Goal: Task Accomplishment & Management: Manage account settings

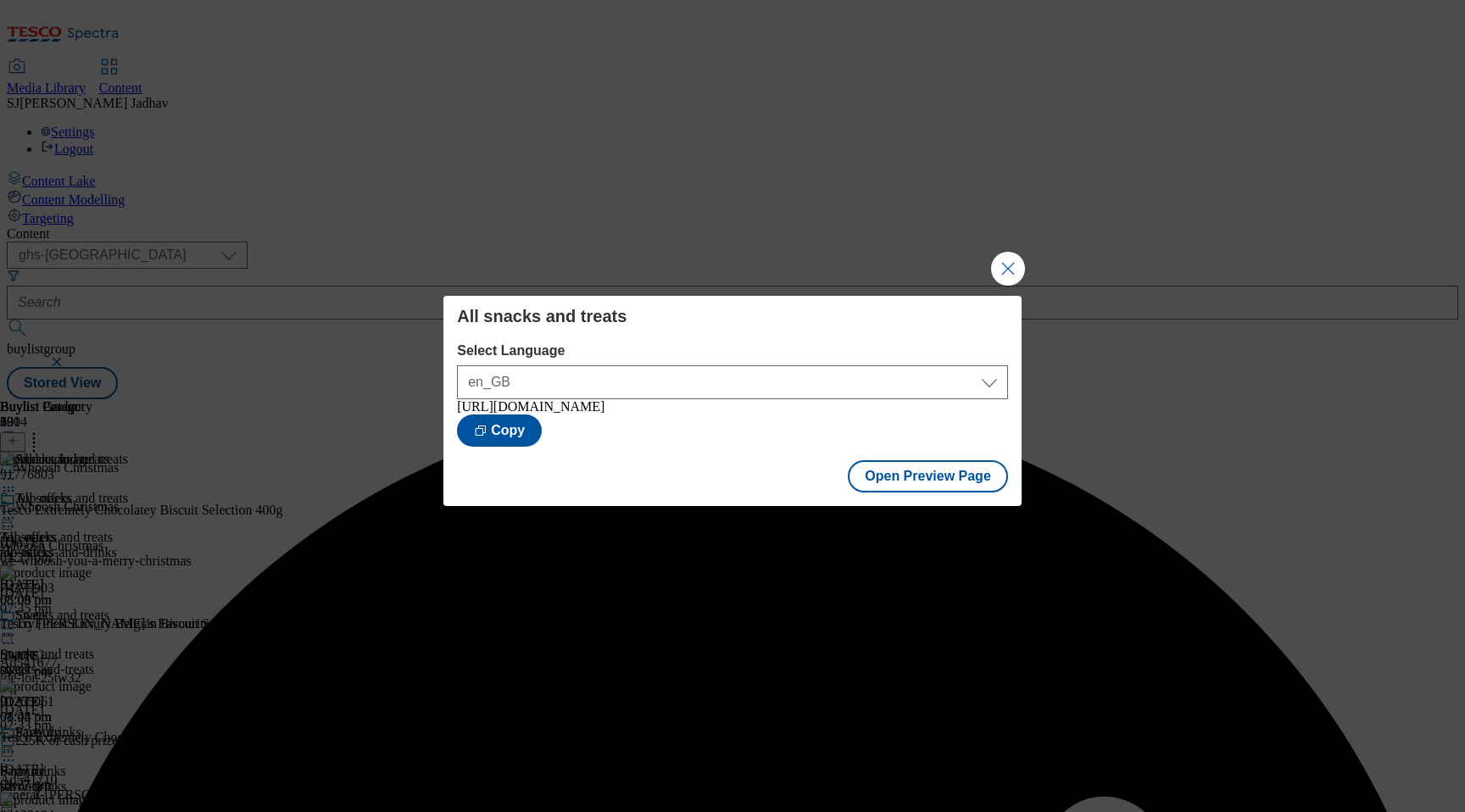
select select "ghs-[GEOGRAPHIC_DATA]"
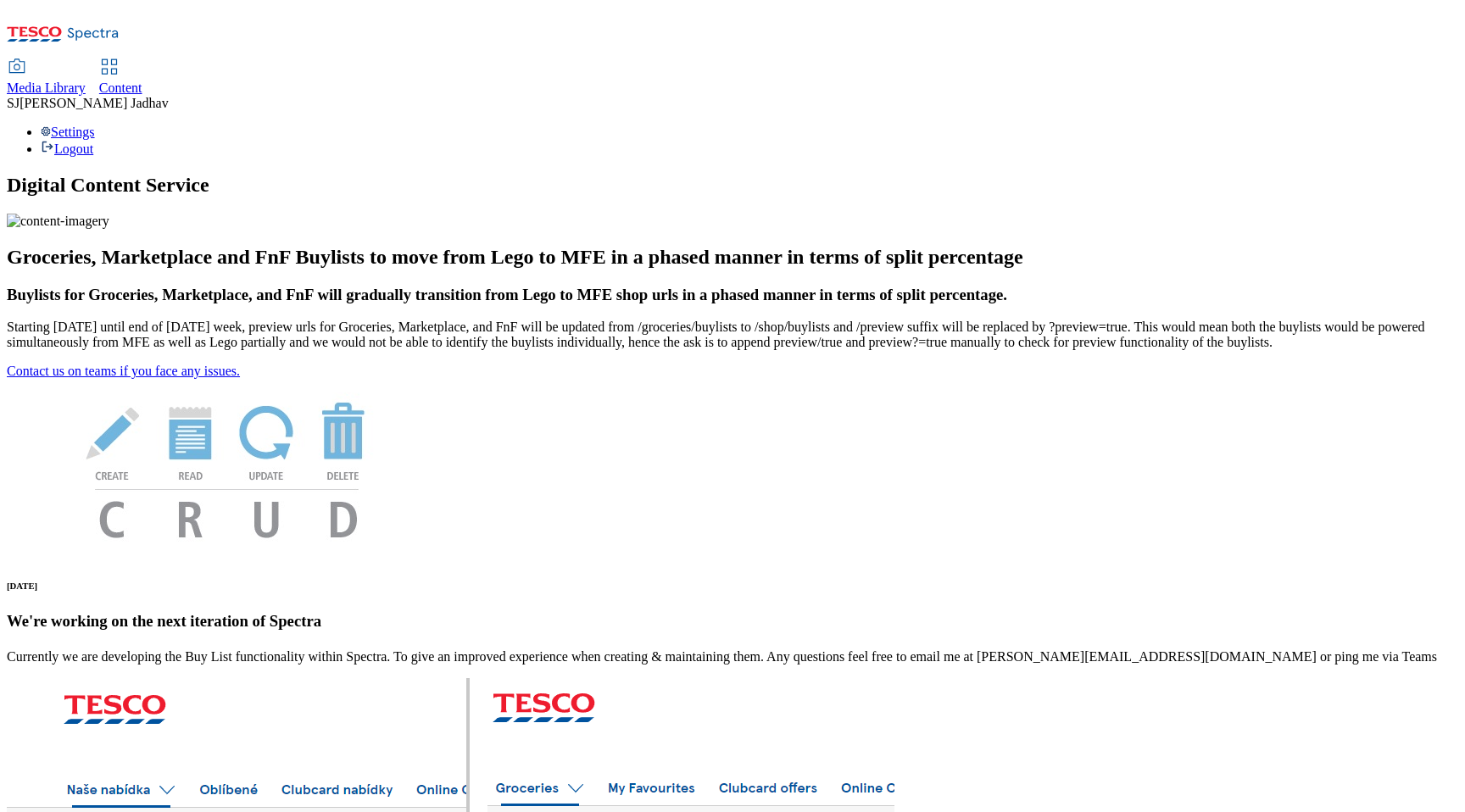
click at [86, 81] on span "Media Library" at bounding box center [46, 88] width 79 height 14
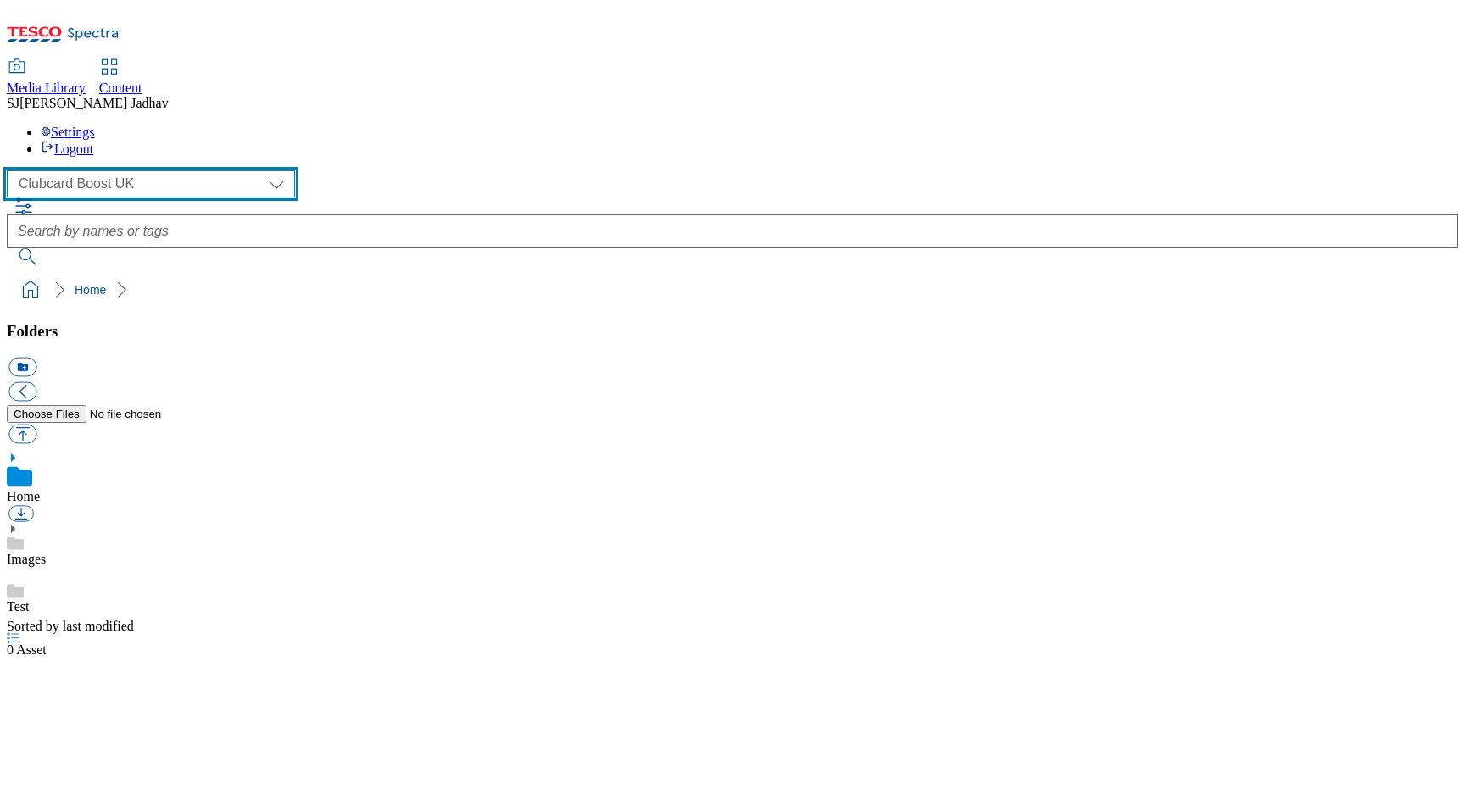
click at [103, 170] on select "Clubcard Boost UK Clubcard Marketing Dotcom UK Emails GHS Marketing UK GHS ROI …" at bounding box center [150, 184] width 288 height 27
select select "flare-ghs-mktg"
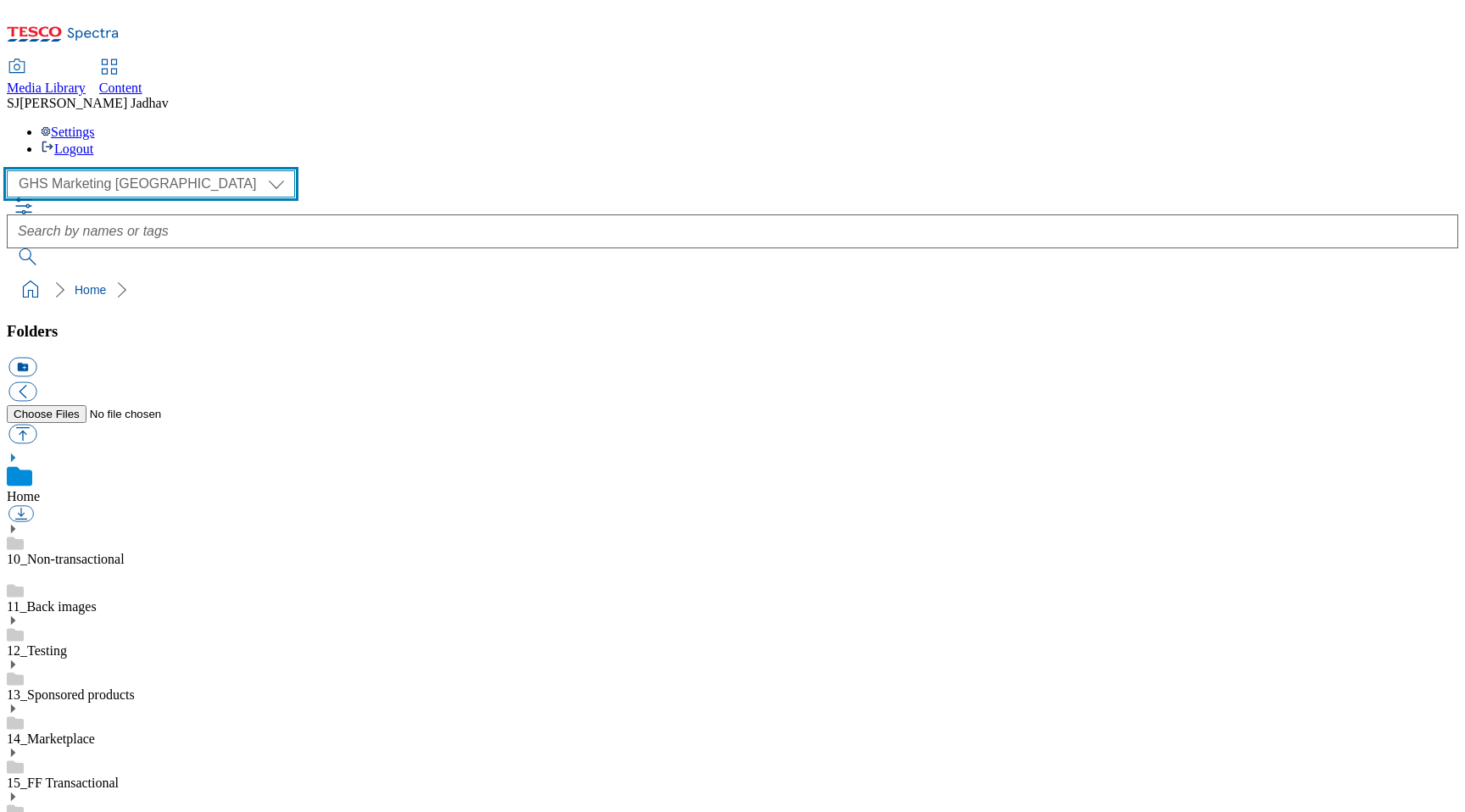
scroll to position [1, 0]
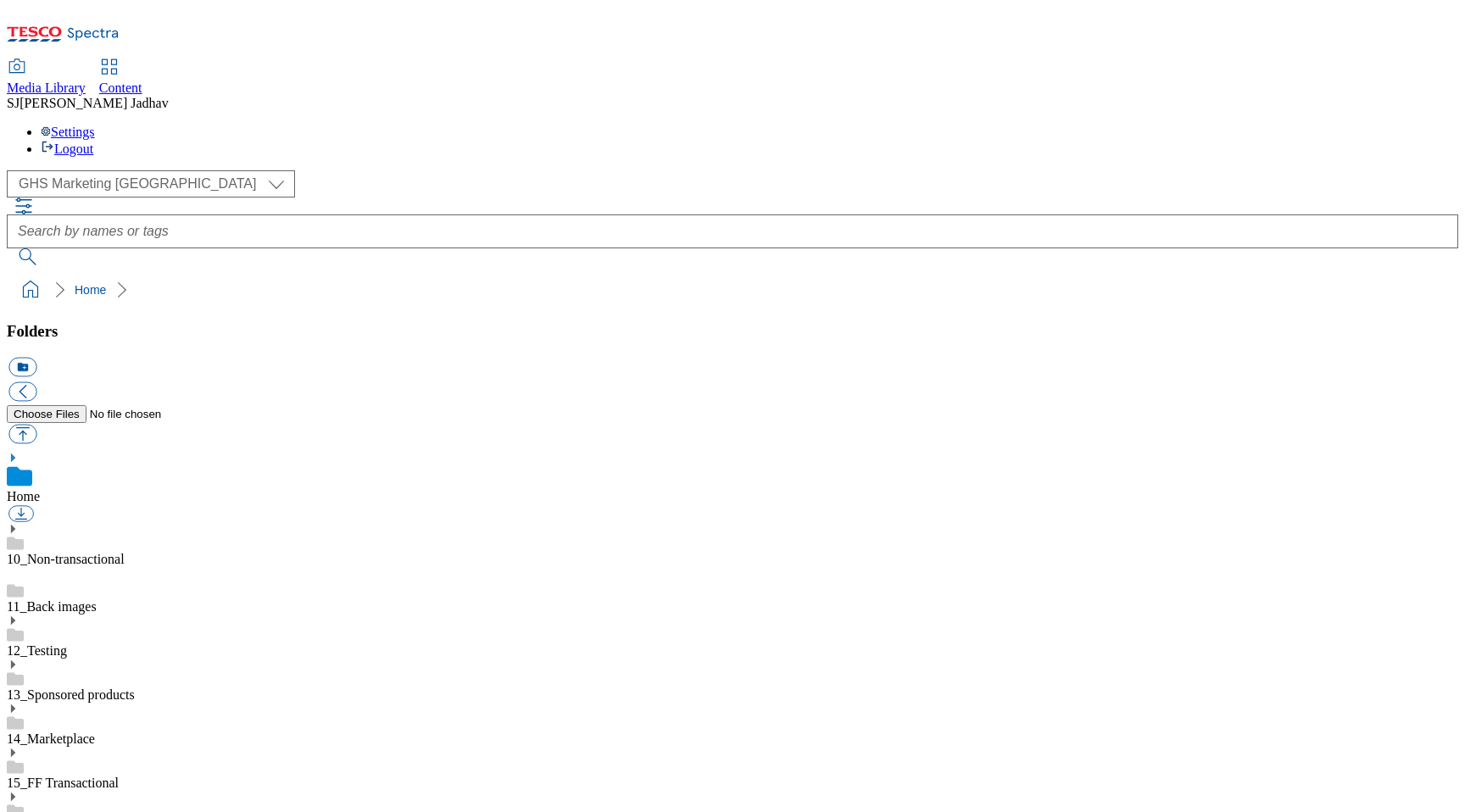
click at [18, 791] on icon at bounding box center [13, 797] width 12 height 12
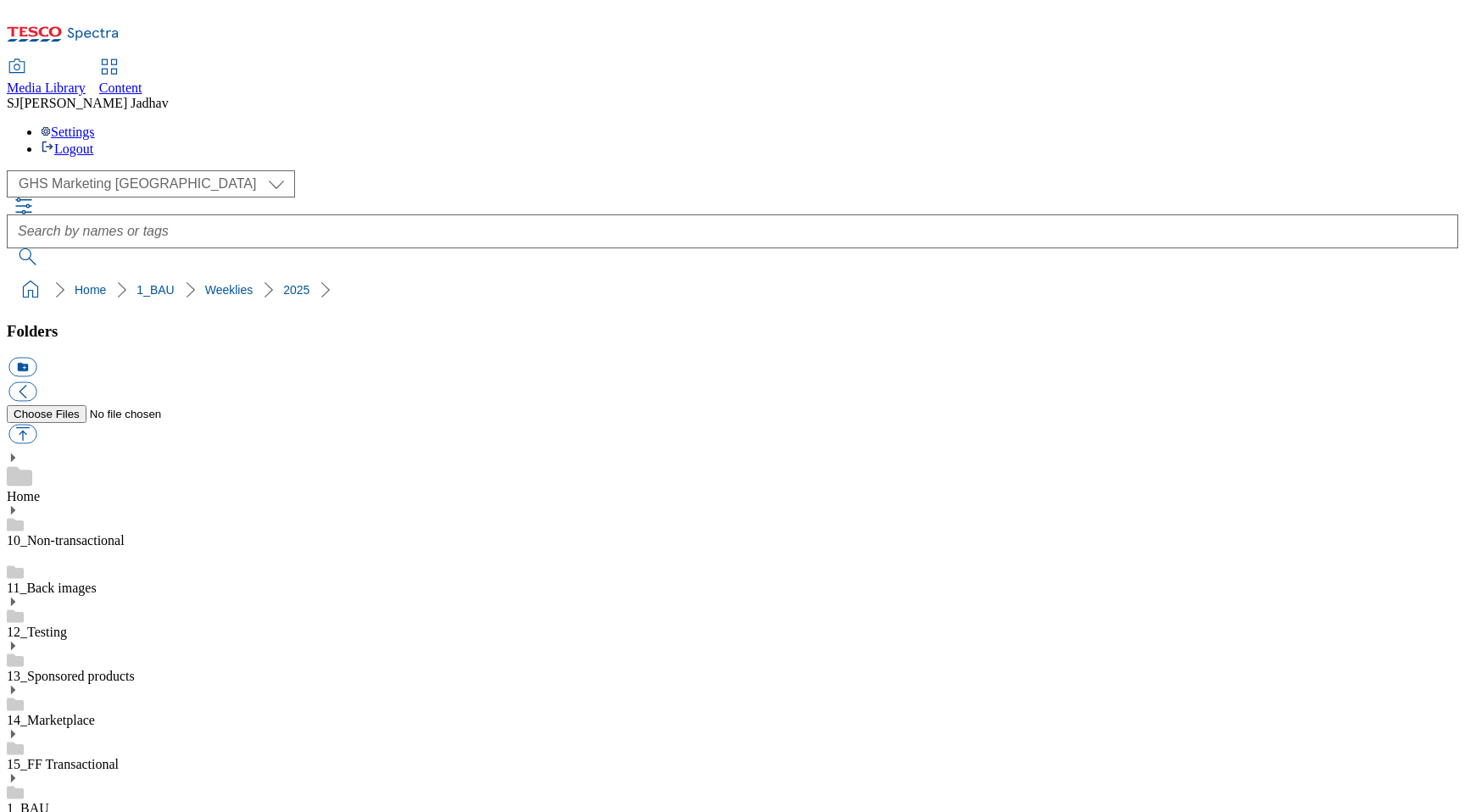
click at [142, 81] on span "Content" at bounding box center [120, 88] width 43 height 14
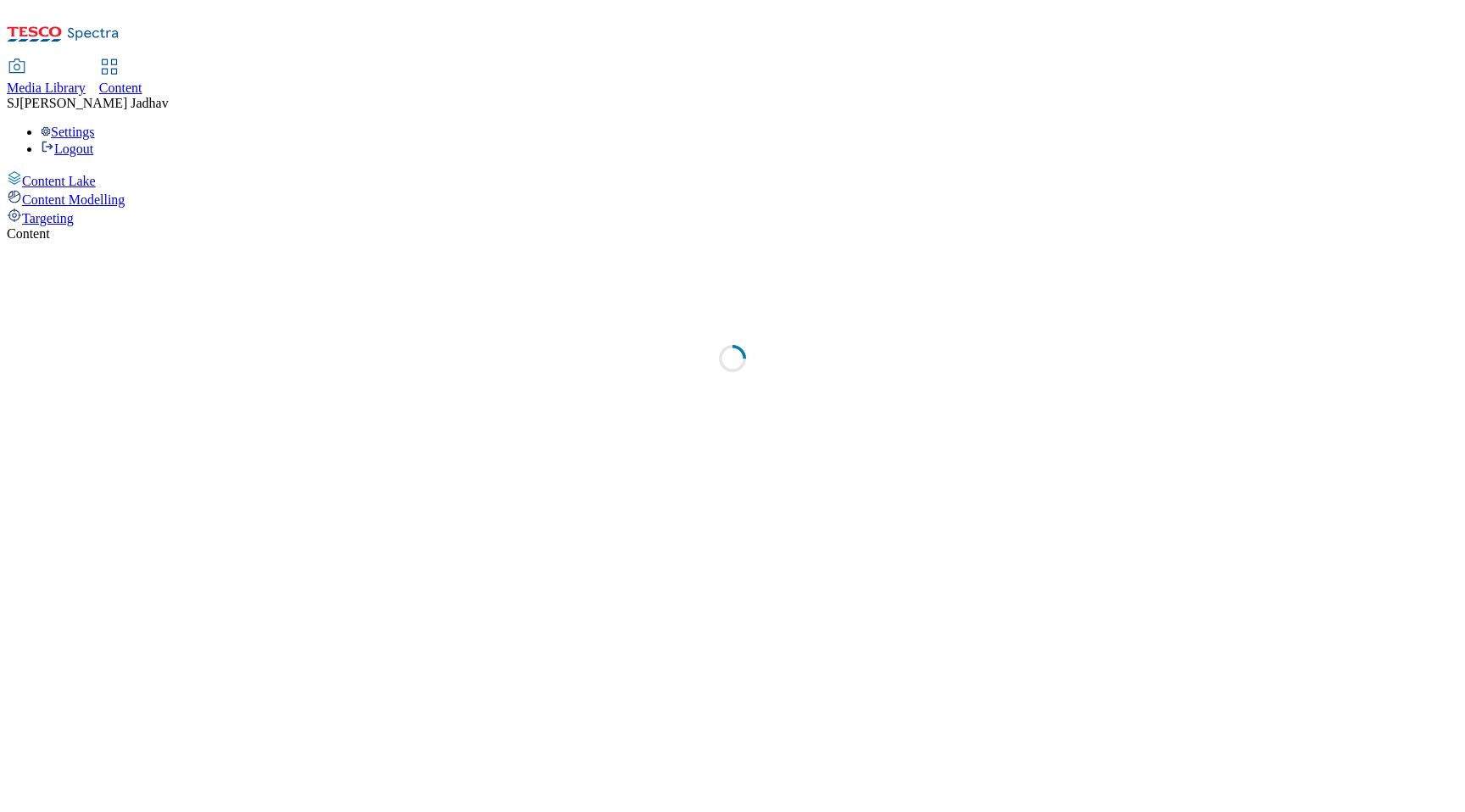
select select "ghs-[GEOGRAPHIC_DATA]"
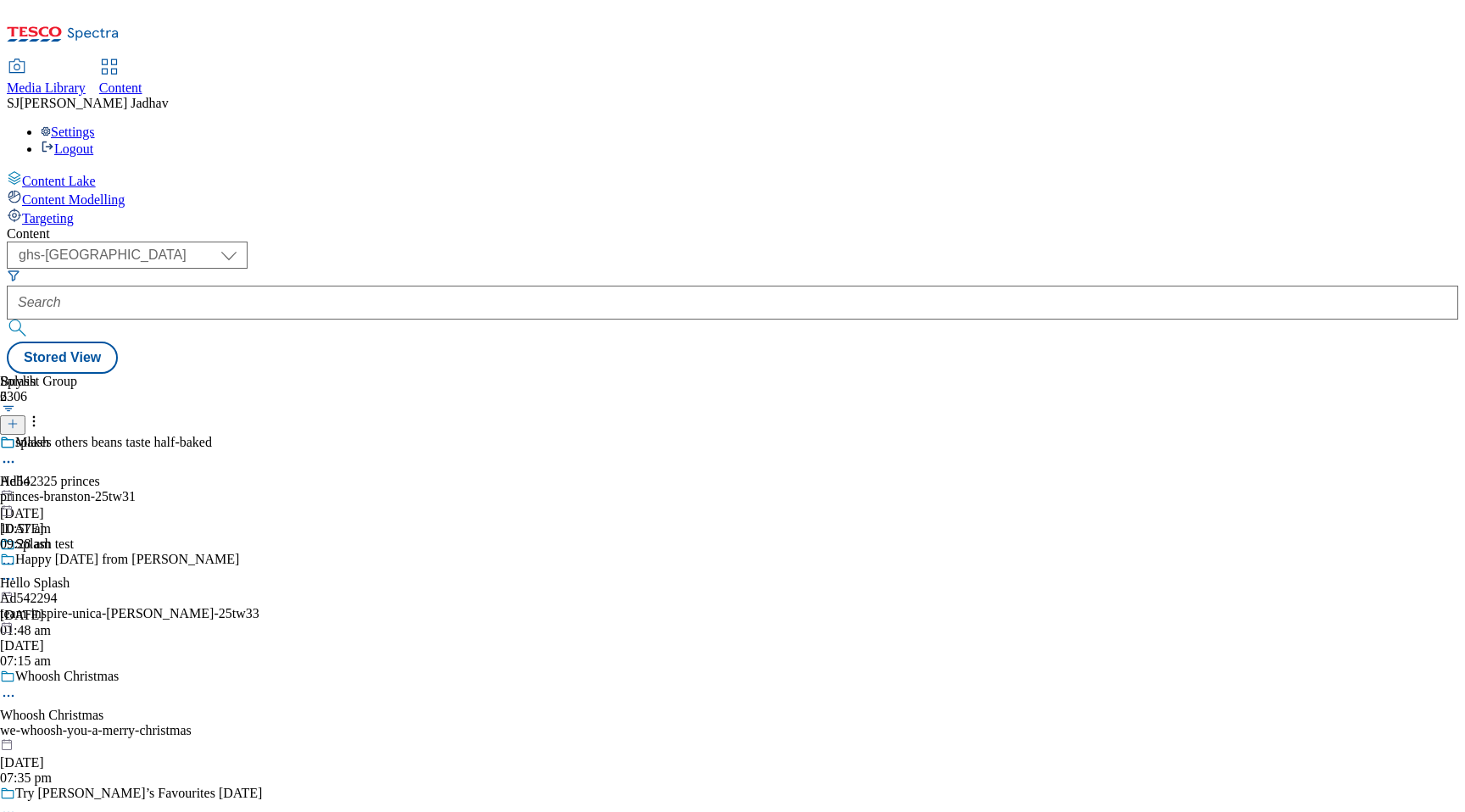
click at [401, 226] on div "Content ( optional ) ghs-roi ghs-uk ighs-cz ighs-hu ighs-sk phones-uk ghs-uk St…" at bounding box center [732, 299] width 1452 height 147
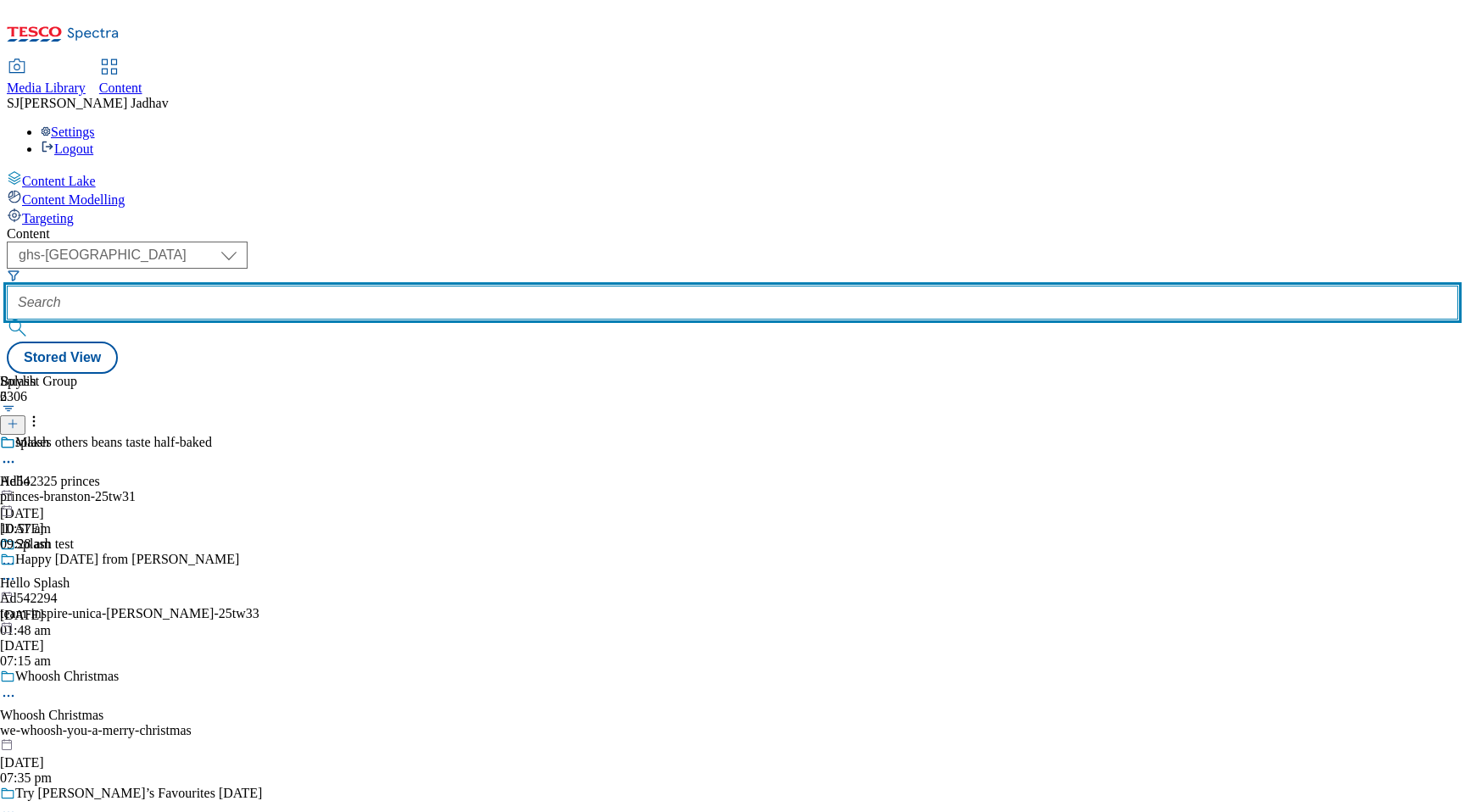
click at [401, 286] on input "text" at bounding box center [732, 302] width 1452 height 34
paste input "fnf-womens-clothing-sale/shop-all-mens?preview=true"
drag, startPoint x: 432, startPoint y: 131, endPoint x: 729, endPoint y: 159, distance: 298.3
click at [729, 226] on div "Content ( optional ) ghs-roi ghs-uk ighs-cz ighs-hu ighs-sk phones-uk ghs-uk fn…" at bounding box center [732, 299] width 1452 height 147
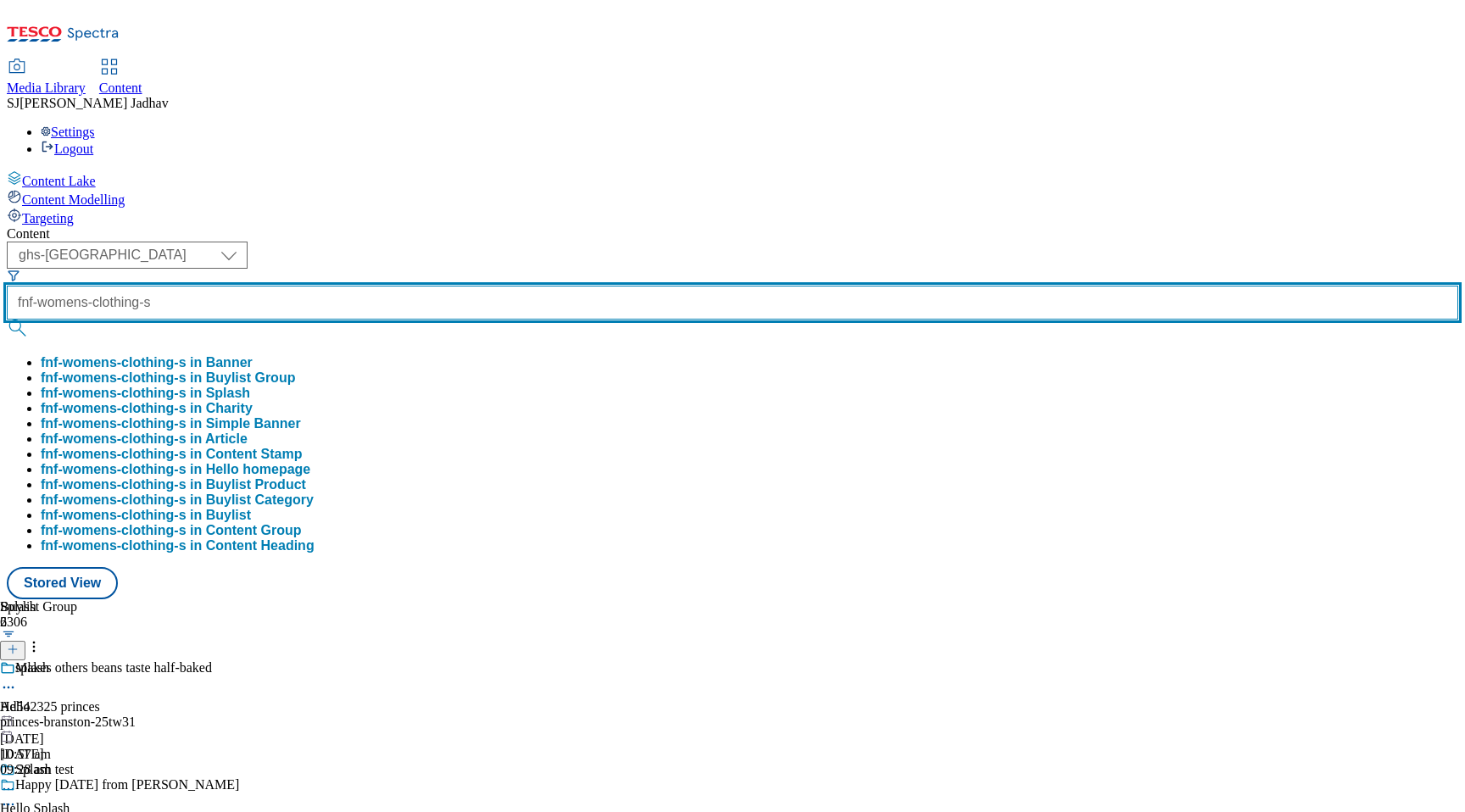
scroll to position [0, 0]
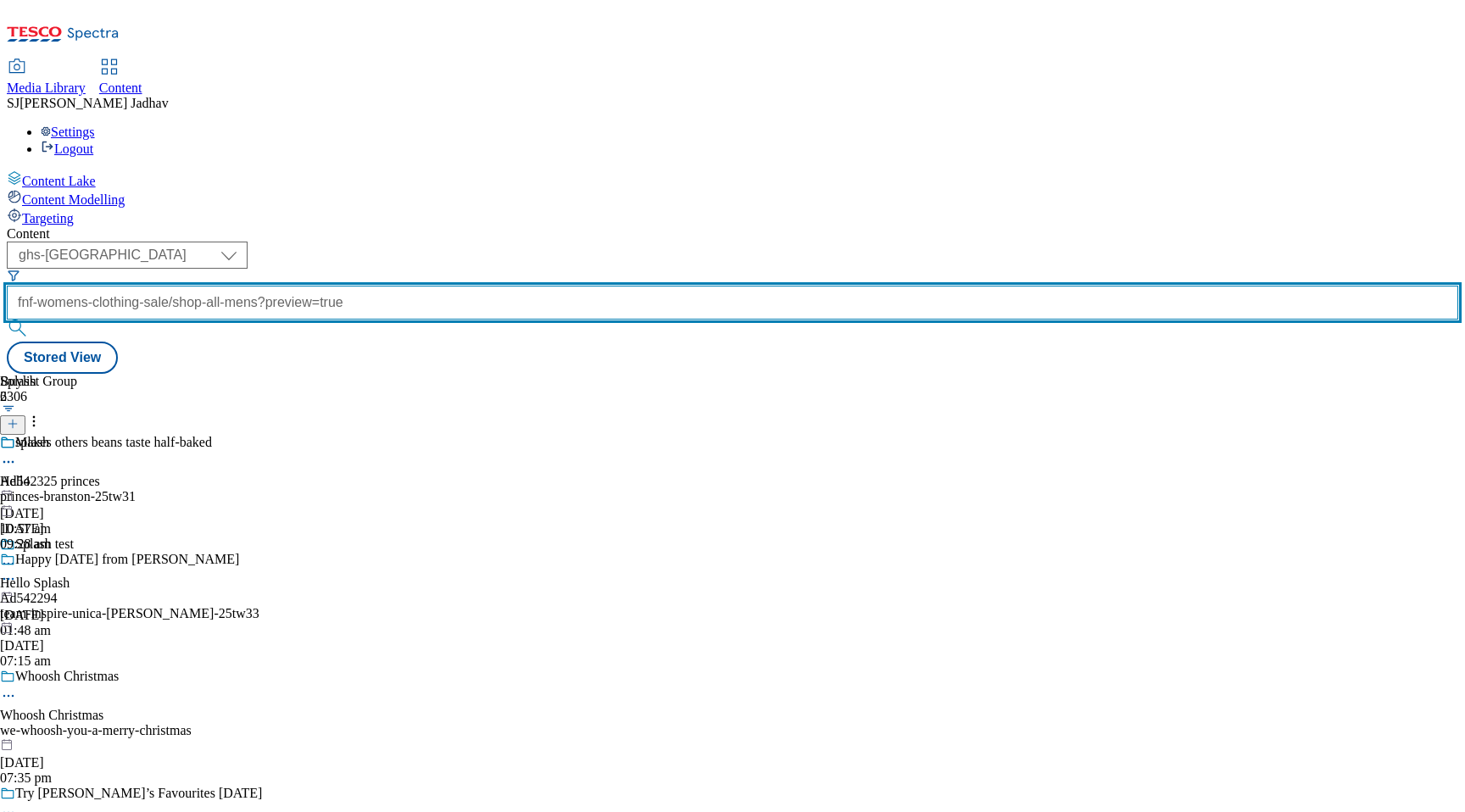
click at [451, 286] on input "fnf-womens-clothing-sale/shop-all-mens?preview=true" at bounding box center [732, 302] width 1452 height 34
drag, startPoint x: 428, startPoint y: 131, endPoint x: 656, endPoint y: 131, distance: 228.0
click at [656, 241] on div "( optional ) ghs-roi ghs-uk ighs-cz ighs-hu ighs-sk phones-uk ghs-uk fnf-womens…" at bounding box center [732, 307] width 1452 height 132
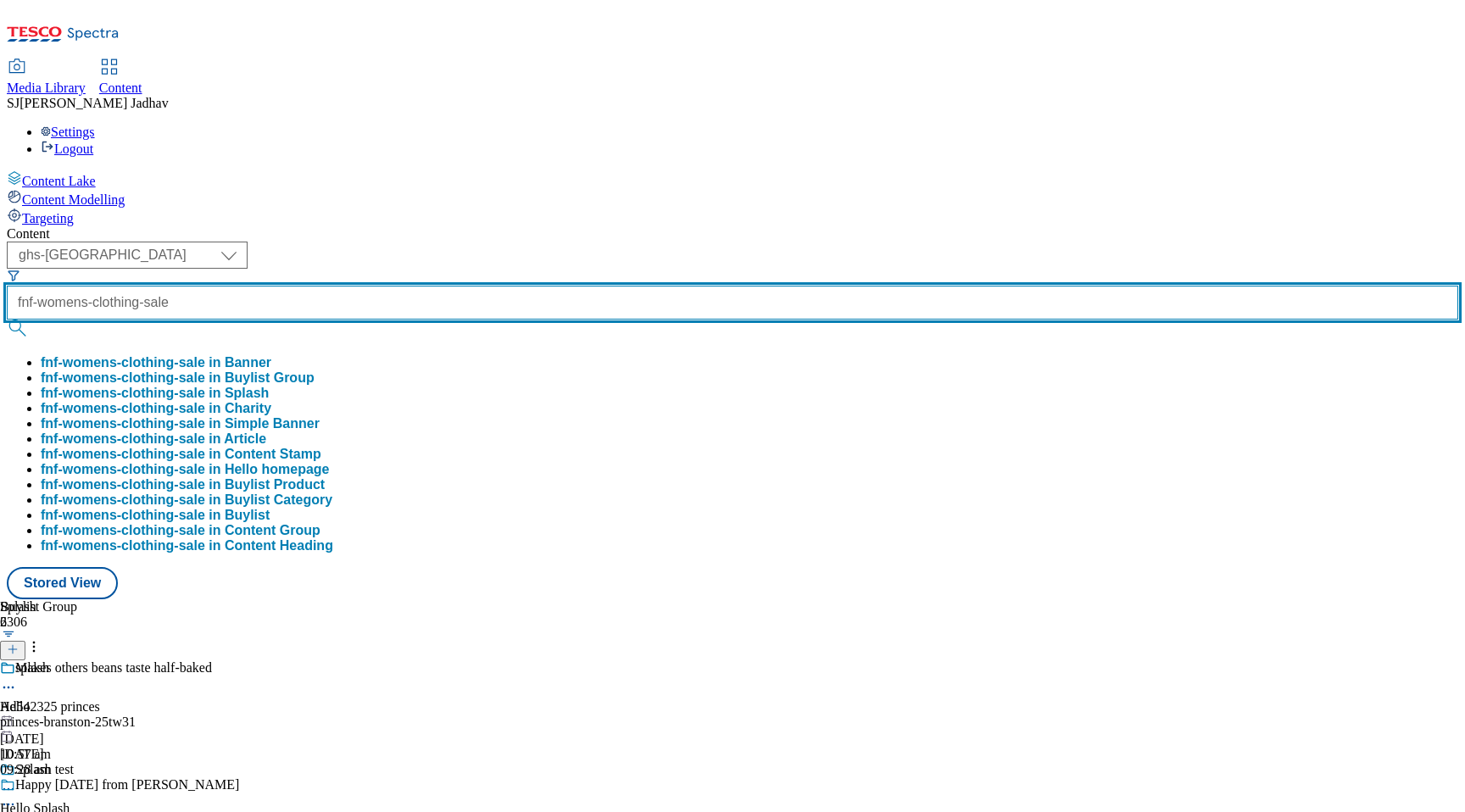
type input "fnf-womens-clothing-sale"
click at [7, 319] on button "submit" at bounding box center [18, 328] width 24 height 17
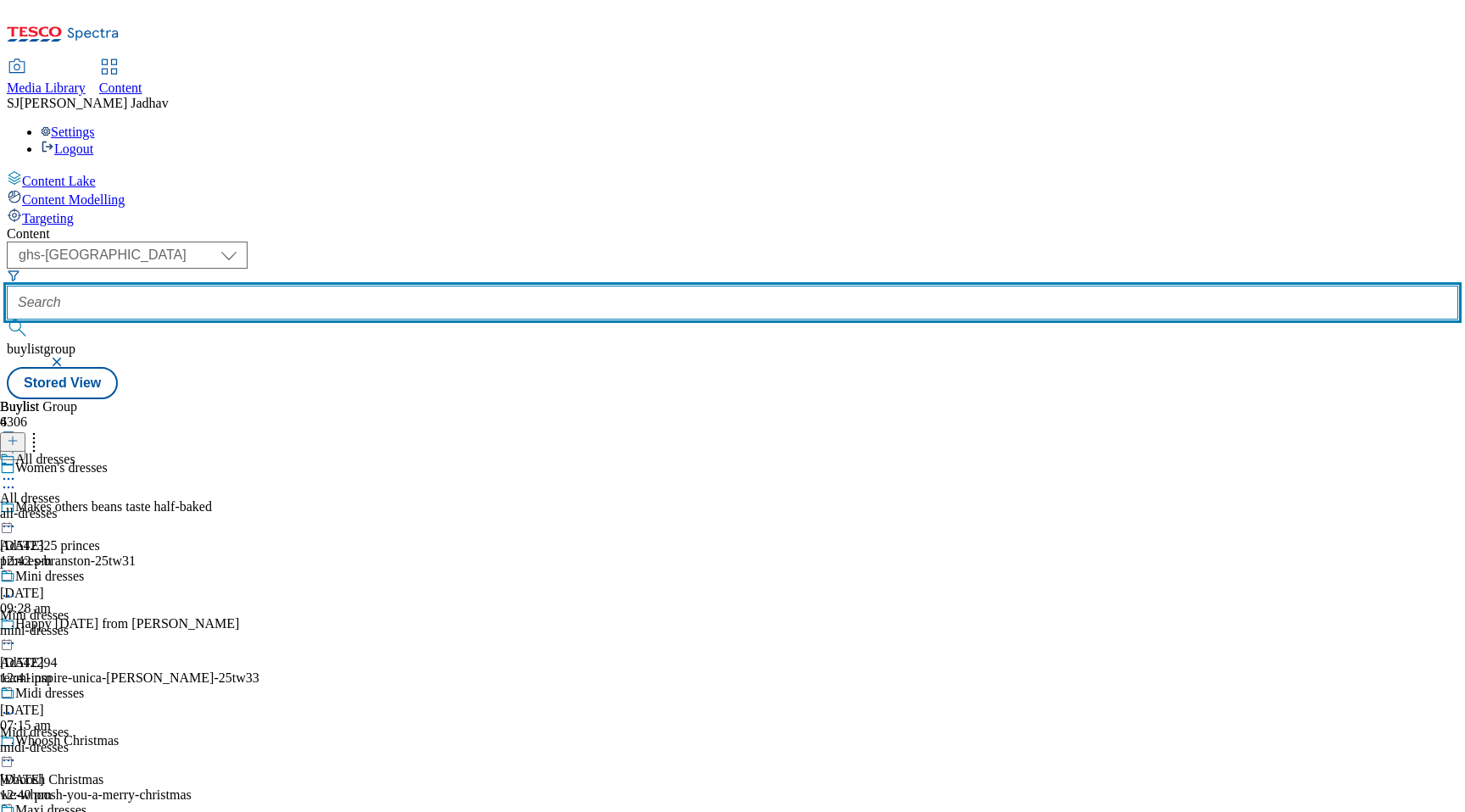
click at [430, 286] on input "text" at bounding box center [732, 302] width 1452 height 34
paste input "fnf-womens-clothing-sale/shop-all-mens?preview=true"
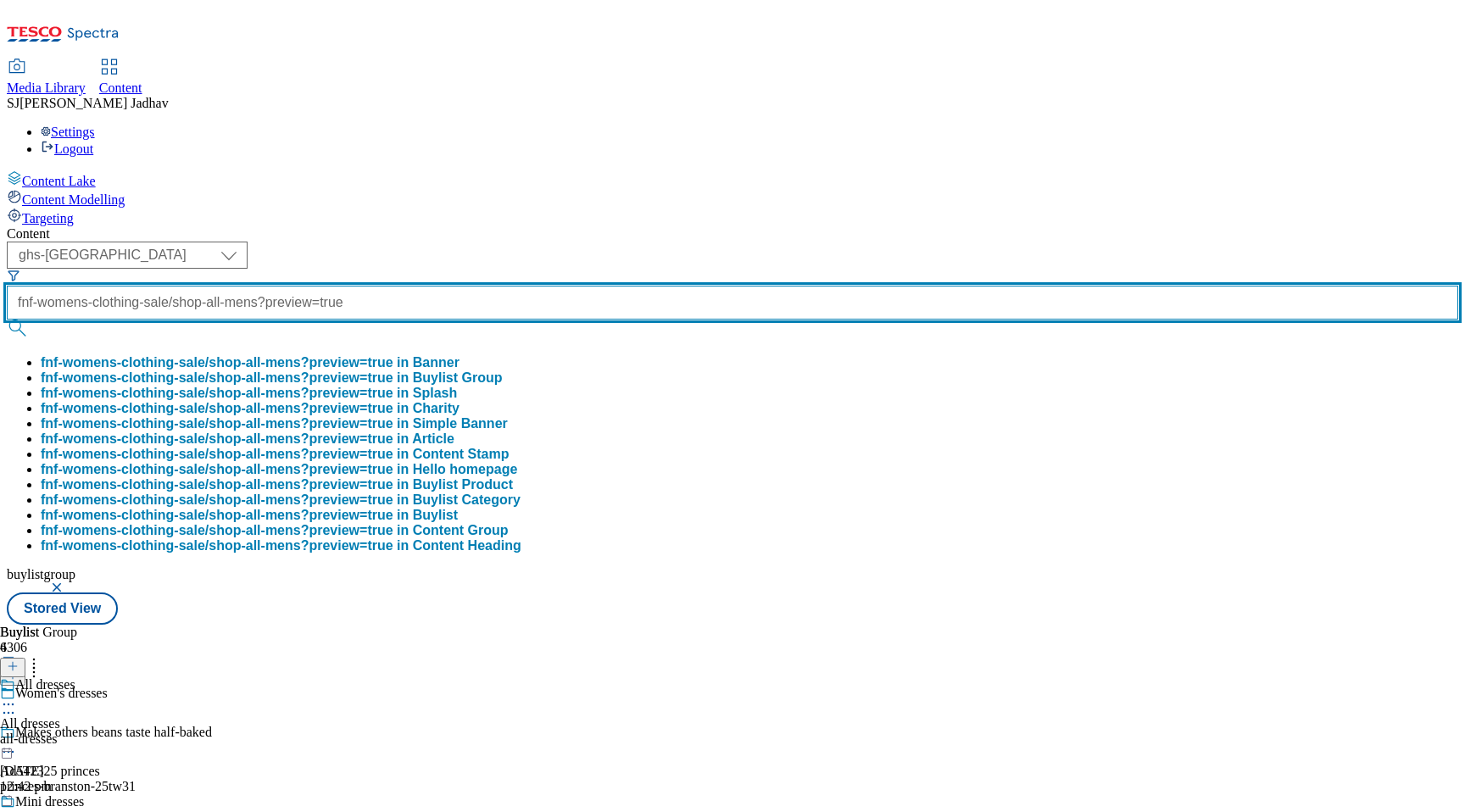
scroll to position [0, 167]
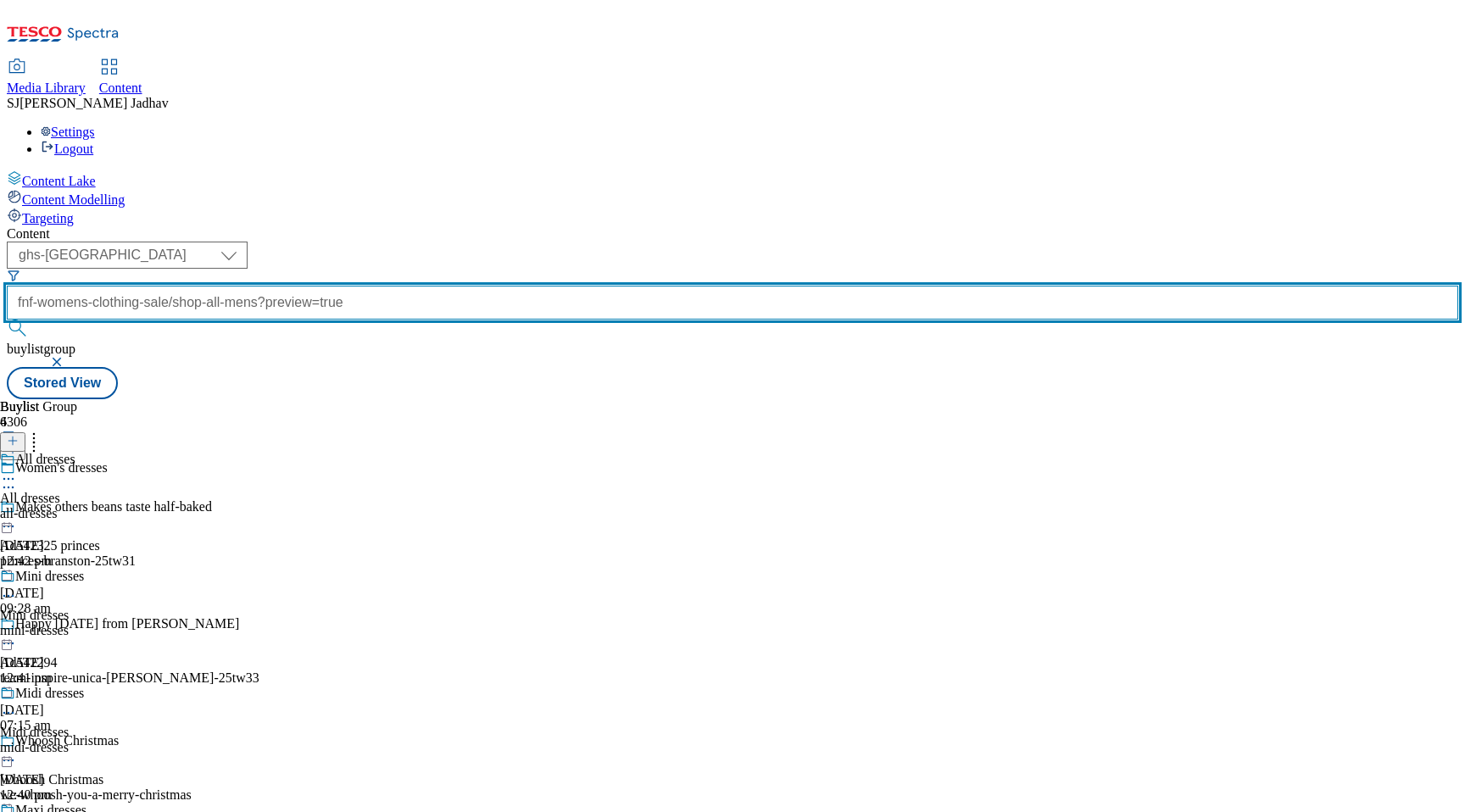
drag, startPoint x: 447, startPoint y: 130, endPoint x: 589, endPoint y: 141, distance: 142.4
click at [589, 241] on div "( optional ) ghs-roi ghs-uk ighs-cz ighs-hu ighs-sk phones-uk ghs-uk fnf-womens…" at bounding box center [732, 304] width 1452 height 125
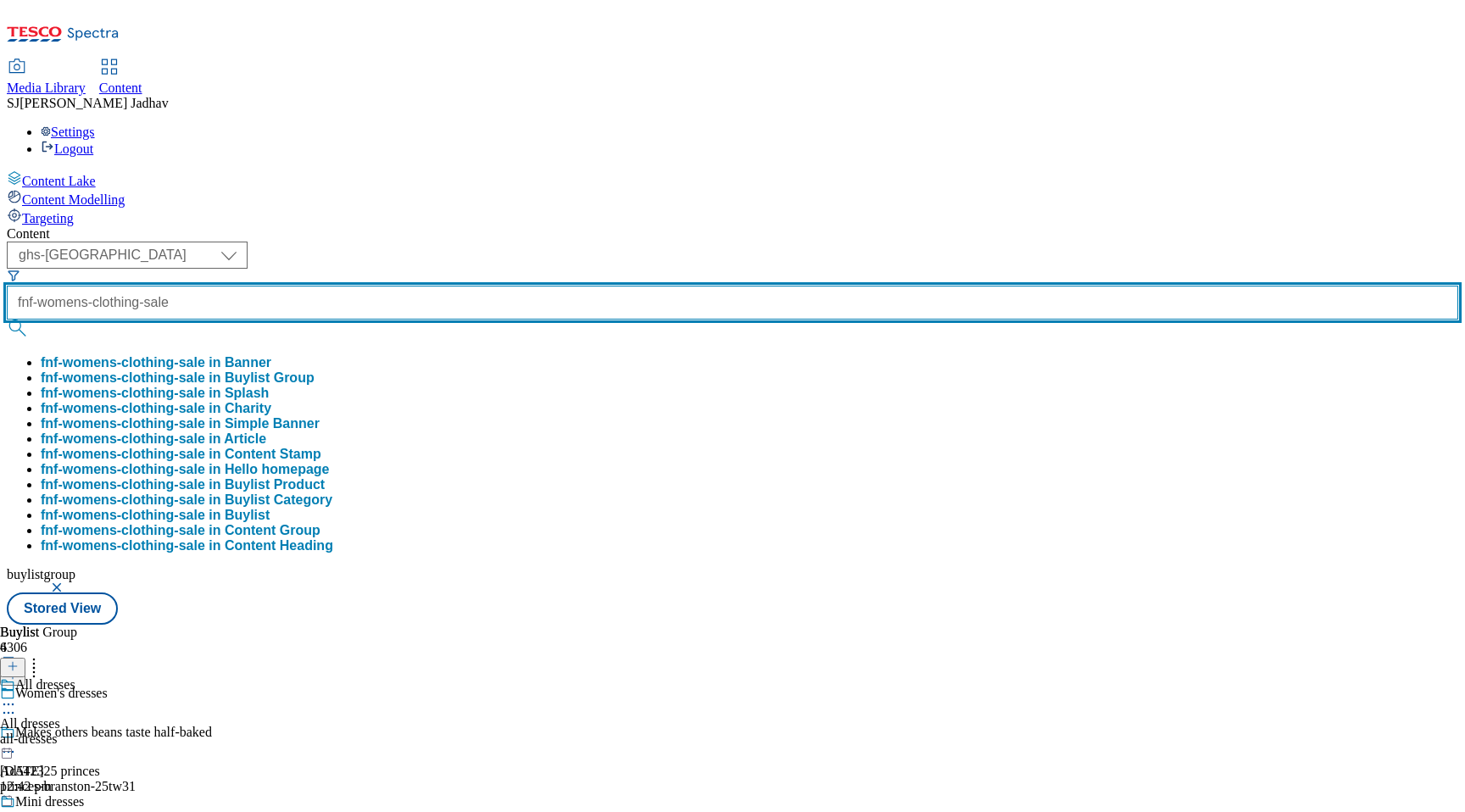
scroll to position [0, 14]
type input "fnf-womens-clothing-sale"
click at [7, 319] on button "submit" at bounding box center [18, 328] width 24 height 17
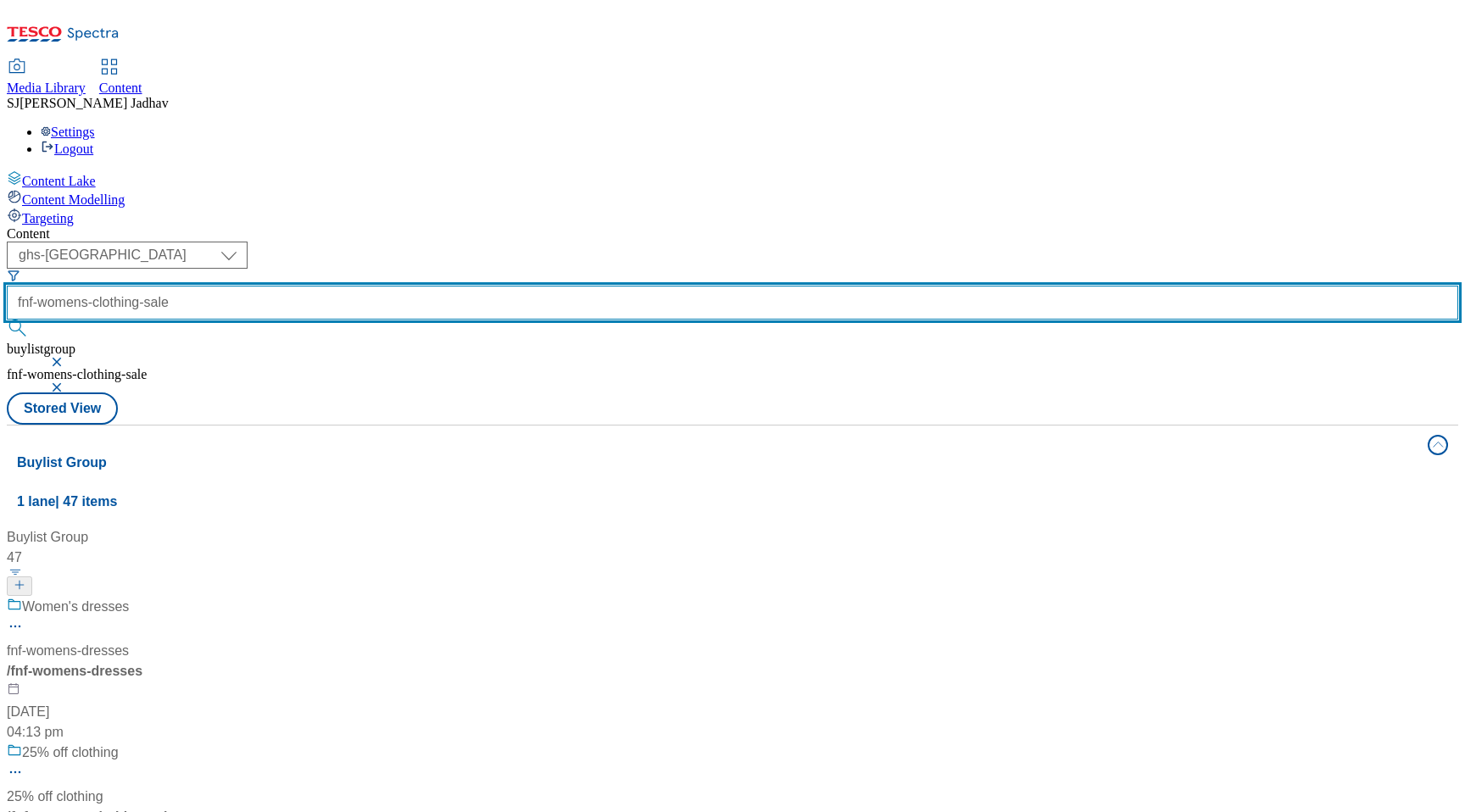
scroll to position [97, 0]
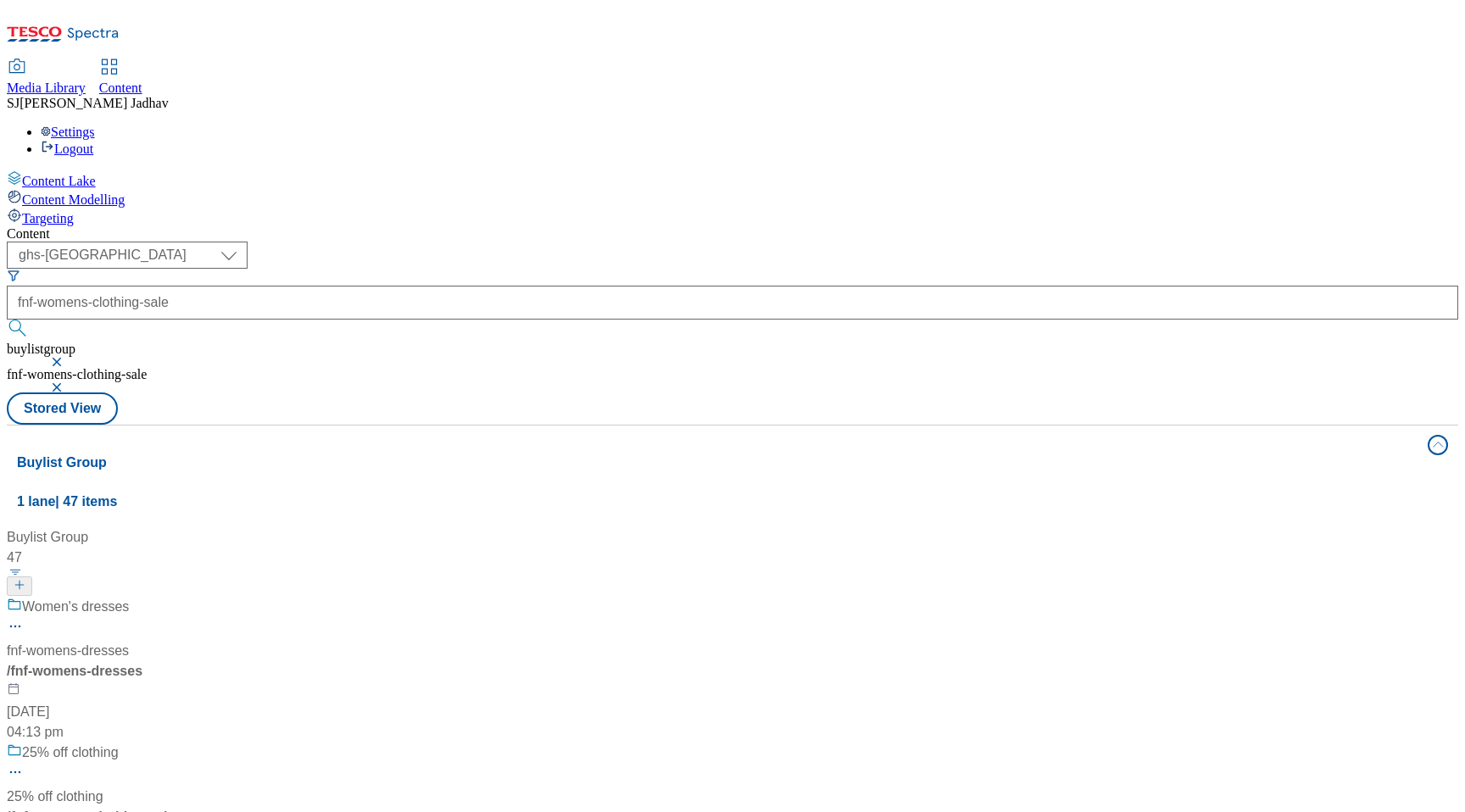
click at [218, 806] on div "/ fnf-womens-clothing-sale" at bounding box center [113, 816] width 212 height 20
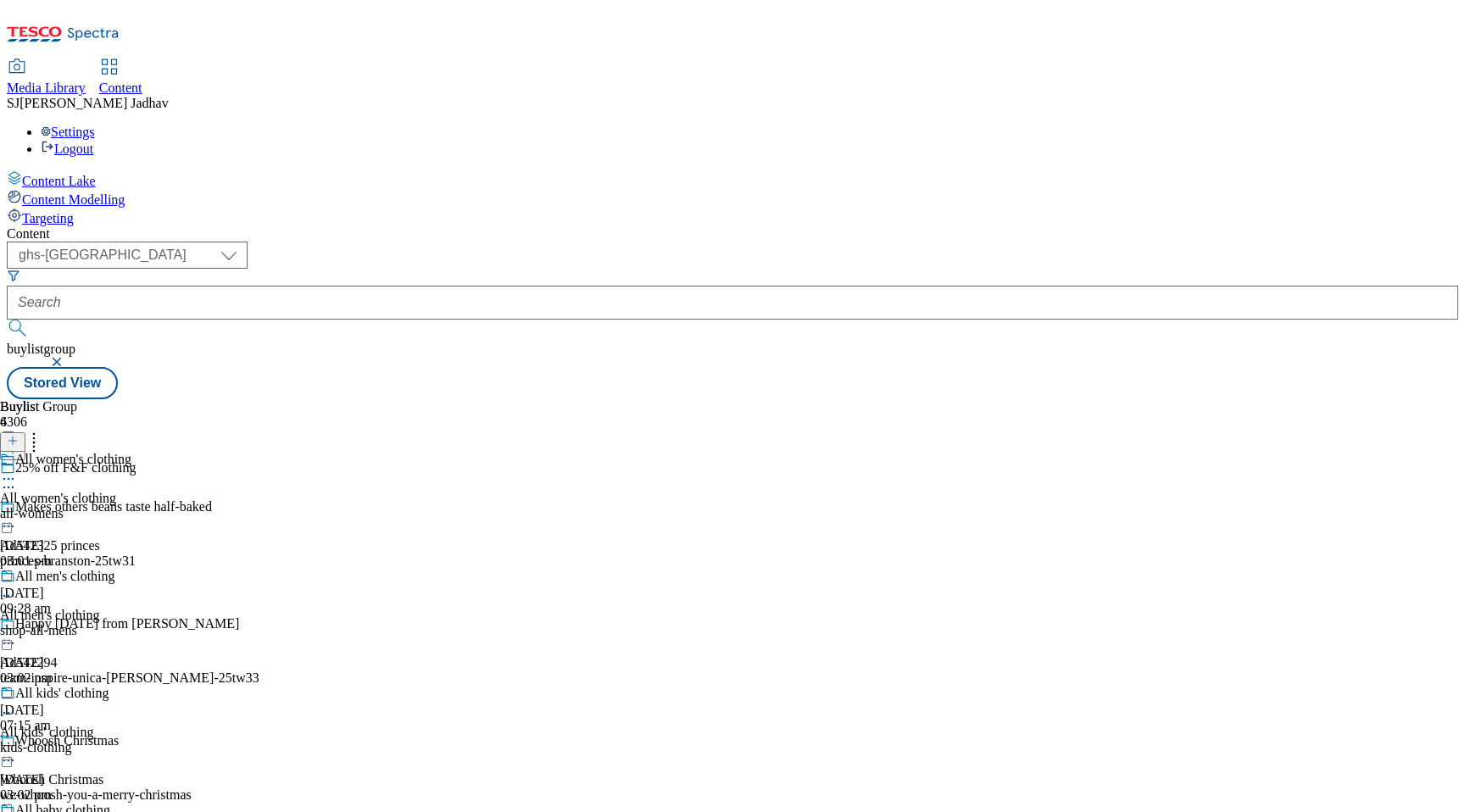
click at [17, 479] on icon at bounding box center [9, 488] width 17 height 17
click at [17, 470] on icon at bounding box center [9, 479] width 17 height 17
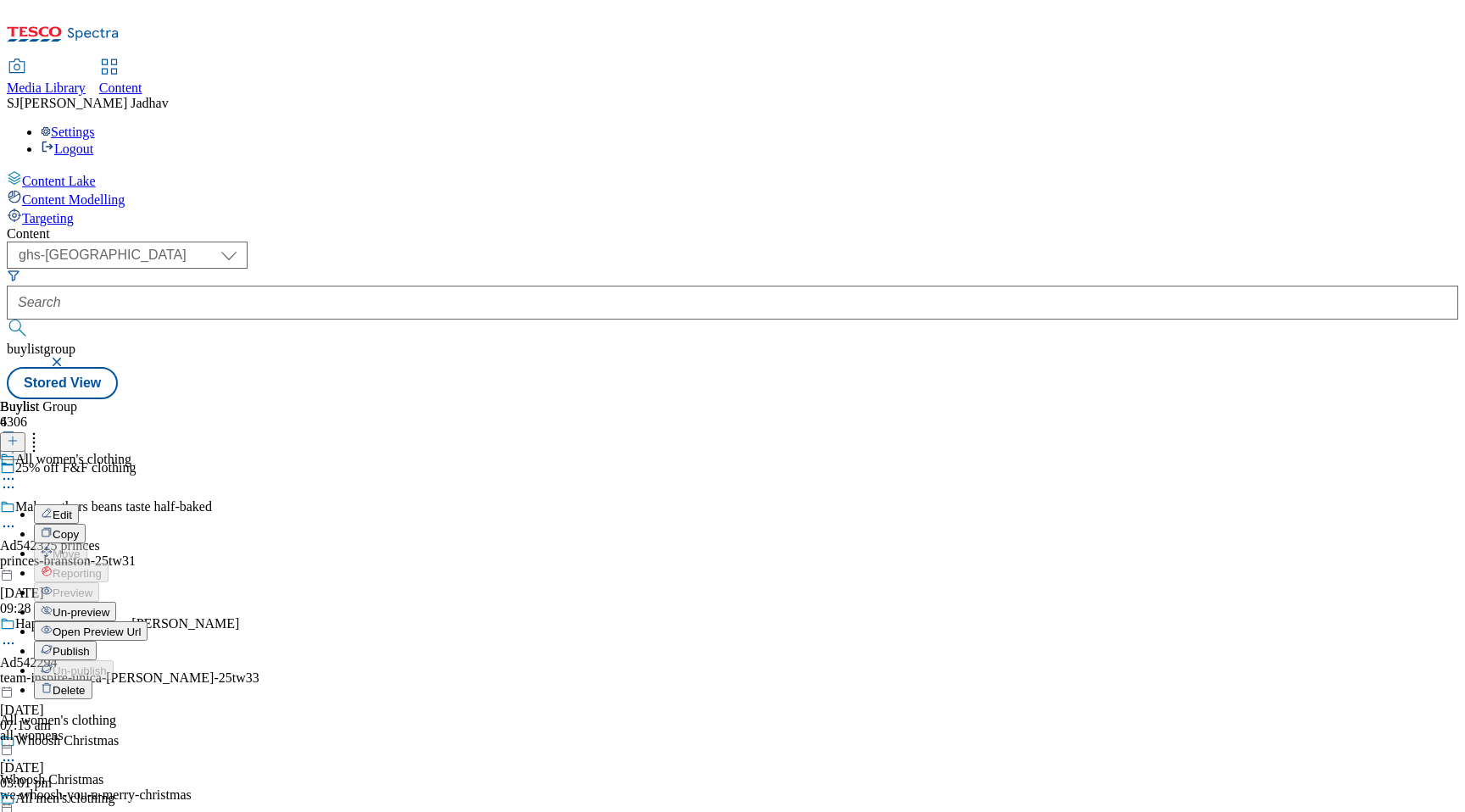
click at [90, 645] on span "Publish" at bounding box center [71, 650] width 38 height 13
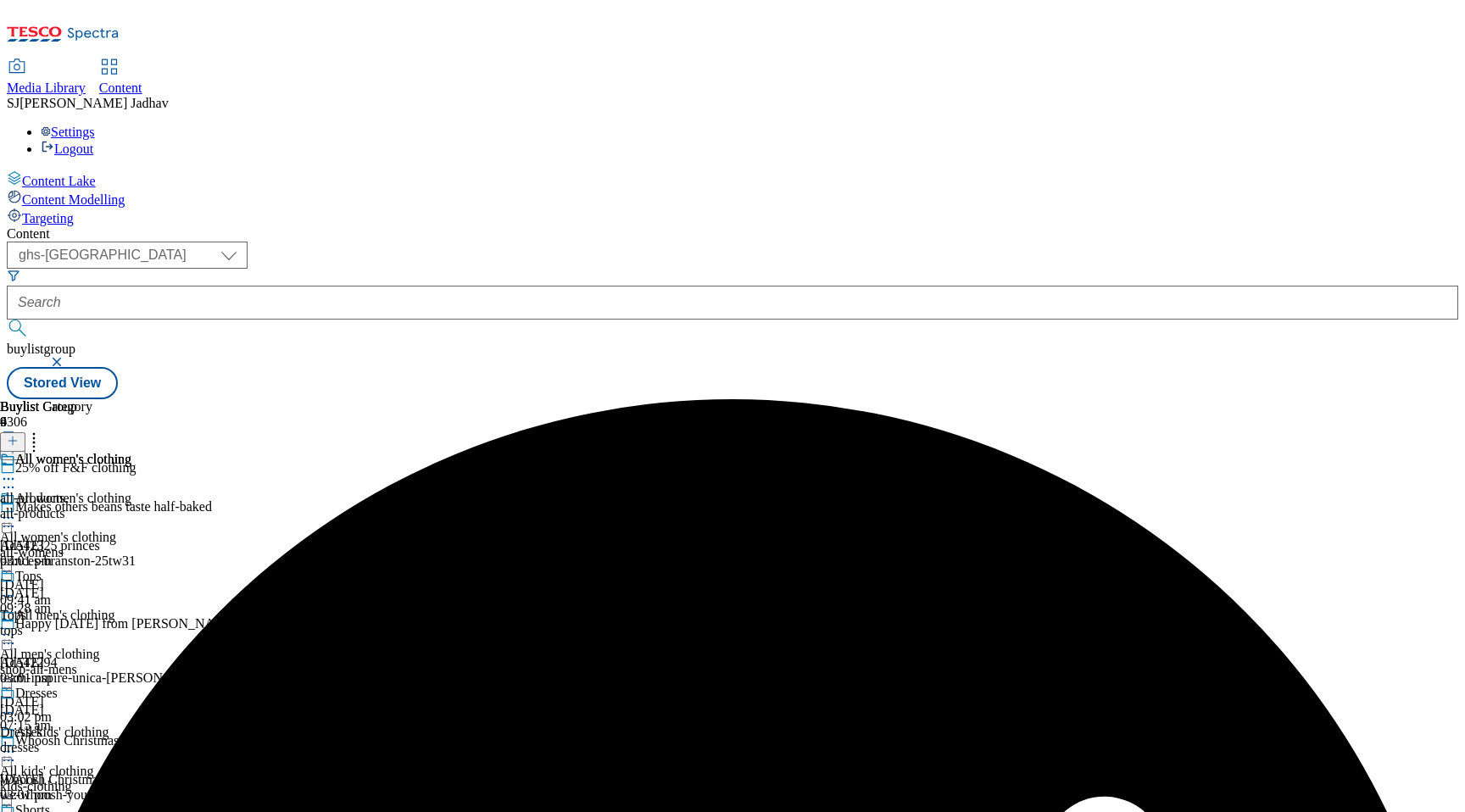
scroll to position [147, 0]
click at [131, 607] on div "All men's clothing" at bounding box center [65, 626] width 131 height 39
click at [17, 626] on icon at bounding box center [9, 635] width 17 height 17
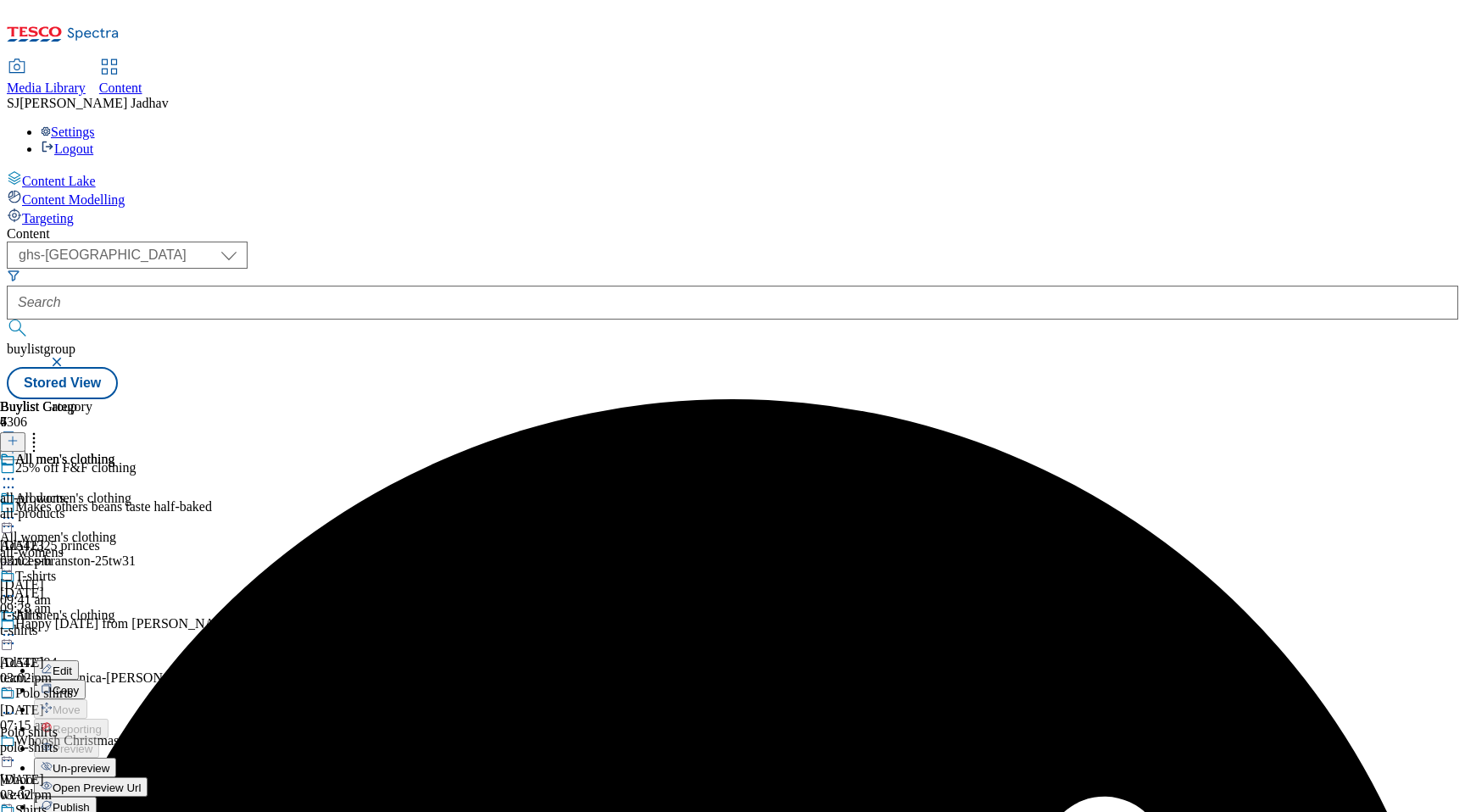
click at [90, 800] on span "Publish" at bounding box center [71, 806] width 38 height 13
click at [131, 743] on div at bounding box center [65, 752] width 131 height 20
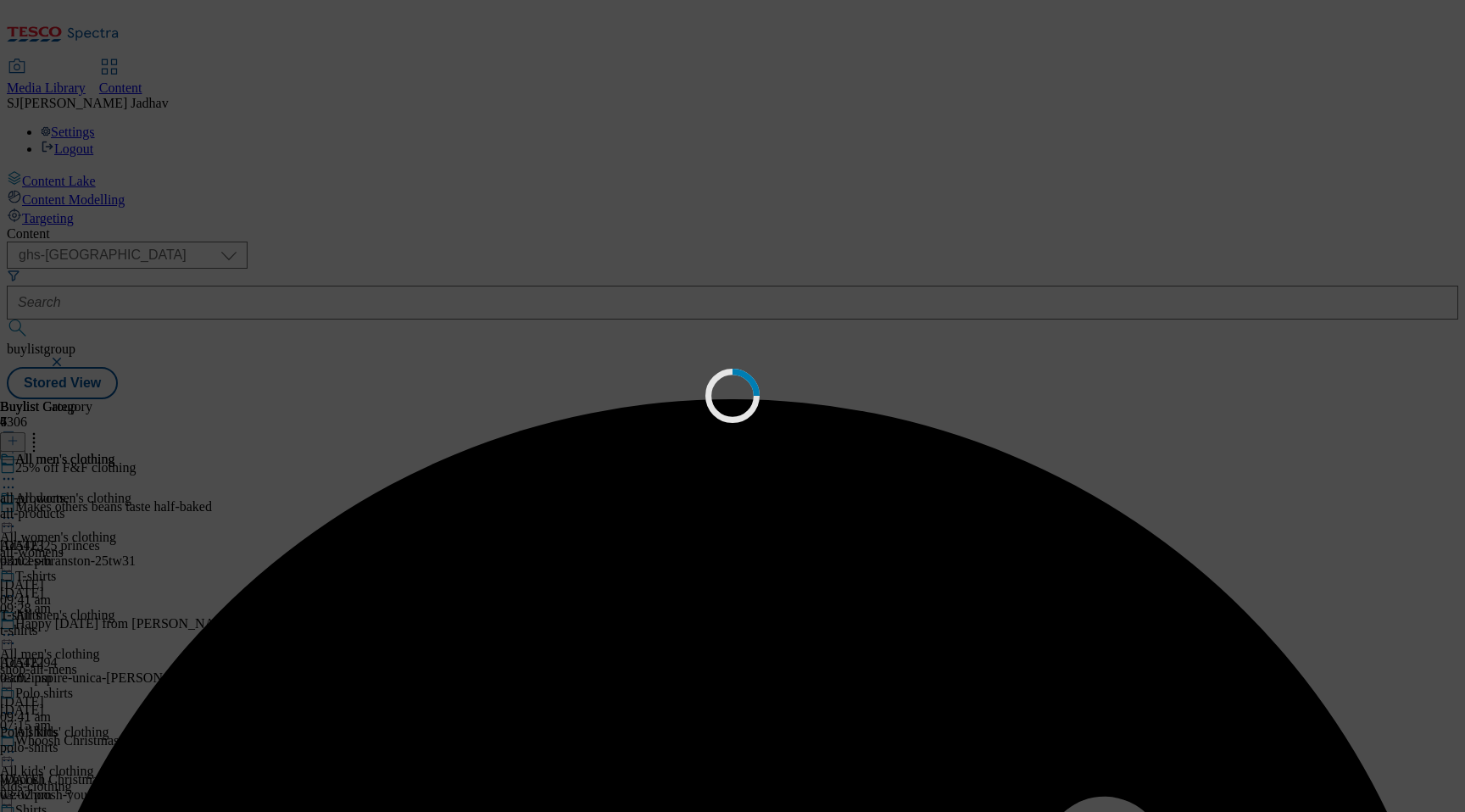
scroll to position [0, 0]
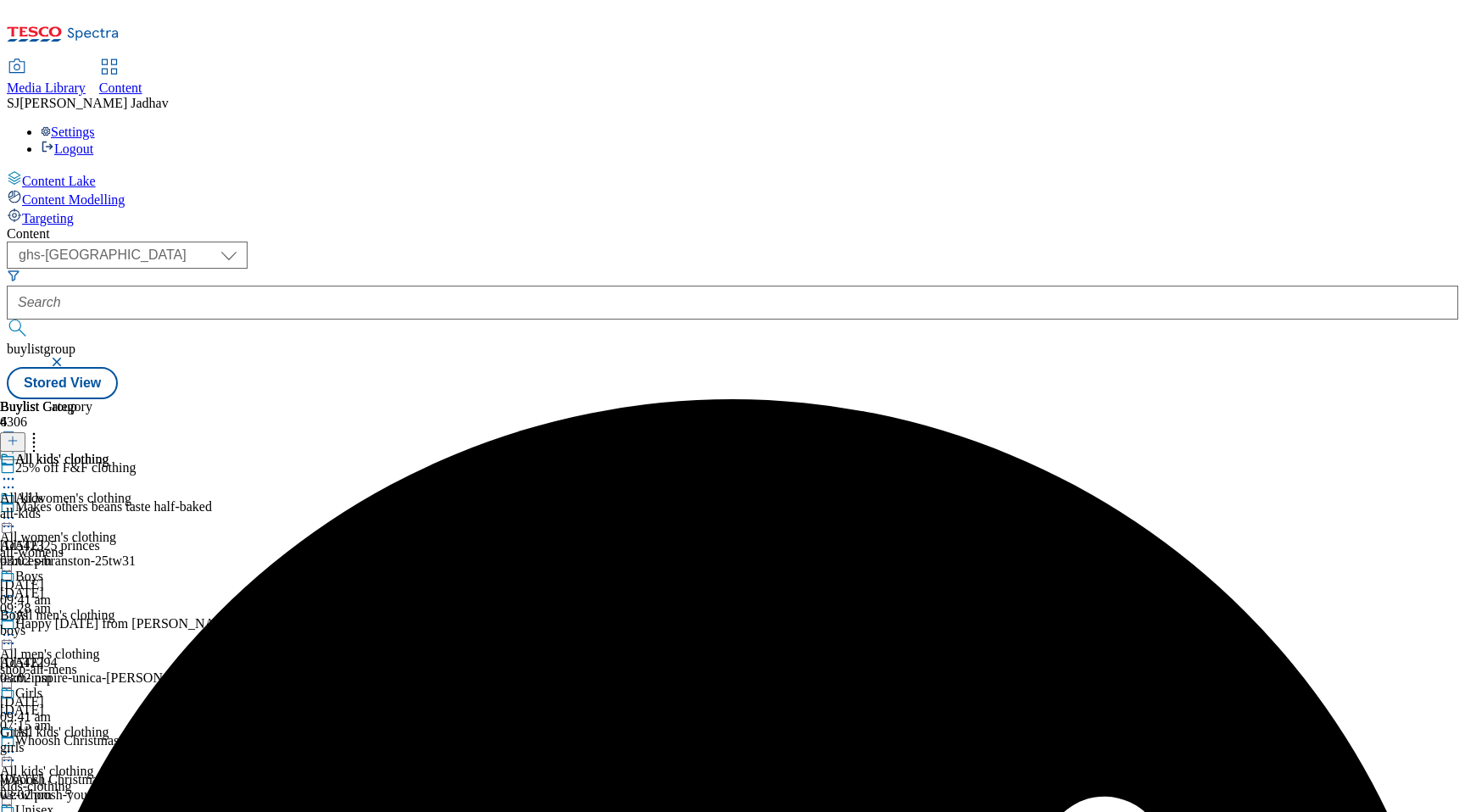
scroll to position [160, 0]
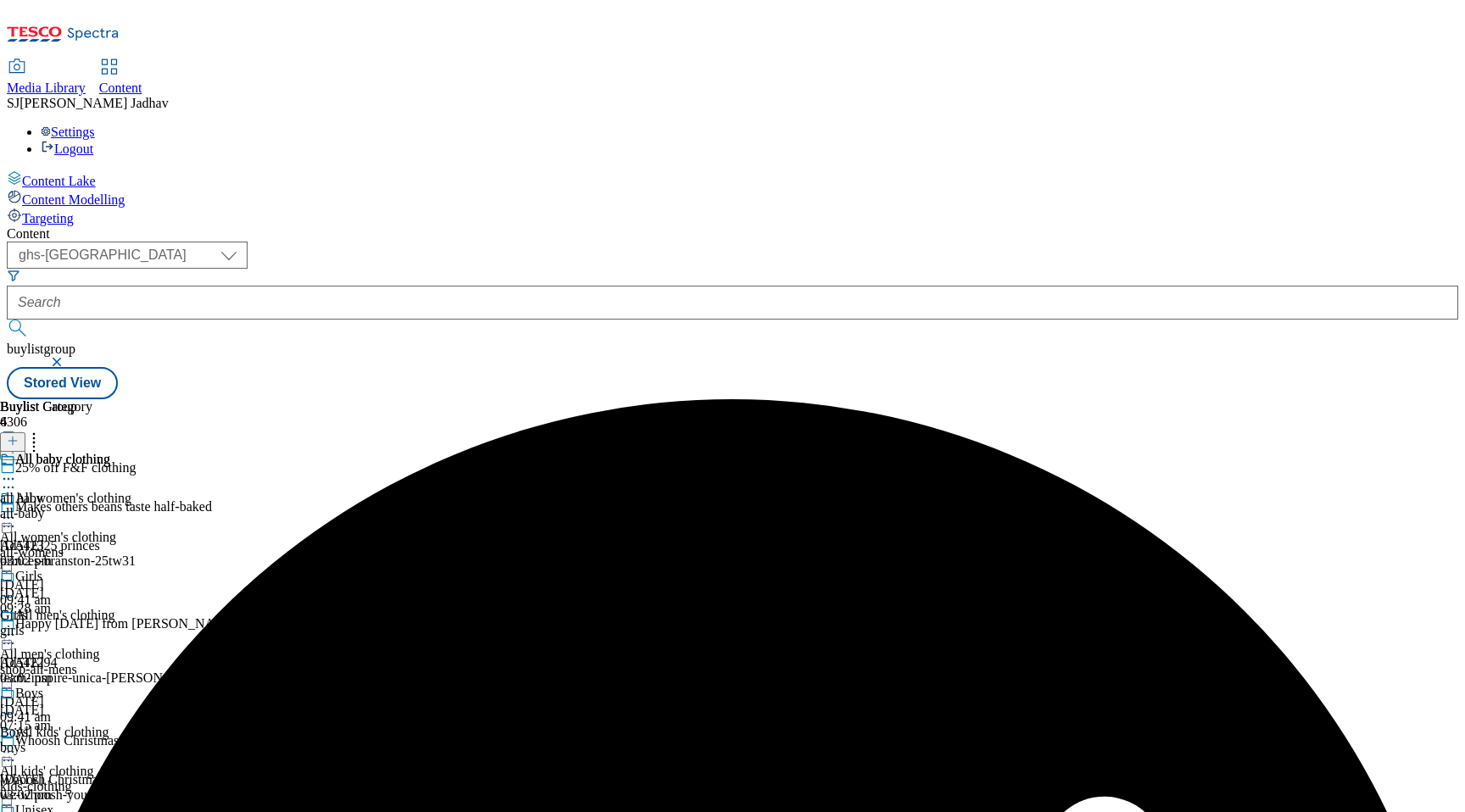
scroll to position [160, 0]
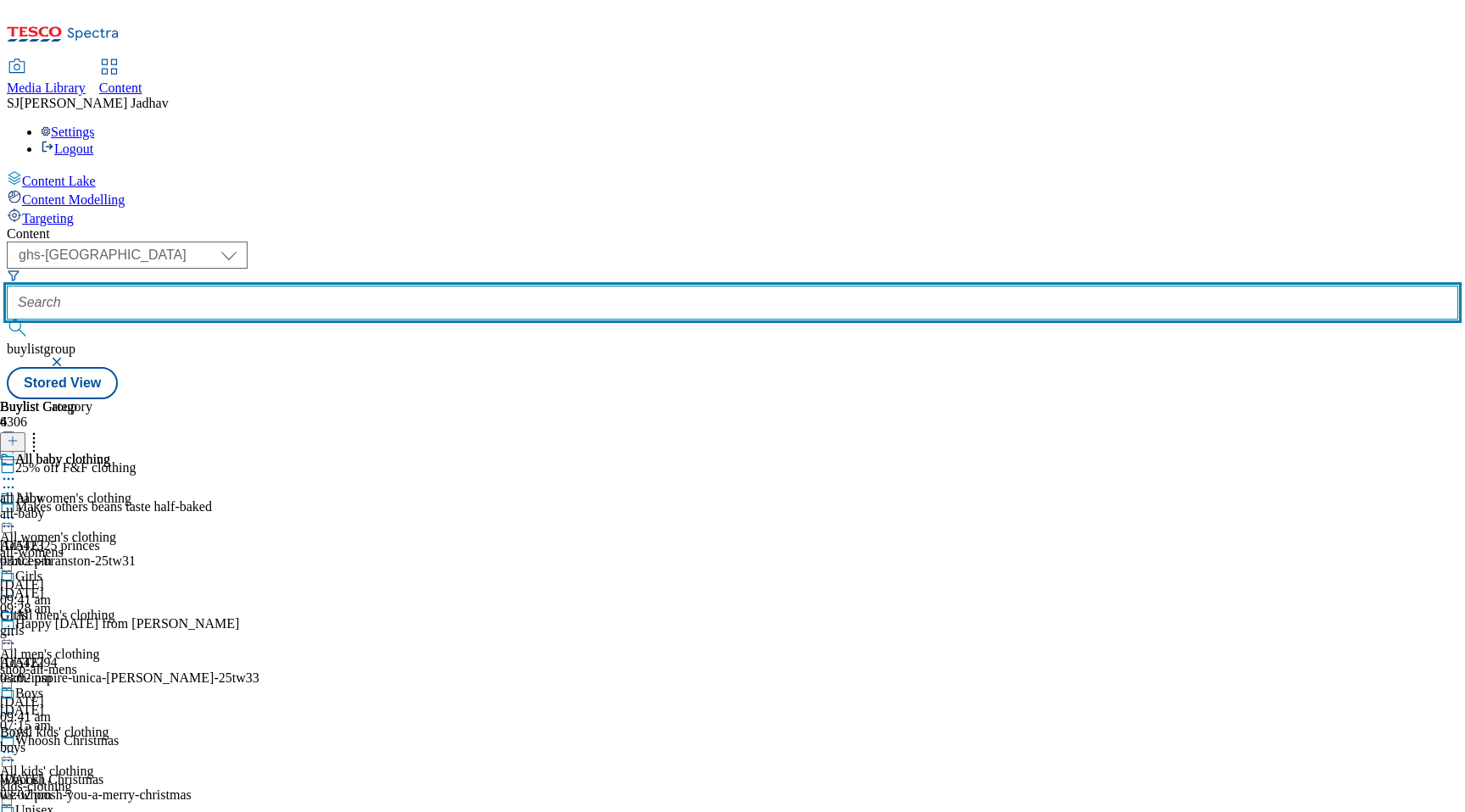
click at [421, 286] on input "text" at bounding box center [732, 302] width 1452 height 34
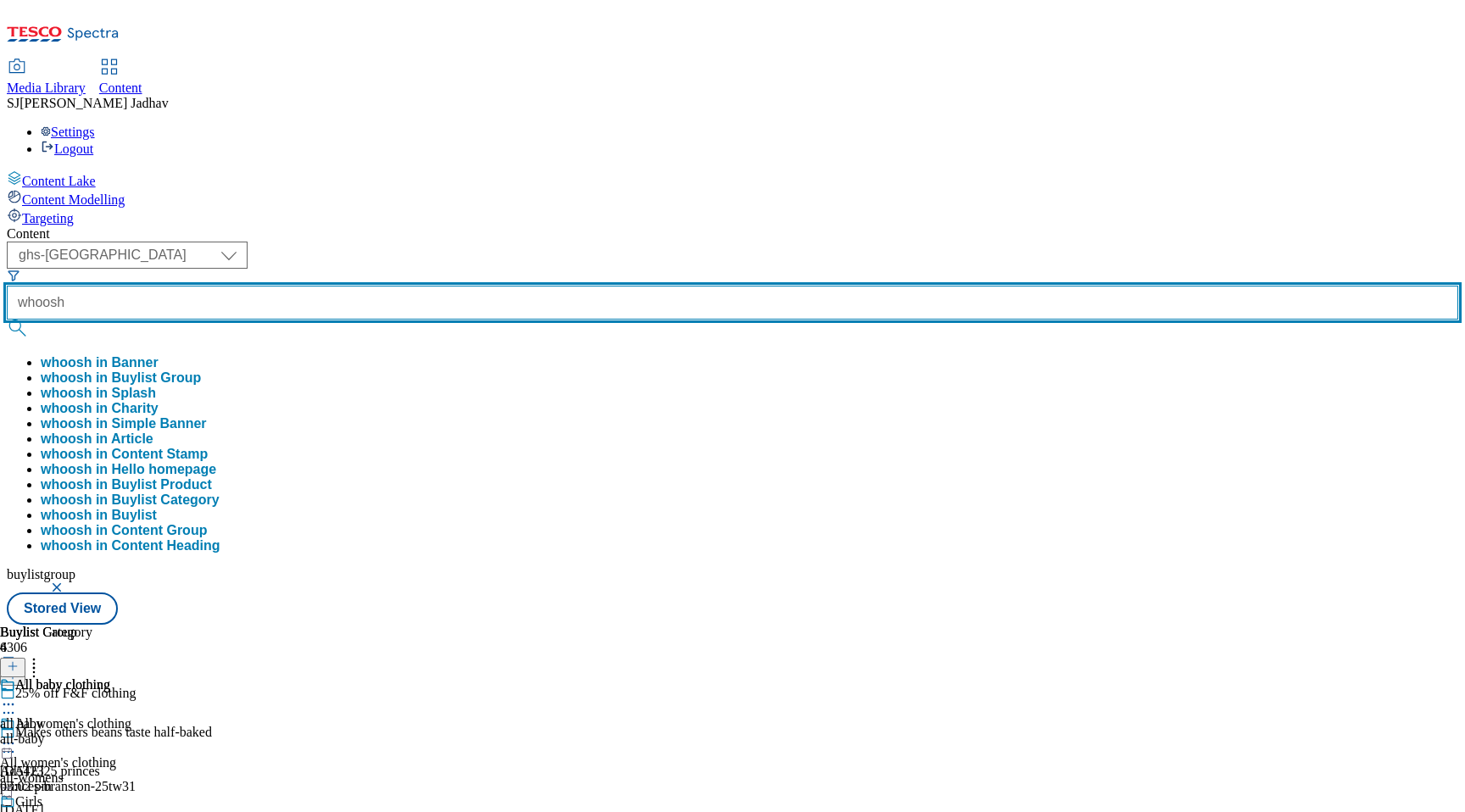
type input "whoosh"
click at [7, 319] on button "submit" at bounding box center [18, 328] width 24 height 17
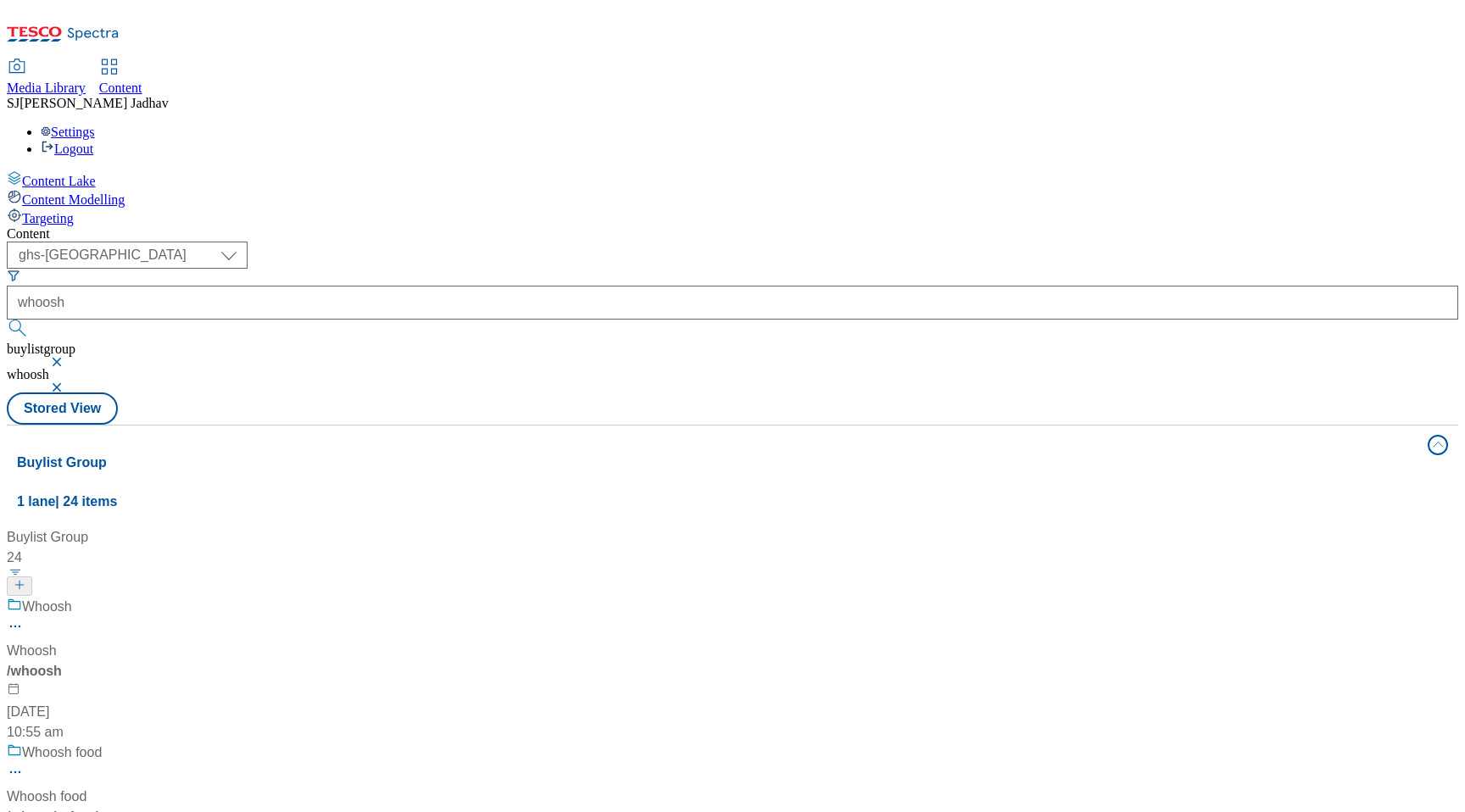
click at [265, 596] on div "Whoosh Whoosh / whoosh 15 May 2024 10:55 am" at bounding box center [136, 669] width 258 height 145
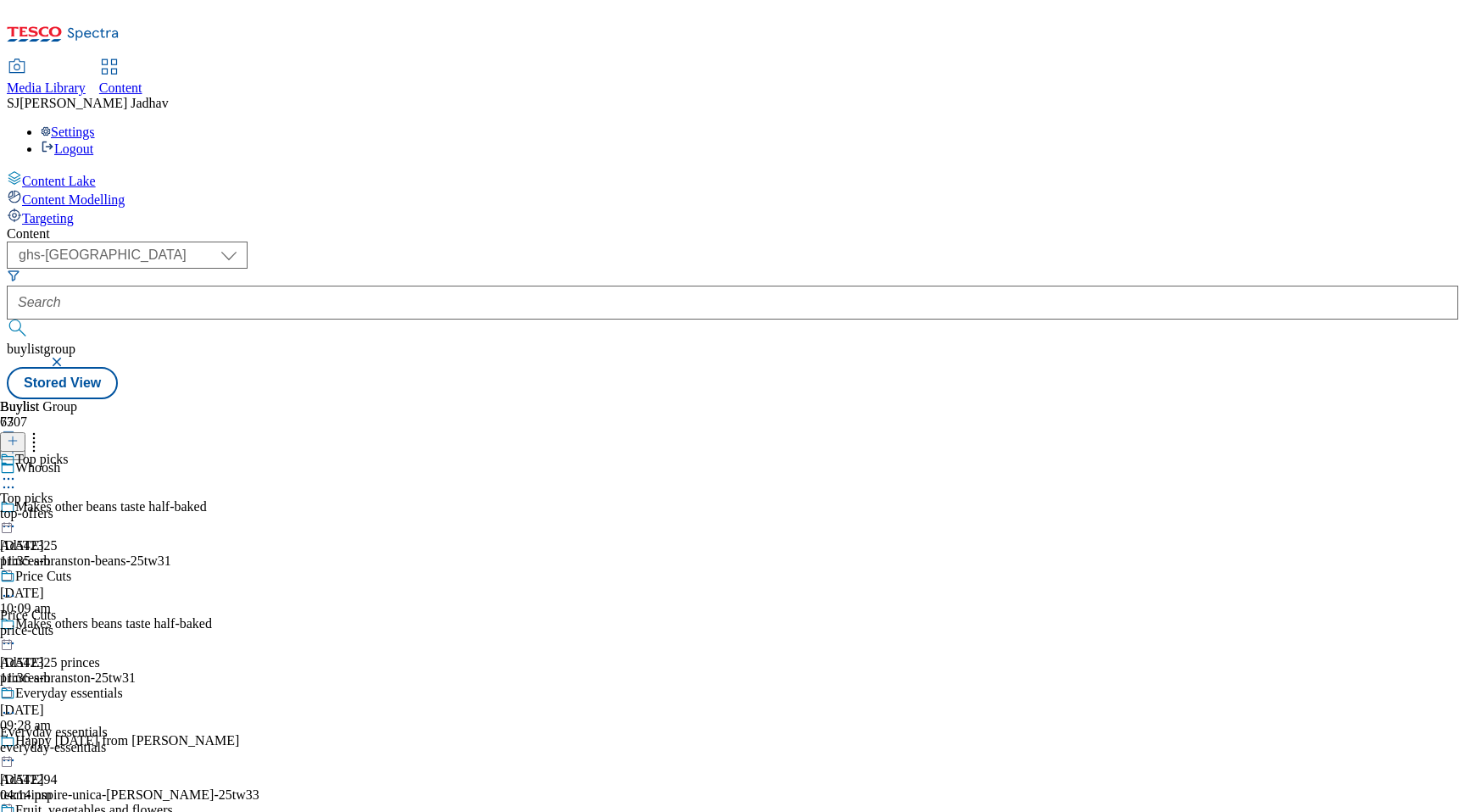
scroll to position [12881, 0]
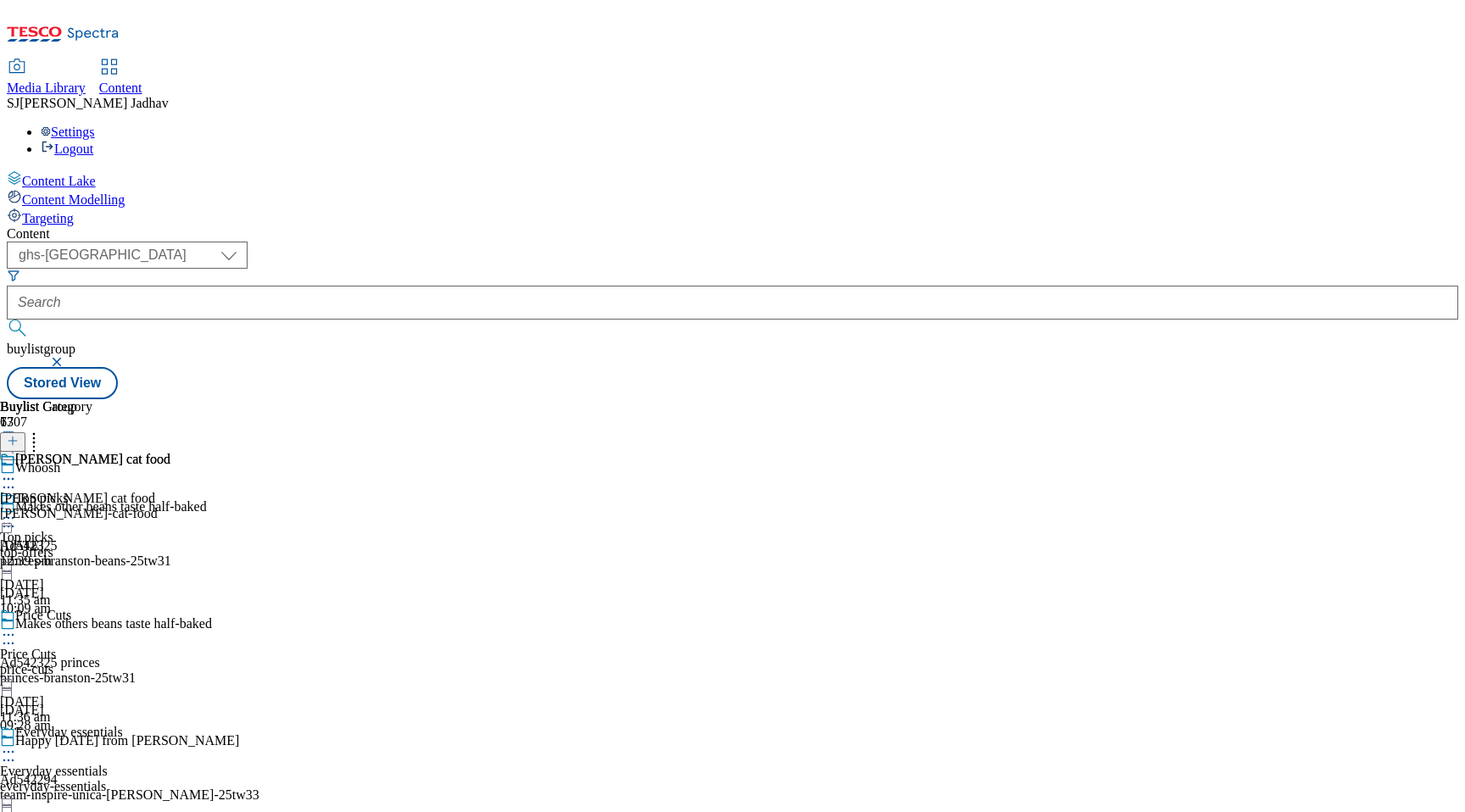
click at [329, 61] on div "Media Library Content" at bounding box center [732, 78] width 1452 height 36
click at [86, 81] on span "Media Library" at bounding box center [46, 88] width 79 height 14
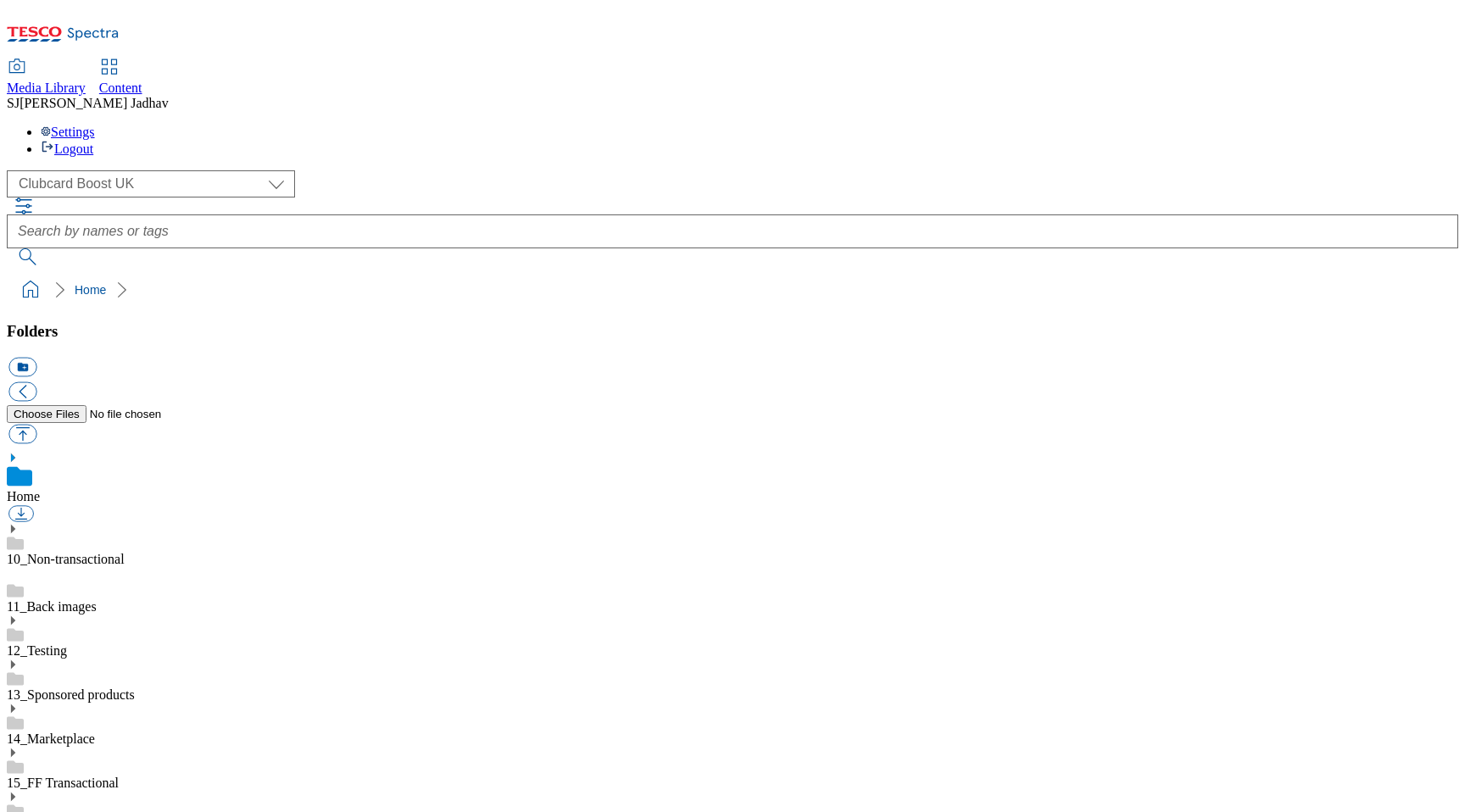
scroll to position [3, 0]
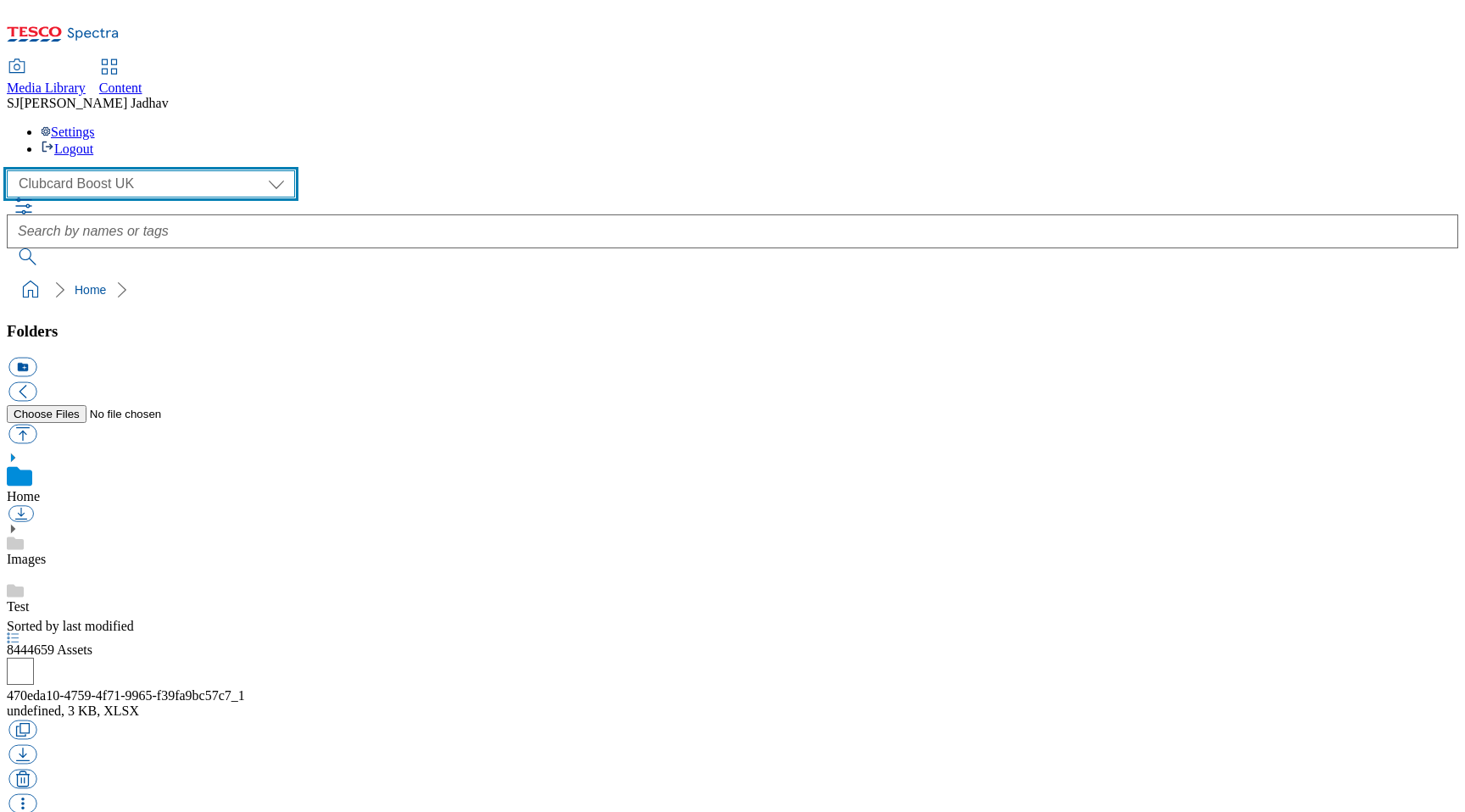
click at [167, 170] on select "Clubcard Boost UK Clubcard Marketing Dotcom UK Emails GHS Marketing UK GHS ROI …" at bounding box center [150, 184] width 288 height 27
select select "flare-ghs-mktg"
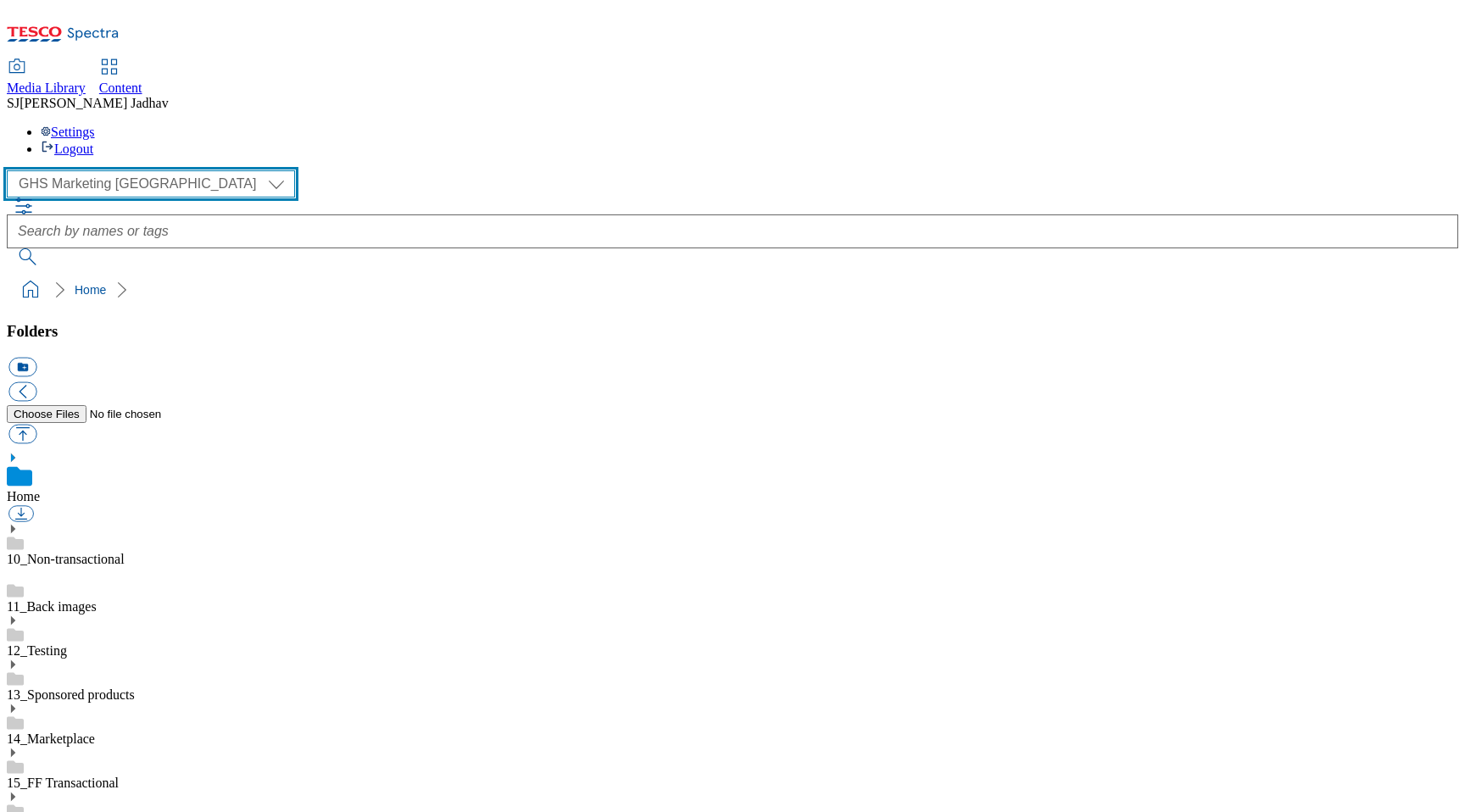
scroll to position [172, 0]
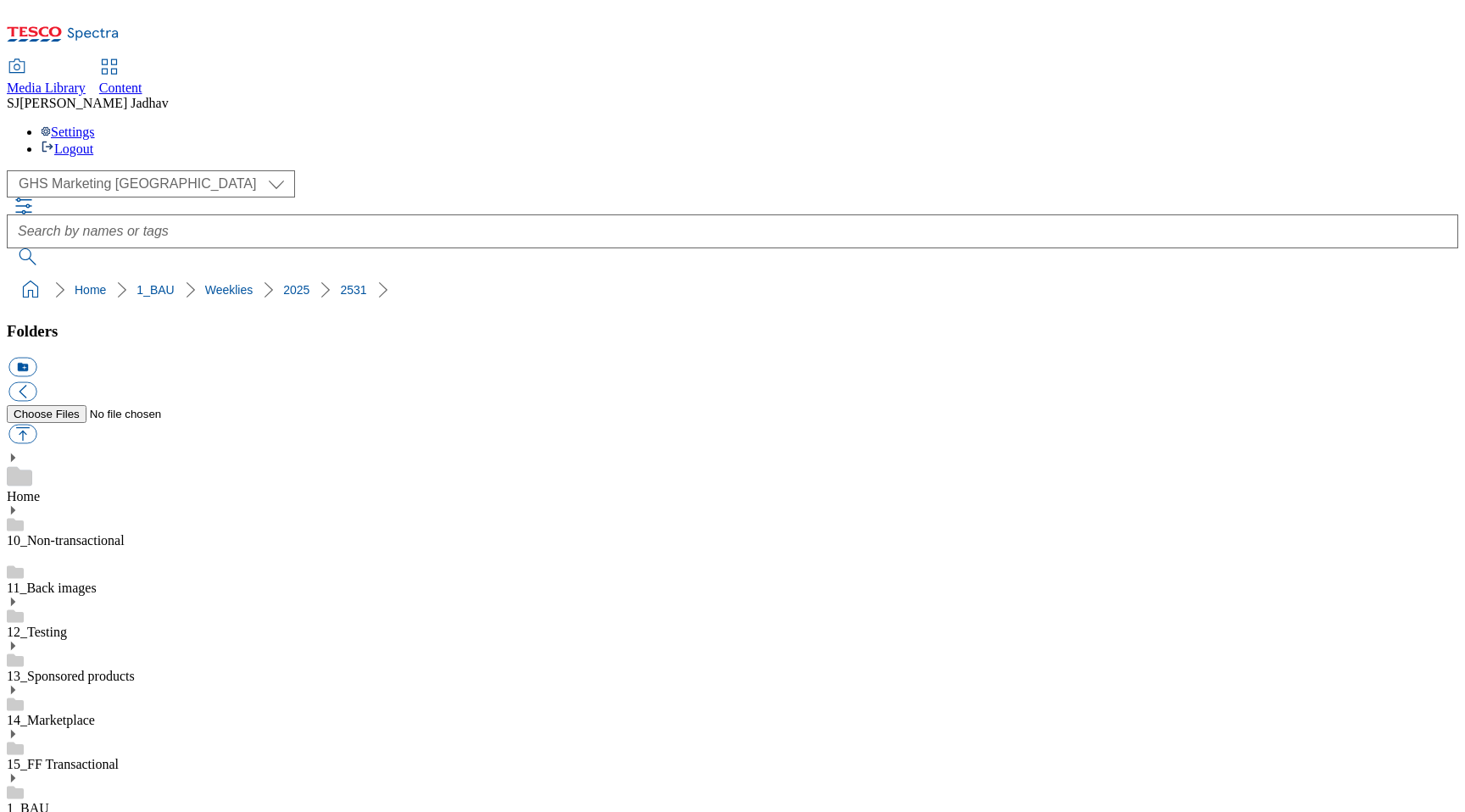
scroll to position [1416, 0]
click at [131, 772] on div "1_BAU" at bounding box center [732, 794] width 1452 height 44
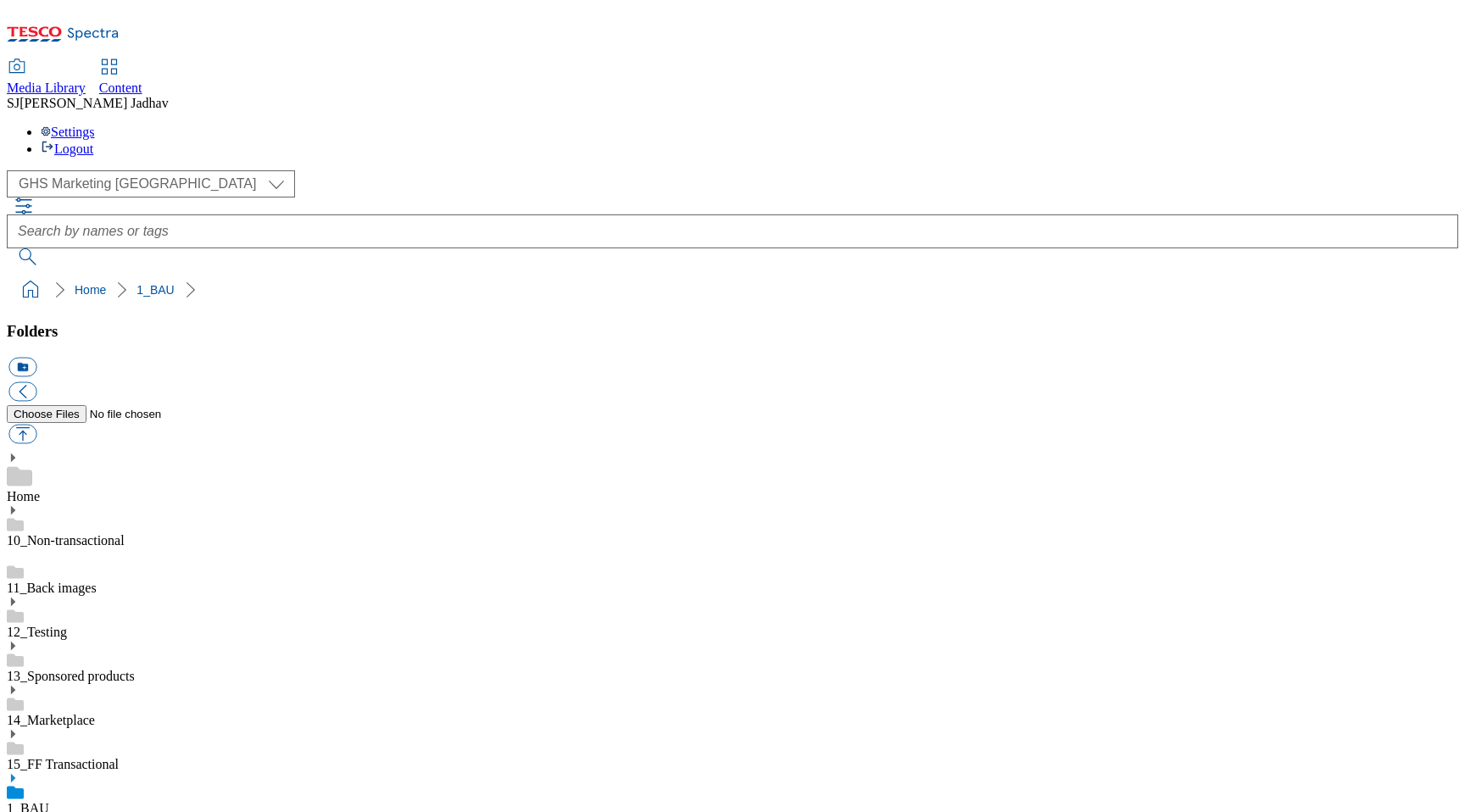
scroll to position [301, 0]
click at [142, 61] on link "Content" at bounding box center [120, 78] width 43 height 36
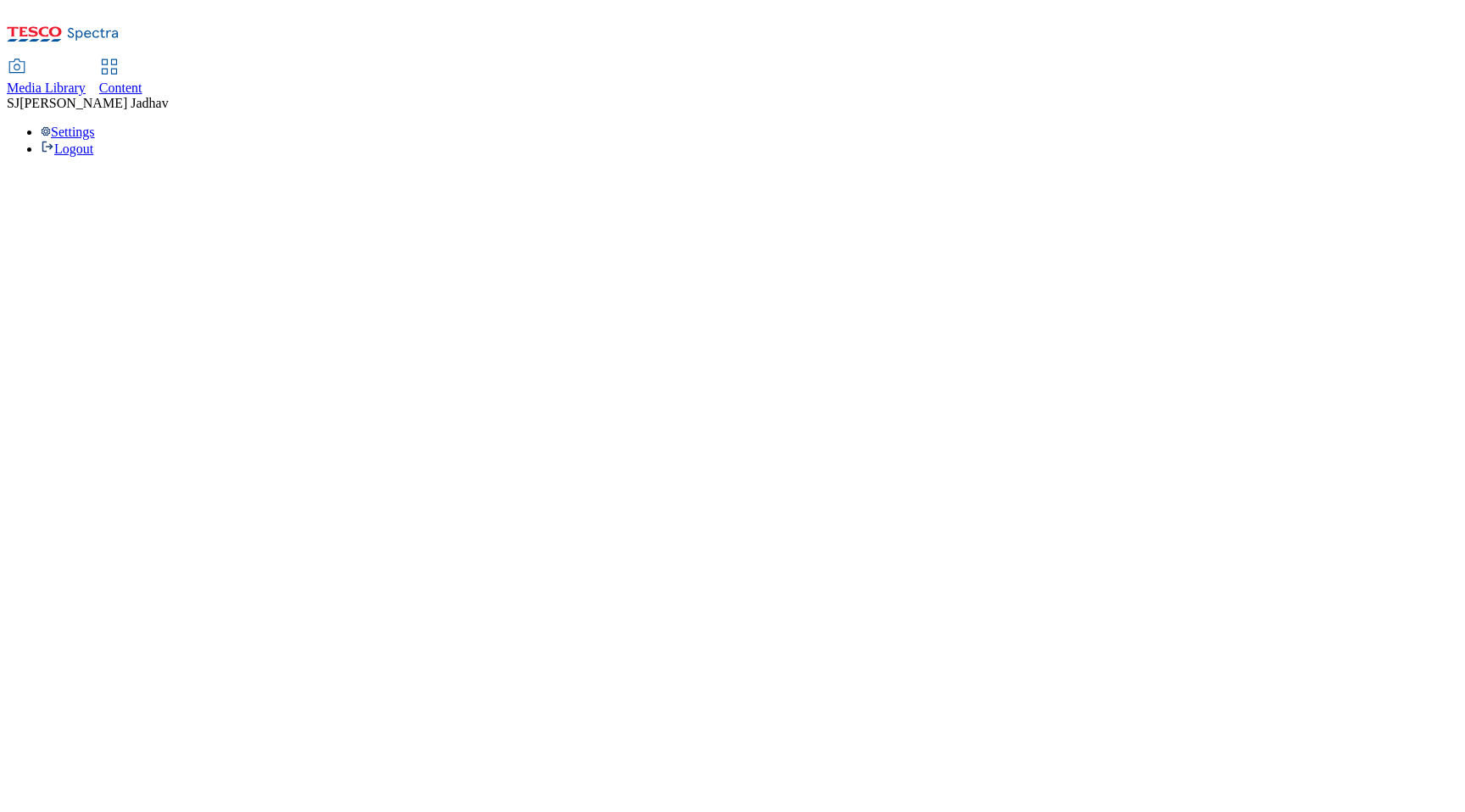
select select "ghs-[GEOGRAPHIC_DATA]"
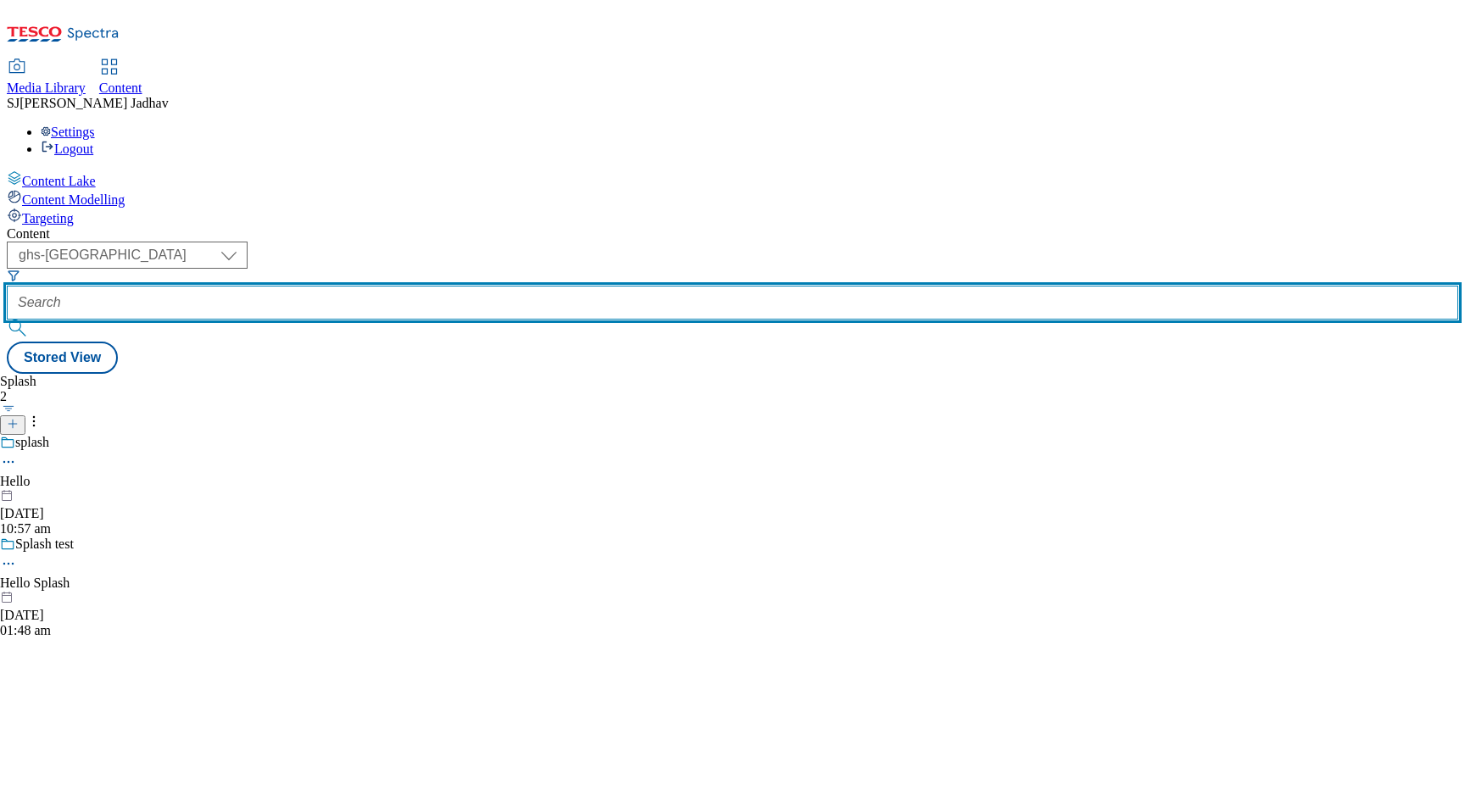
click at [403, 286] on input "text" at bounding box center [732, 302] width 1452 height 34
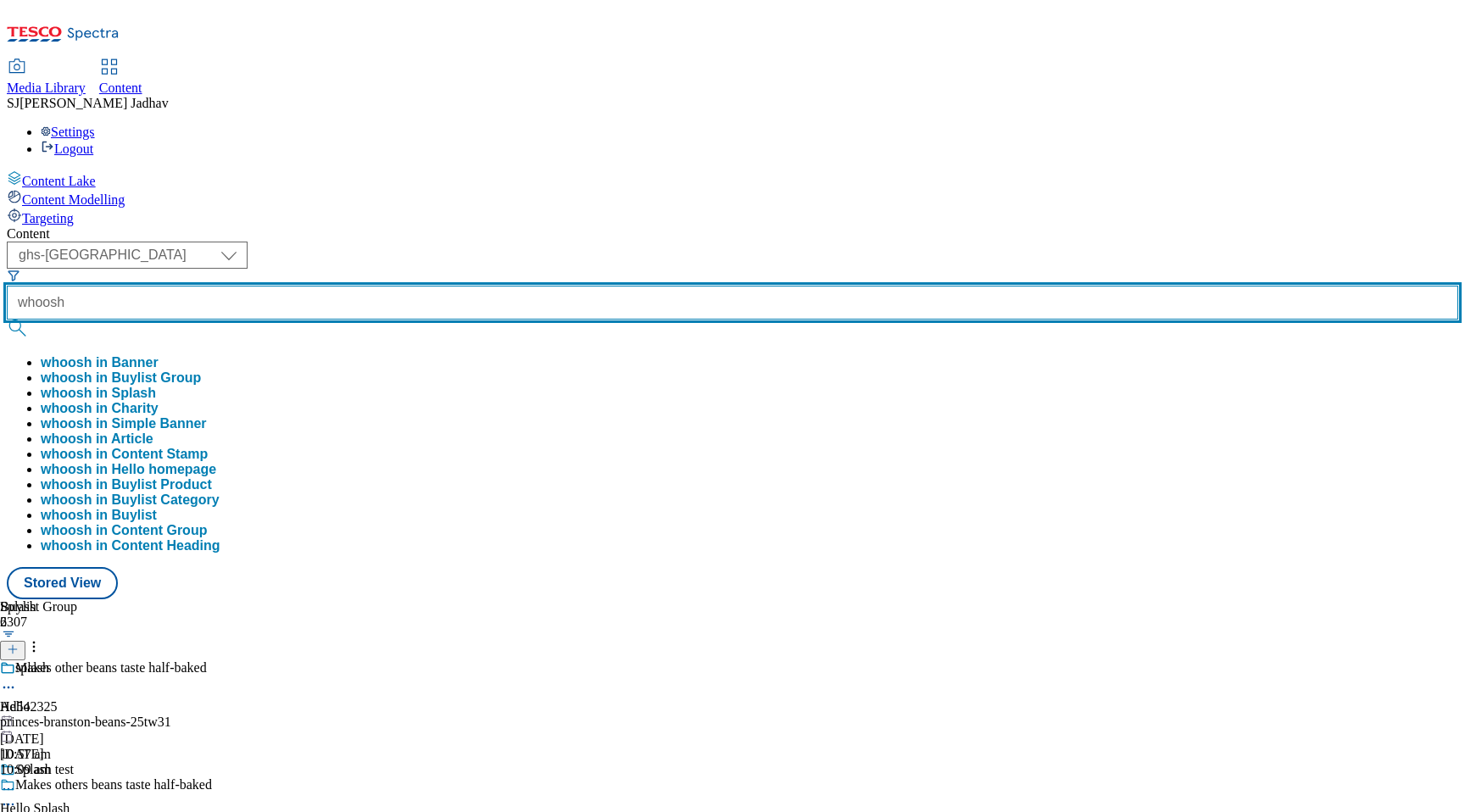
type input "whoosh"
click at [7, 319] on button "submit" at bounding box center [18, 328] width 24 height 17
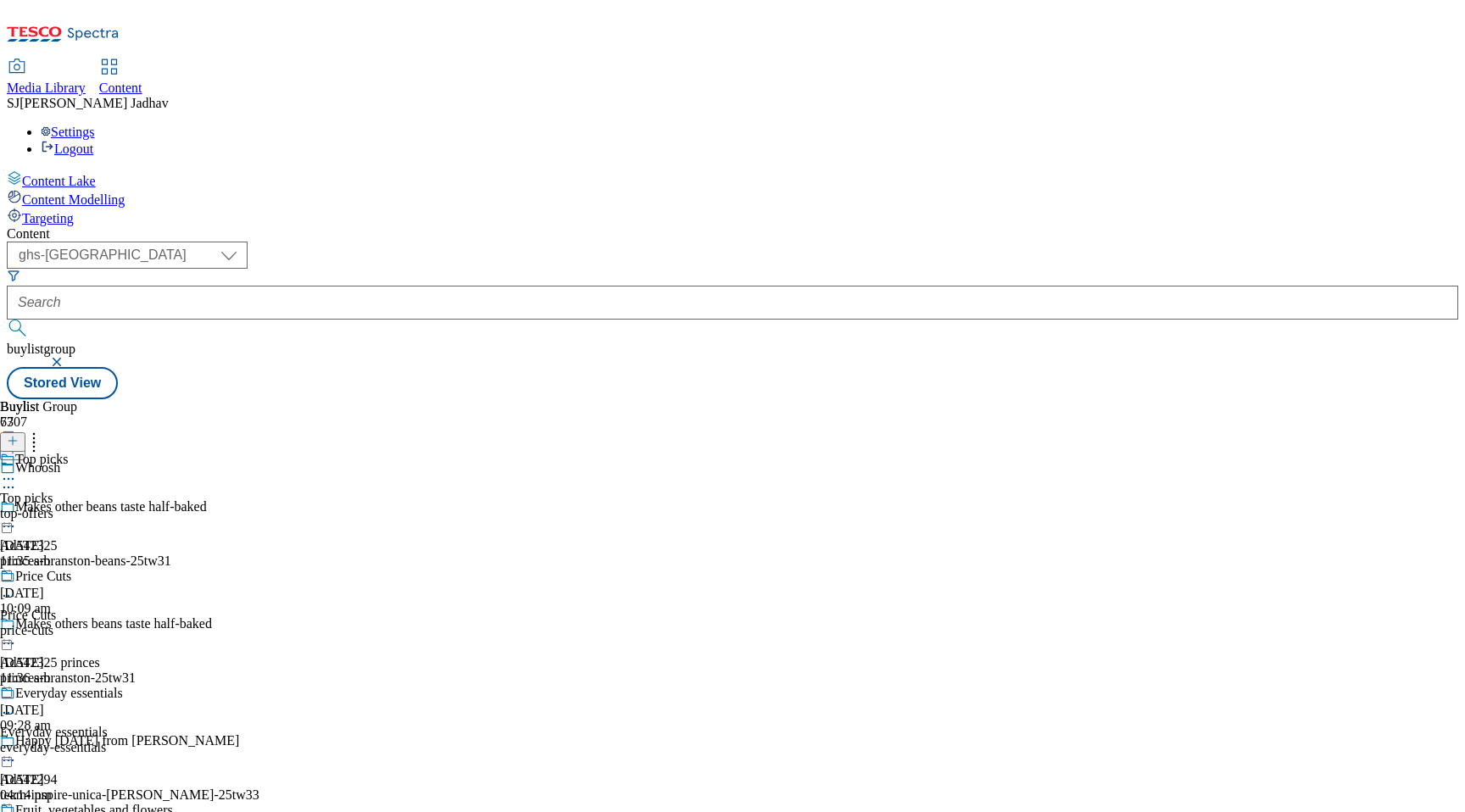
scroll to position [12881, 0]
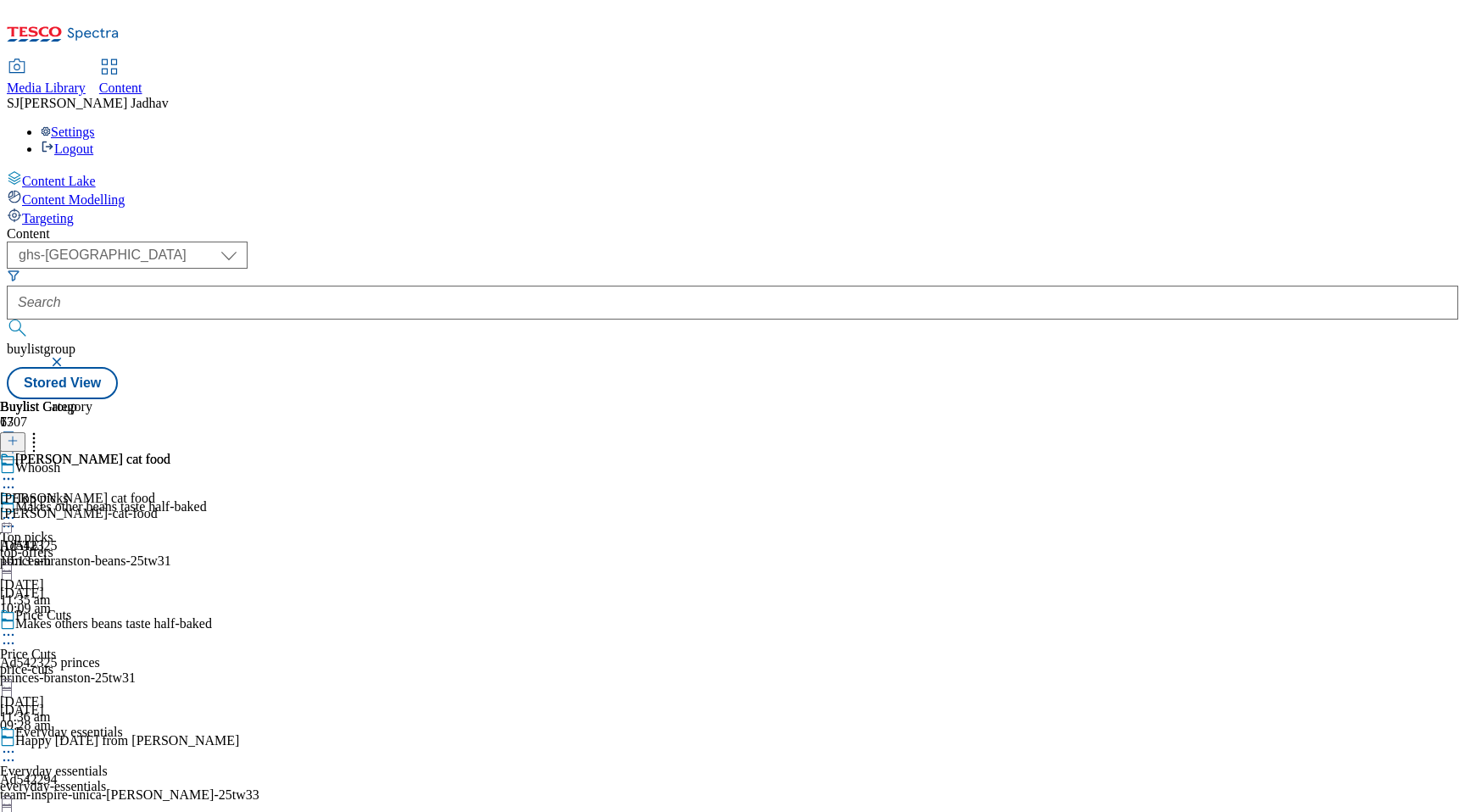
scroll to position [6830, 0]
click at [92, 506] on div "all-products" at bounding box center [46, 514] width 92 height 15
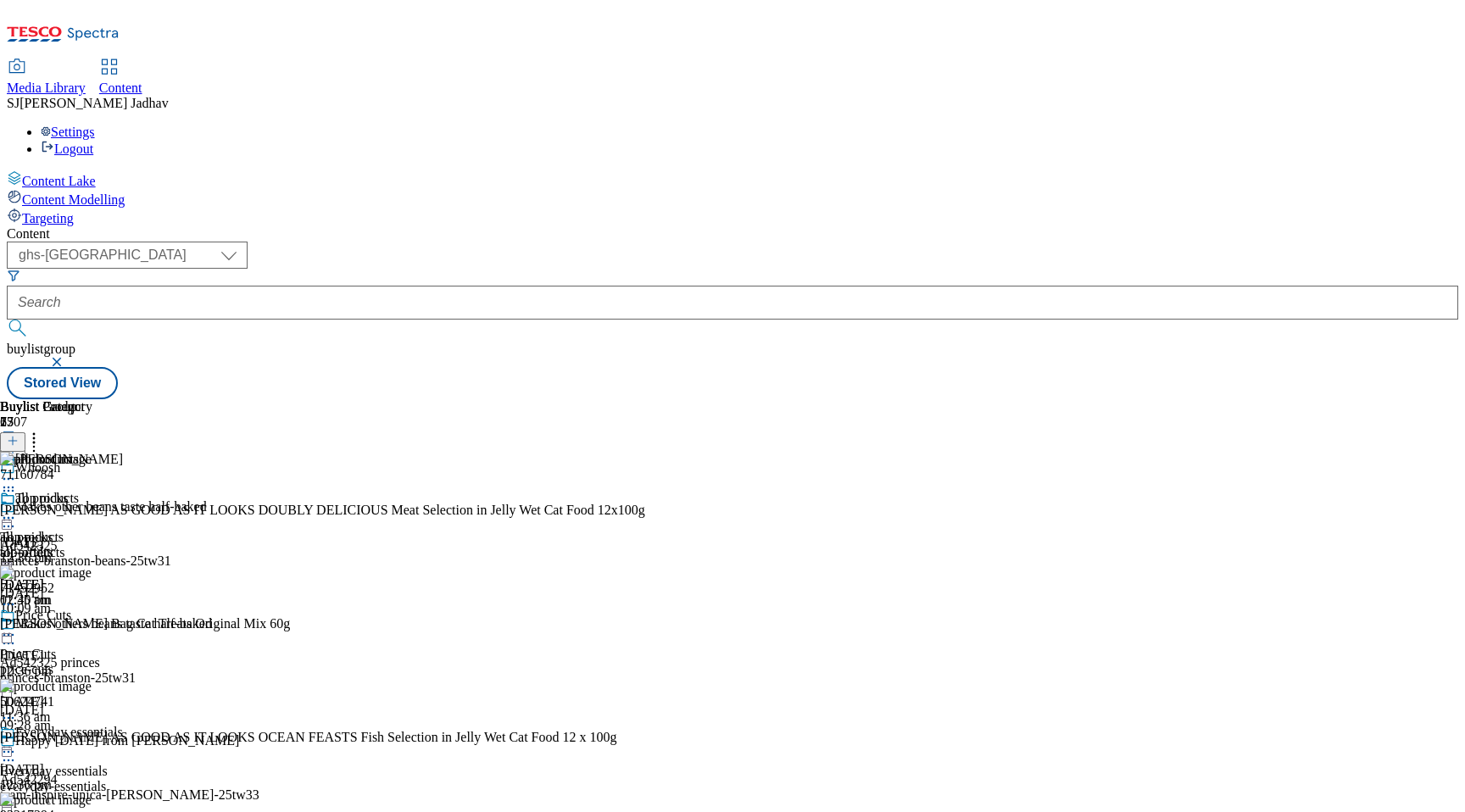
select select "evergreen"
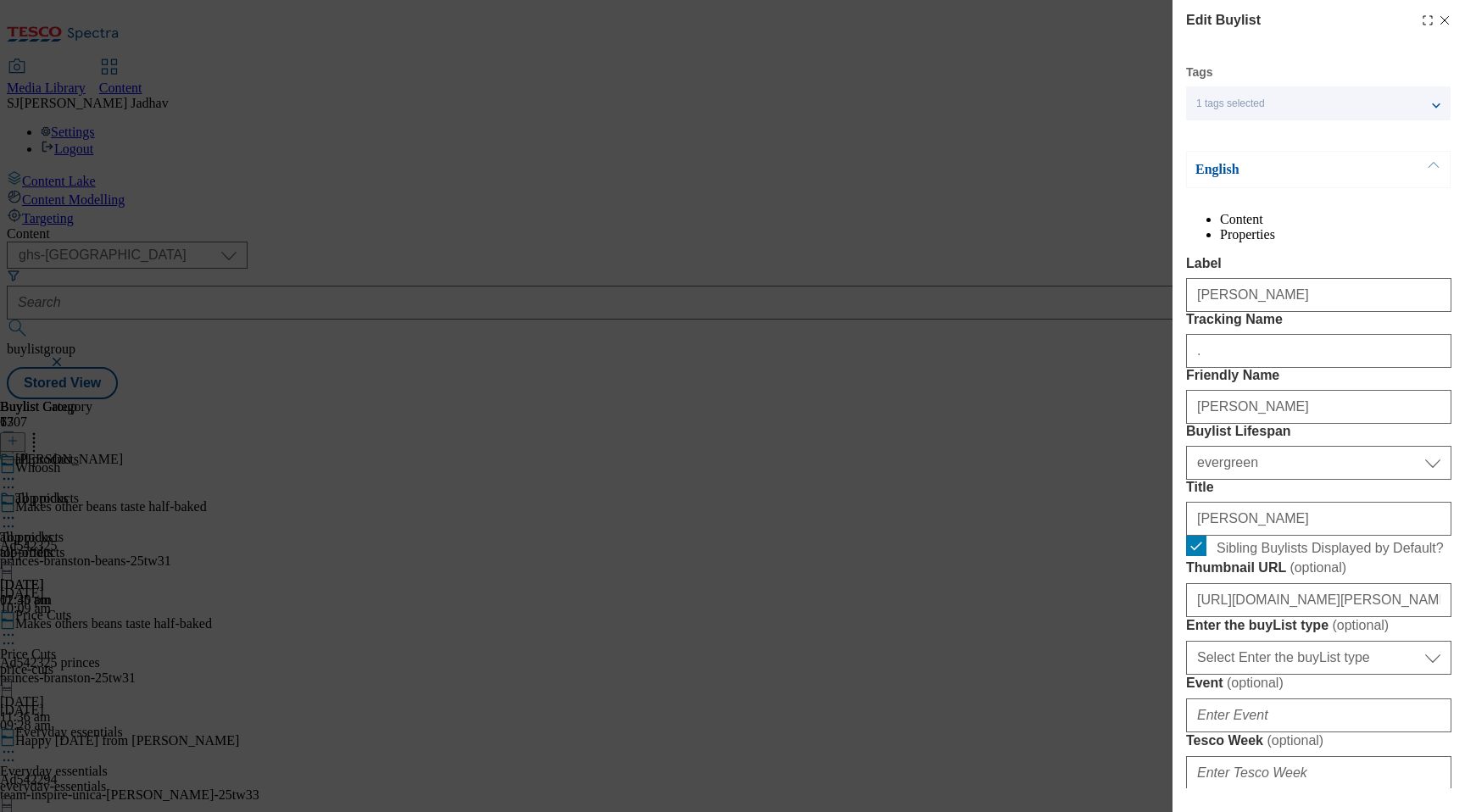
select select "Banner"
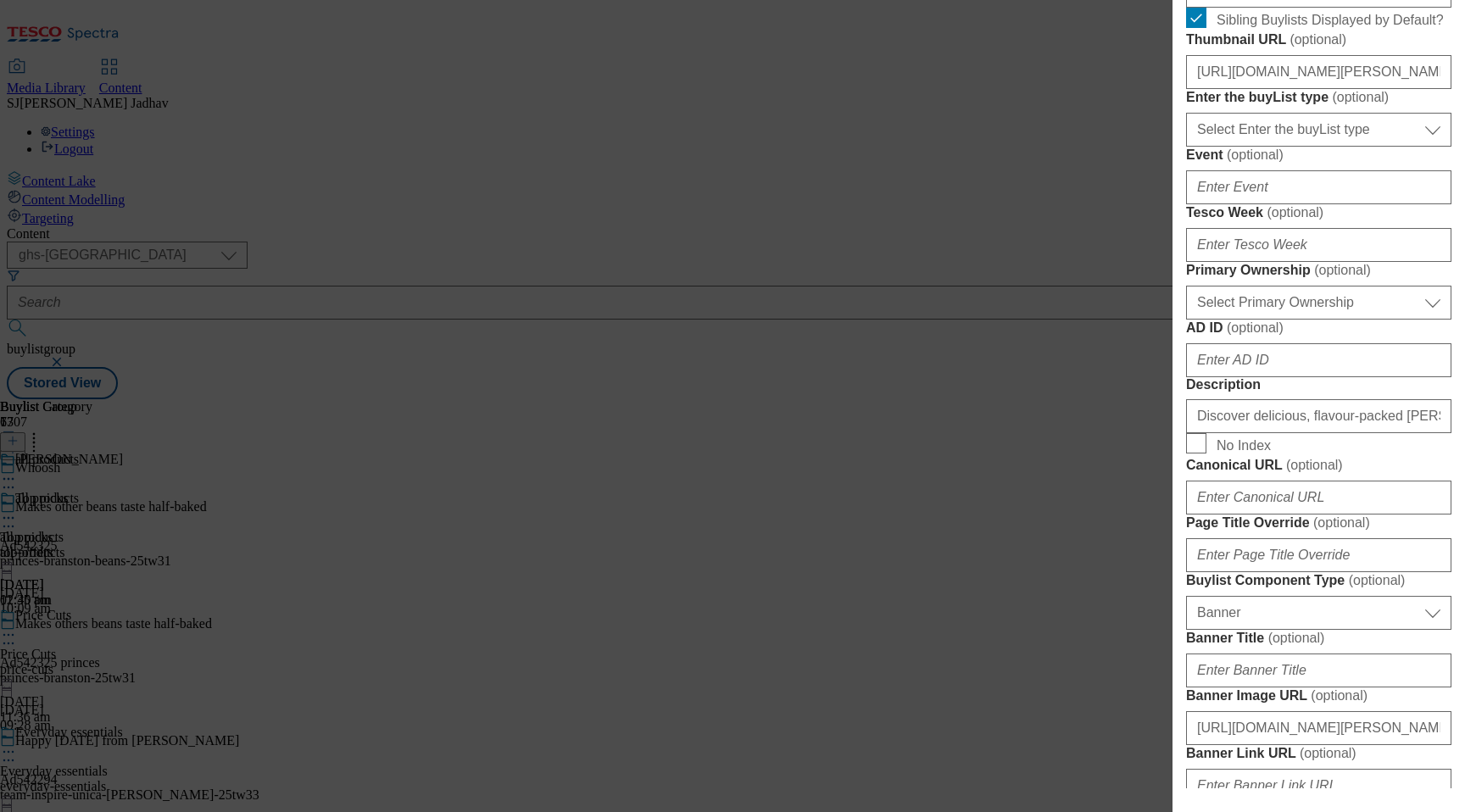
scroll to position [585, 0]
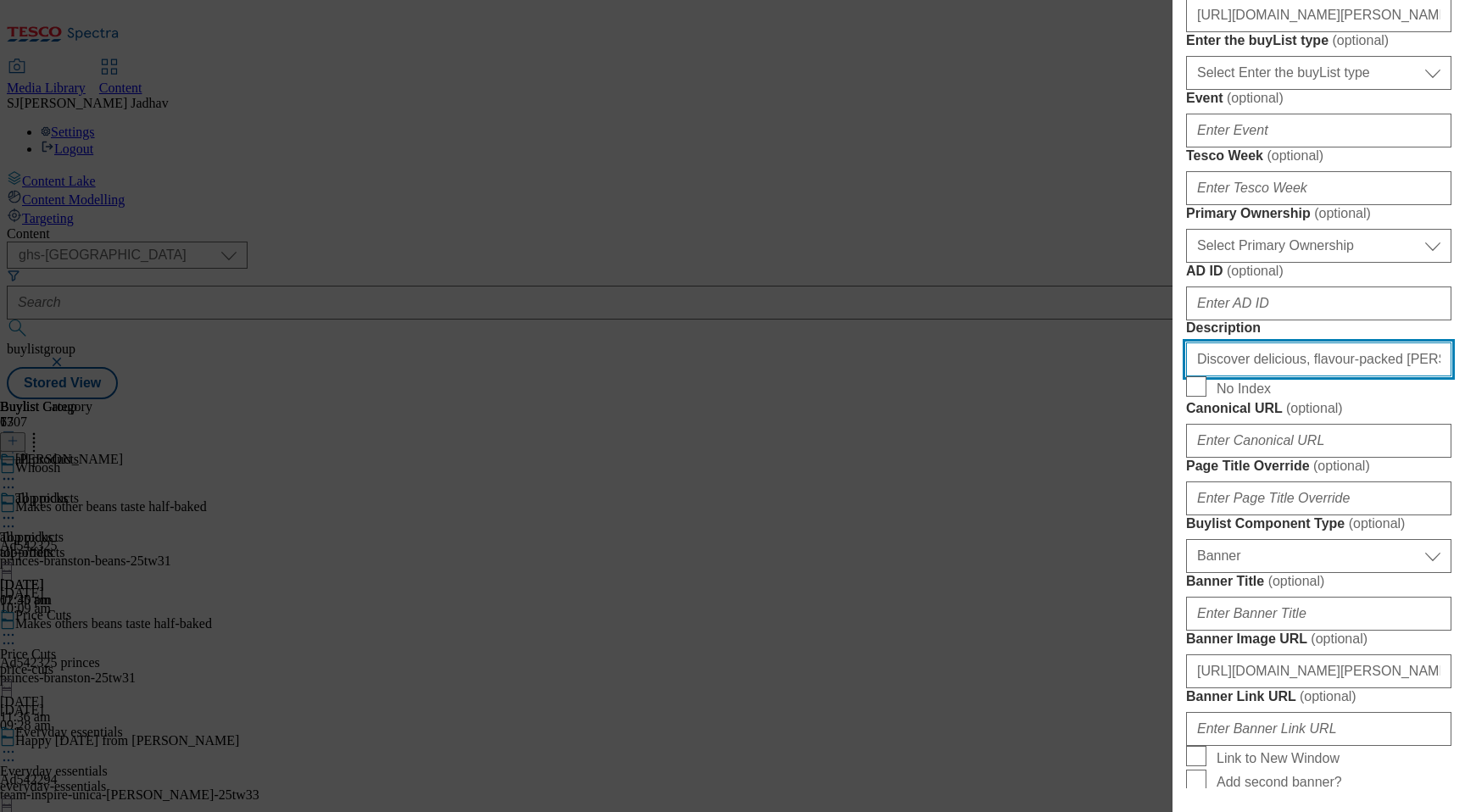
click at [1289, 376] on input "Discover delicious, flavour-packed Felix food and treats tailored to your cat's…" at bounding box center [1319, 359] width 266 height 34
paste input "Treat your cat to Felix meals and treats, packed with tasty textures and flavou…"
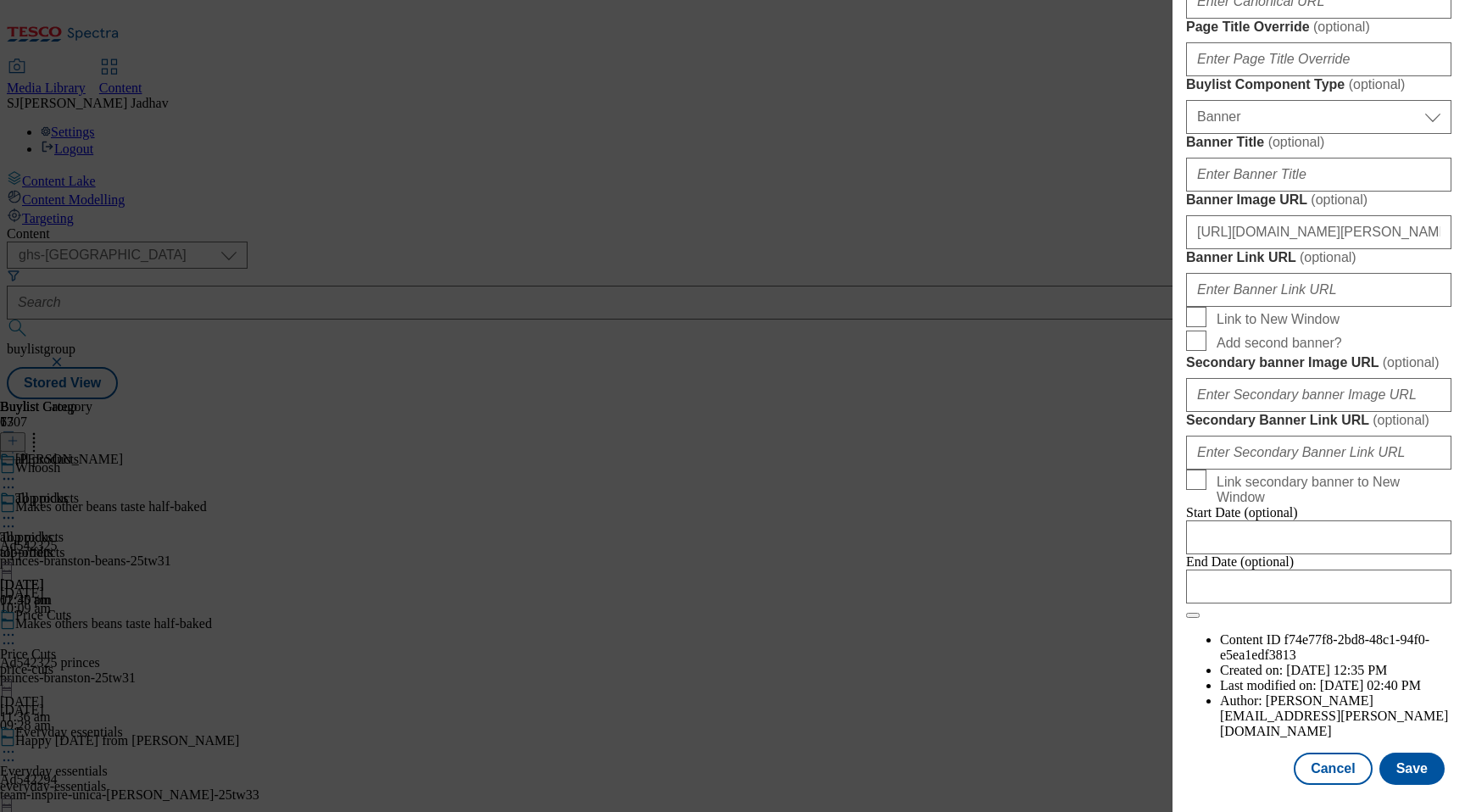
scroll to position [1641, 0]
type input "Treat your cat to Felix meals and treats, packed with tasty textures and flavou…"
click at [1412, 764] on button "Save" at bounding box center [1412, 768] width 65 height 32
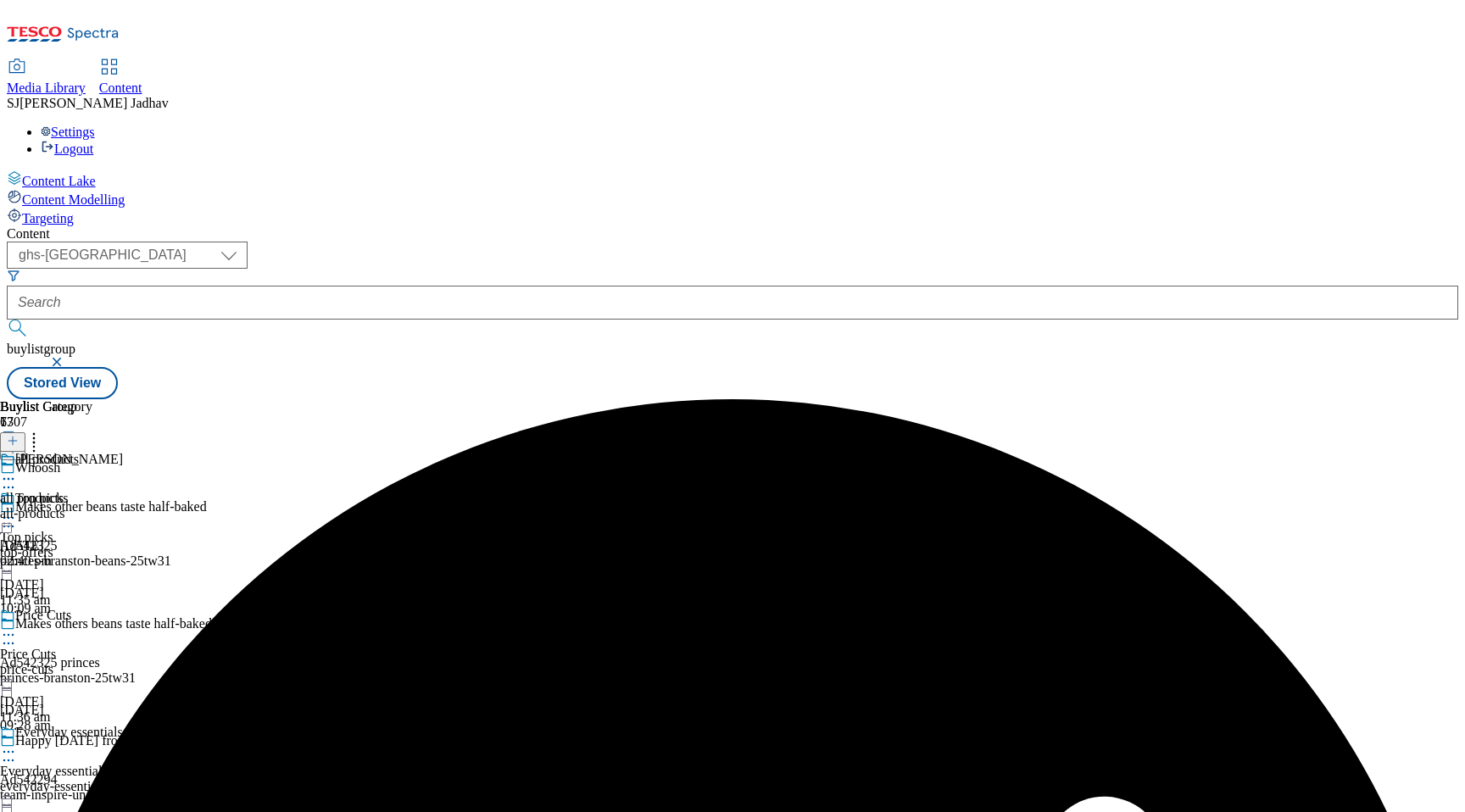
click at [17, 470] on icon at bounding box center [9, 479] width 17 height 17
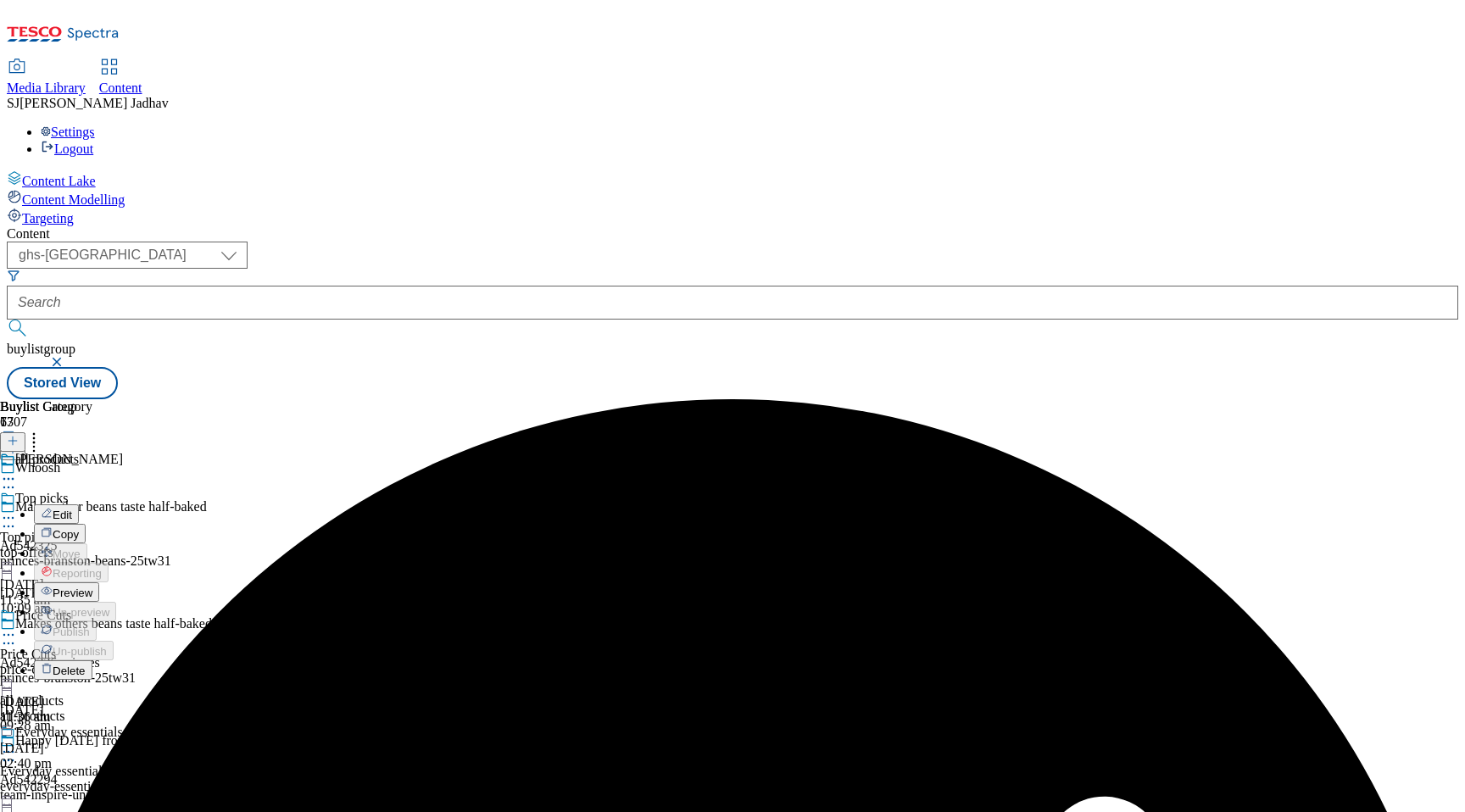
click at [79, 504] on button "Edit" at bounding box center [56, 514] width 45 height 19
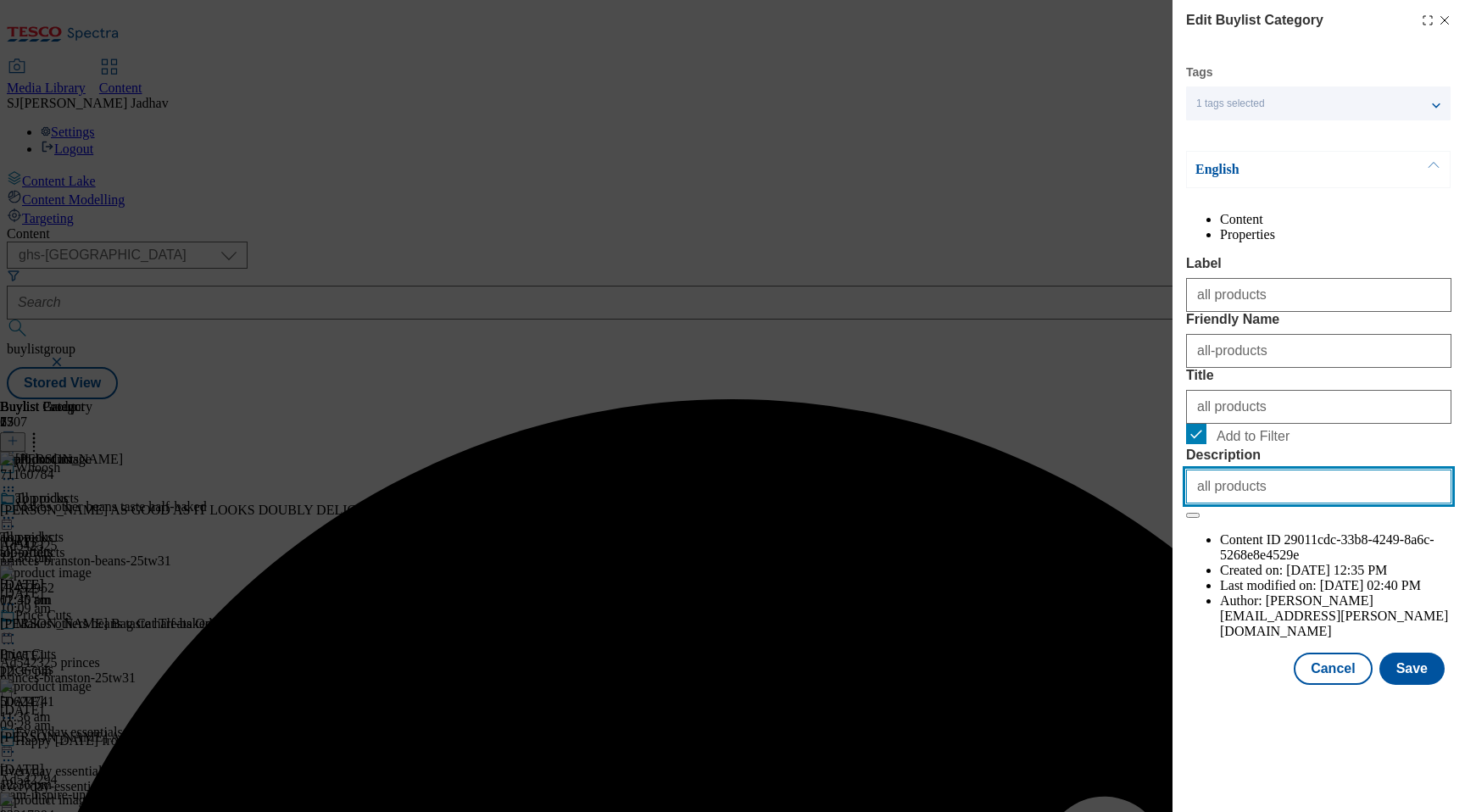
drag, startPoint x: 1314, startPoint y: 638, endPoint x: 1092, endPoint y: 622, distance: 222.6
click at [1096, 623] on div "Edit Buylist Category Tags 1 tags selected buylist category English Content Pro…" at bounding box center [732, 406] width 1465 height 812
paste input "Treat your cat to Felix meals and treats, packed with tasty textures and flavou…"
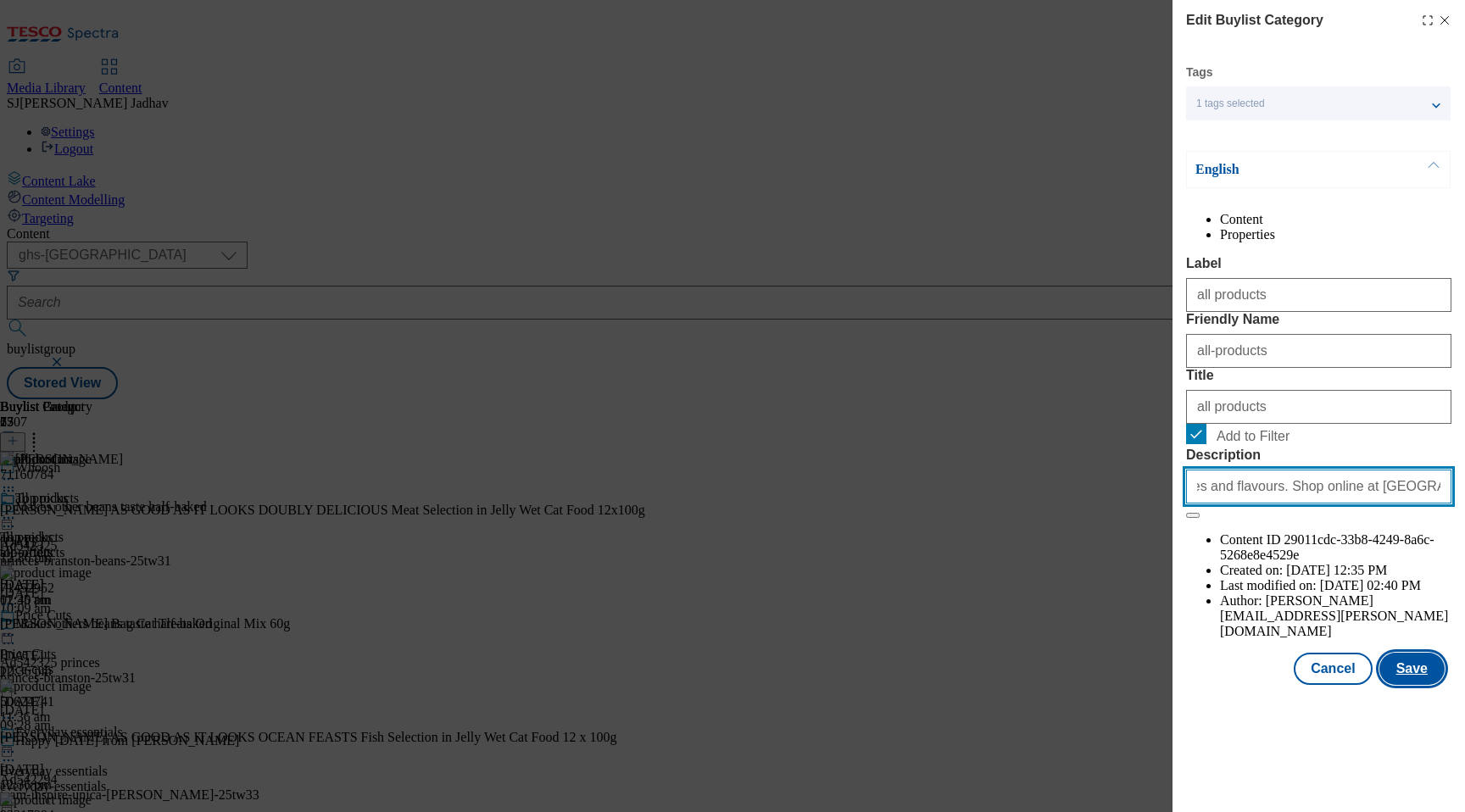
type input "Treat your cat to Felix meals and treats, packed with tasty textures and flavou…"
click at [1413, 685] on button "Save" at bounding box center [1412, 668] width 65 height 32
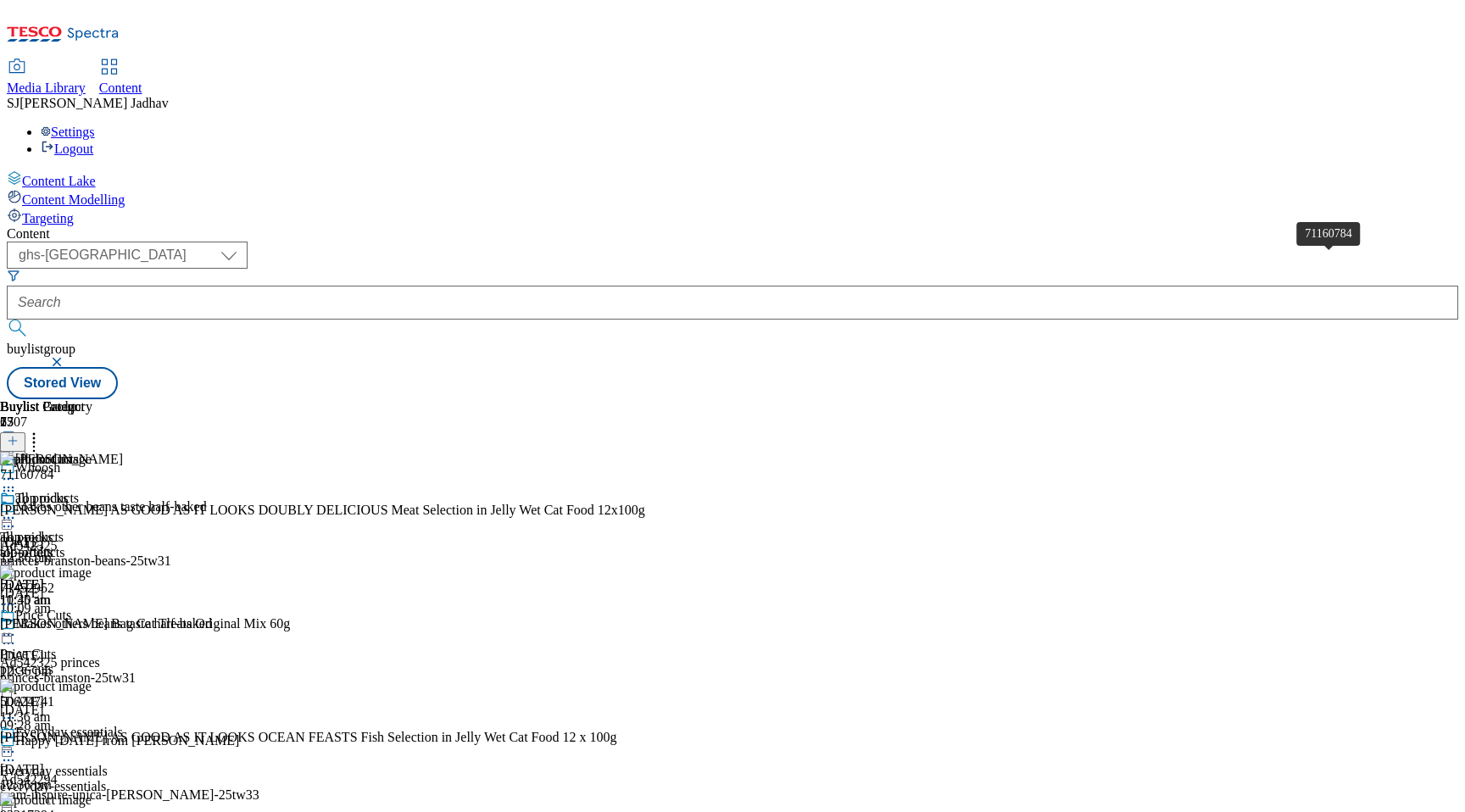
scroll to position [0, 39]
click at [18, 435] on icon at bounding box center [13, 441] width 12 height 12
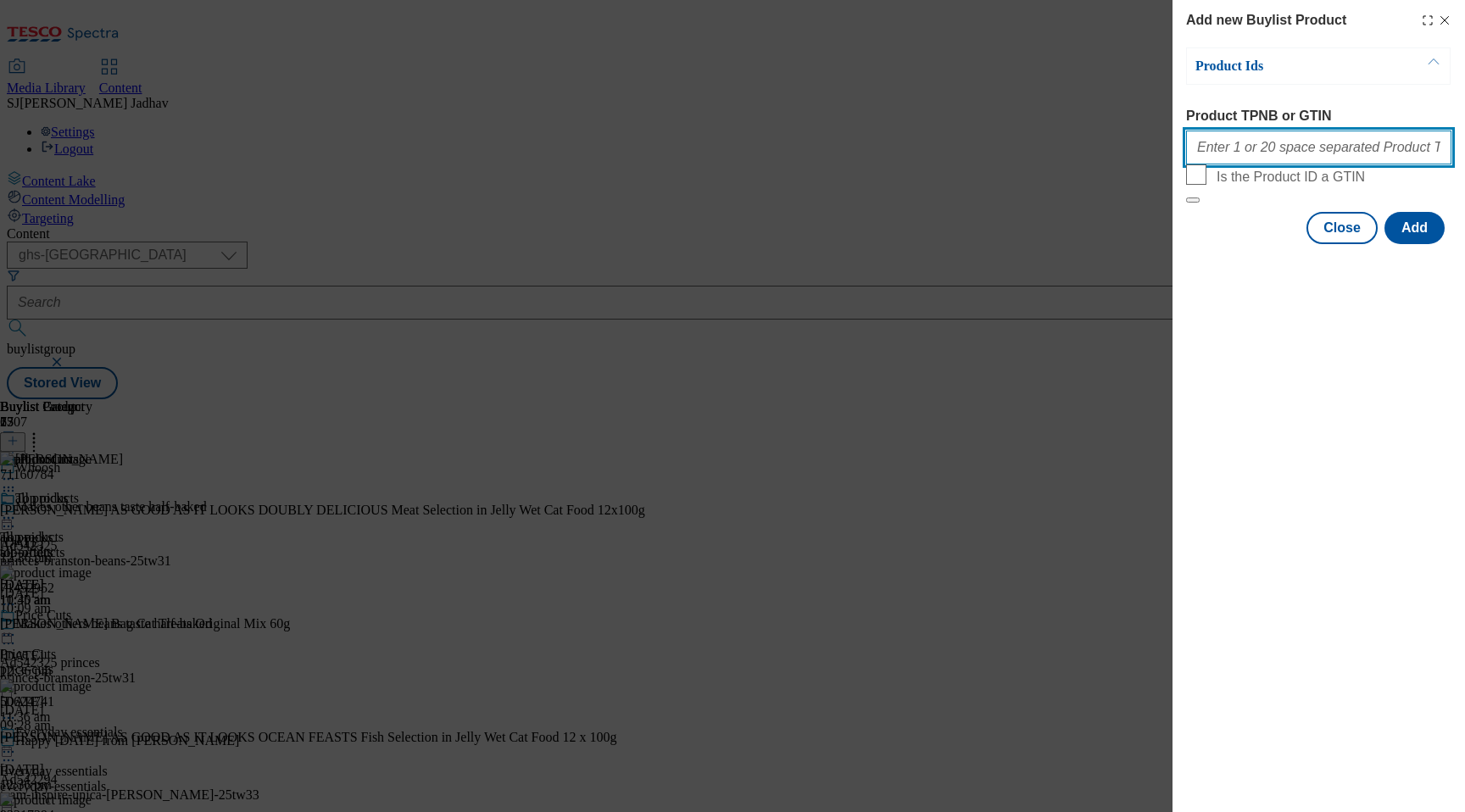
click at [1239, 158] on input "Product TPNB or GTIN" at bounding box center [1319, 147] width 266 height 34
paste input "93936836 93880463 93350964 71452952 93217294 93718185 93609690 93539713 7145298…"
type input "93936836 93880463 93350964 71452952 93217294 93718185 93609690 93539713 7145298…"
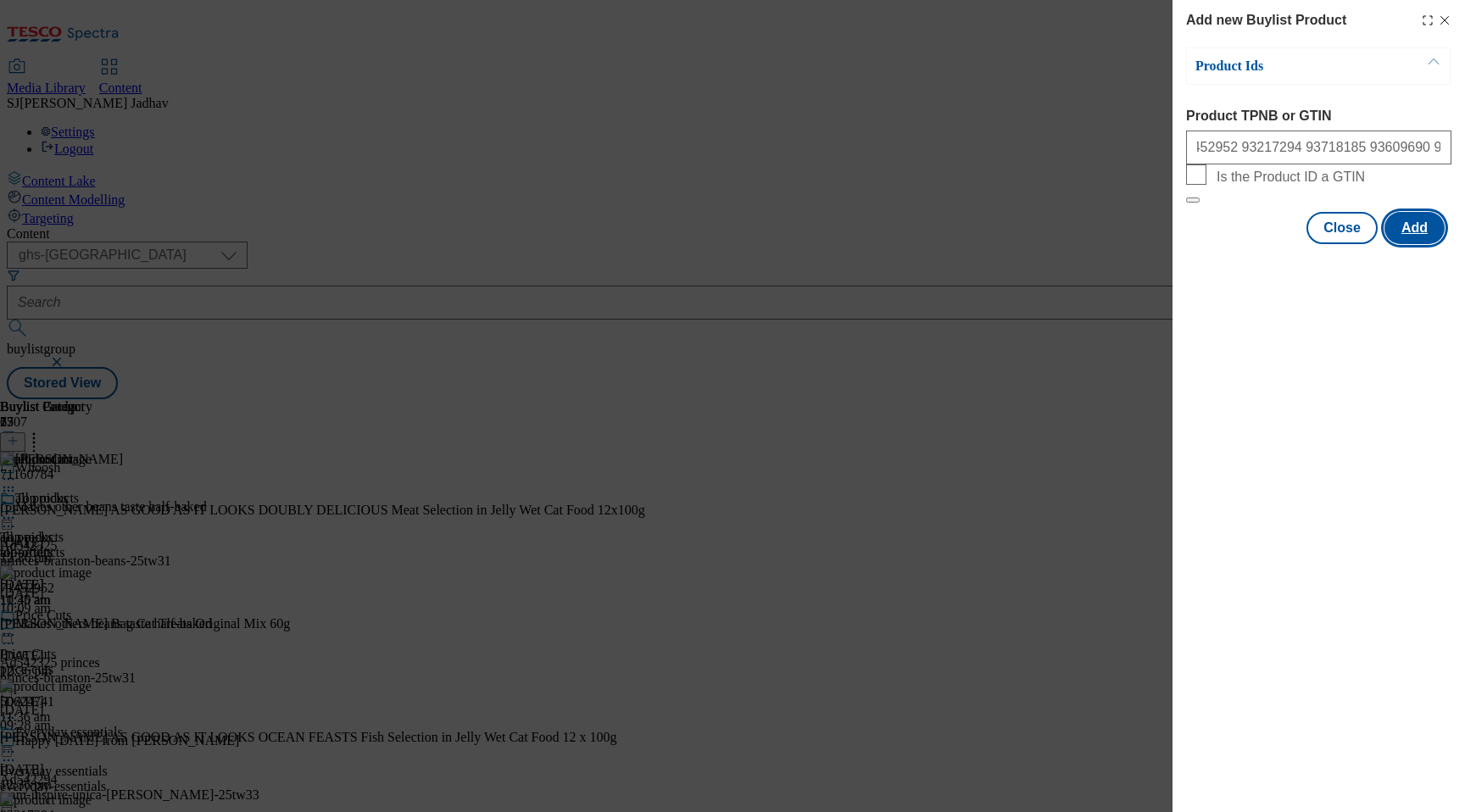
click at [1405, 244] on button "Add" at bounding box center [1414, 227] width 61 height 32
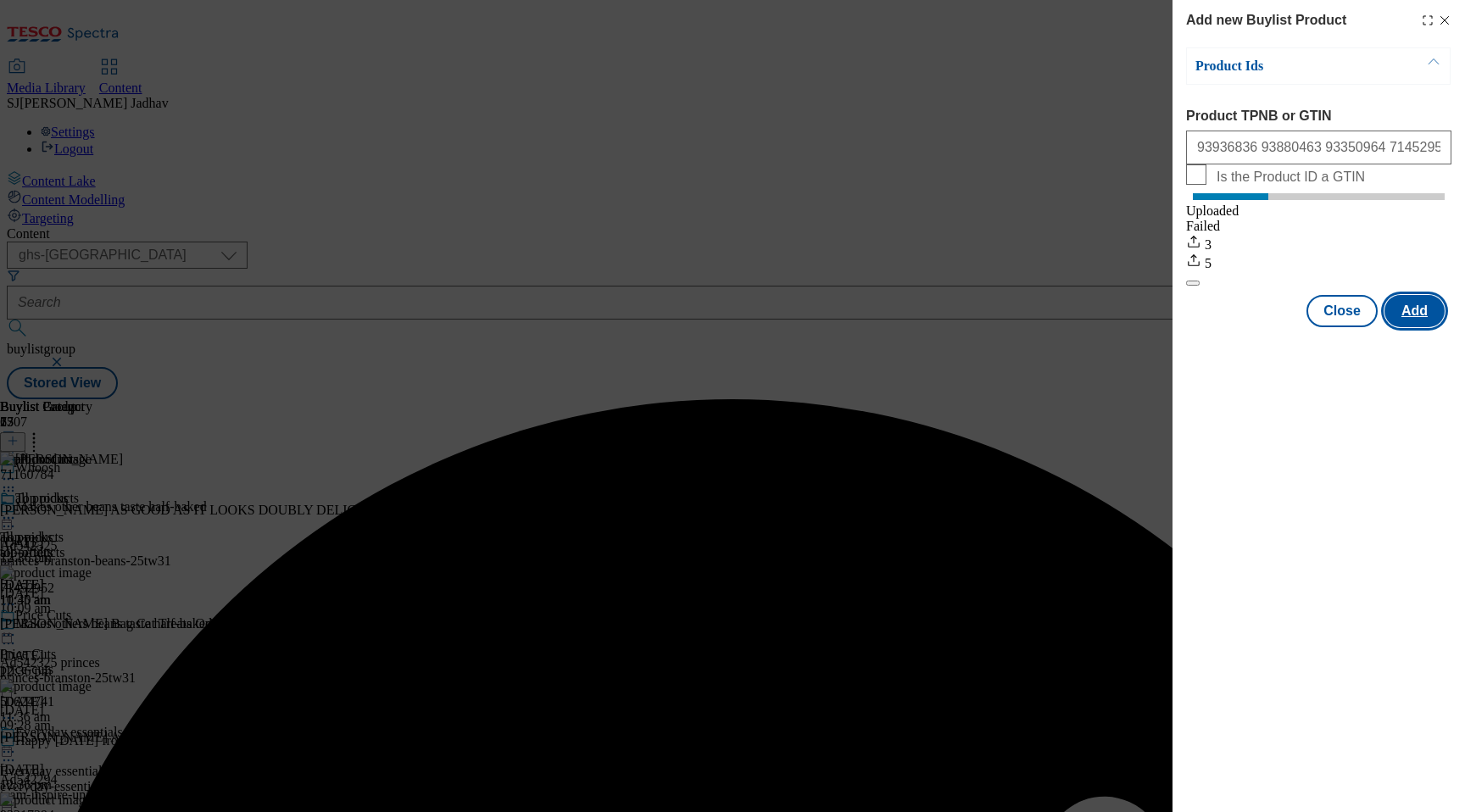
scroll to position [0, 0]
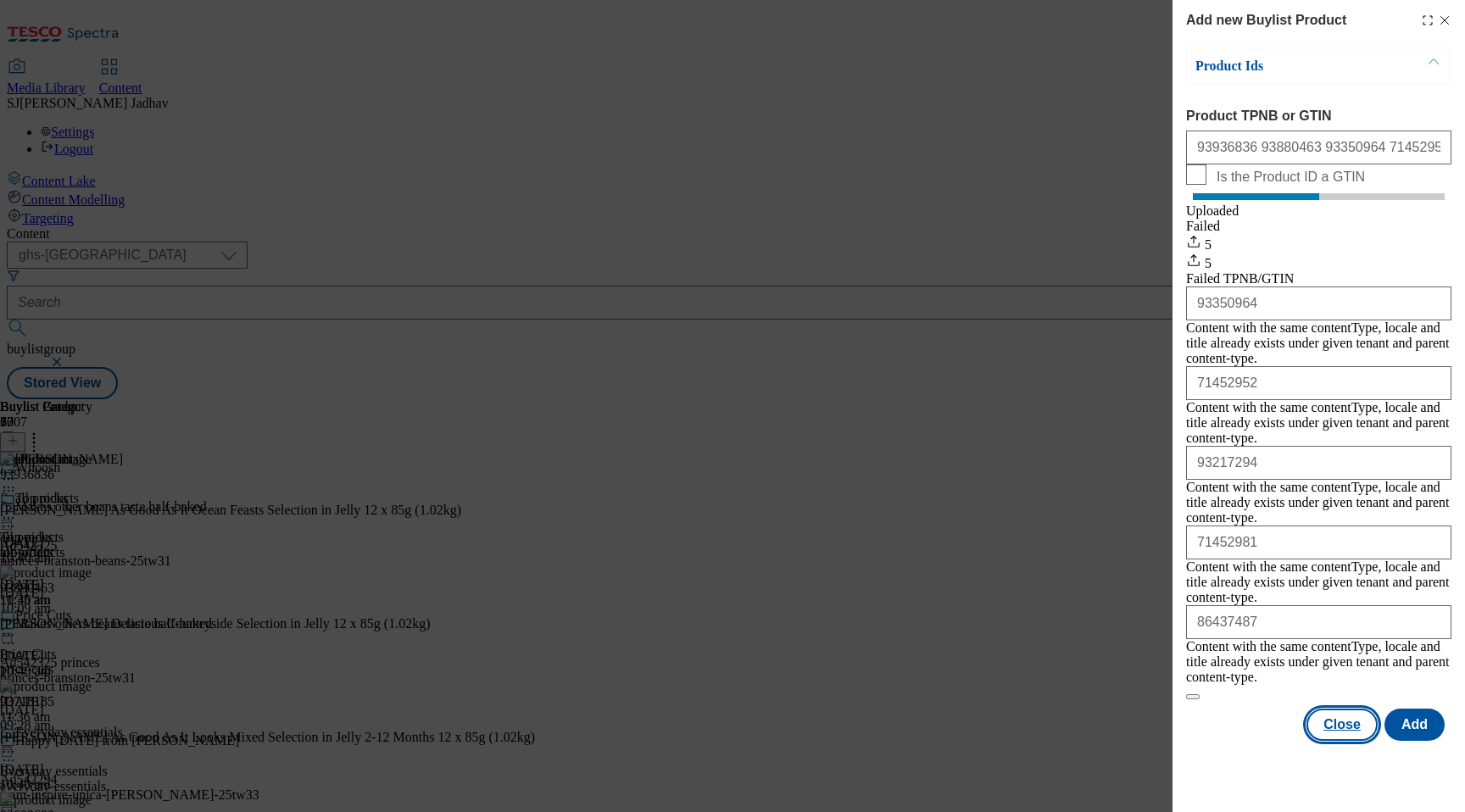
click at [1329, 708] on button "Close" at bounding box center [1342, 723] width 71 height 32
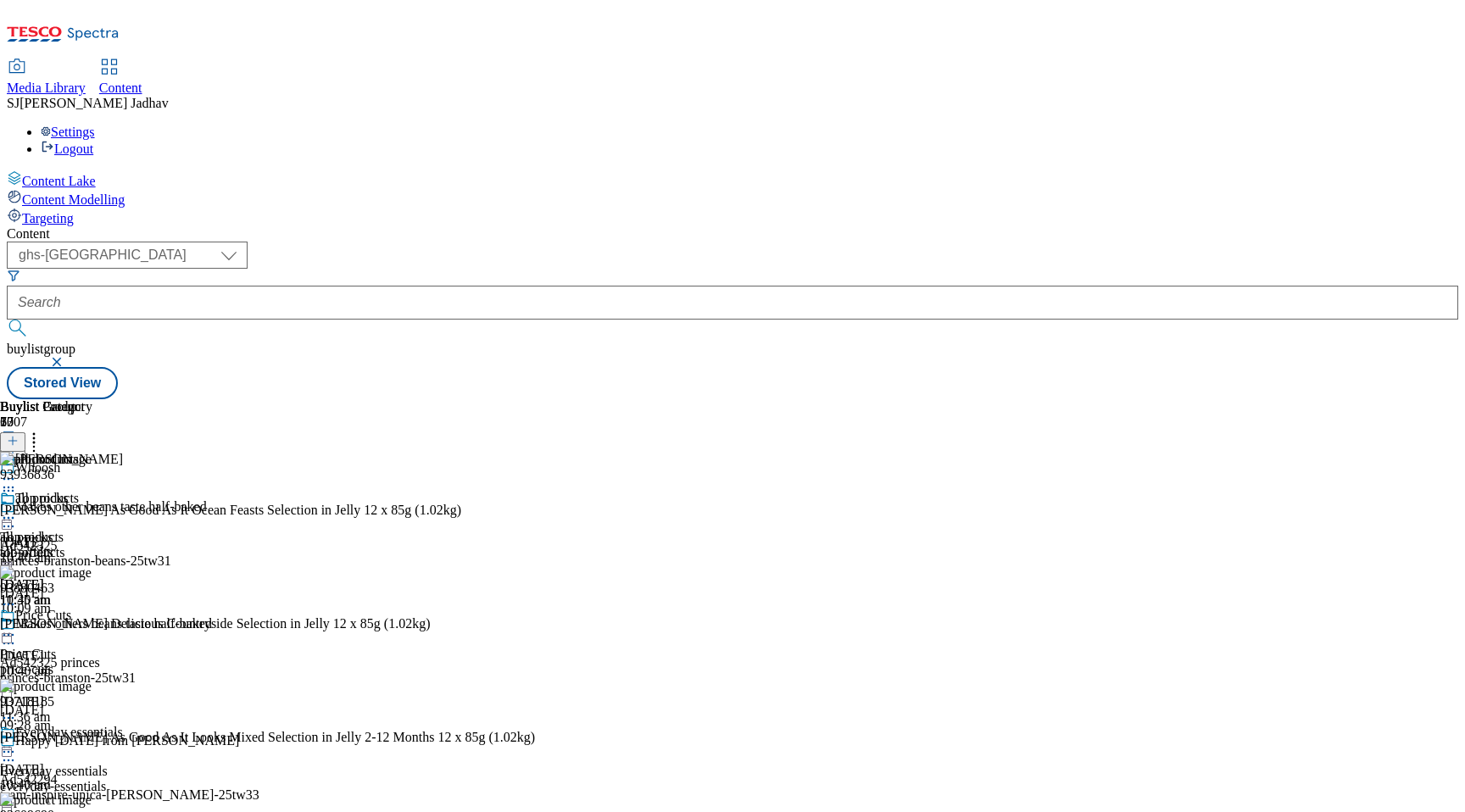
scroll to position [0, 39]
click at [42, 429] on icon at bounding box center [34, 438] width 17 height 17
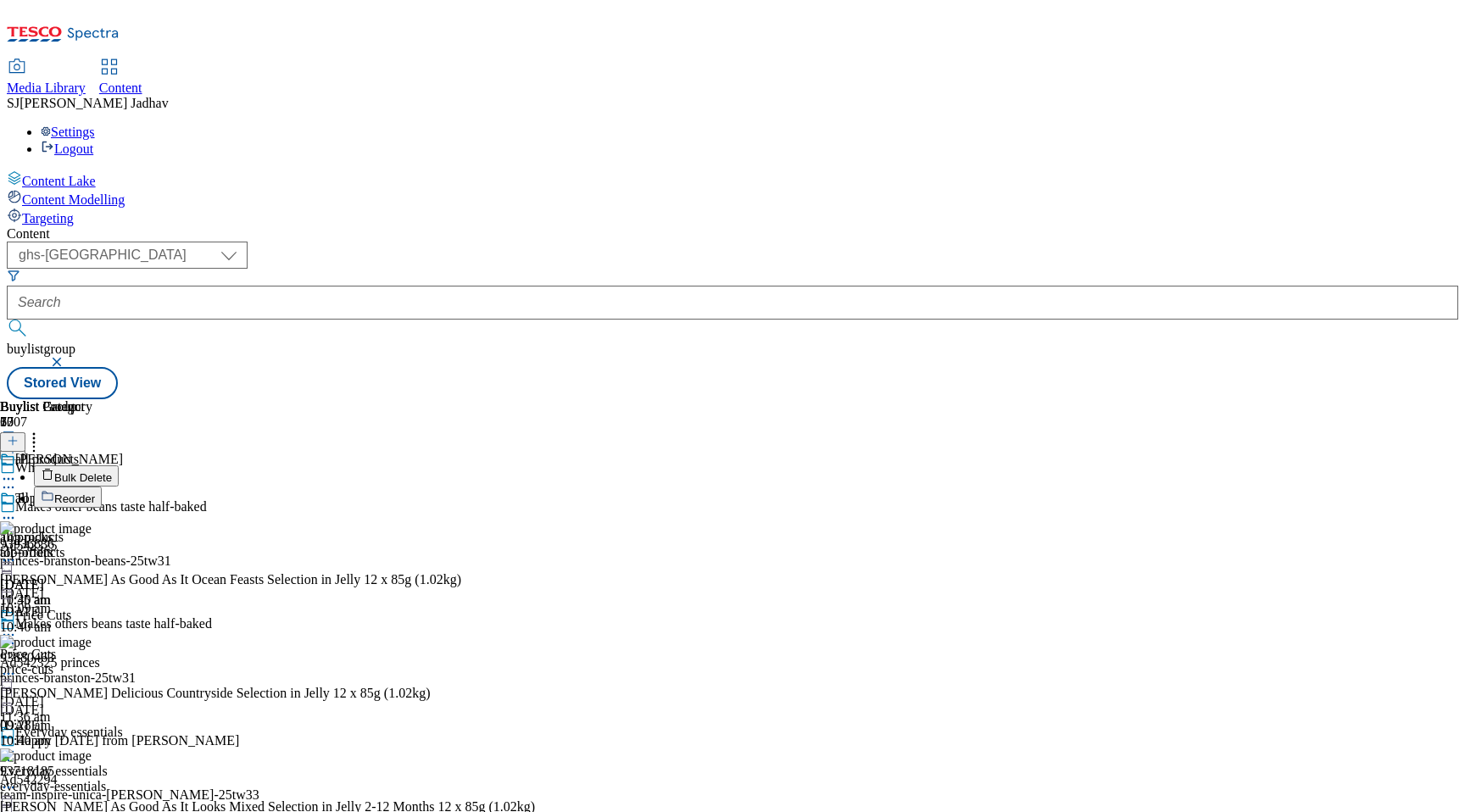
click at [102, 486] on button "Reorder" at bounding box center [67, 496] width 67 height 21
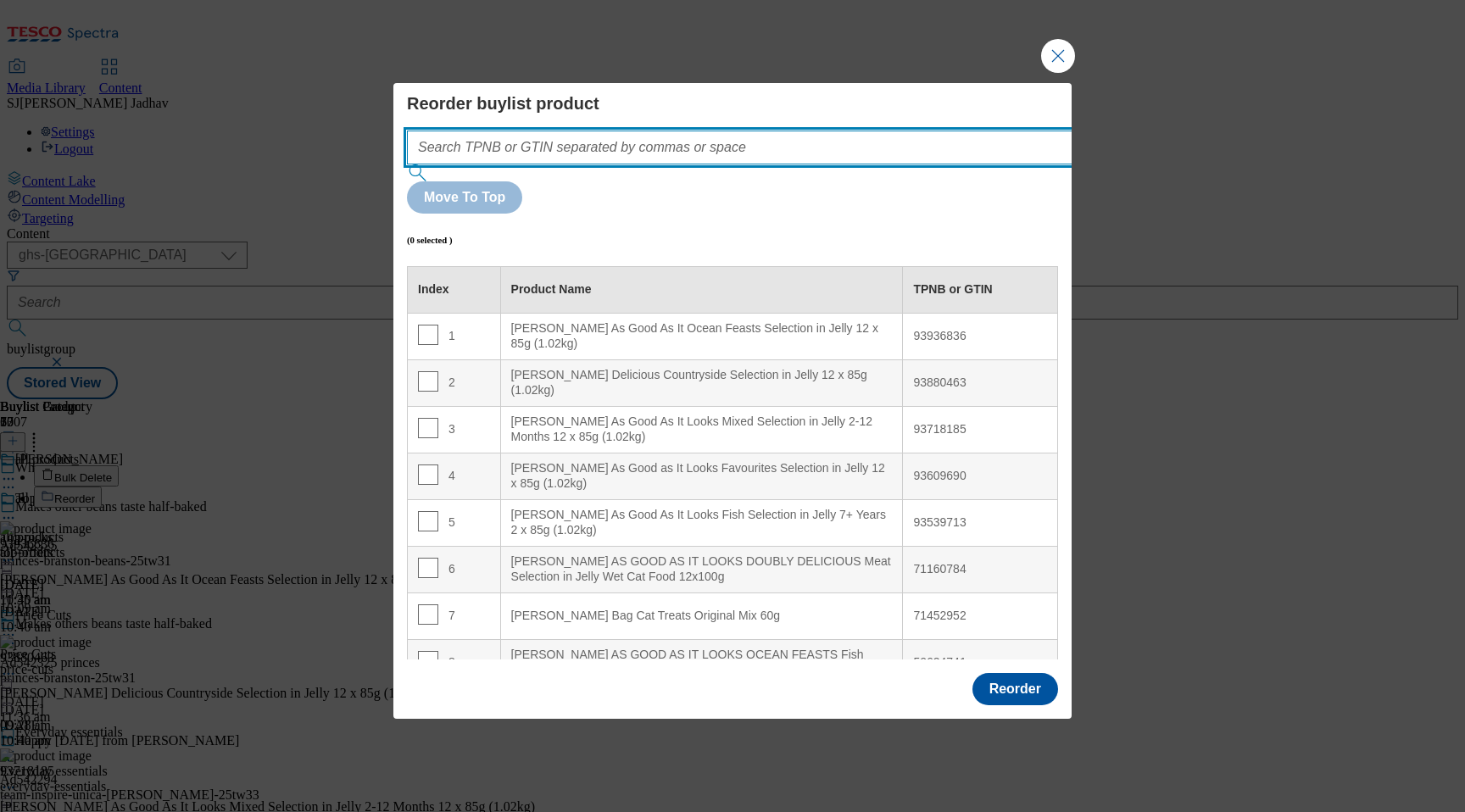
click at [771, 165] on input "Modal" at bounding box center [765, 147] width 716 height 34
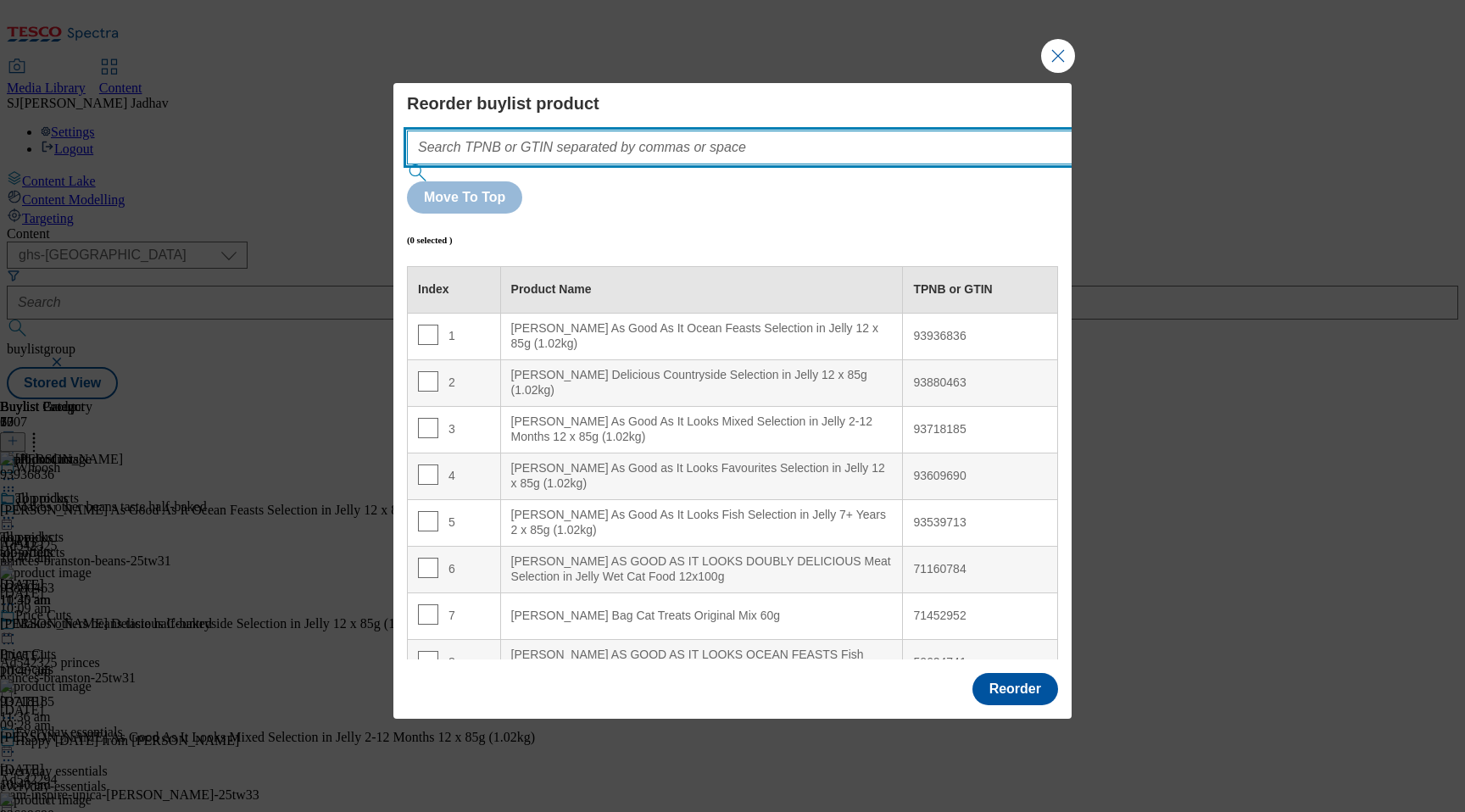
paste input "93936836 93880463 93350964 71452952 93217294 93718185 93609690 93539713 7145298…"
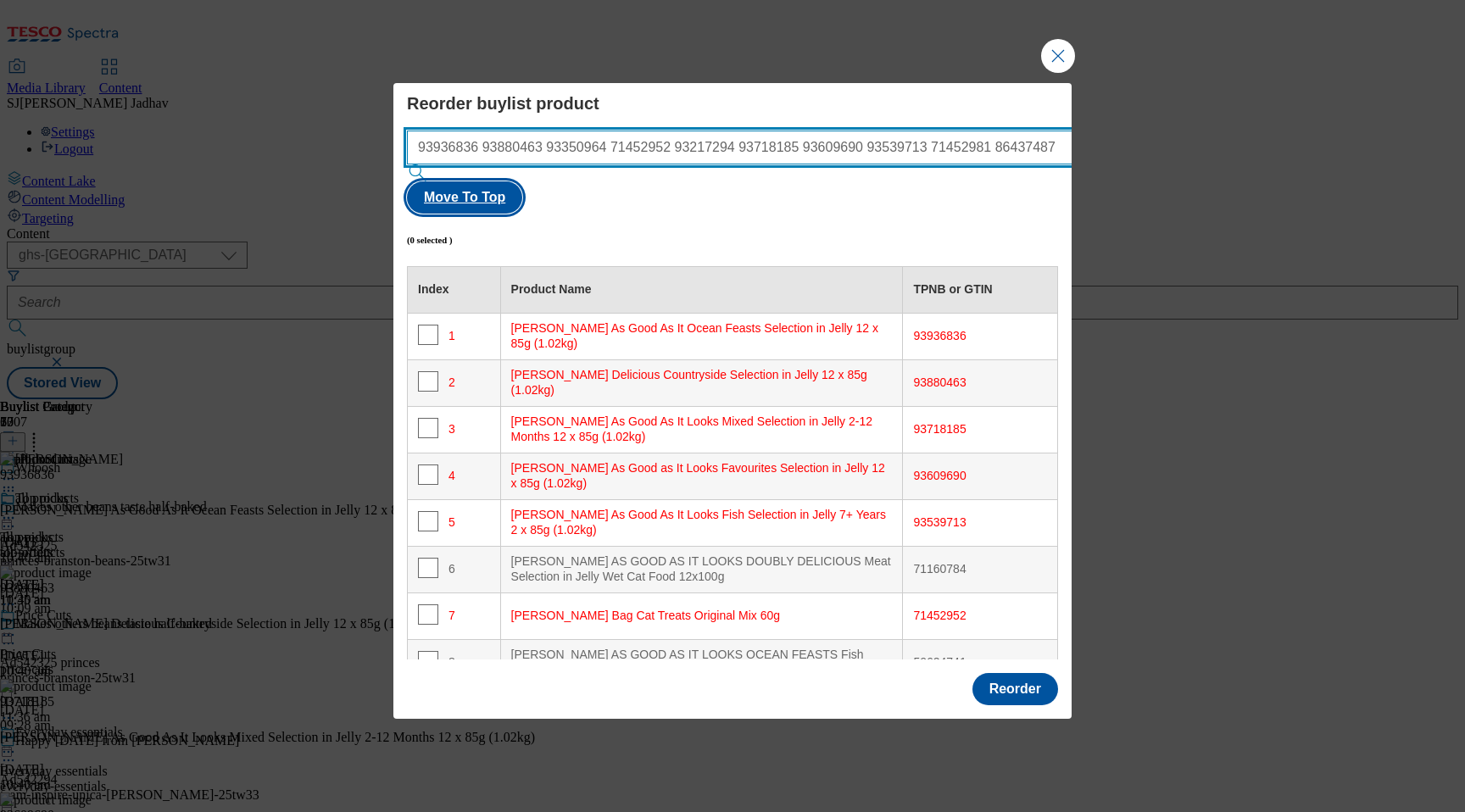
type input "93936836 93880463 93350964 71452952 93217294 93718185 93609690 93539713 7145298…"
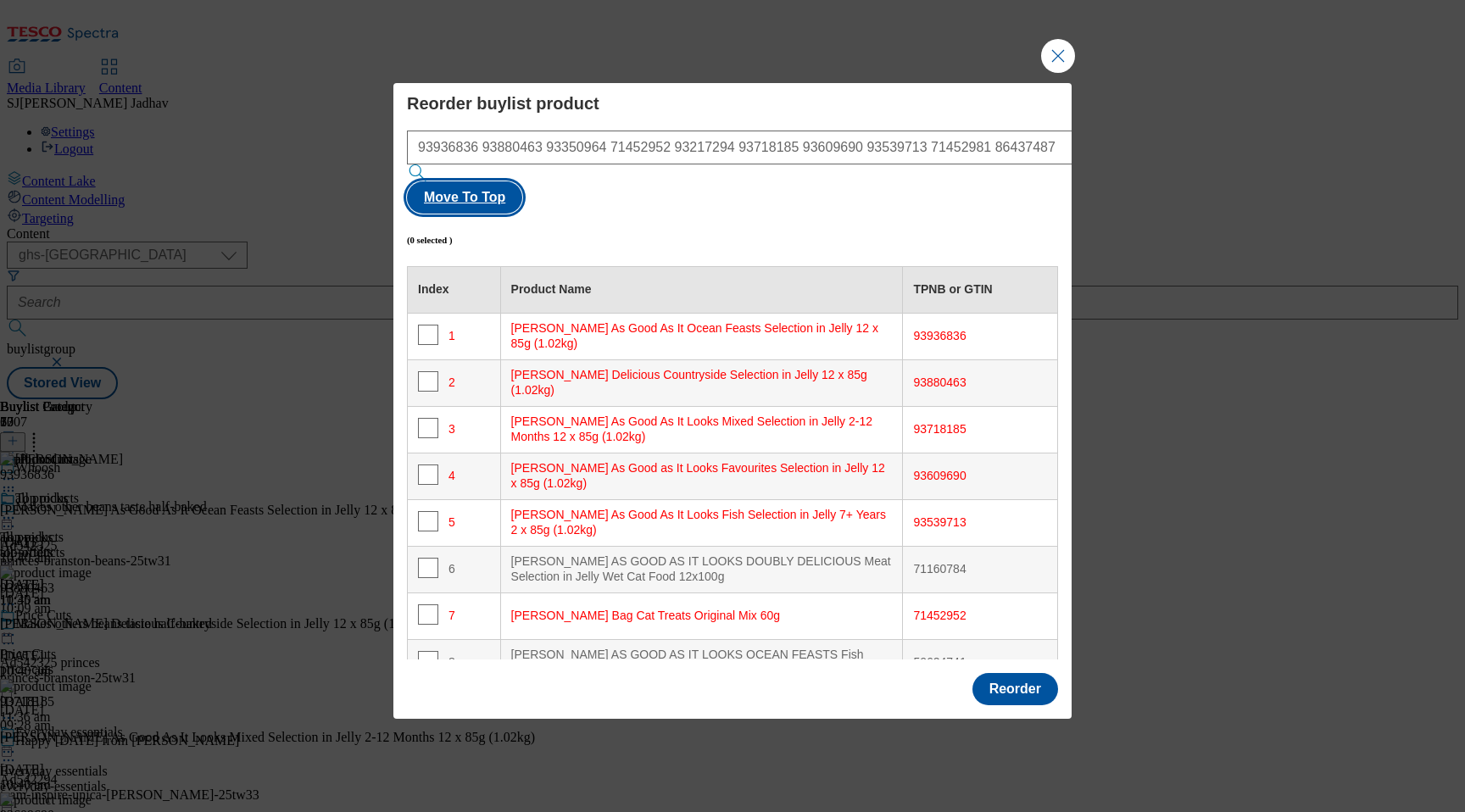
scroll to position [0, 0]
click at [522, 185] on button "Move To Top" at bounding box center [465, 196] width 116 height 32
checkbox input "true"
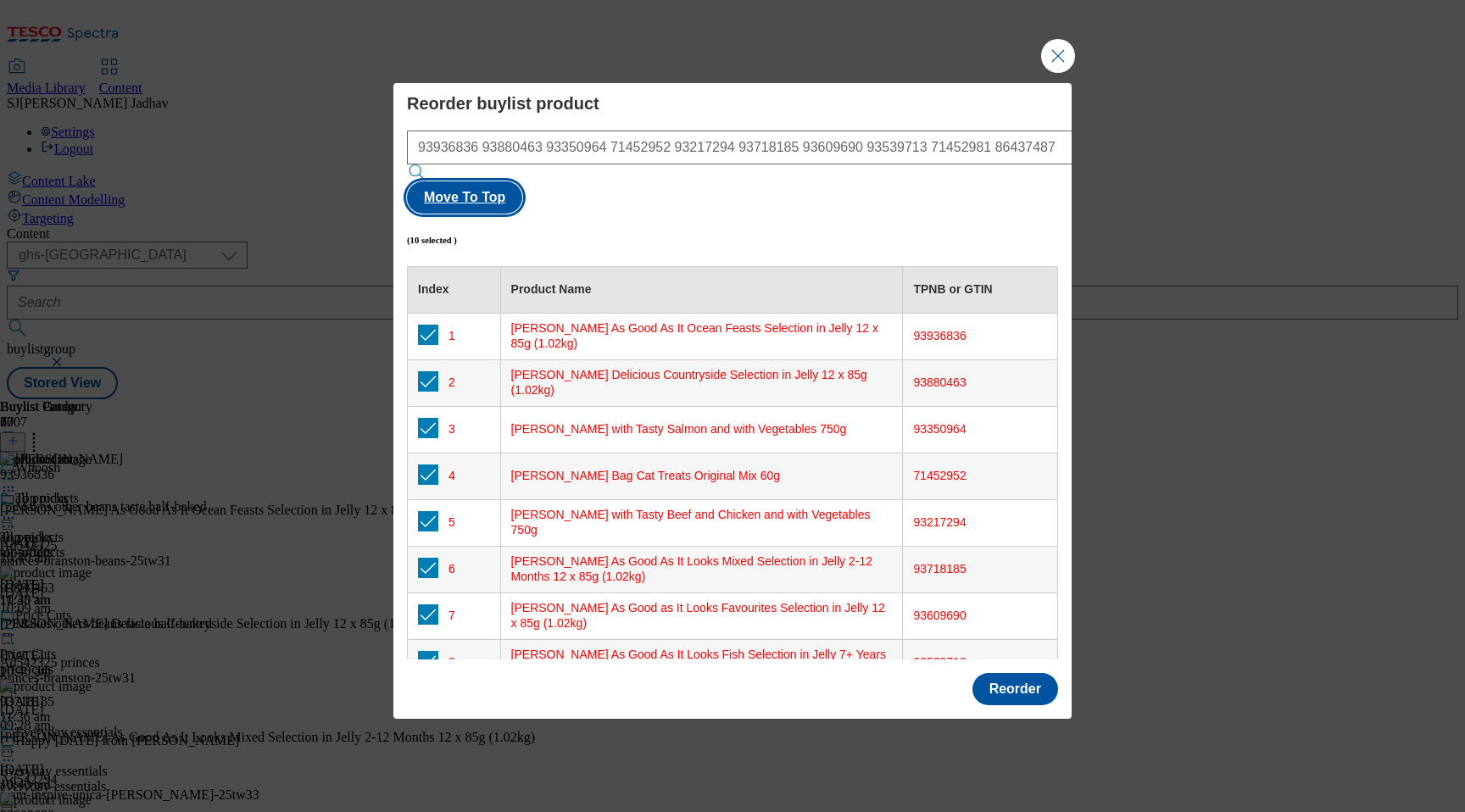
scroll to position [189, 0]
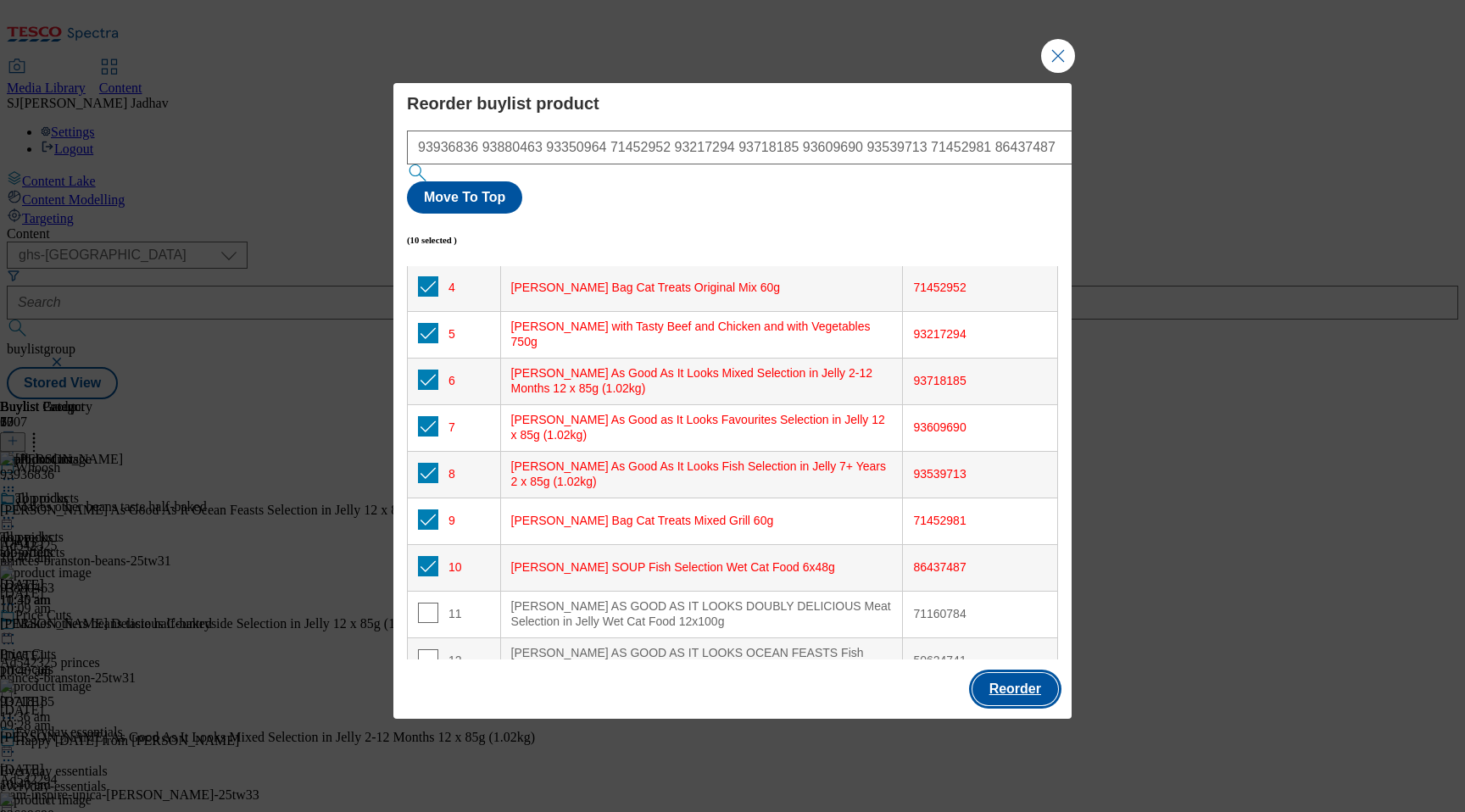
click at [1041, 672] on button "Reorder" at bounding box center [1015, 688] width 86 height 32
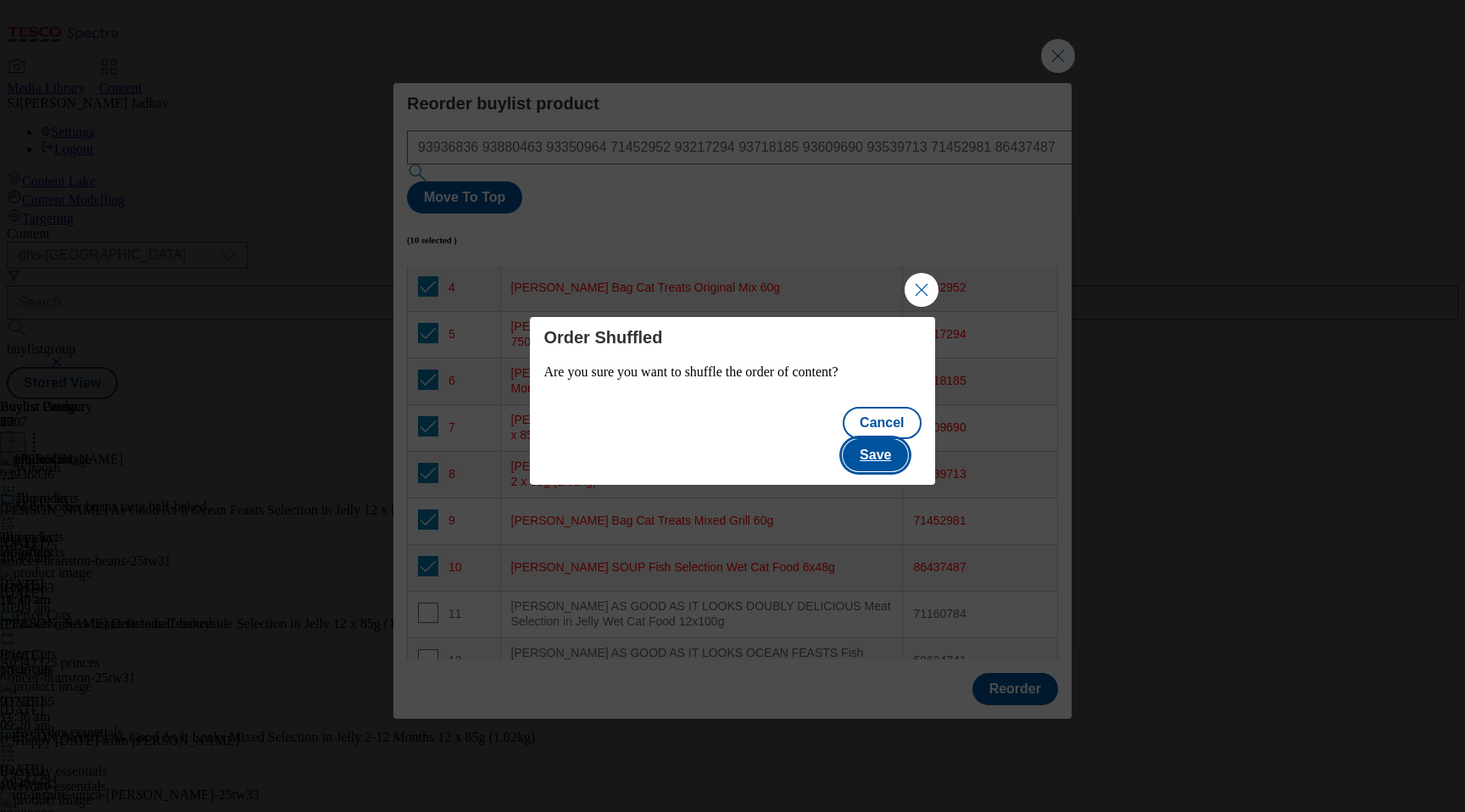
click at [876, 439] on button "Save" at bounding box center [875, 454] width 65 height 32
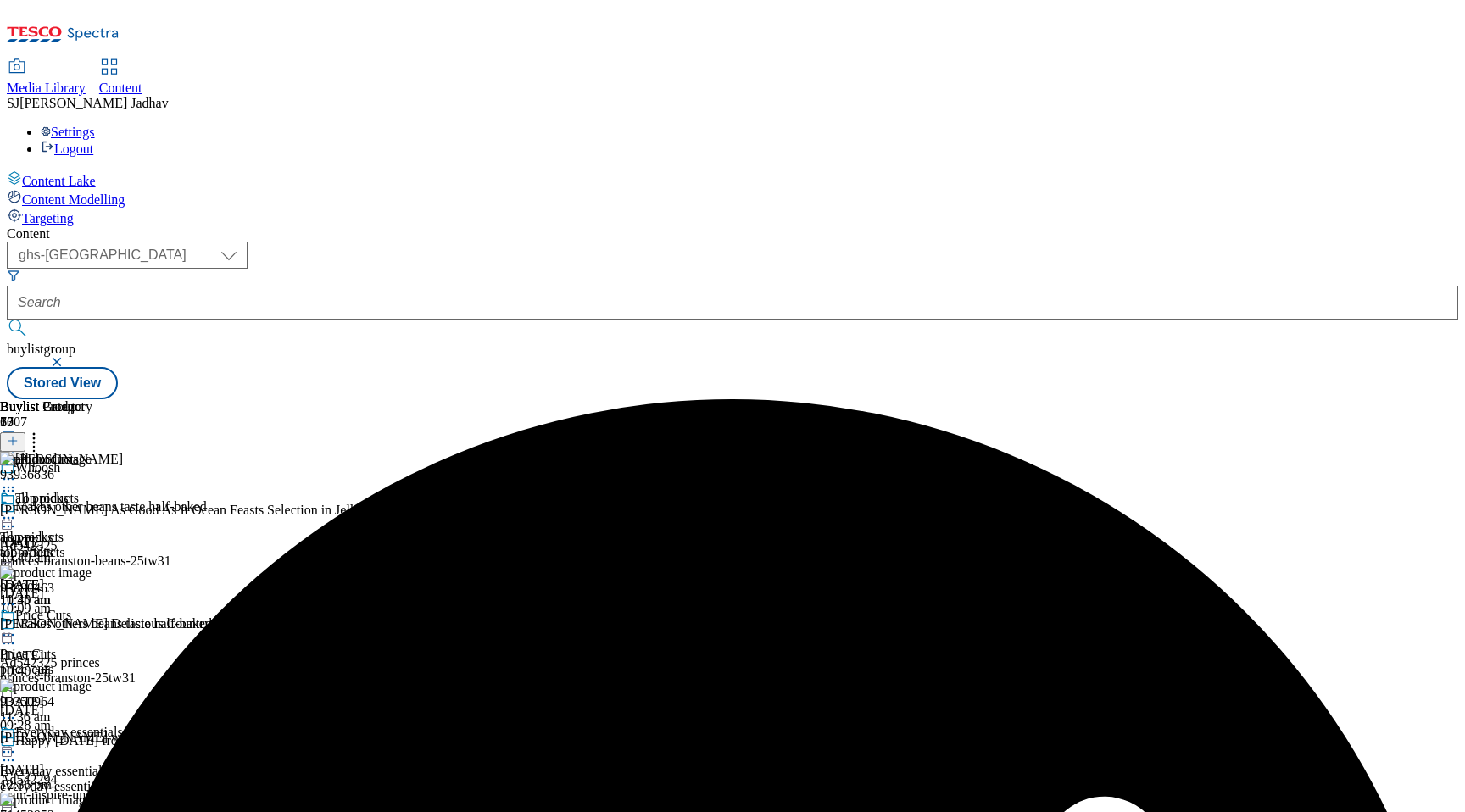
scroll to position [0, 39]
click at [36, 437] on circle at bounding box center [34, 438] width 3 height 3
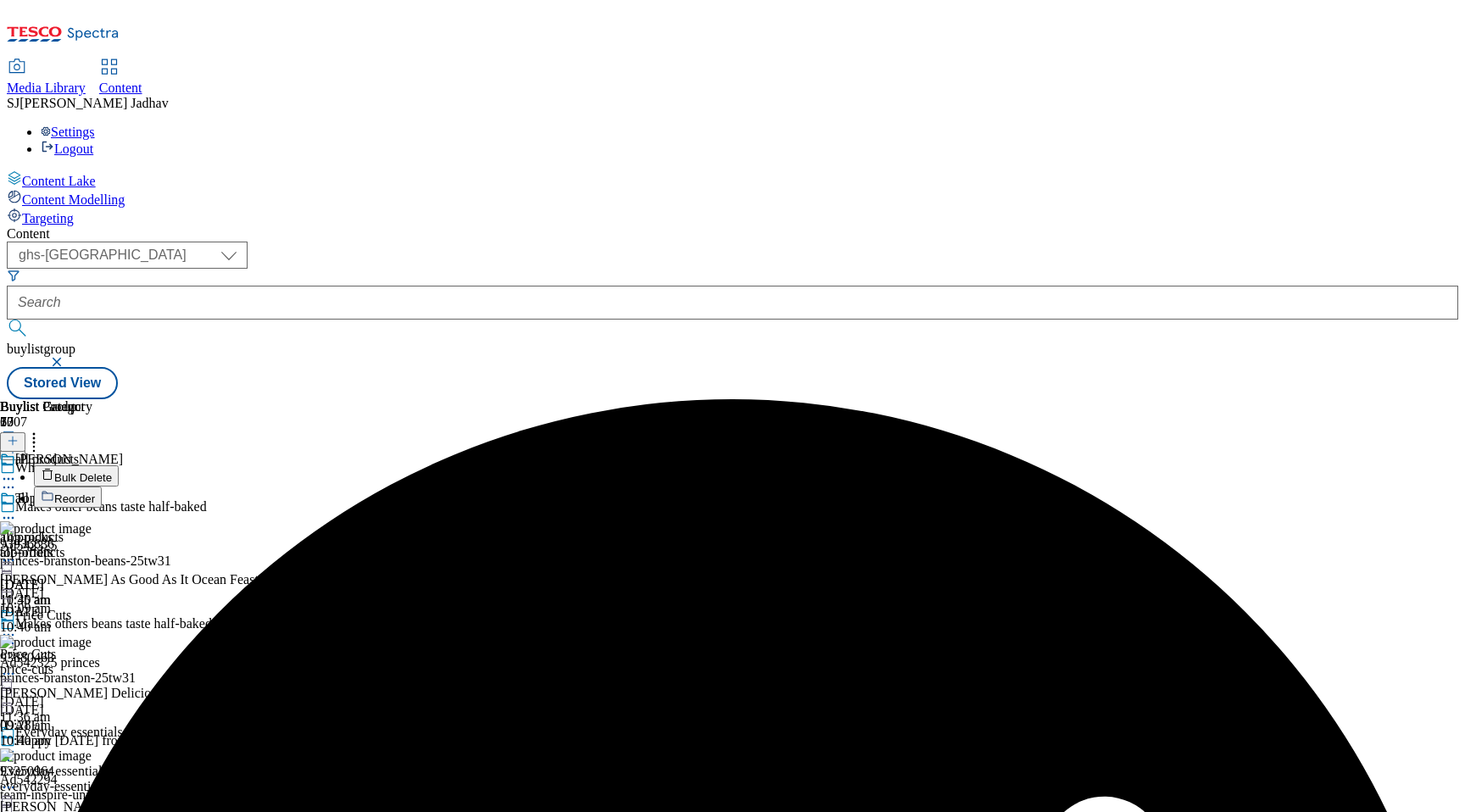
click at [112, 471] on span "Bulk Delete" at bounding box center [83, 477] width 58 height 13
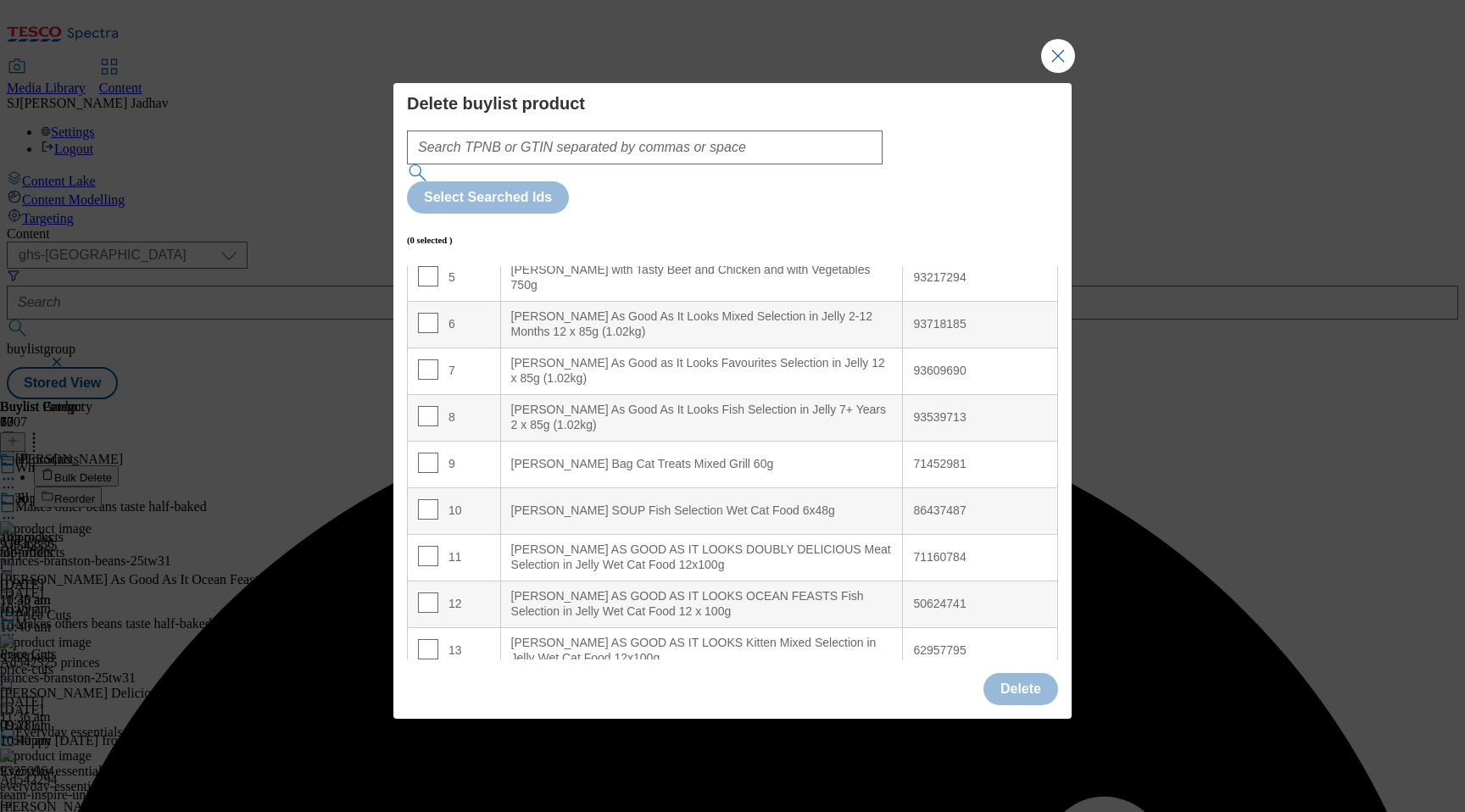
scroll to position [282, 0]
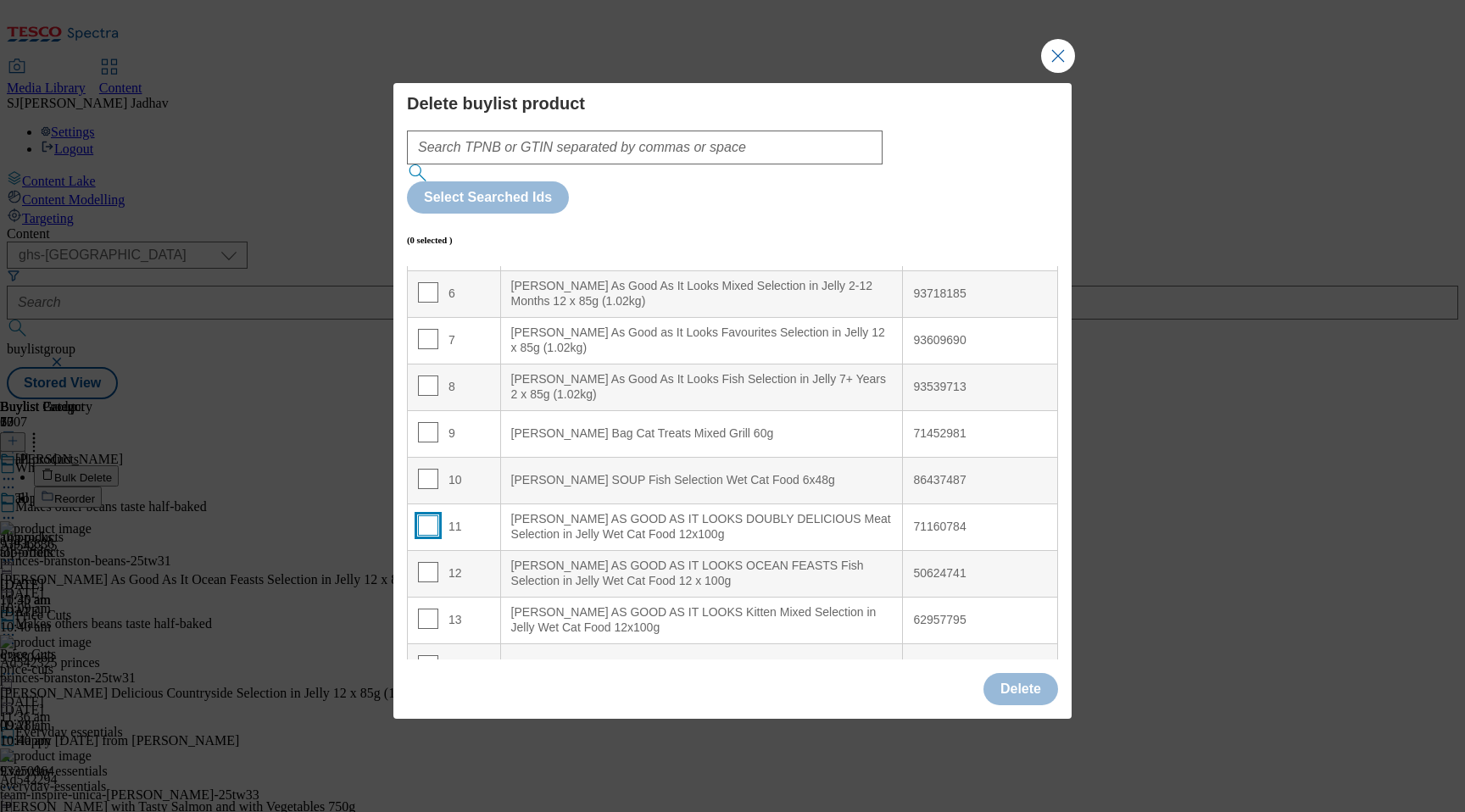
click at [424, 515] on input "Modal" at bounding box center [427, 524] width 20 height 20
checkbox input "true"
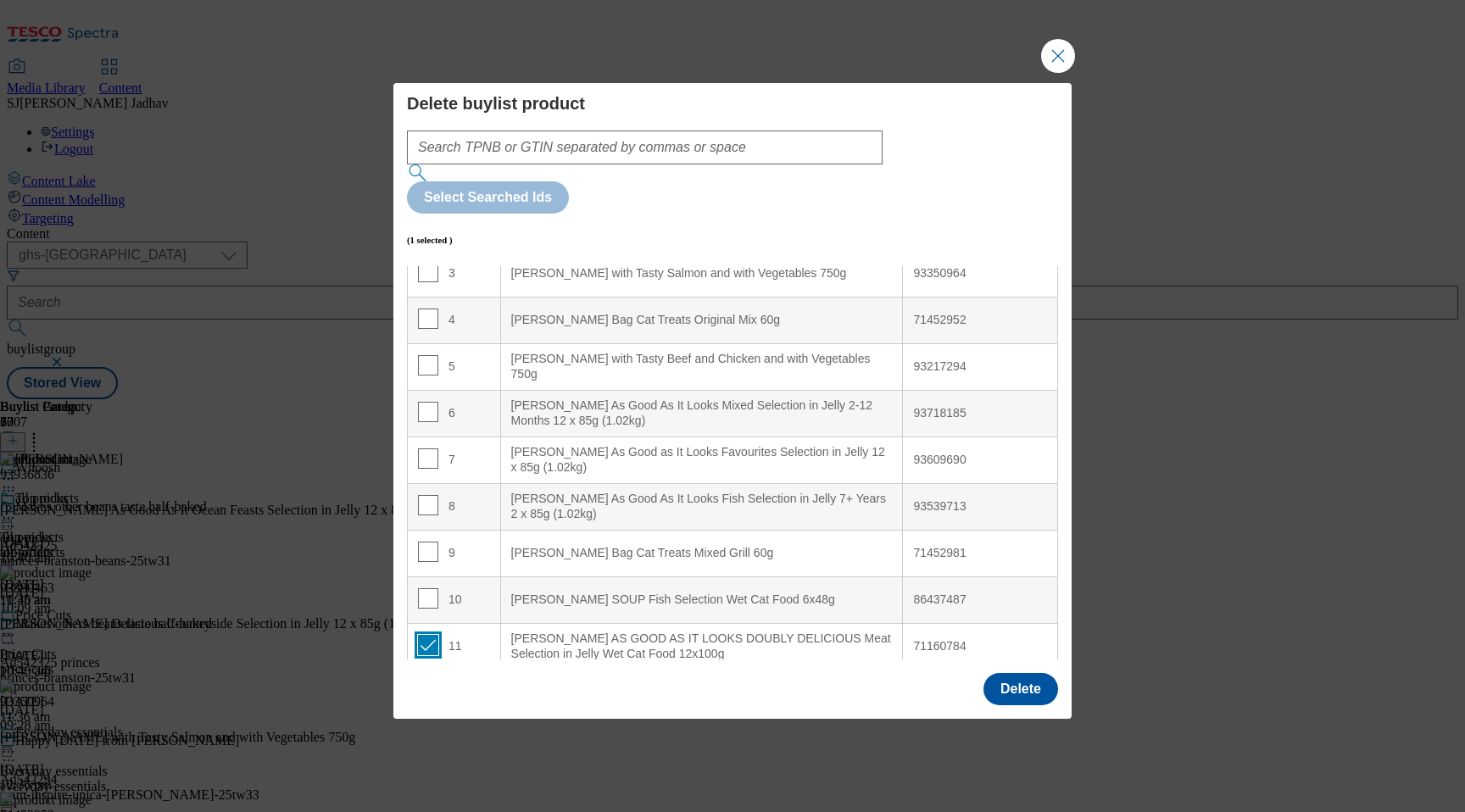
scroll to position [0, 0]
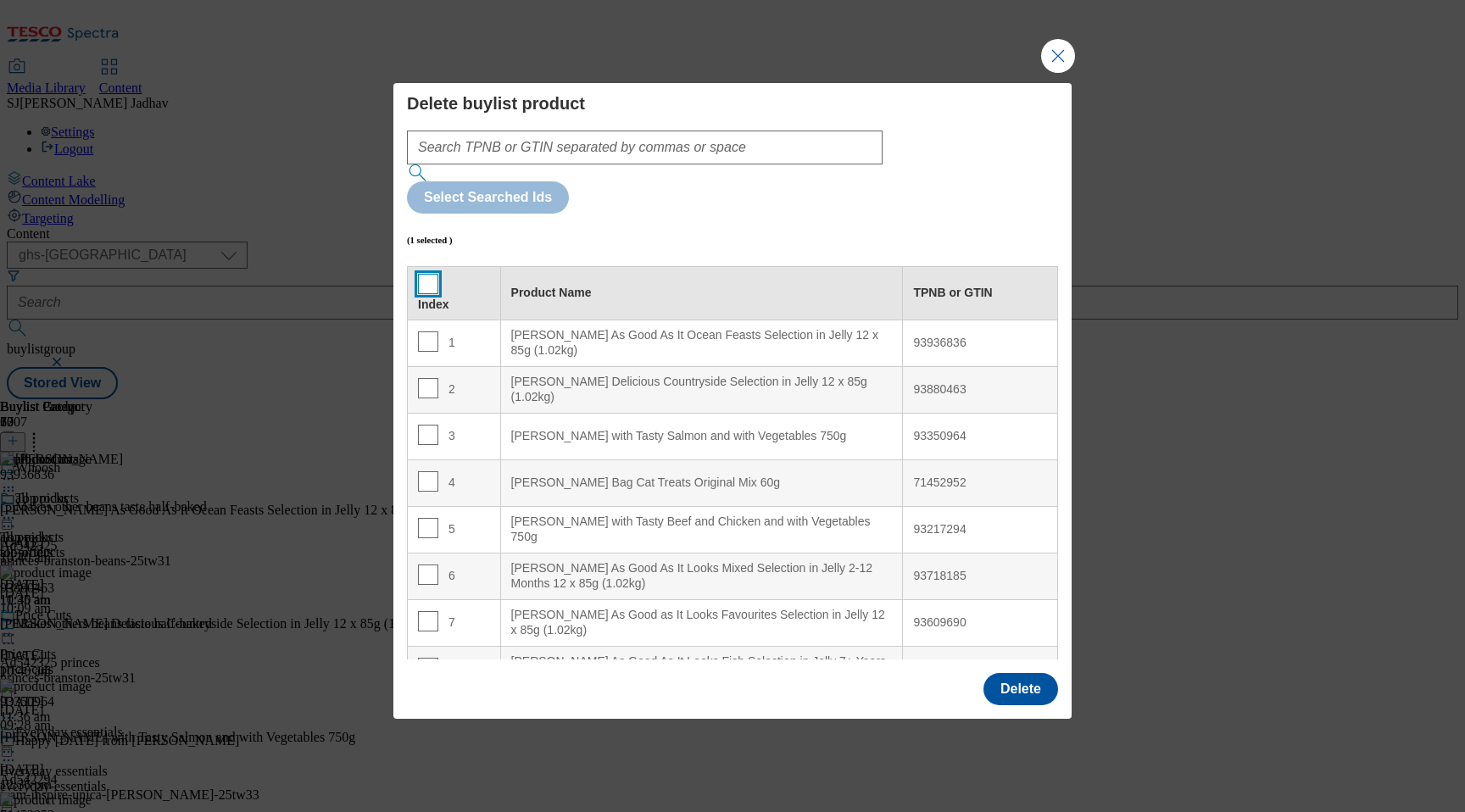
click at [422, 273] on input "Modal" at bounding box center [427, 283] width 20 height 20
checkbox input "true"
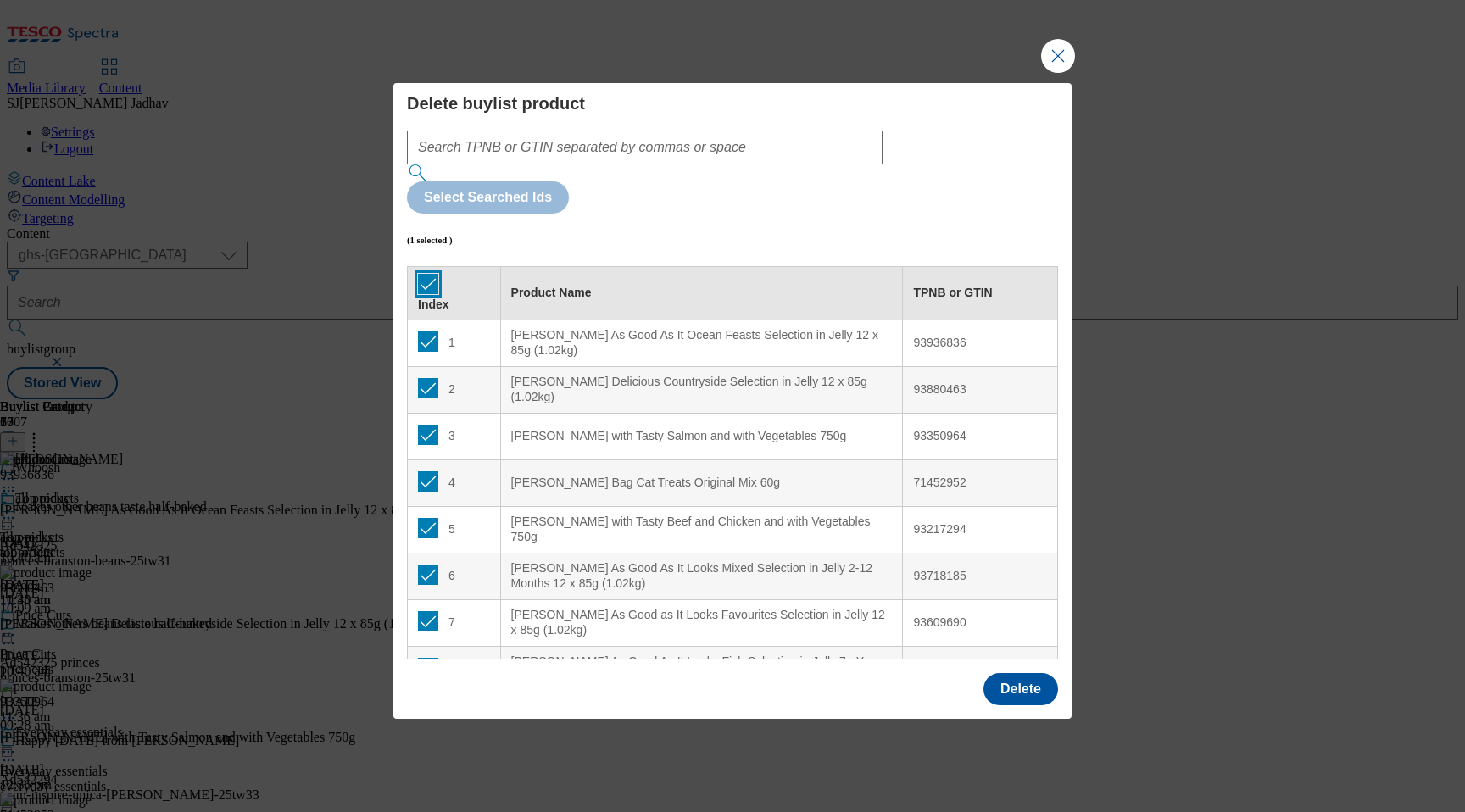
checkbox input "true"
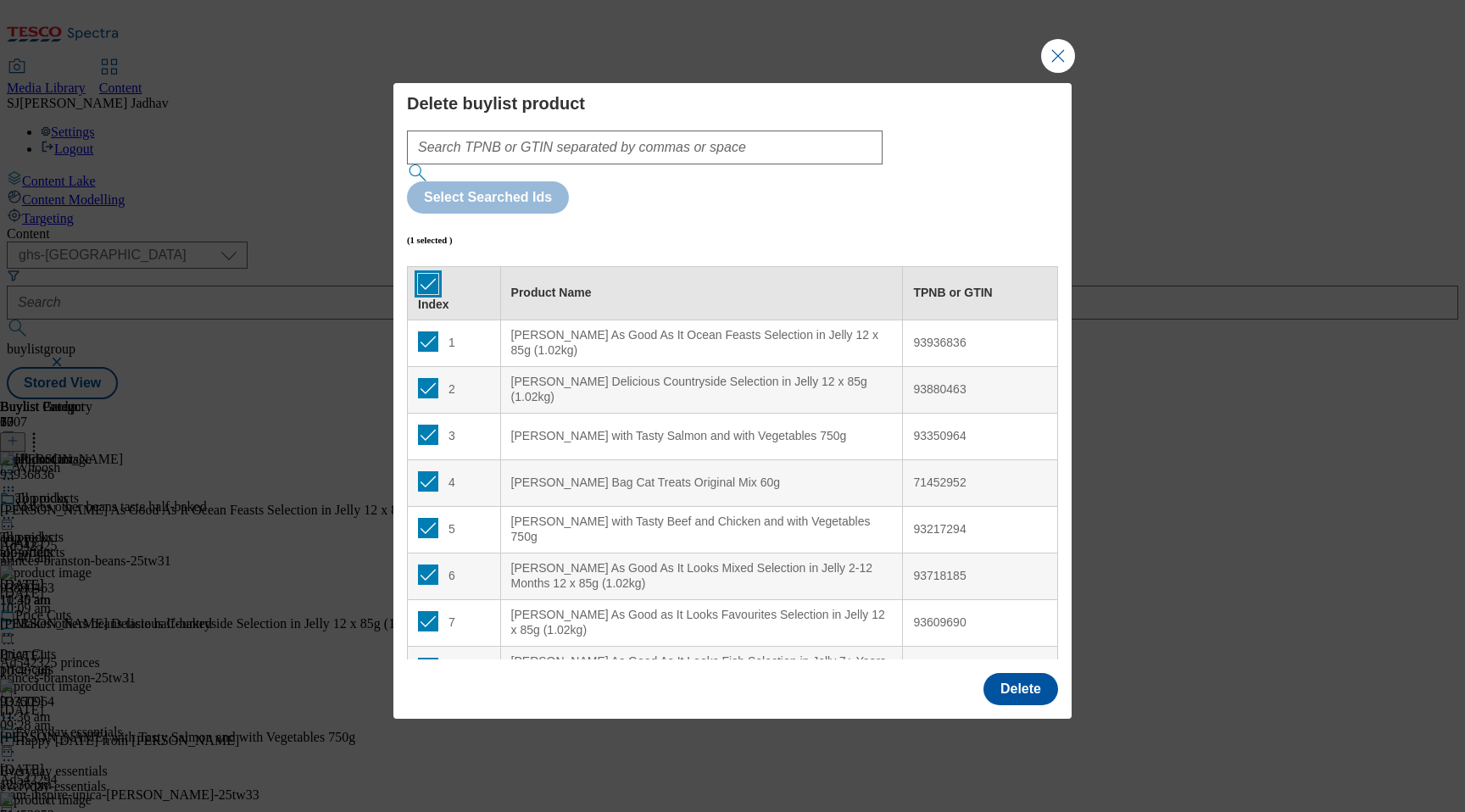
checkbox input "true"
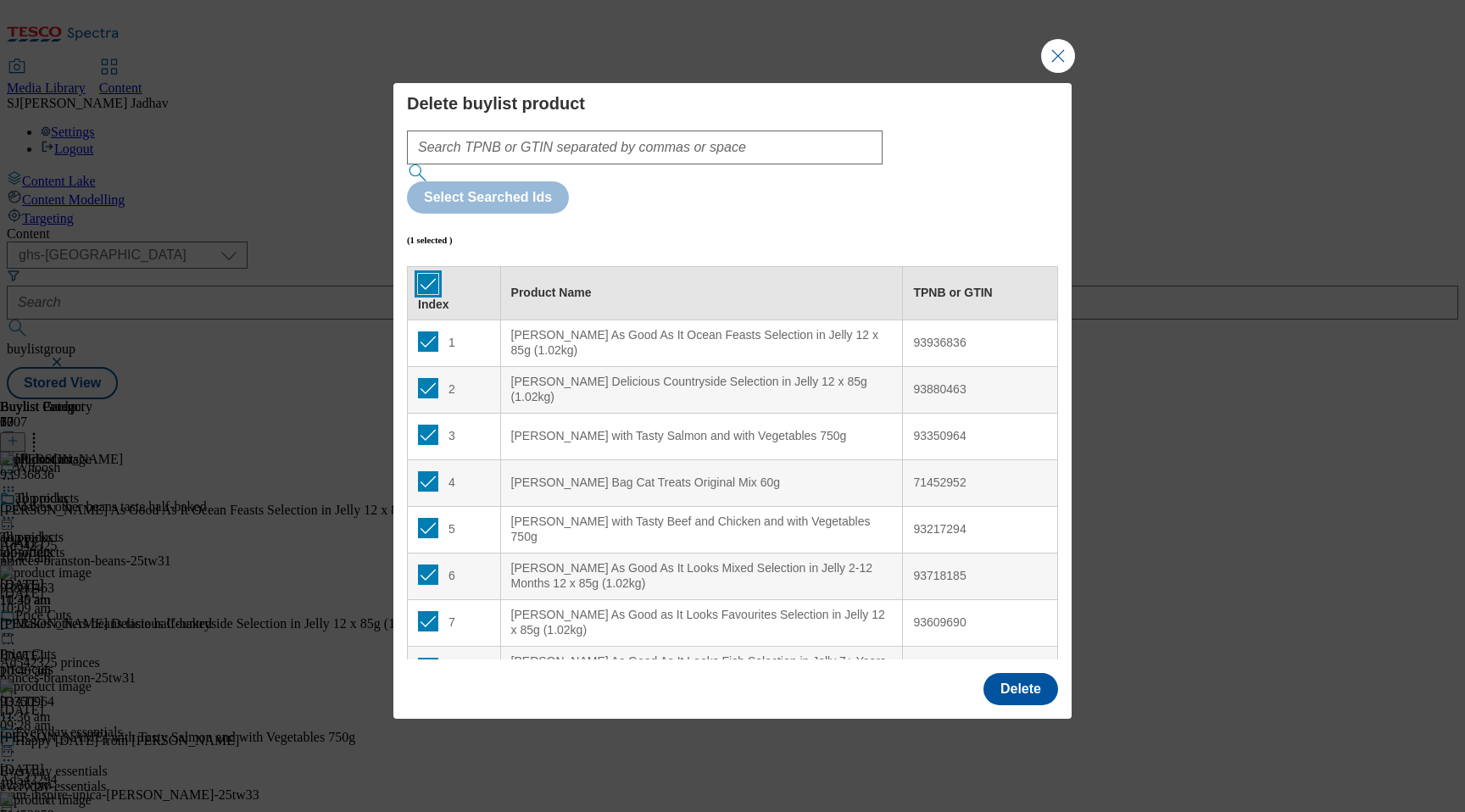
checkbox input "true"
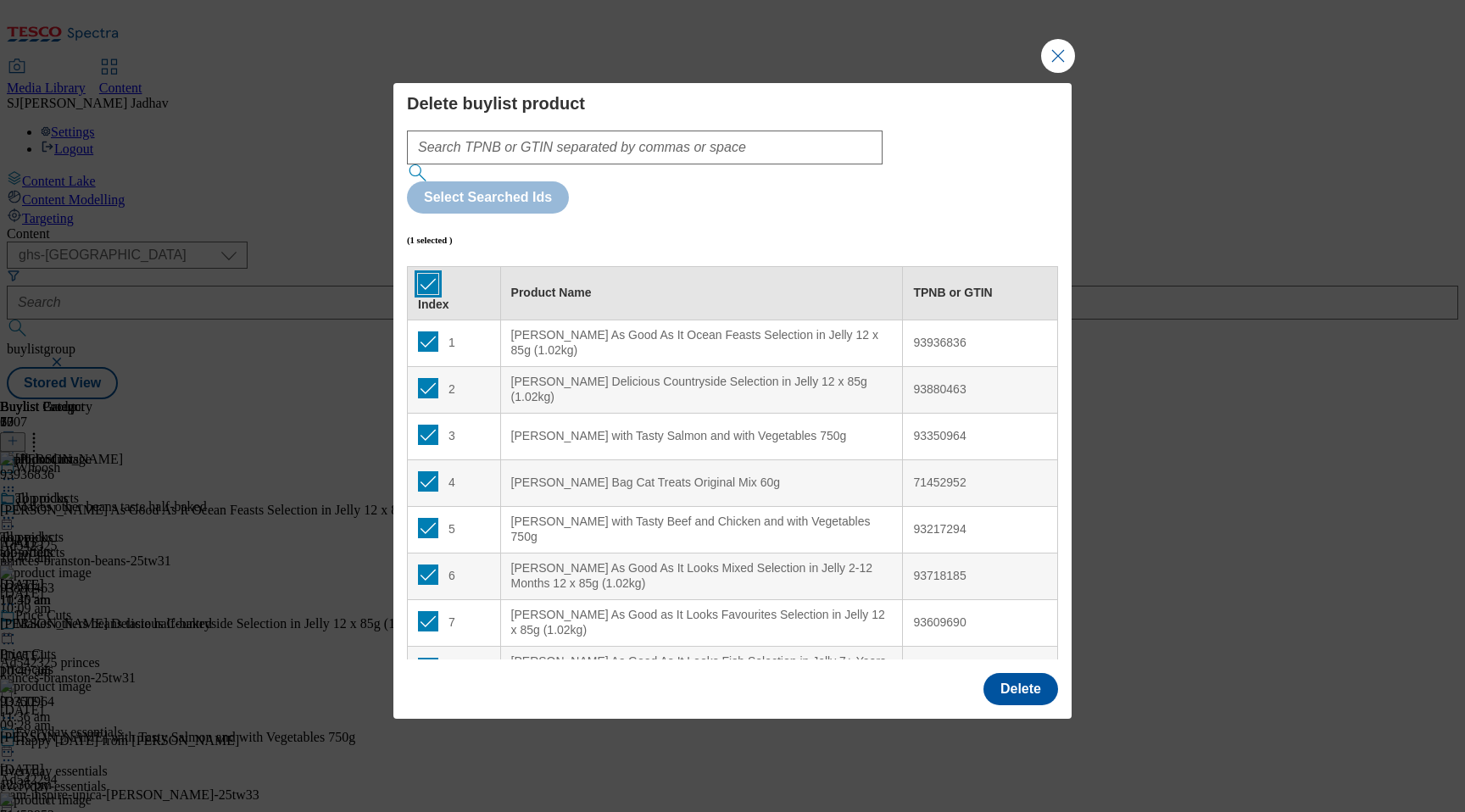
checkbox input "true"
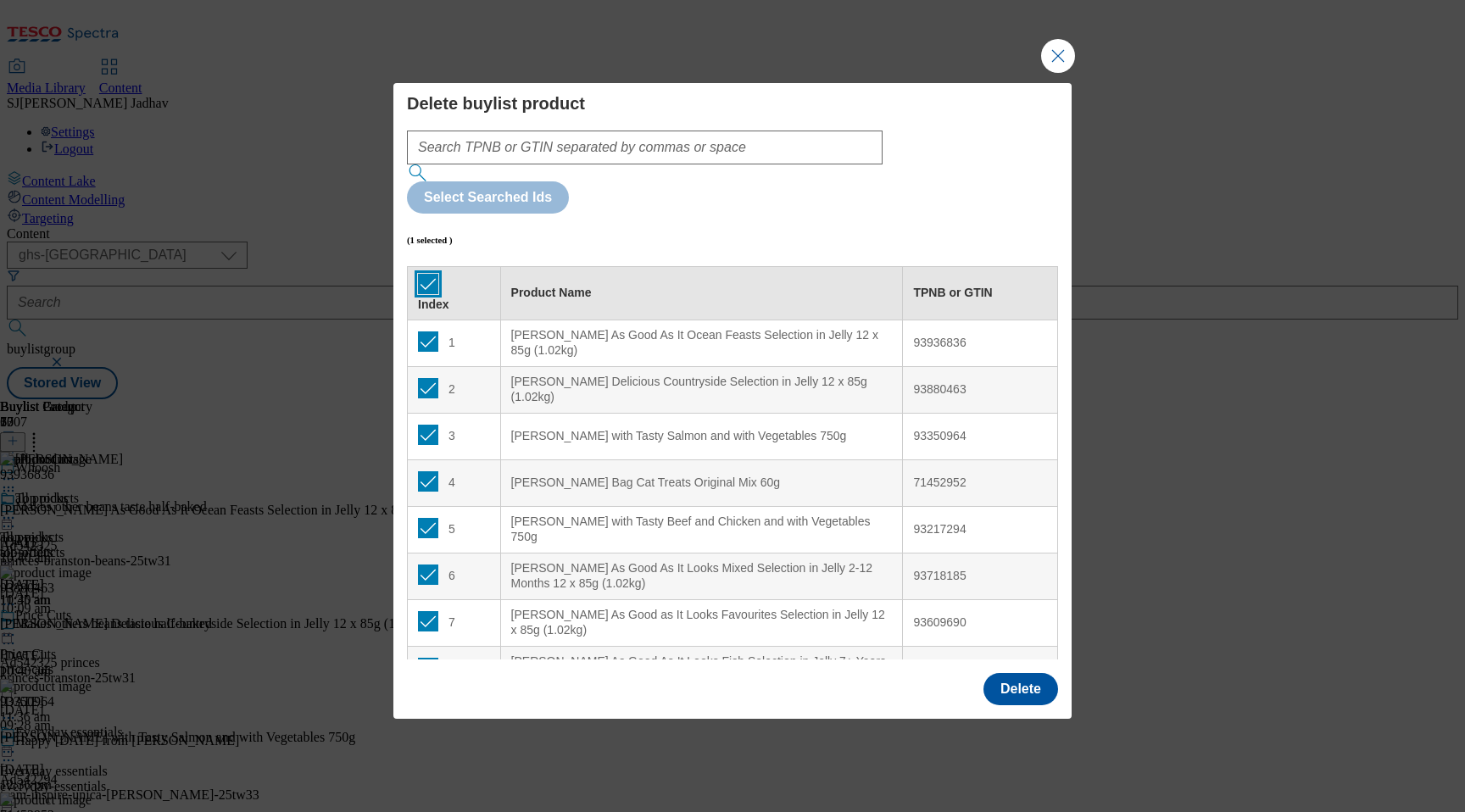
checkbox input "true"
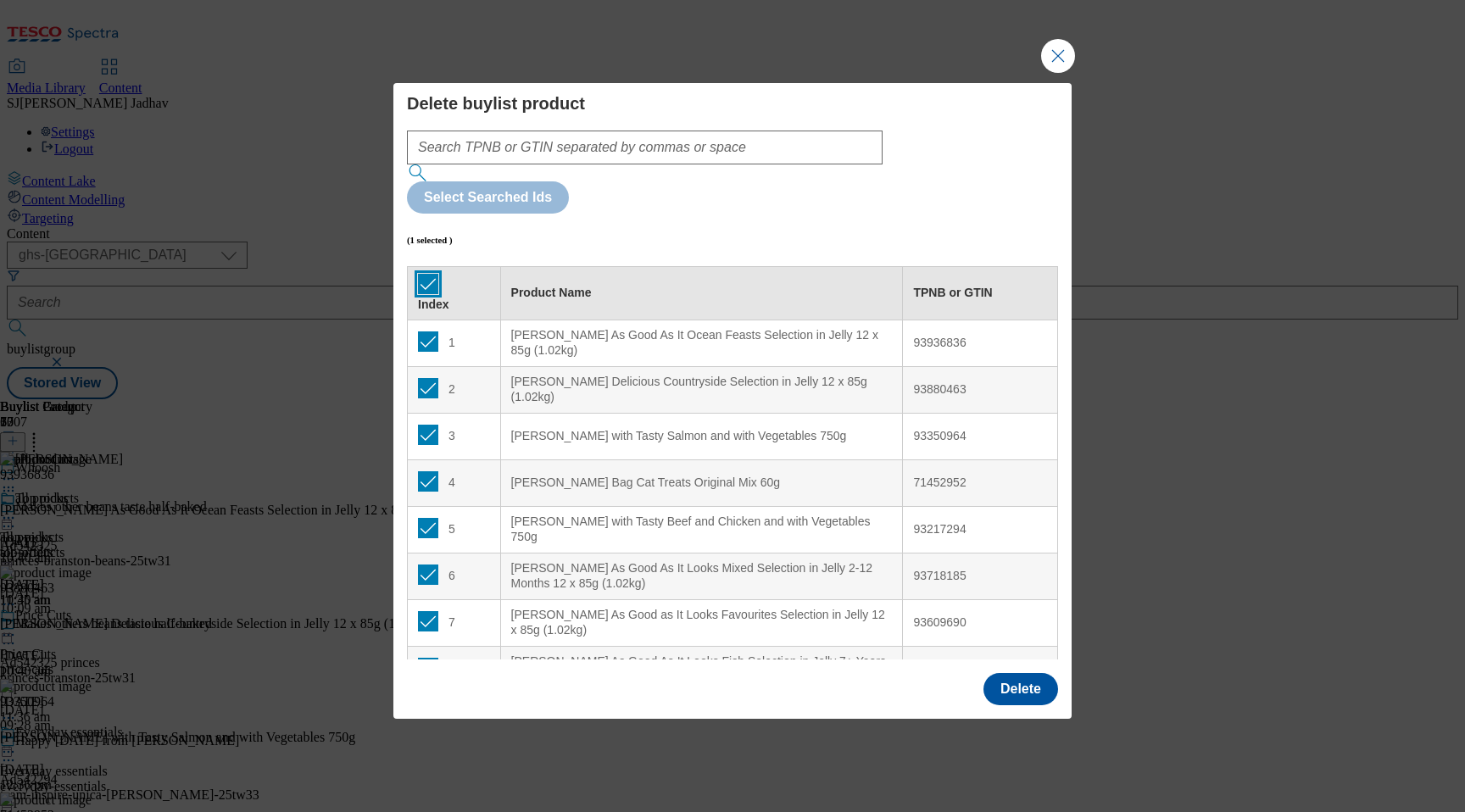
checkbox input "true"
click at [423, 331] on input "Modal" at bounding box center [427, 341] width 20 height 20
checkbox input "false"
click at [424, 378] on input "Modal" at bounding box center [427, 388] width 20 height 20
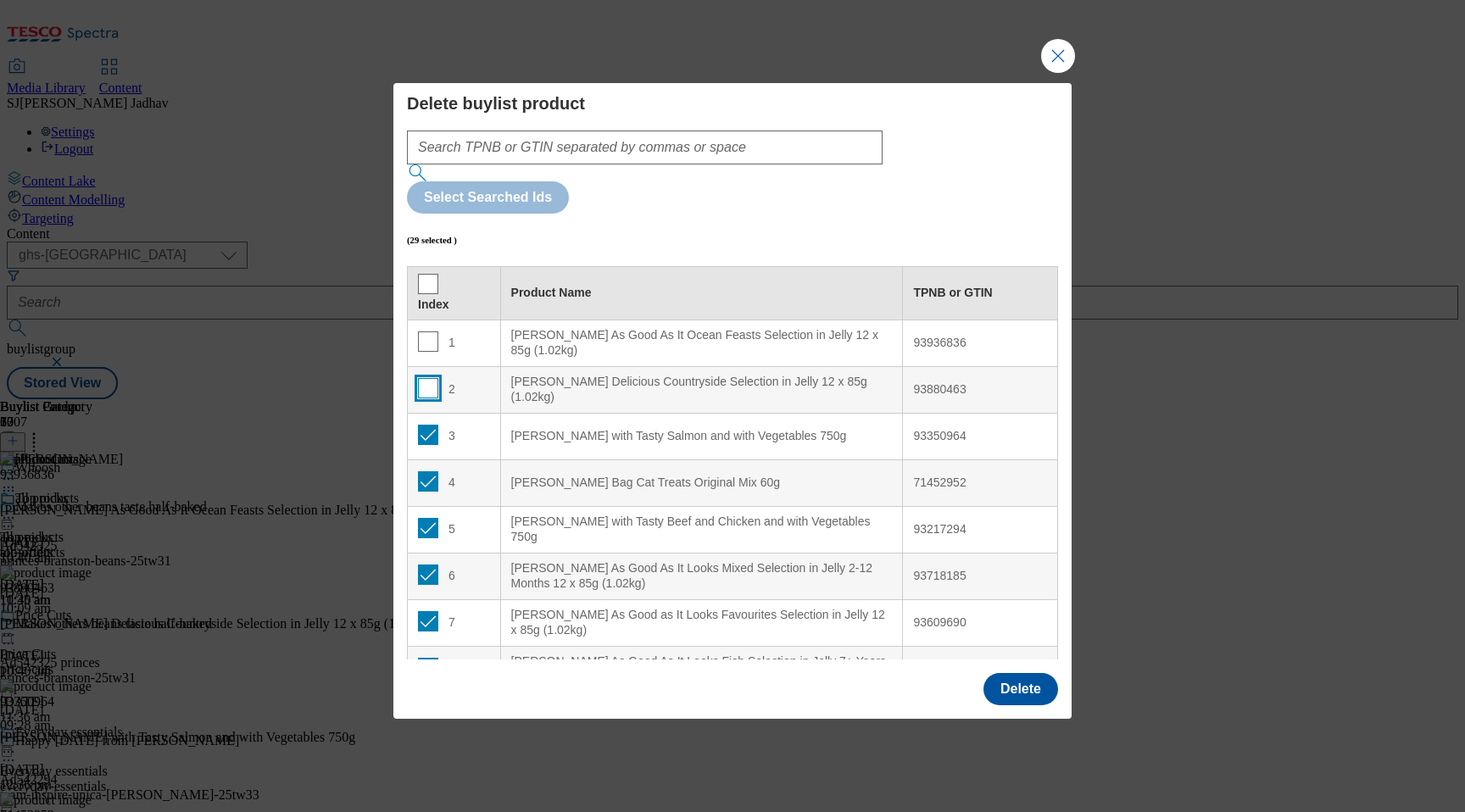
checkbox input "false"
click at [427, 424] on input "Modal" at bounding box center [427, 434] width 20 height 20
checkbox input "false"
click at [430, 471] on input "Modal" at bounding box center [427, 481] width 20 height 20
checkbox input "false"
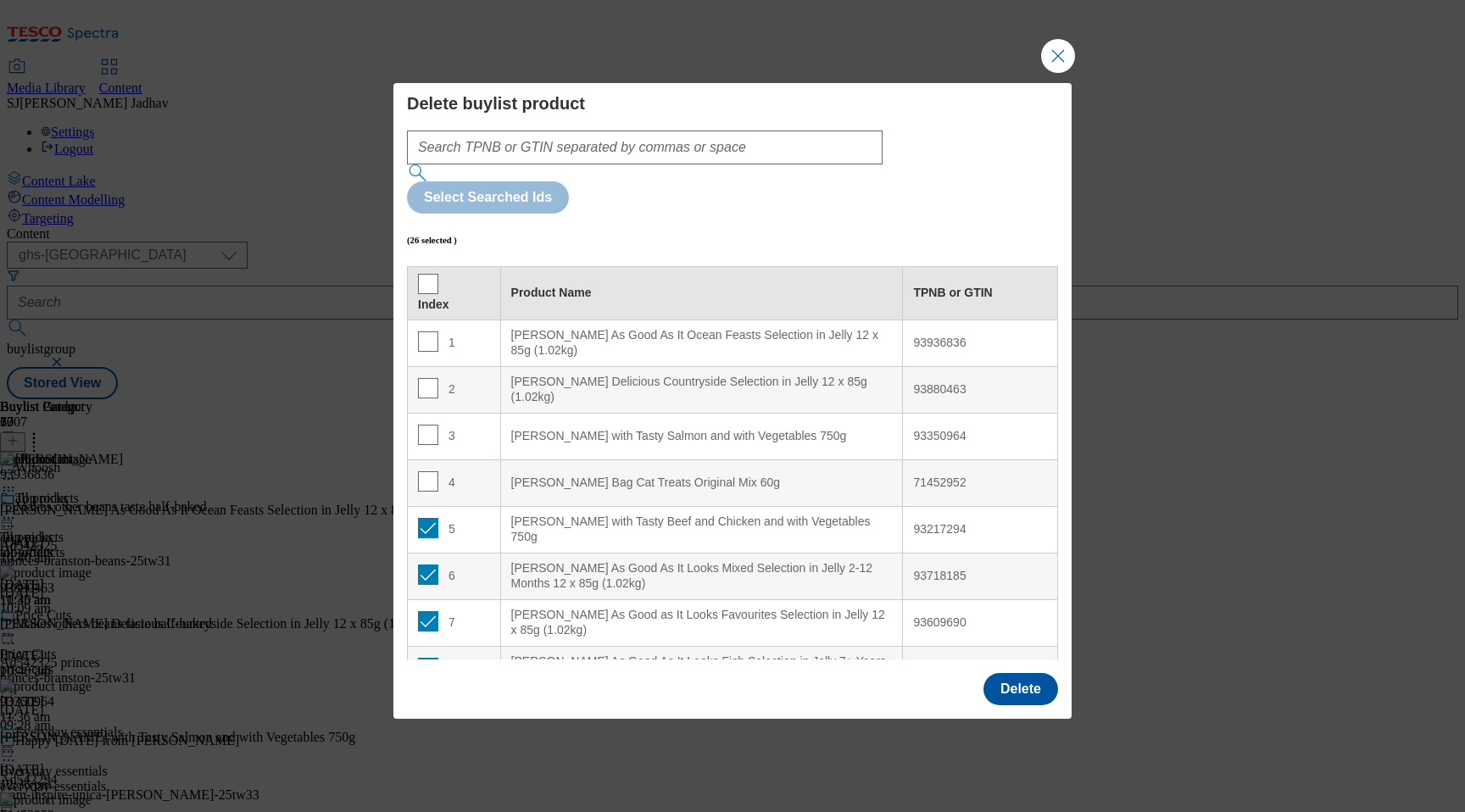
click at [426, 506] on td "5" at bounding box center [454, 529] width 93 height 46
click at [424, 518] on input "Modal" at bounding box center [427, 527] width 20 height 20
checkbox input "false"
click at [424, 565] on input "Modal" at bounding box center [427, 574] width 20 height 20
checkbox input "false"
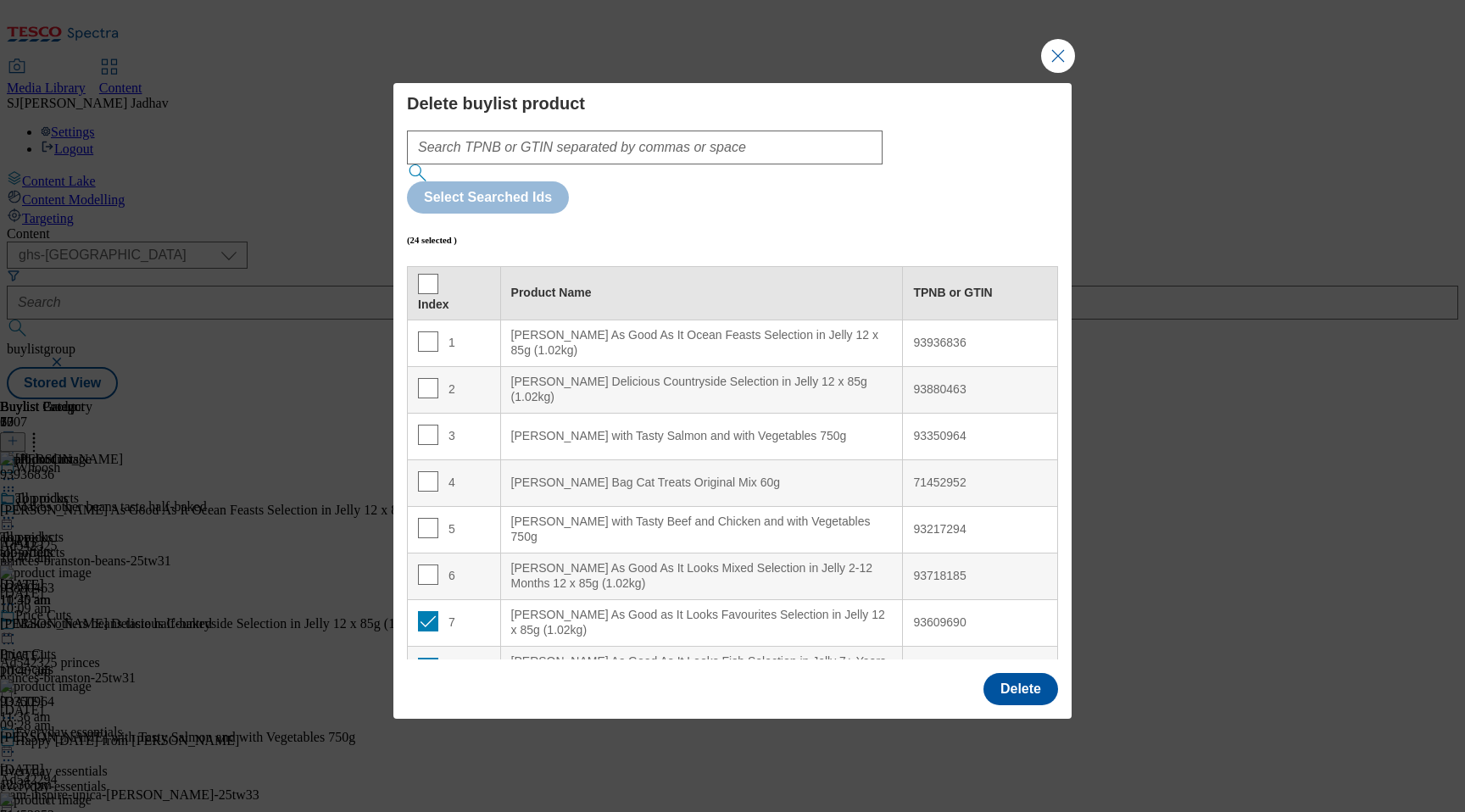
click at [422, 599] on td "7" at bounding box center [454, 622] width 93 height 46
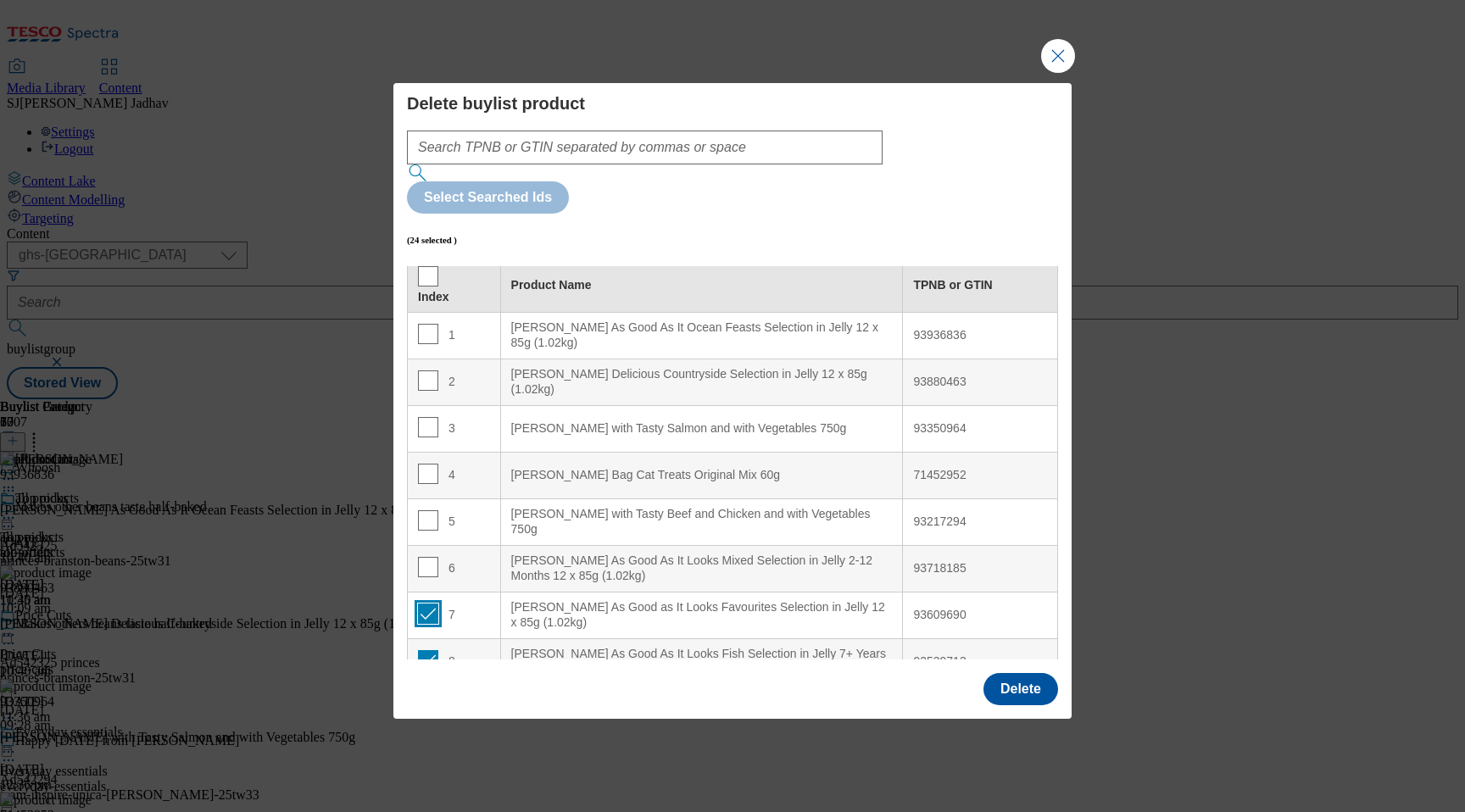
click at [422, 603] on input "Modal" at bounding box center [427, 613] width 20 height 20
checkbox input "false"
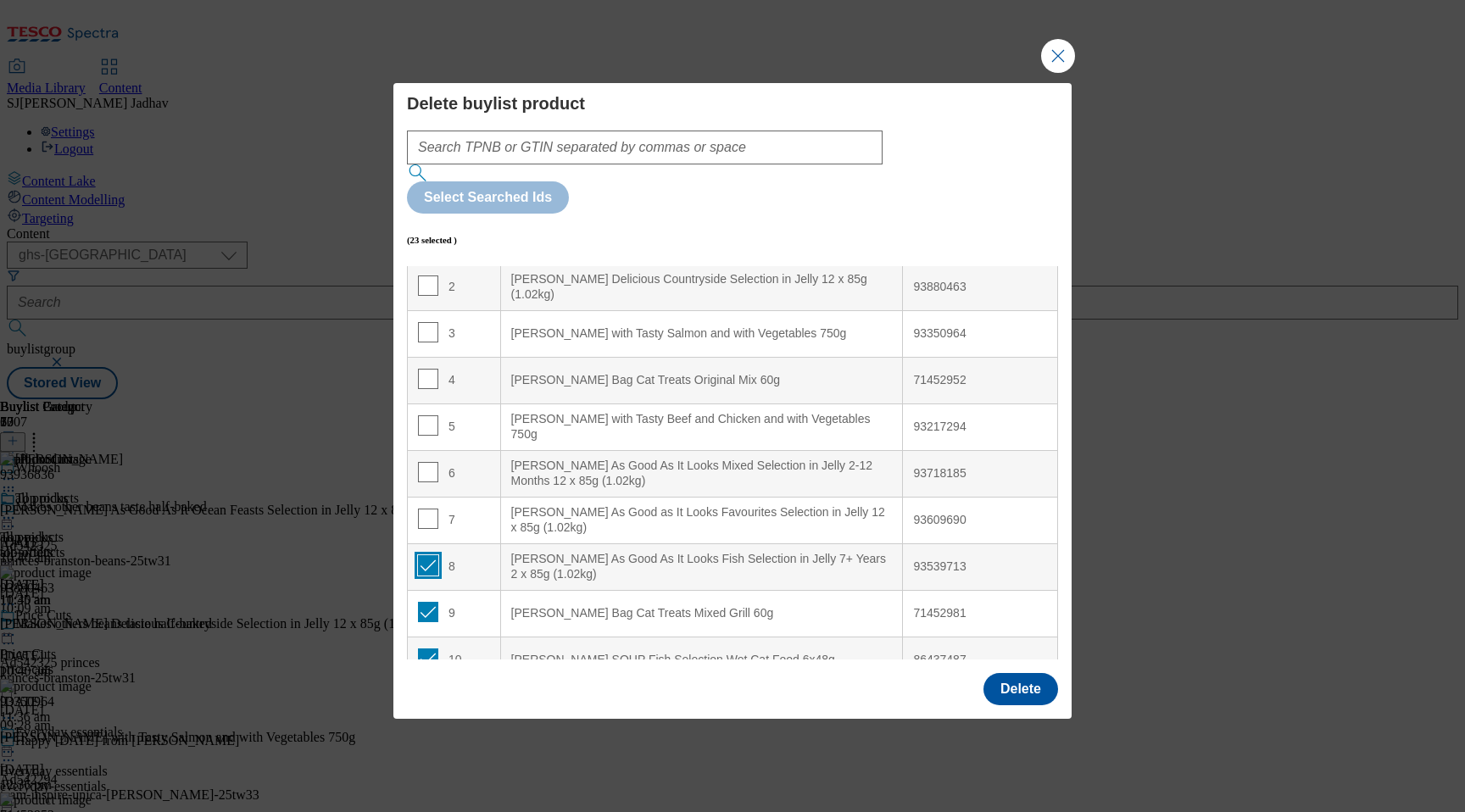
click at [423, 555] on input "Modal" at bounding box center [427, 565] width 20 height 20
checkbox input "false"
click at [421, 601] on input "Modal" at bounding box center [427, 611] width 20 height 20
checkbox input "false"
click at [424, 648] on input "Modal" at bounding box center [427, 658] width 20 height 20
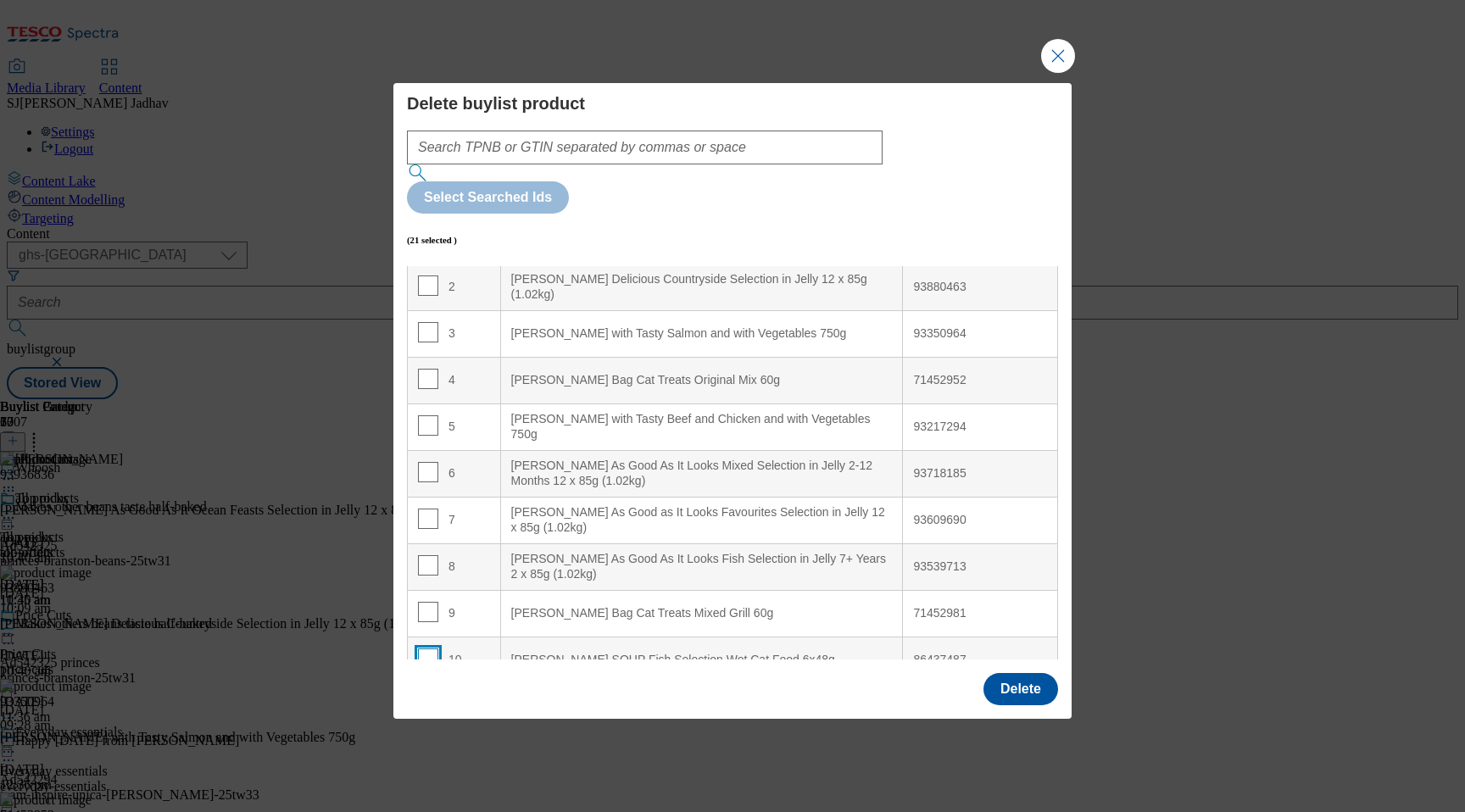
checkbox input "false"
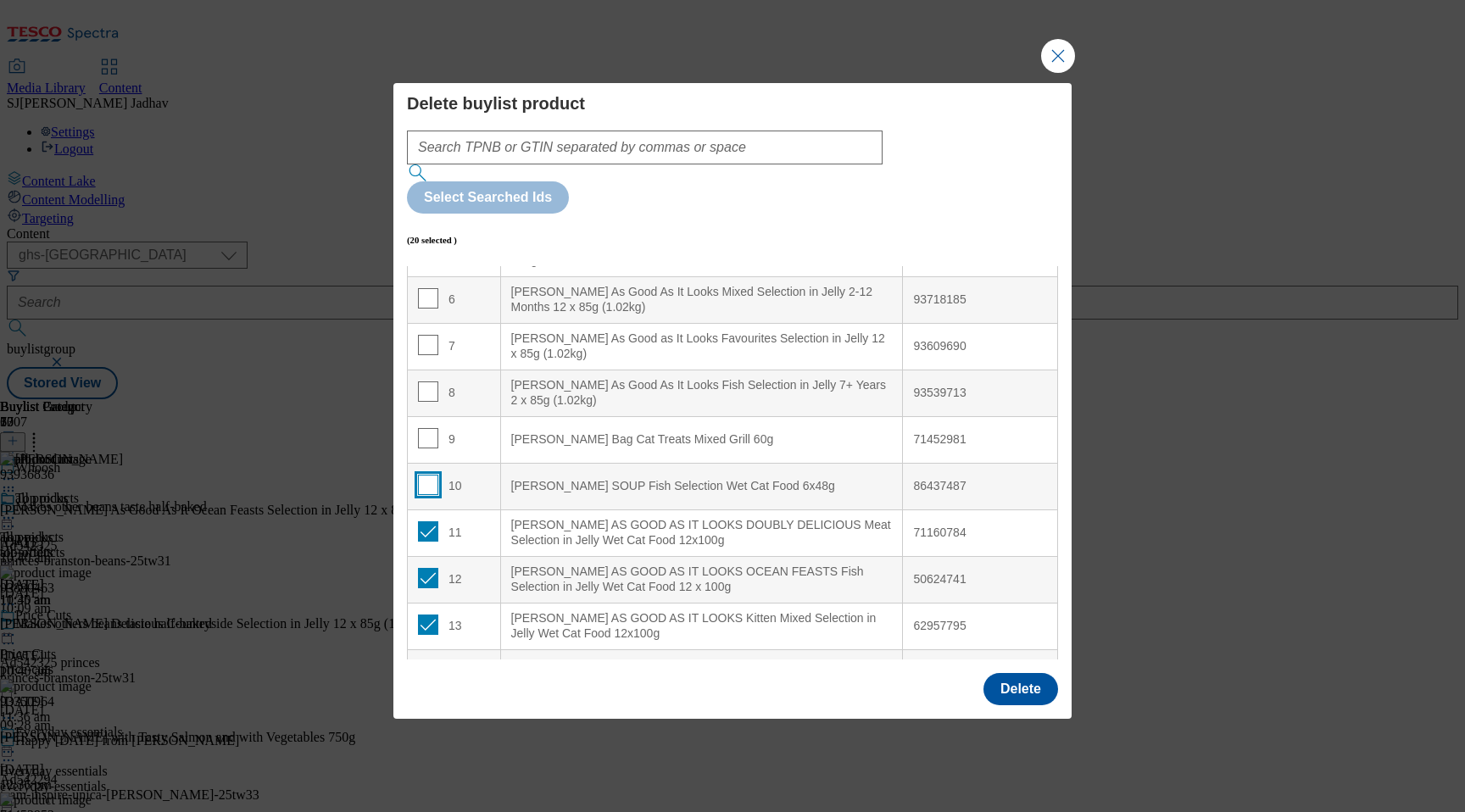
scroll to position [386, 0]
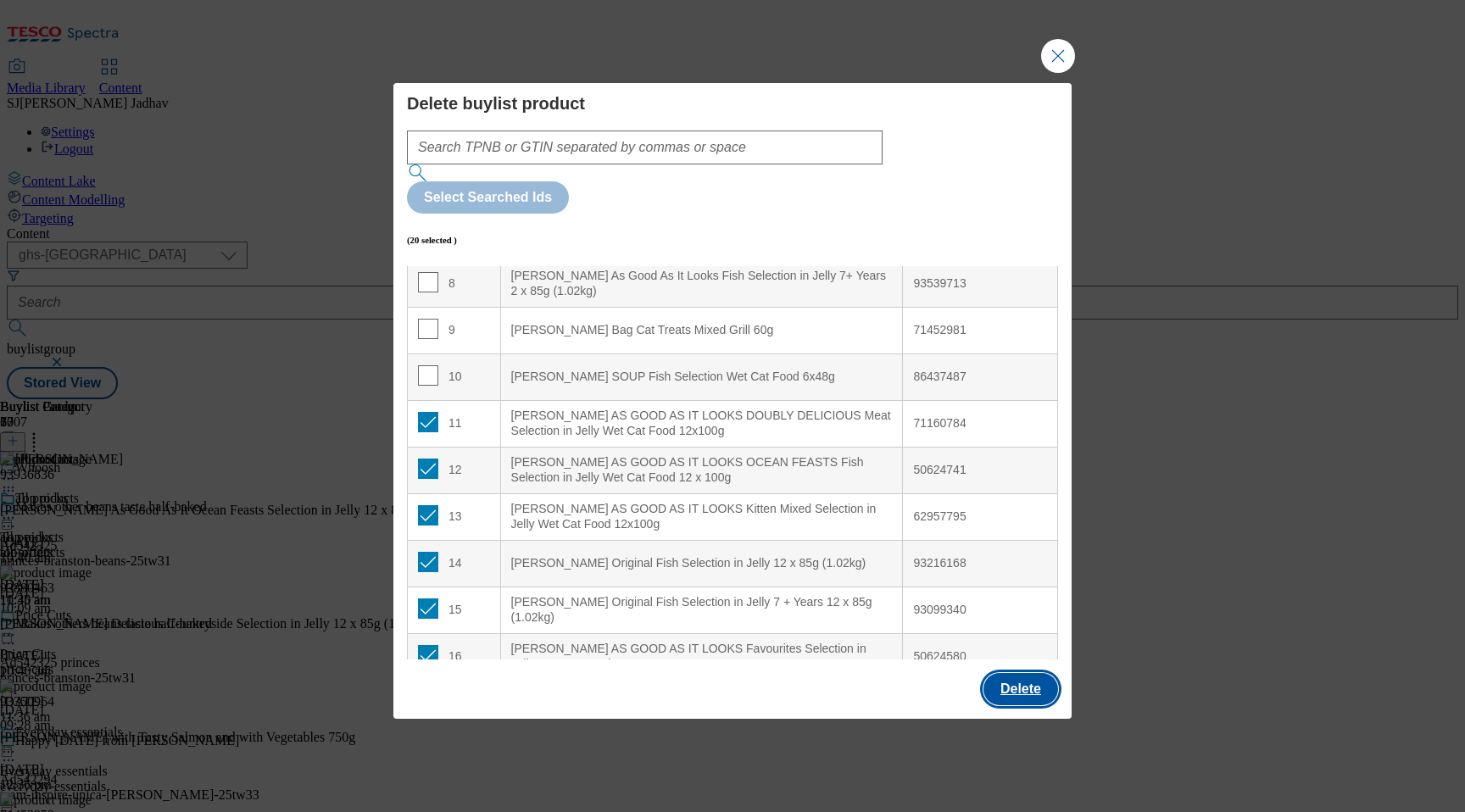
click at [1014, 672] on button "Delete" at bounding box center [1020, 688] width 74 height 32
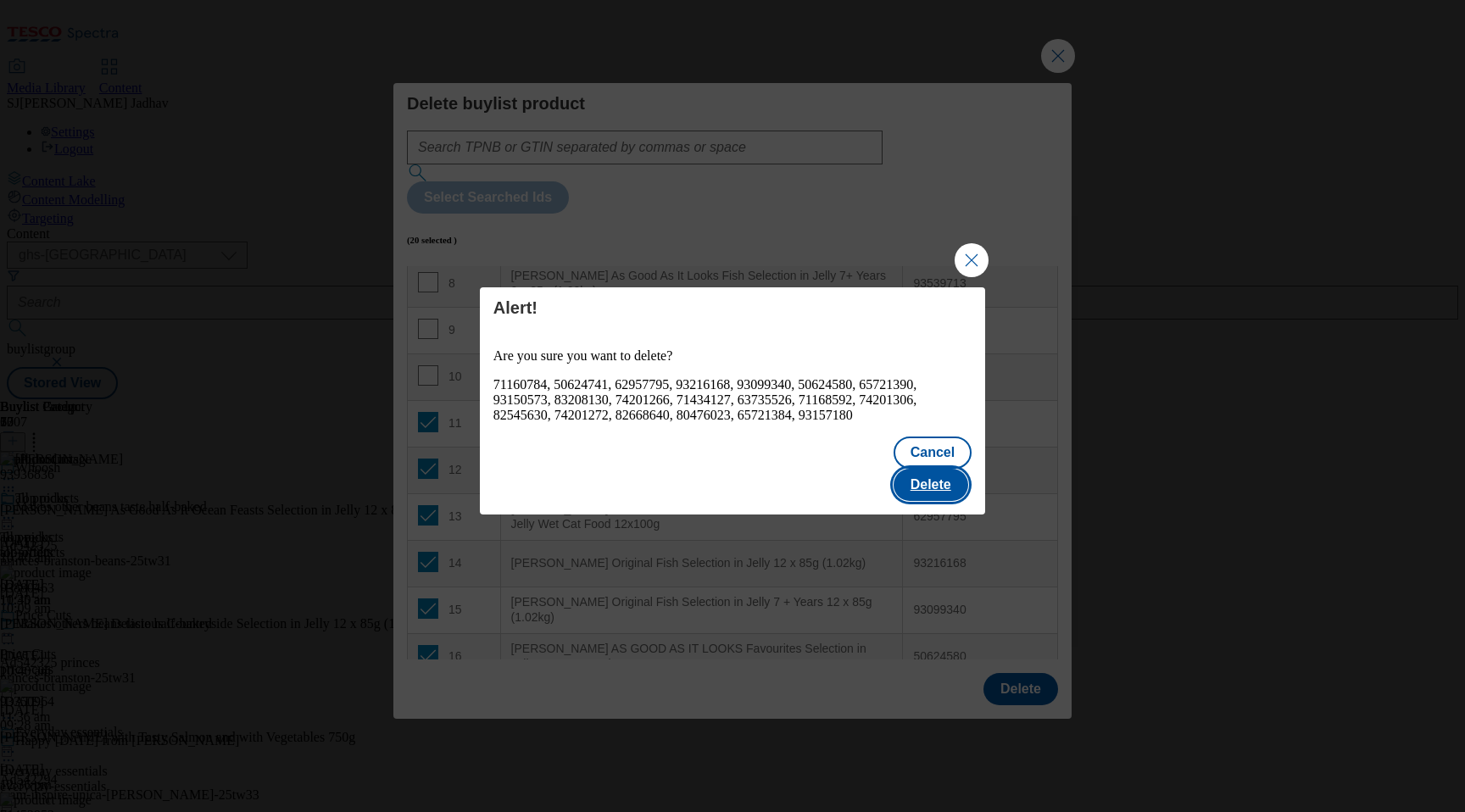
click at [936, 469] on button "Delete" at bounding box center [930, 484] width 74 height 32
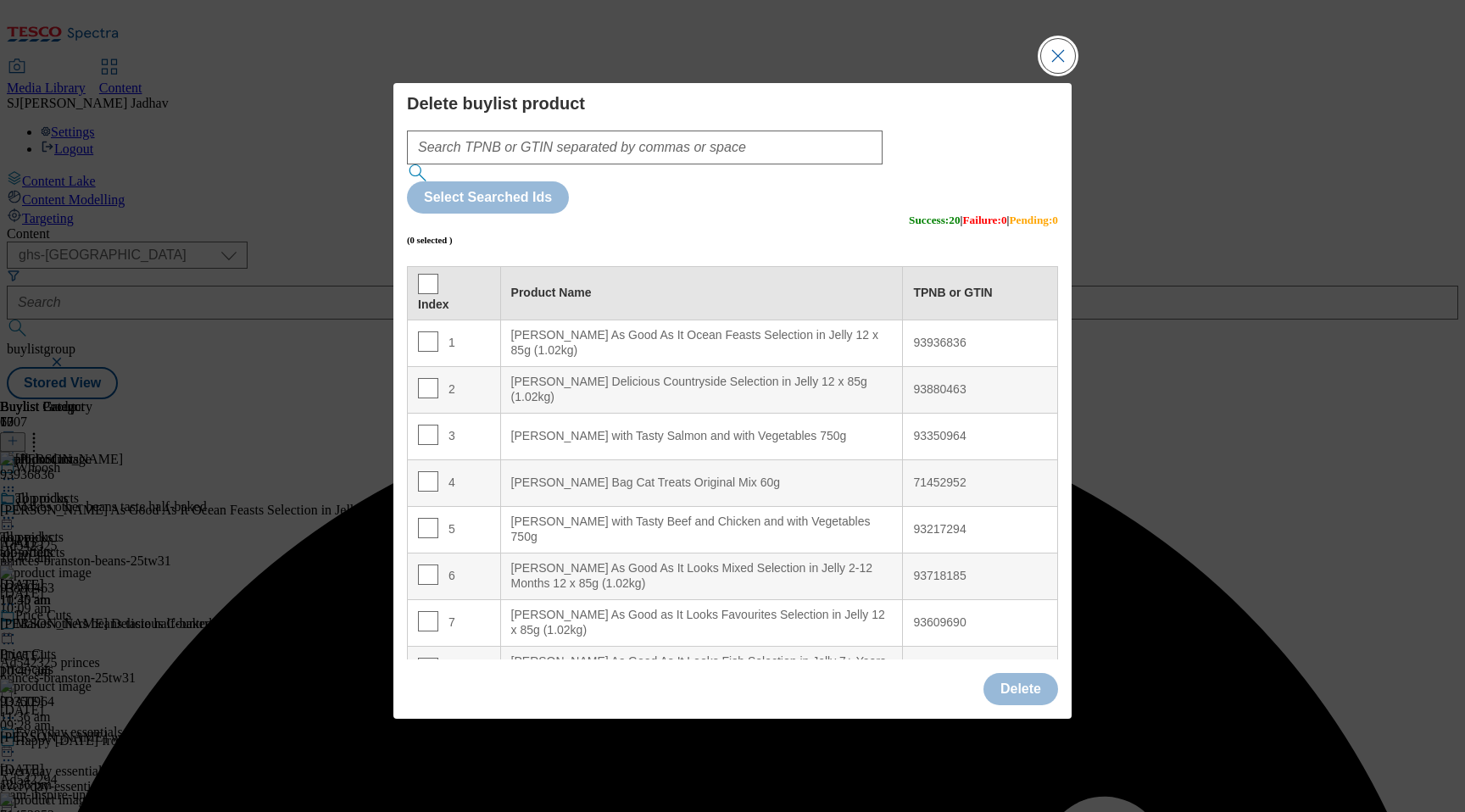
scroll to position [0, 0]
click at [1061, 73] on button "Close Modal" at bounding box center [1057, 56] width 34 height 34
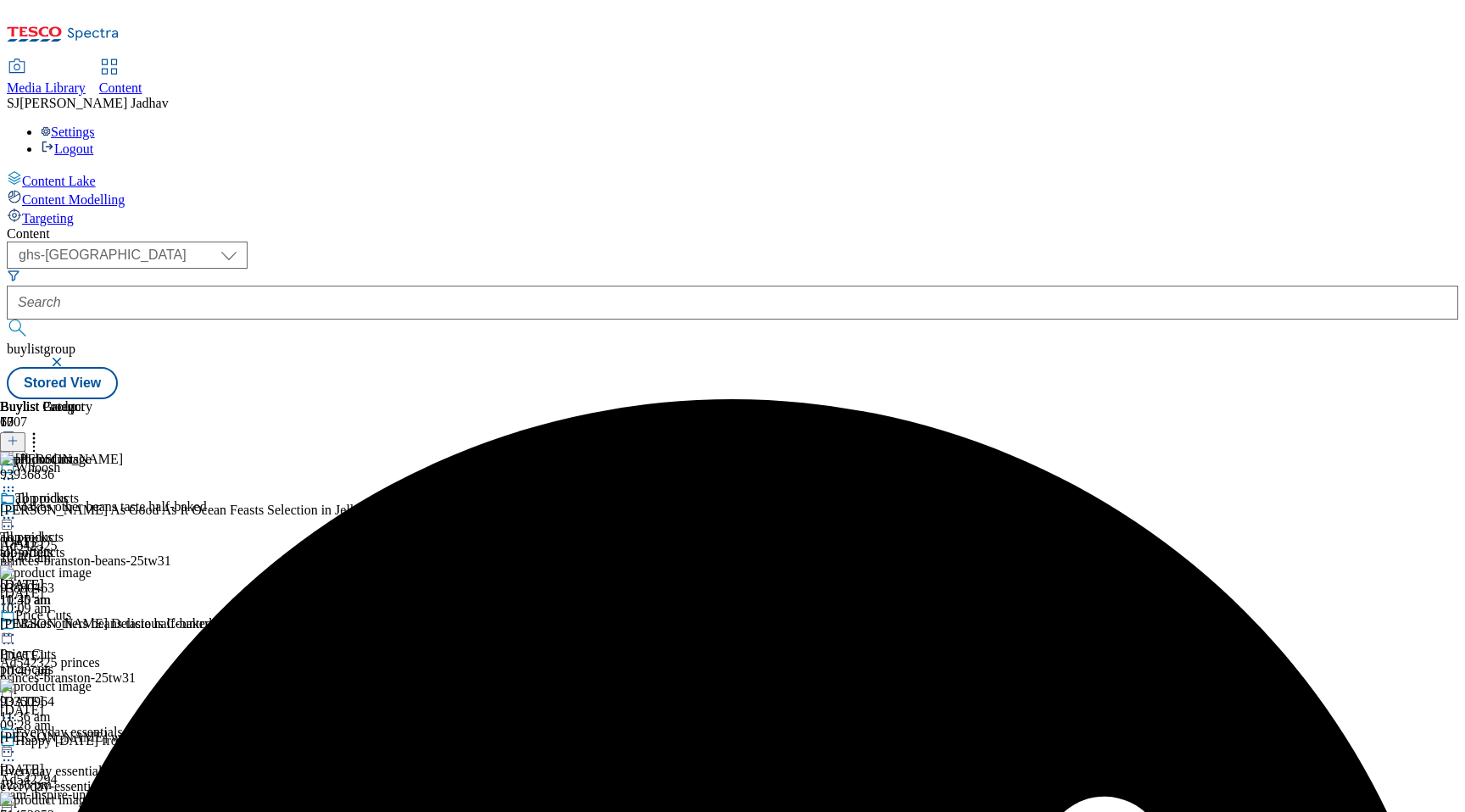
click at [17, 509] on icon at bounding box center [9, 518] width 17 height 17
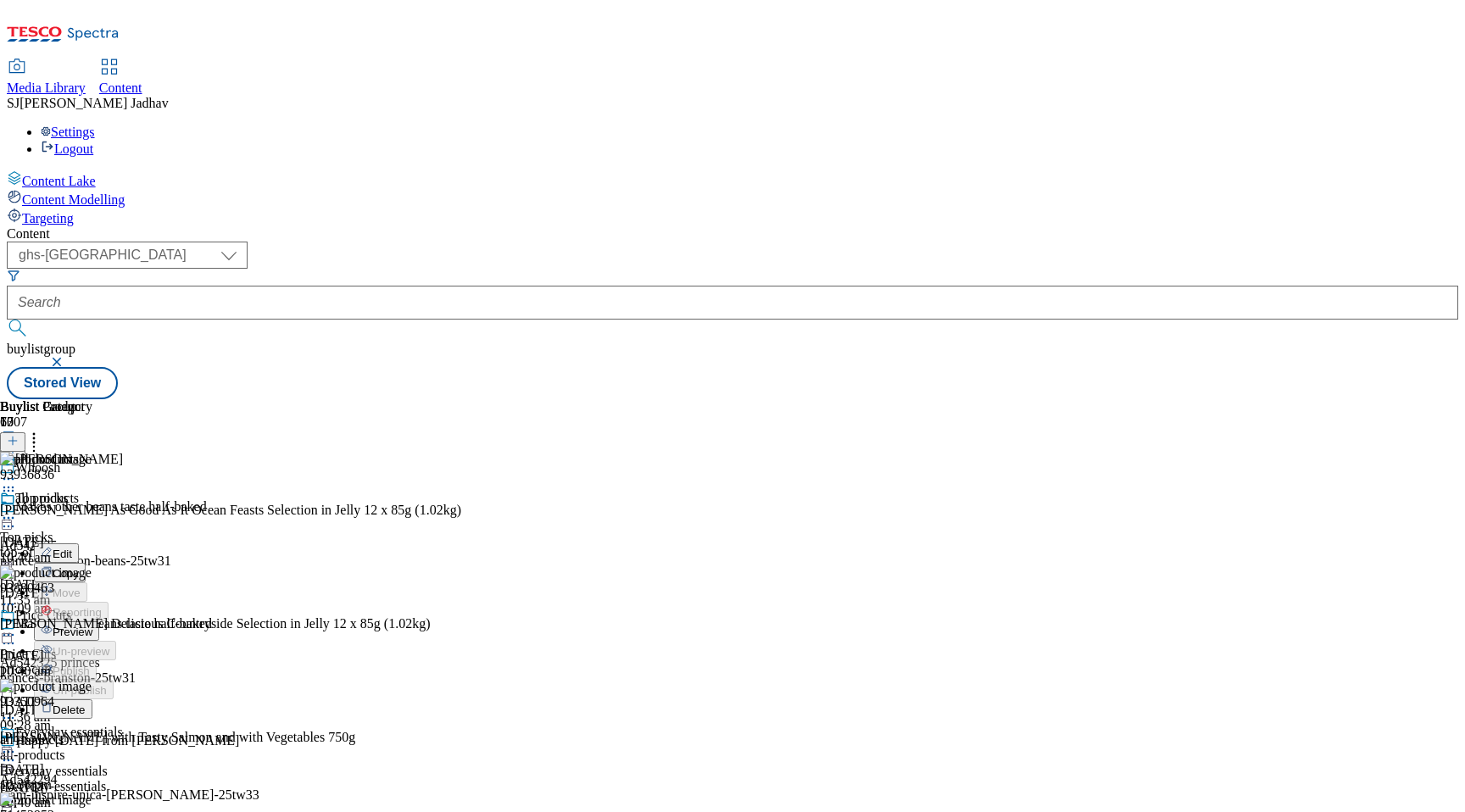
click at [173, 491] on div "Top picks" at bounding box center [87, 510] width 173 height 39
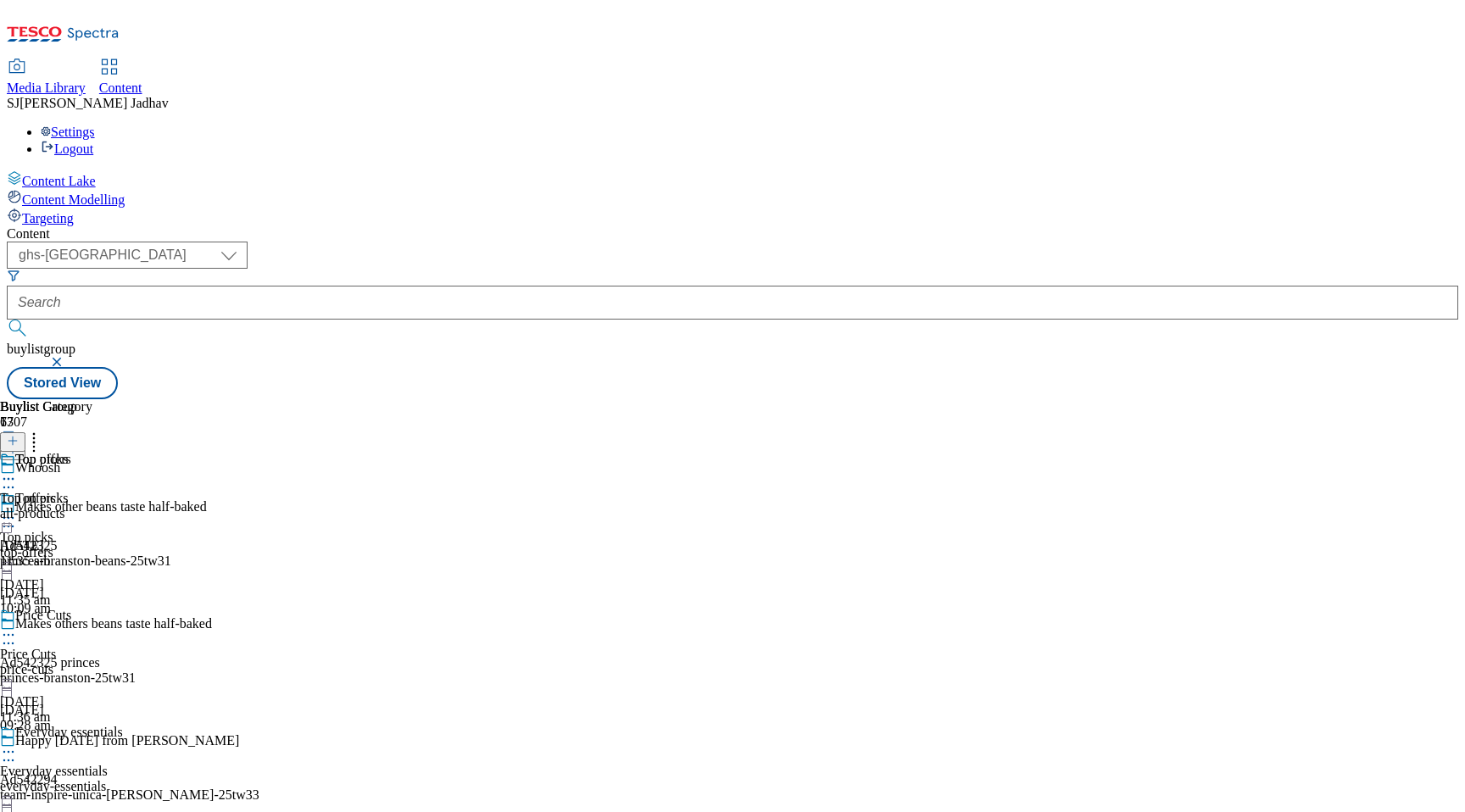
scroll to position [6682, 0]
select select "evergreen"
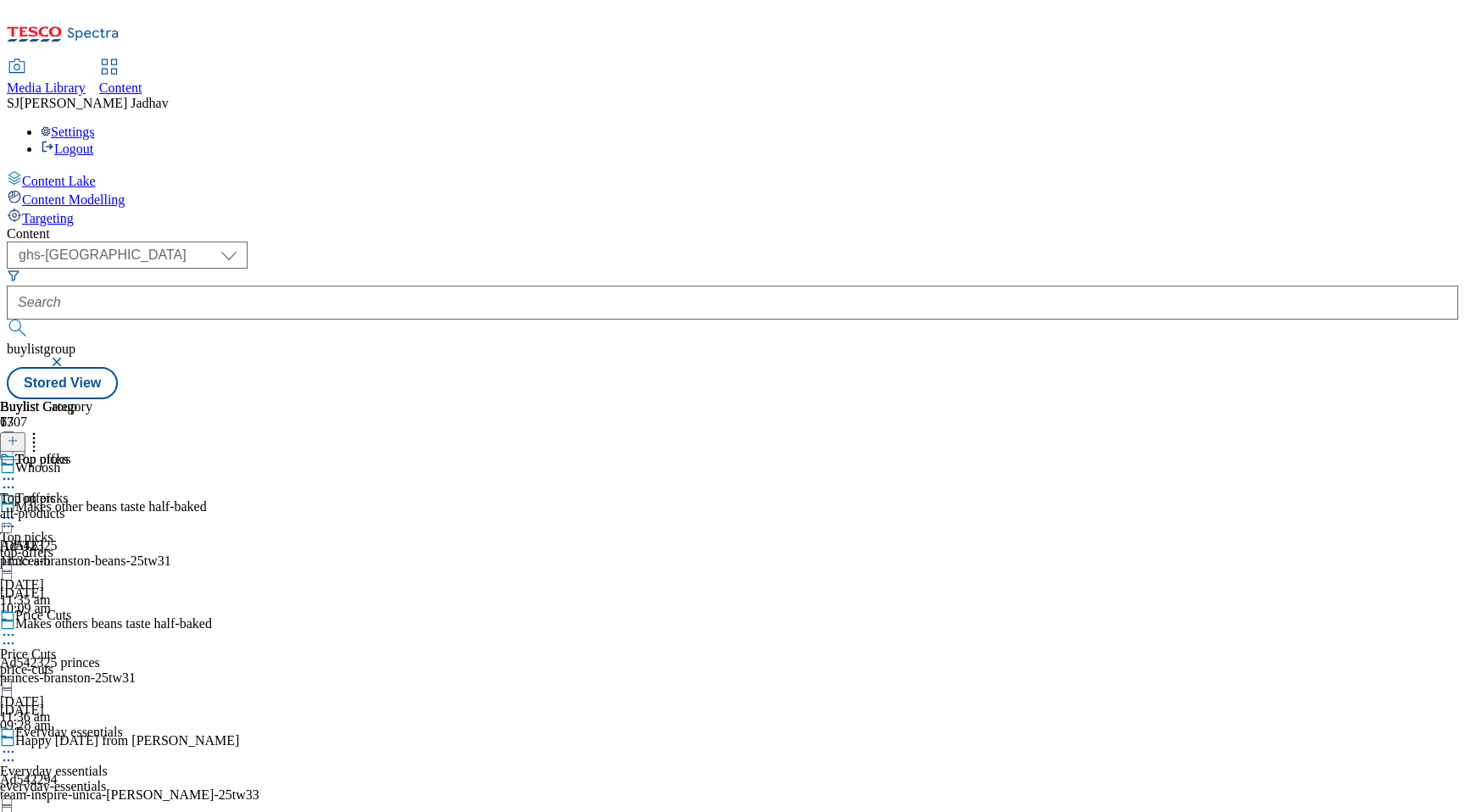
select select "Banner"
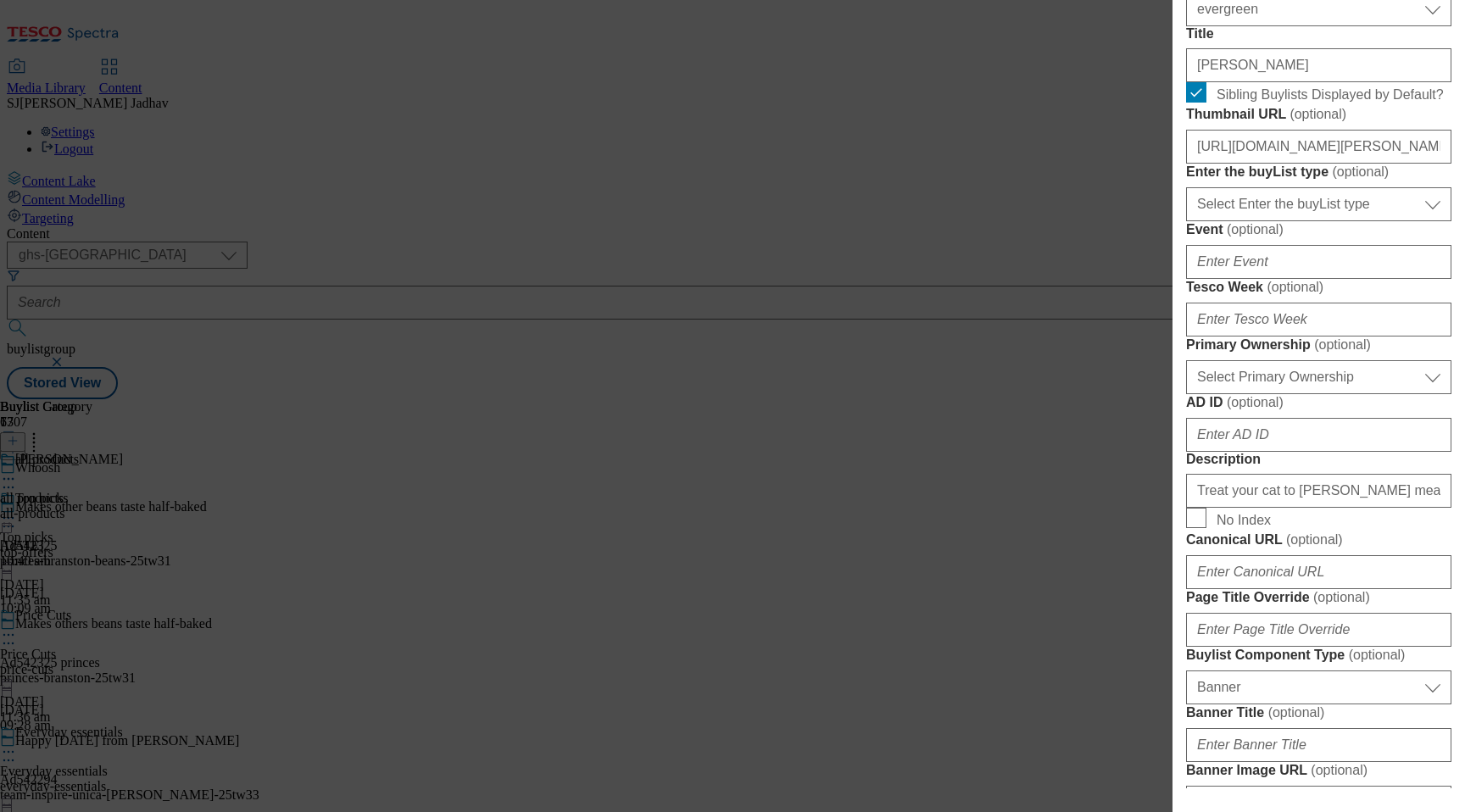
scroll to position [477, 0]
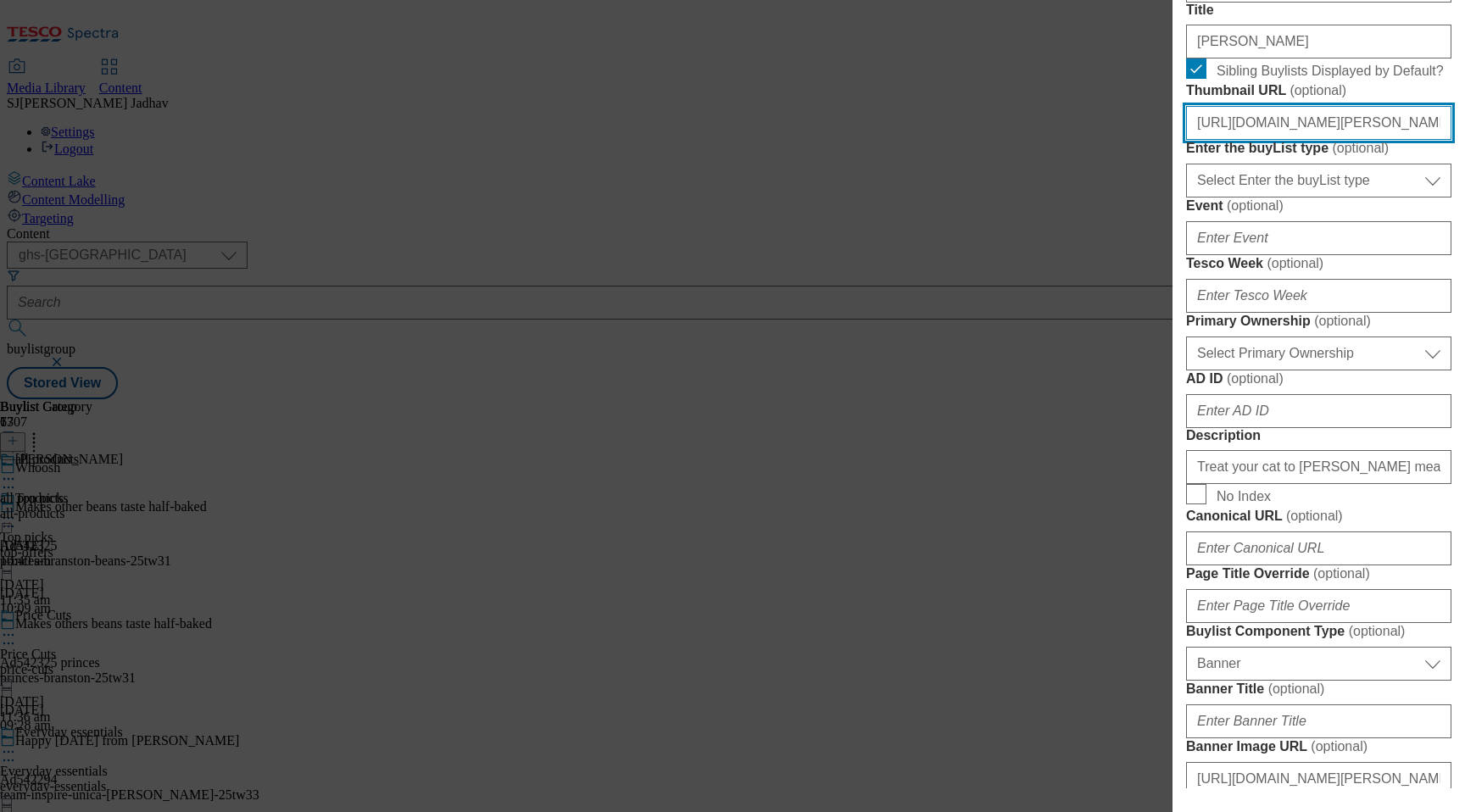
click at [1258, 140] on input "https://digitalcontent.api.tesco.com/v2/media/ghs-mktg/3f1ecb67-6867-45db-a831-…" at bounding box center [1319, 122] width 266 height 34
paste input "c299ca14-9b5a-4bbb-bfc0-303afabd846a/2532-WF-475450-Felix-BLthumb"
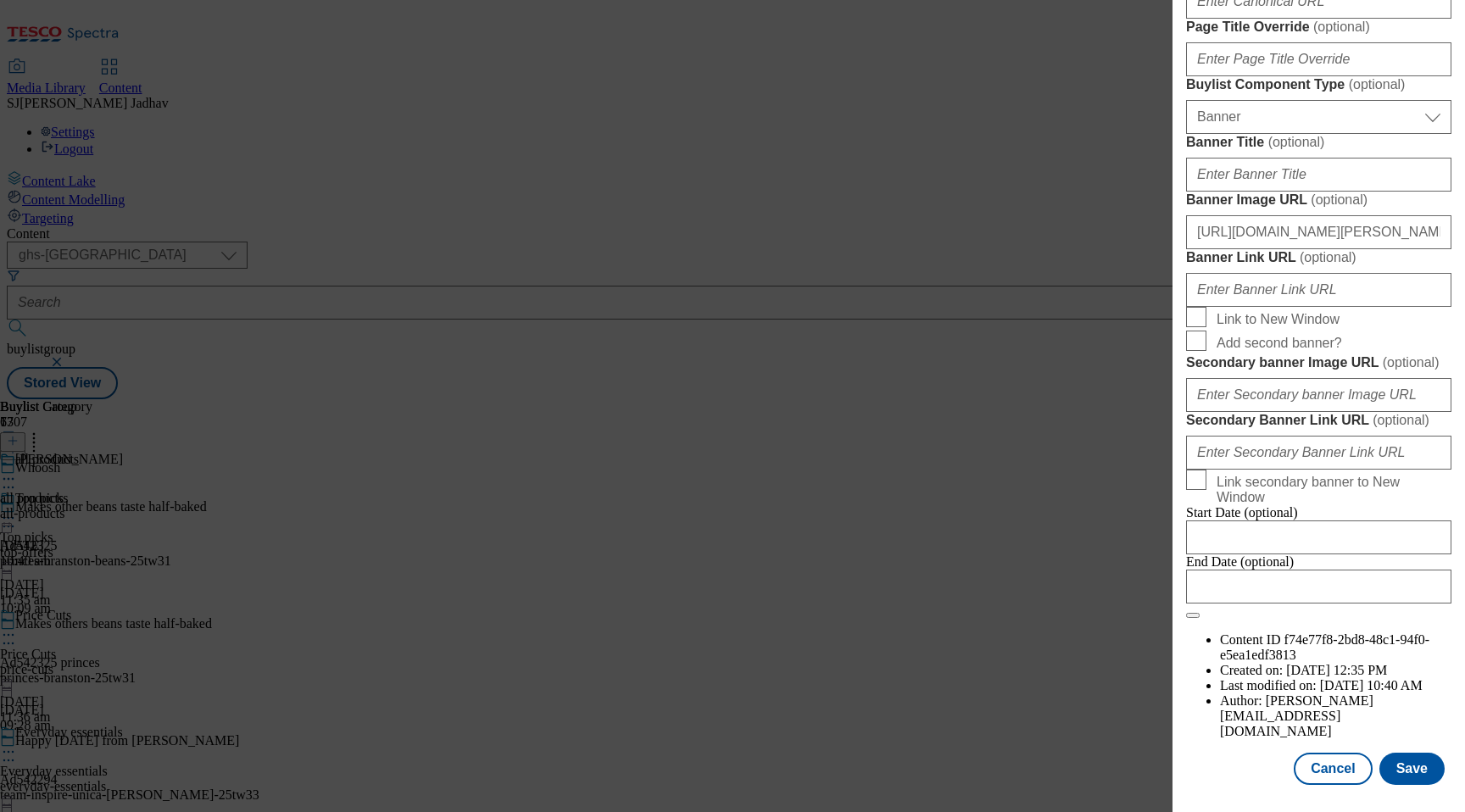
scroll to position [1641, 0]
type input "https://digitalcontent.api.tesco.com/v2/media/ghs-mktg/c299ca14-9b5a-4bbb-bfc0-…"
click at [1416, 771] on button "Save" at bounding box center [1412, 768] width 65 height 32
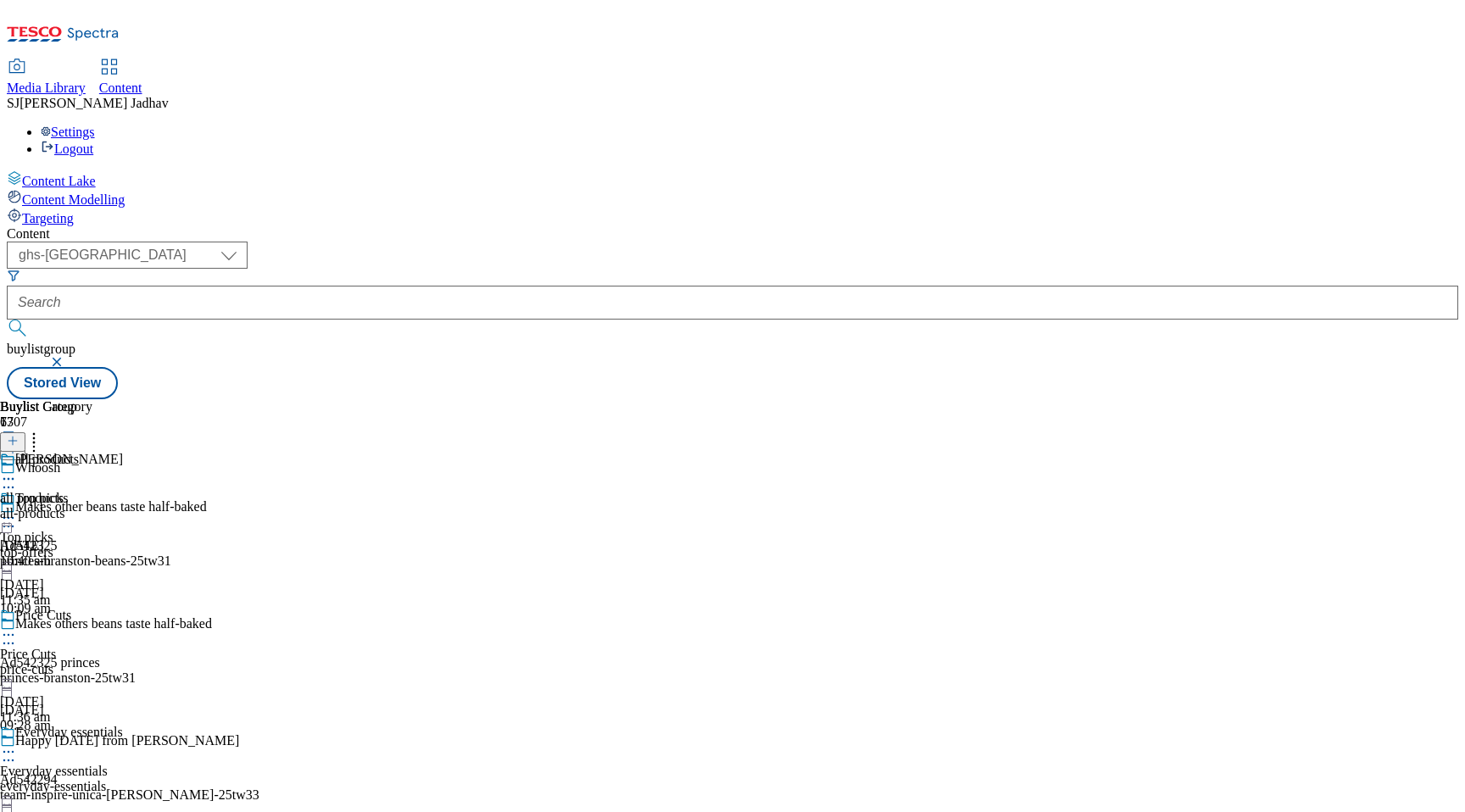
click at [17, 470] on icon at bounding box center [9, 479] width 17 height 17
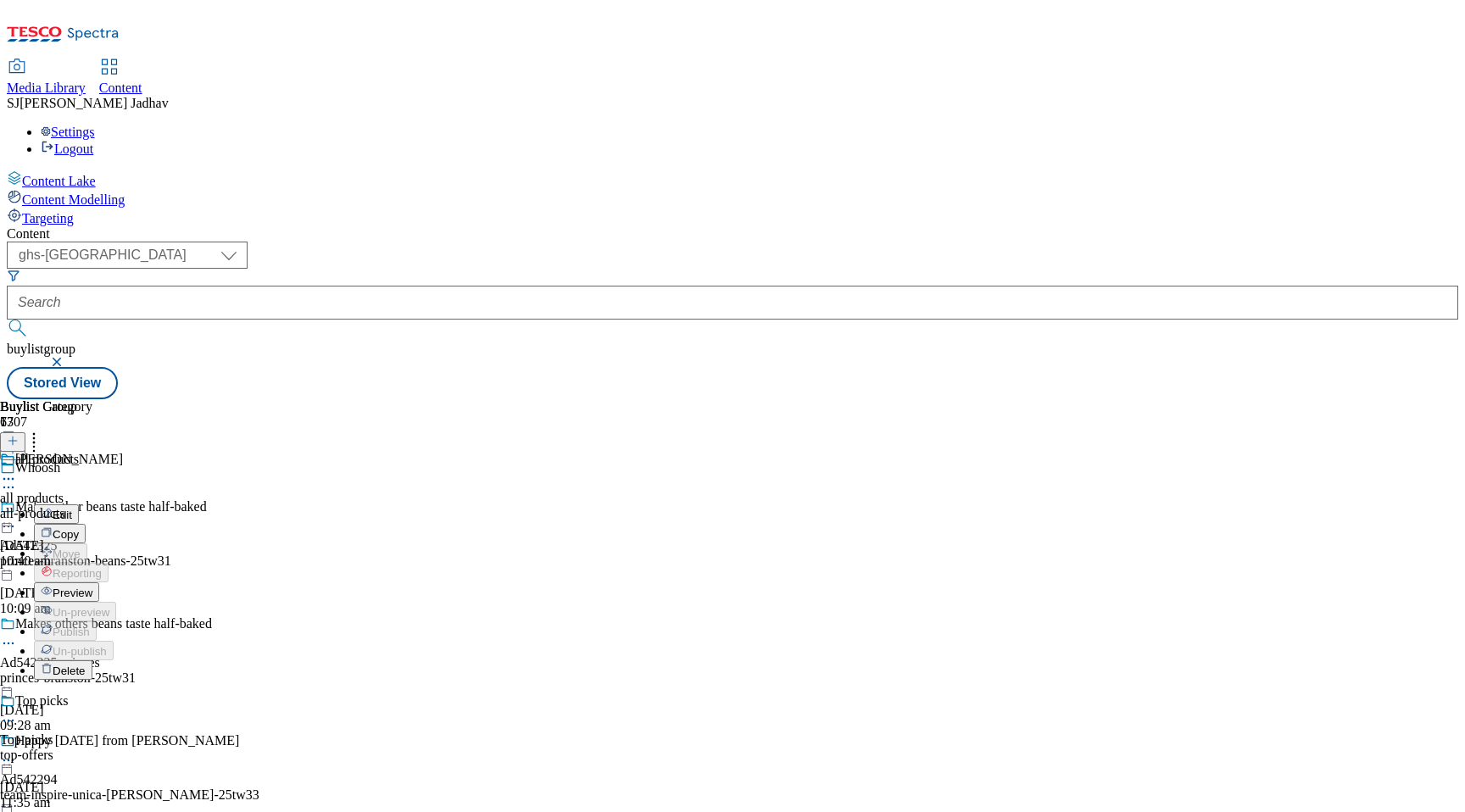
click at [72, 508] on span "Edit" at bounding box center [63, 514] width 19 height 13
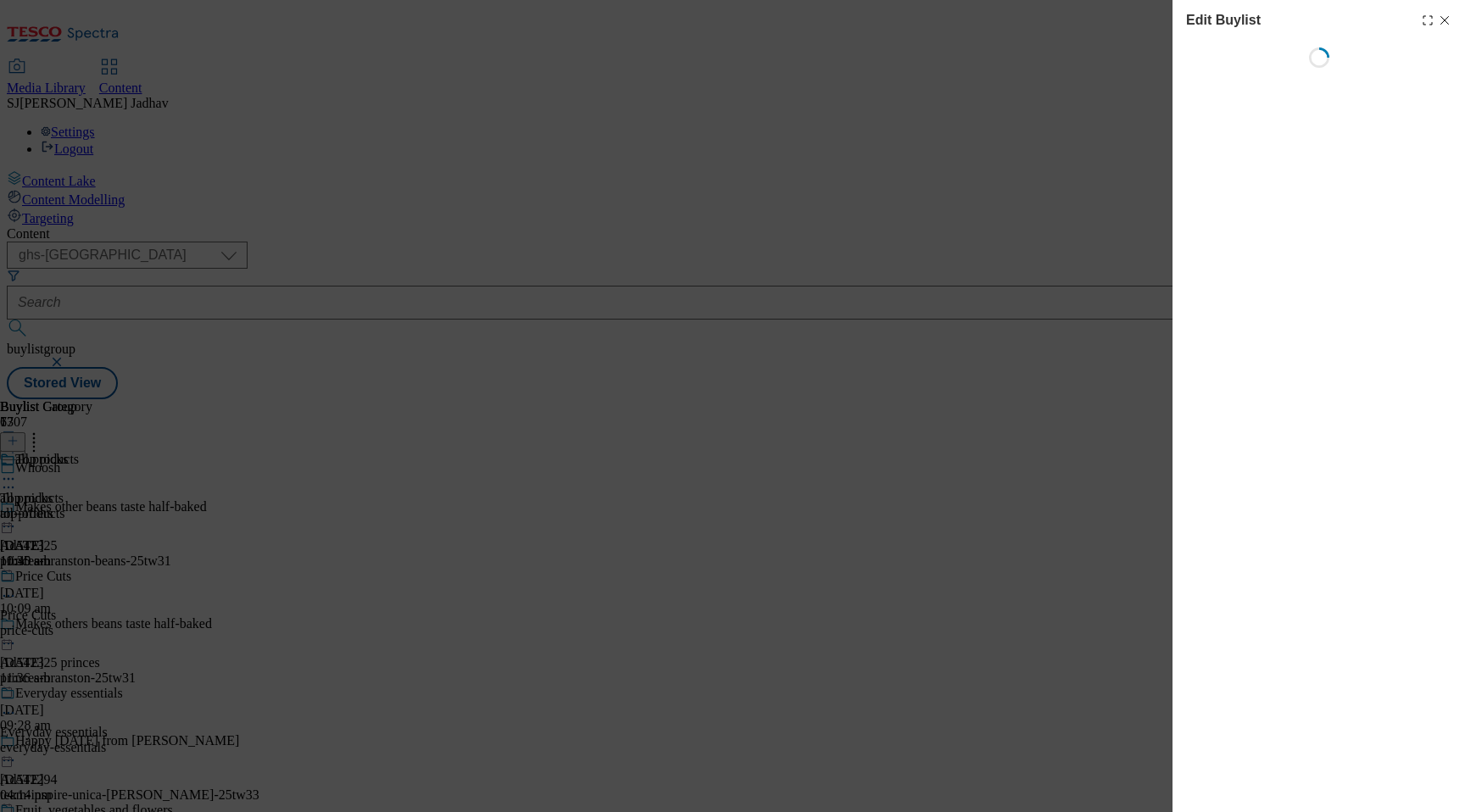
select select "evergreen"
select select "Banner"
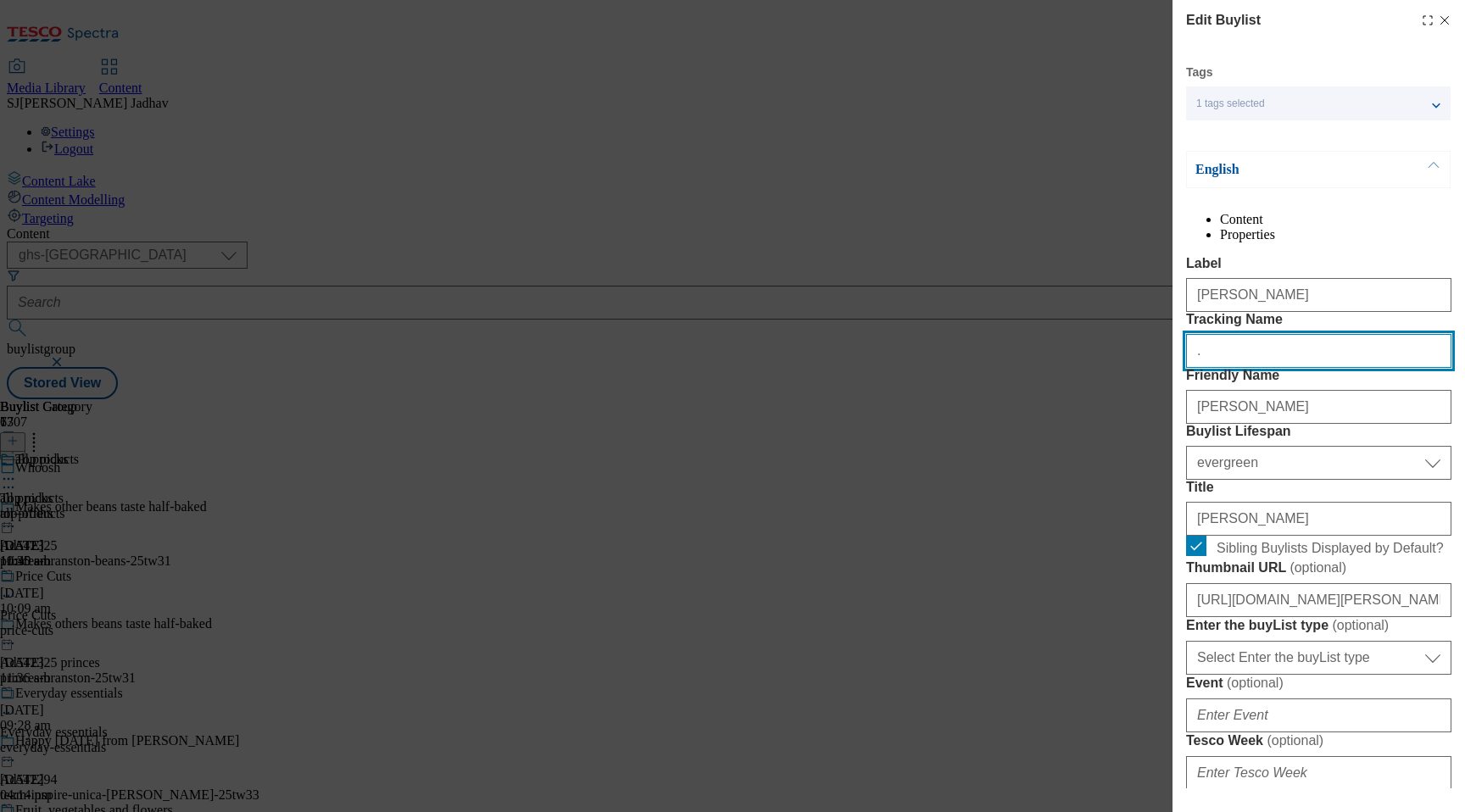
drag, startPoint x: 1215, startPoint y: 416, endPoint x: 1106, endPoint y: 410, distance: 109.2
click at [1110, 411] on div "Edit Buylist Tags 1 tags selected buylist English Content Properties Label Feli…" at bounding box center [732, 406] width 1465 height 812
paste input "Modal"
paste input "Whoosh_media_felix"
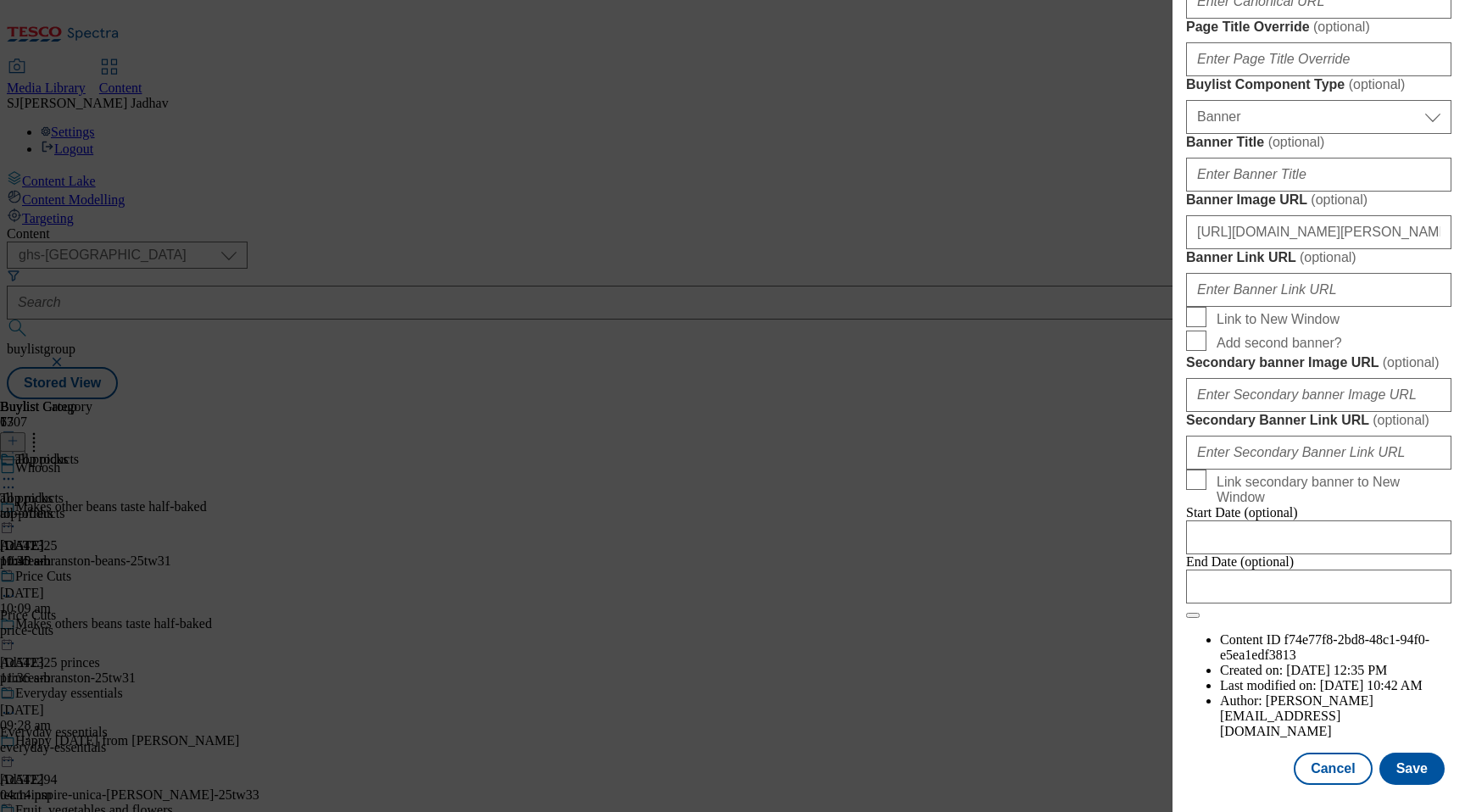
scroll to position [1641, 0]
type input "Whoosh_media_felix"
click at [1409, 764] on button "Save" at bounding box center [1412, 768] width 65 height 32
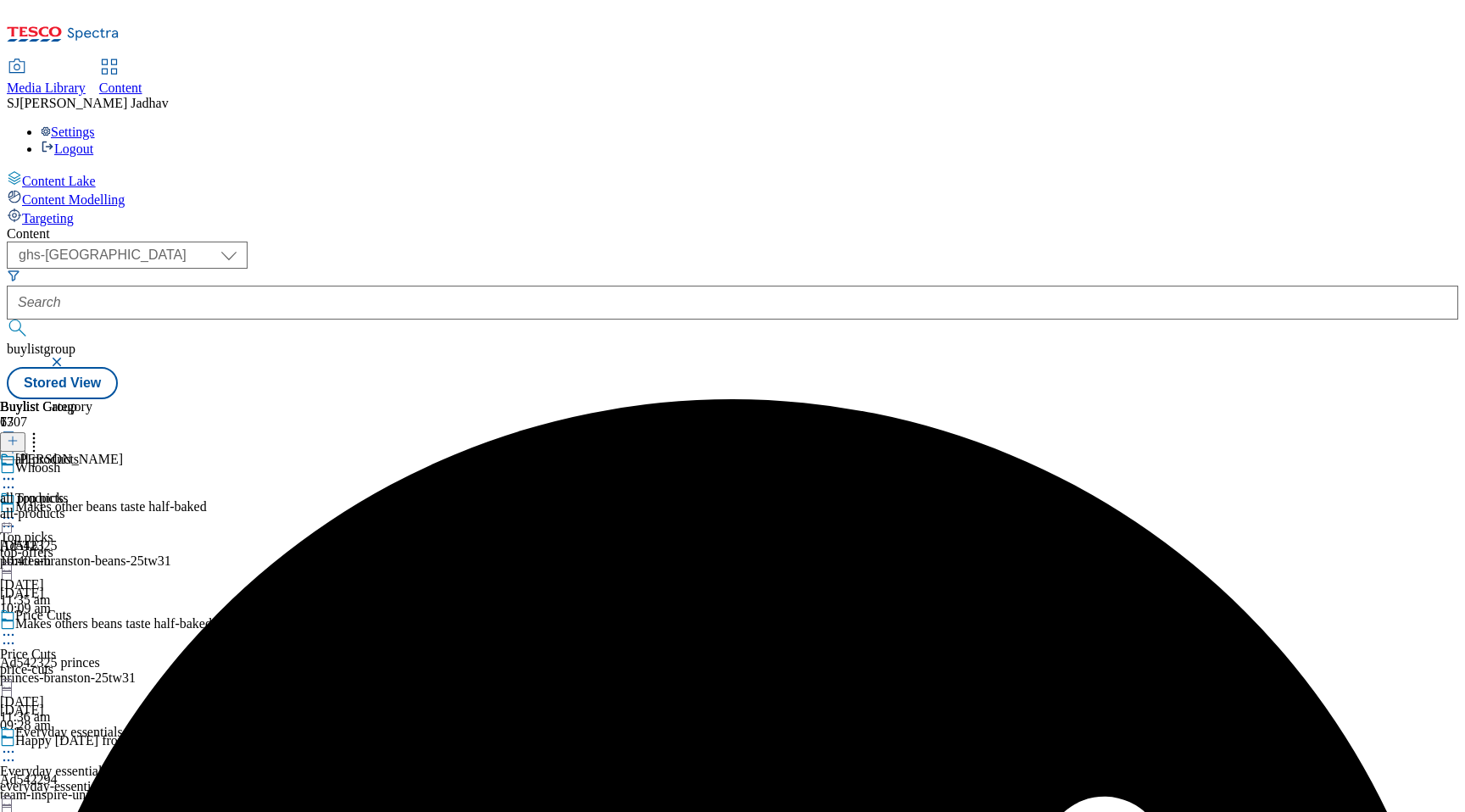
click at [17, 470] on icon at bounding box center [9, 479] width 17 height 17
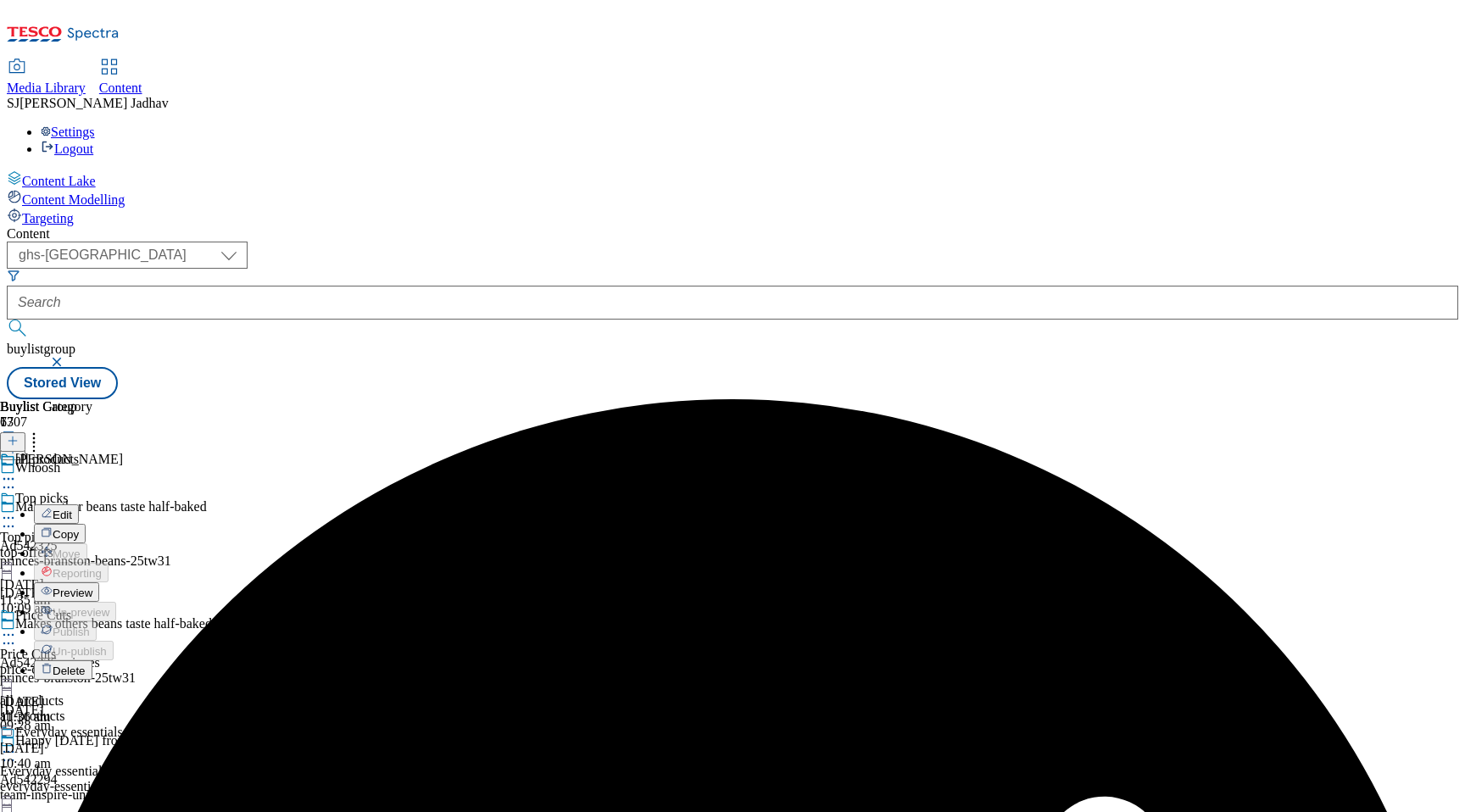
click at [72, 508] on span "Edit" at bounding box center [63, 514] width 19 height 13
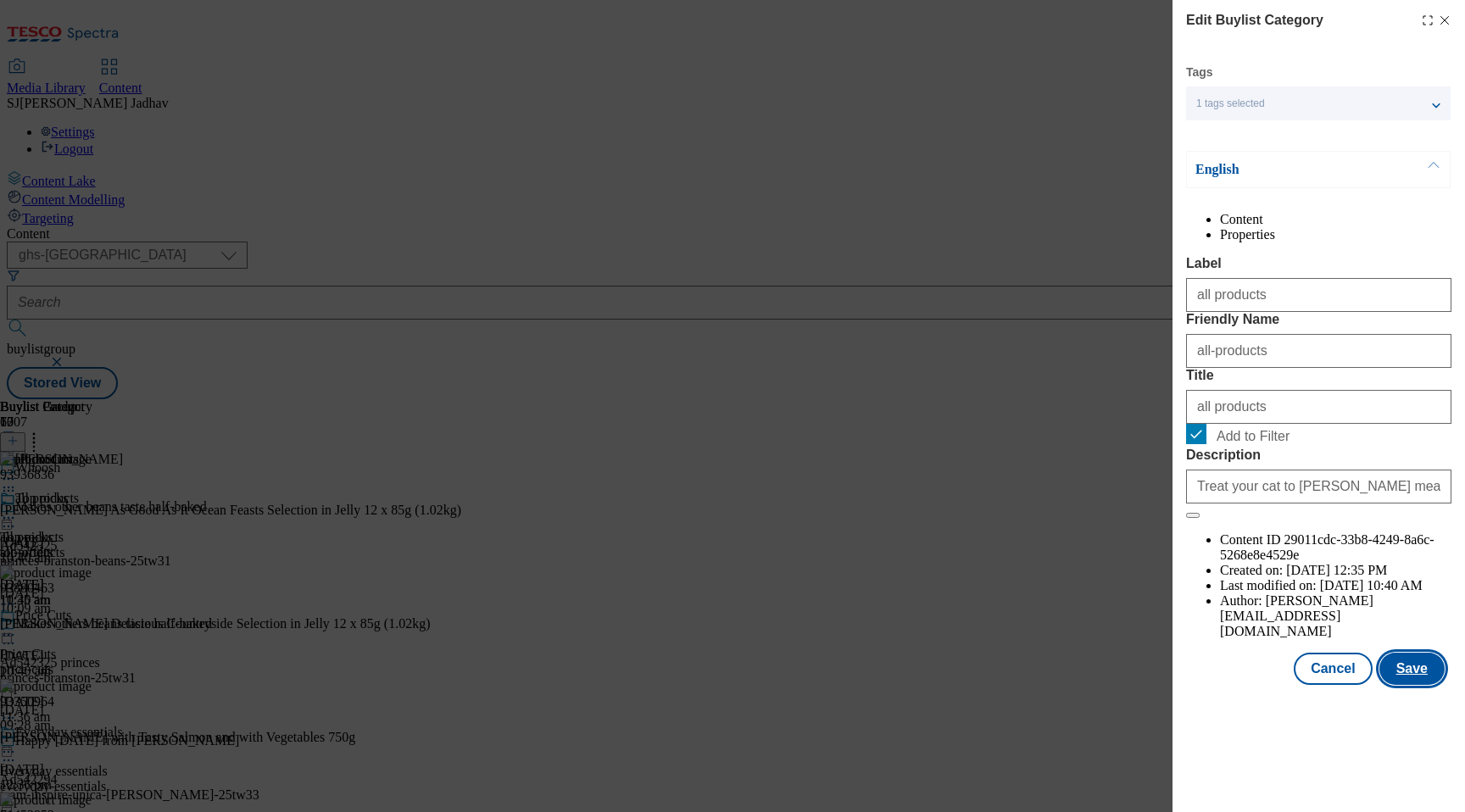
click at [1401, 685] on button "Save" at bounding box center [1412, 668] width 65 height 32
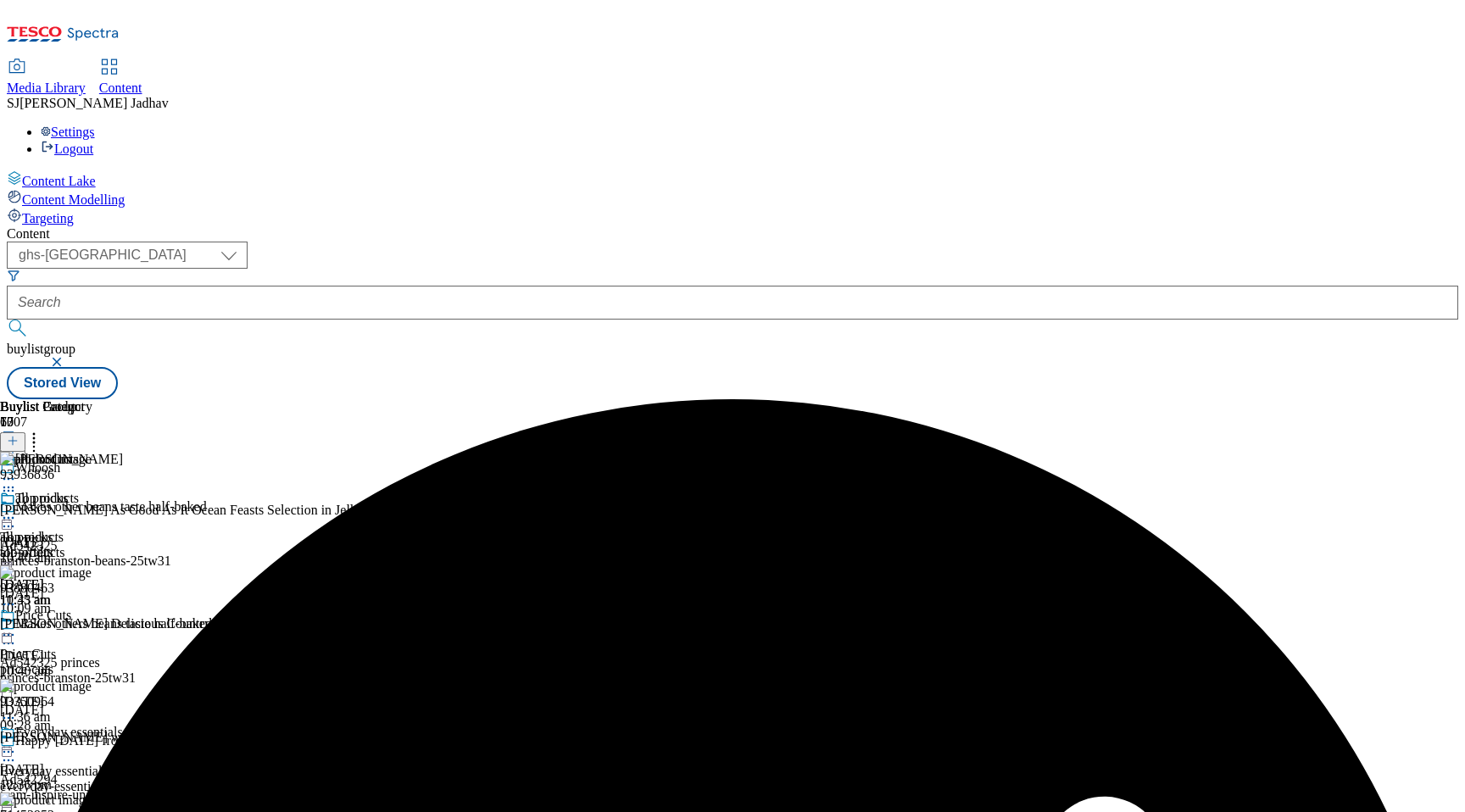
click at [173, 451] on div "Felix" at bounding box center [87, 470] width 173 height 39
click at [17, 470] on icon at bounding box center [9, 479] width 17 height 17
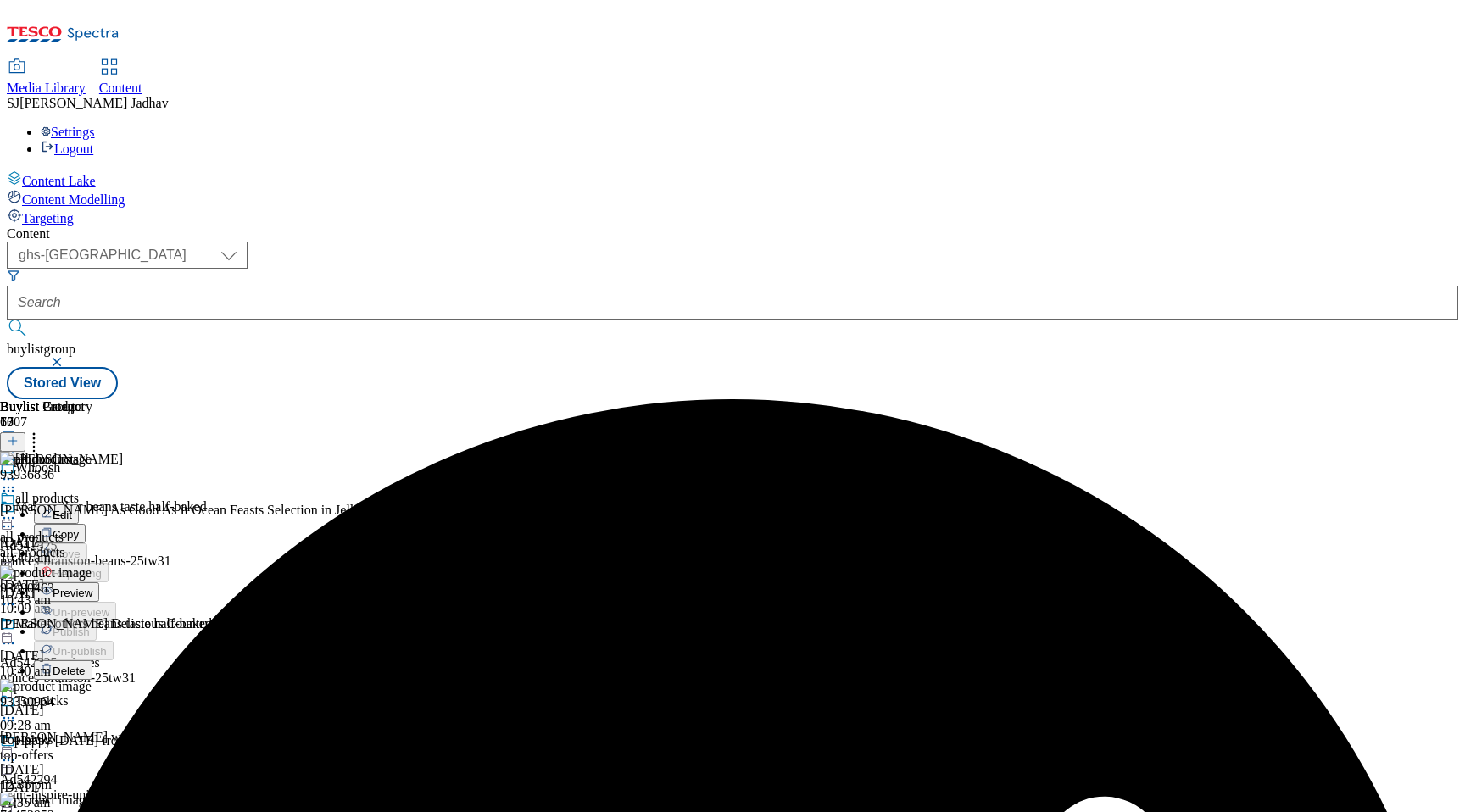
click at [92, 586] on span "Preview" at bounding box center [72, 592] width 39 height 13
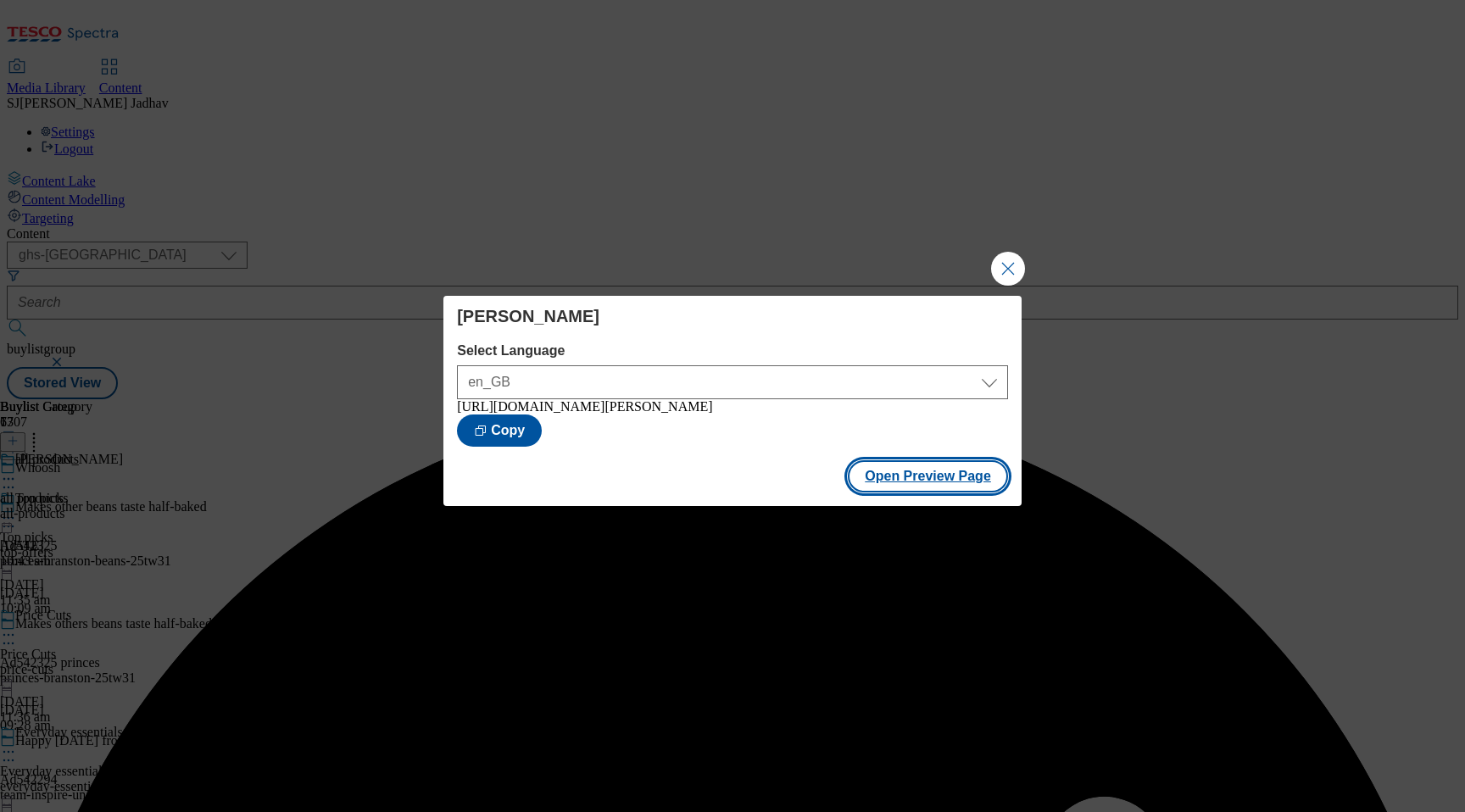
click at [927, 493] on button "Open Preview Page" at bounding box center [928, 475] width 160 height 32
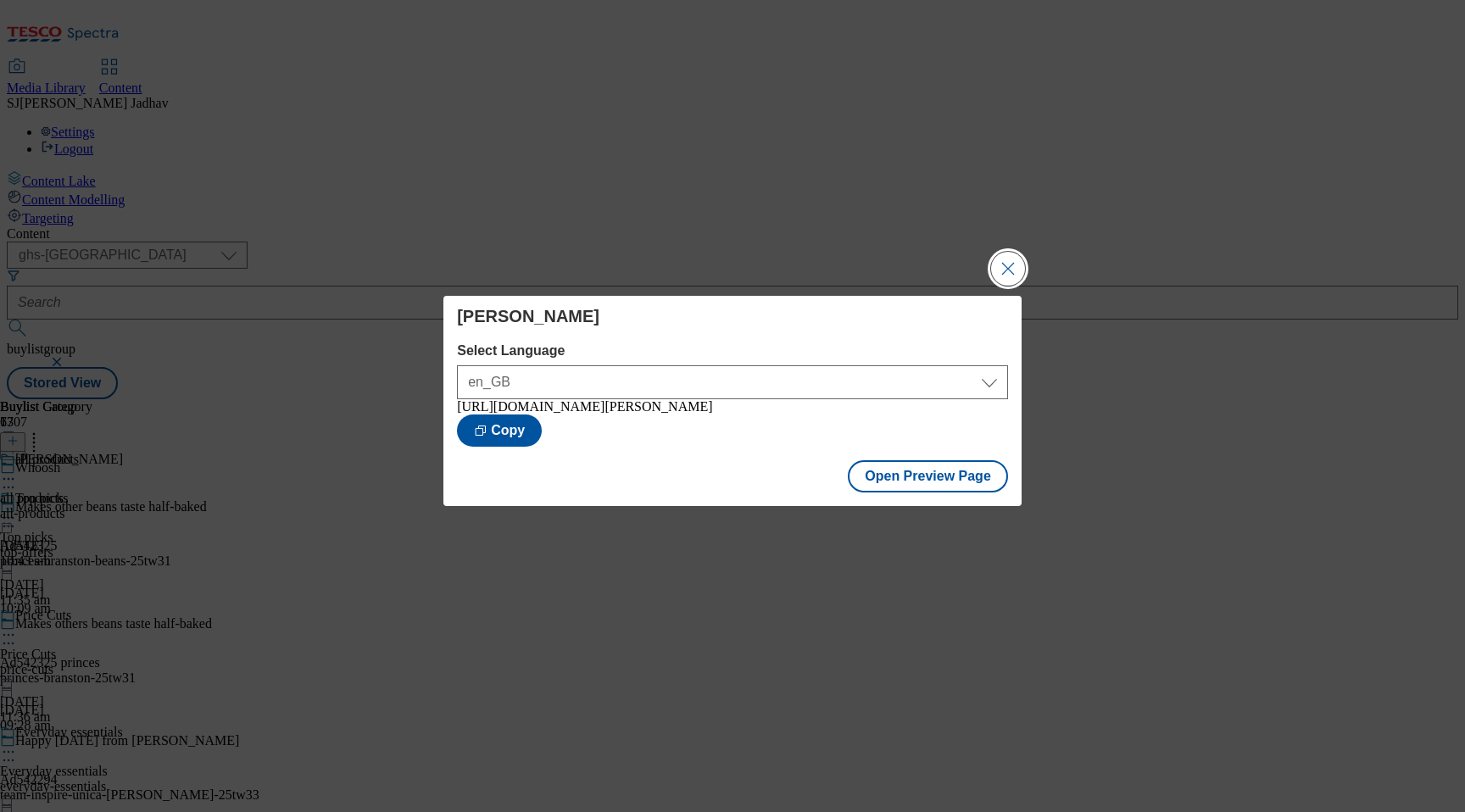
click at [1003, 270] on button "Close Modal" at bounding box center [1007, 268] width 34 height 34
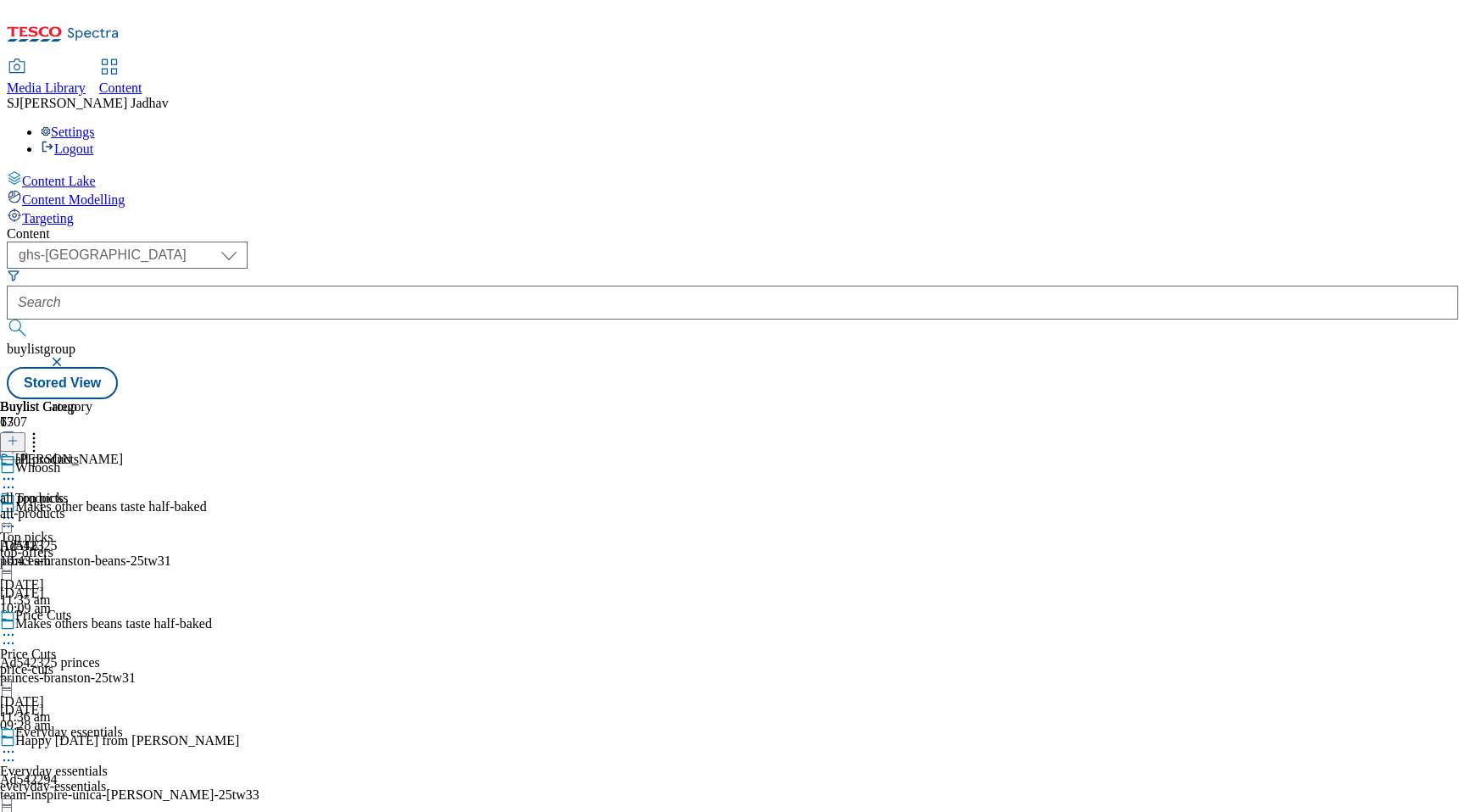
click at [17, 470] on icon at bounding box center [9, 479] width 17 height 17
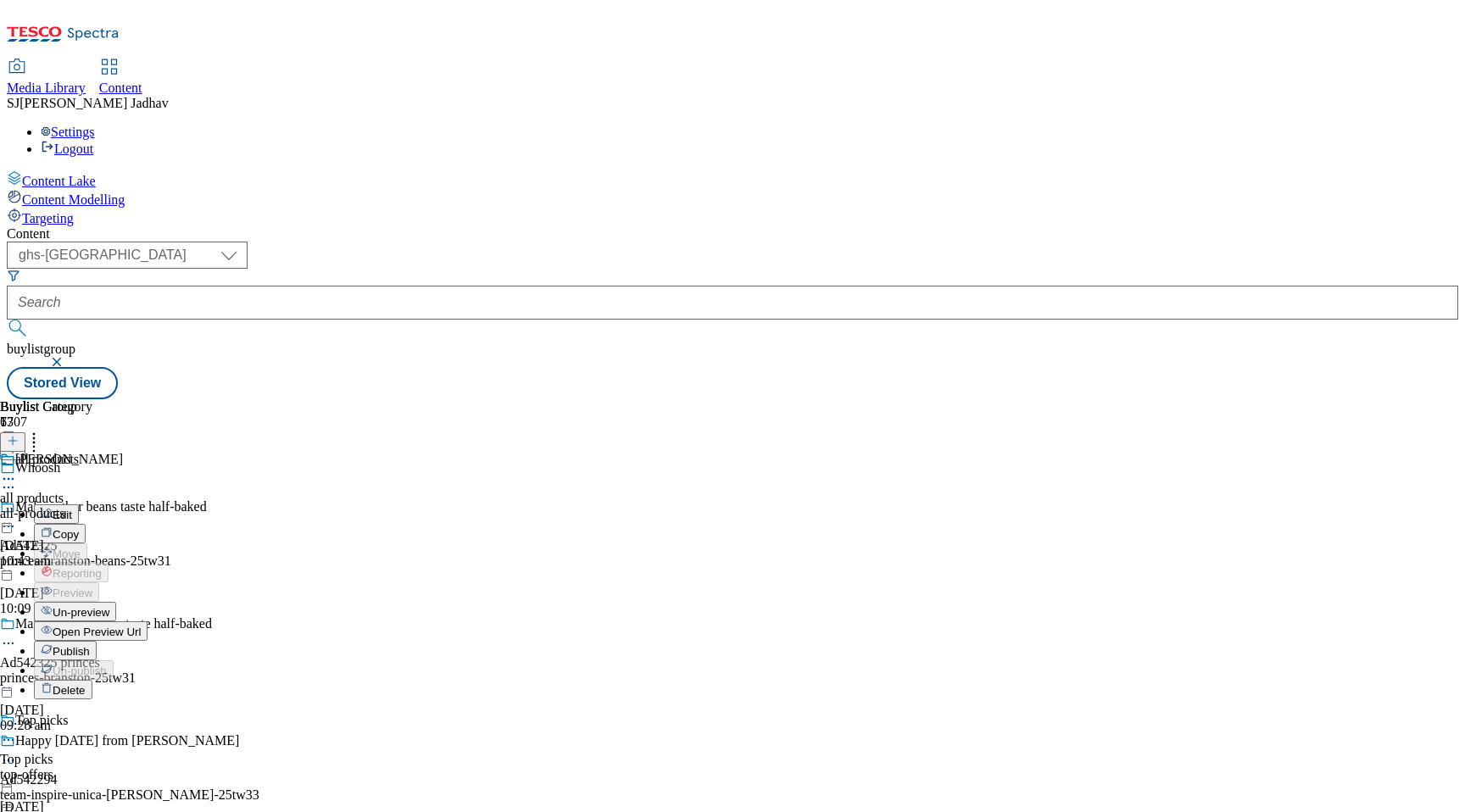
click at [79, 504] on button "Edit" at bounding box center [56, 514] width 45 height 19
select select "evergreen"
select select "Banner"
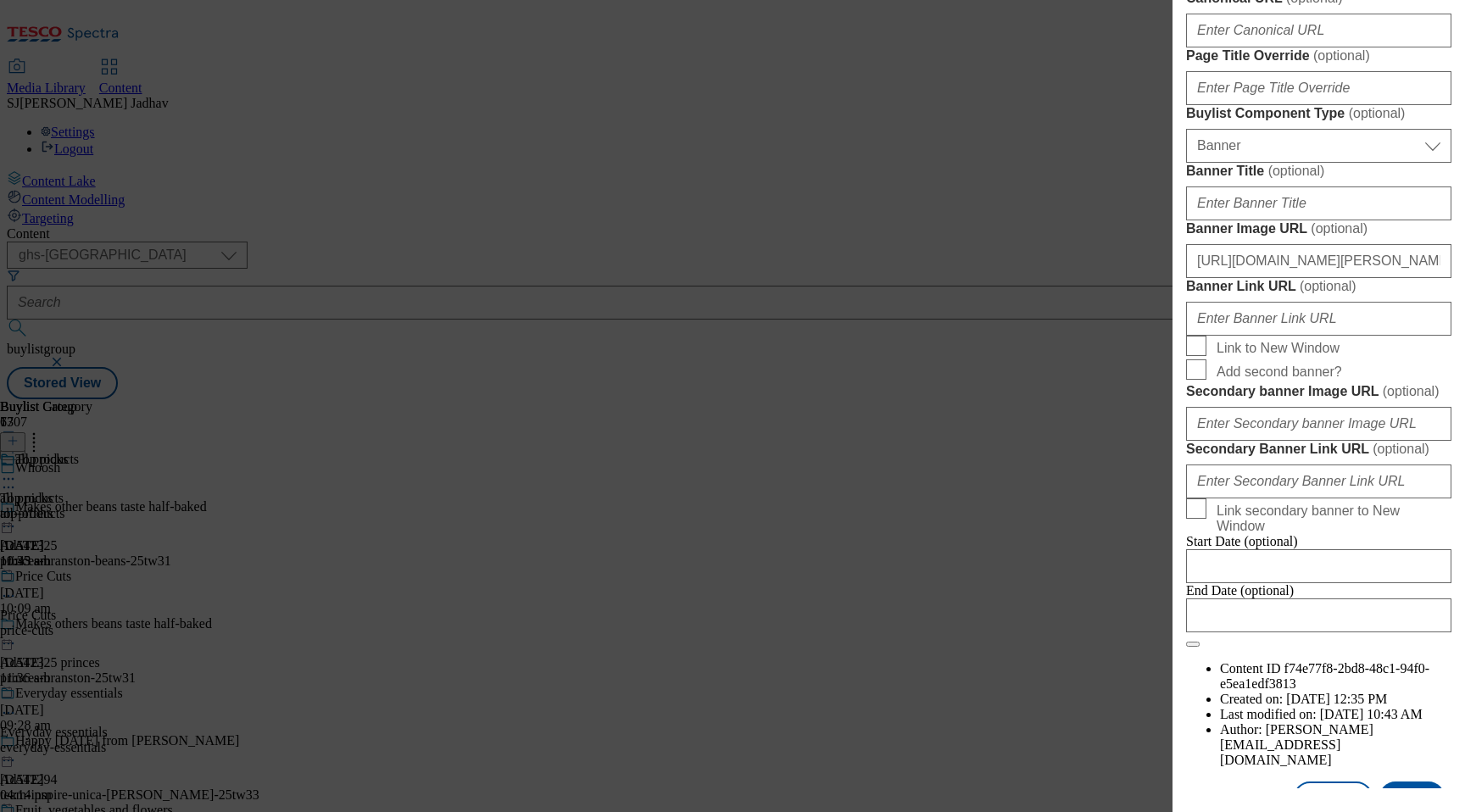
scroll to position [1032, 0]
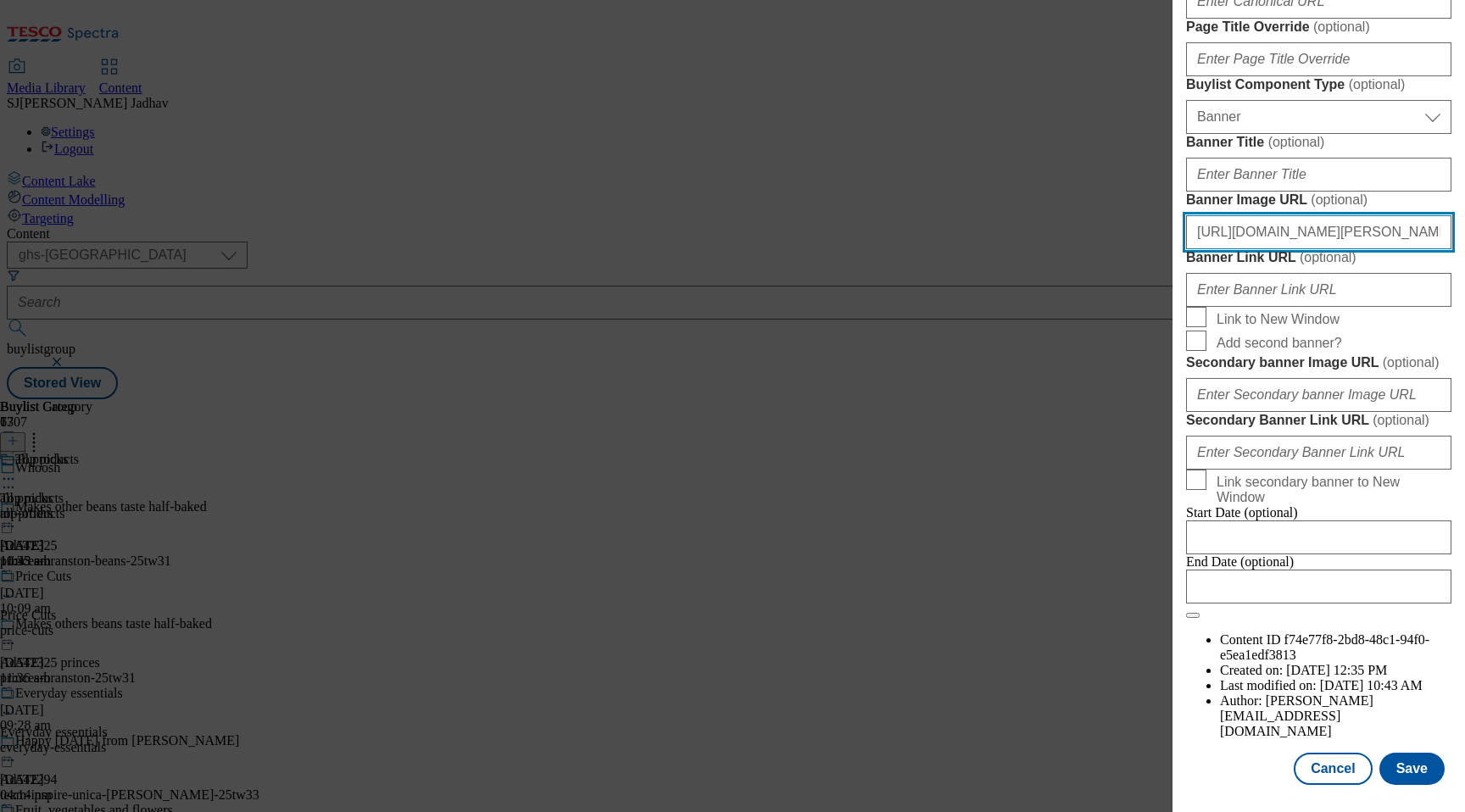
click at [1263, 249] on input "https://digitalcontent.api.tesco.com/v2/media/ghs-mktg/ee34c5bd-011e-4b21-9f6f-…" at bounding box center [1319, 232] width 266 height 34
paste input "9632ce0b-dab6-450c-83c1-93112c944e3f/2532-WF-475450-Felix-Whoosh-Buylist-1390x3…"
type input "https://digitalcontent.api.tesco.com/v2/media/ghs-mktg/9632ce0b-dab6-450c-83c1-…"
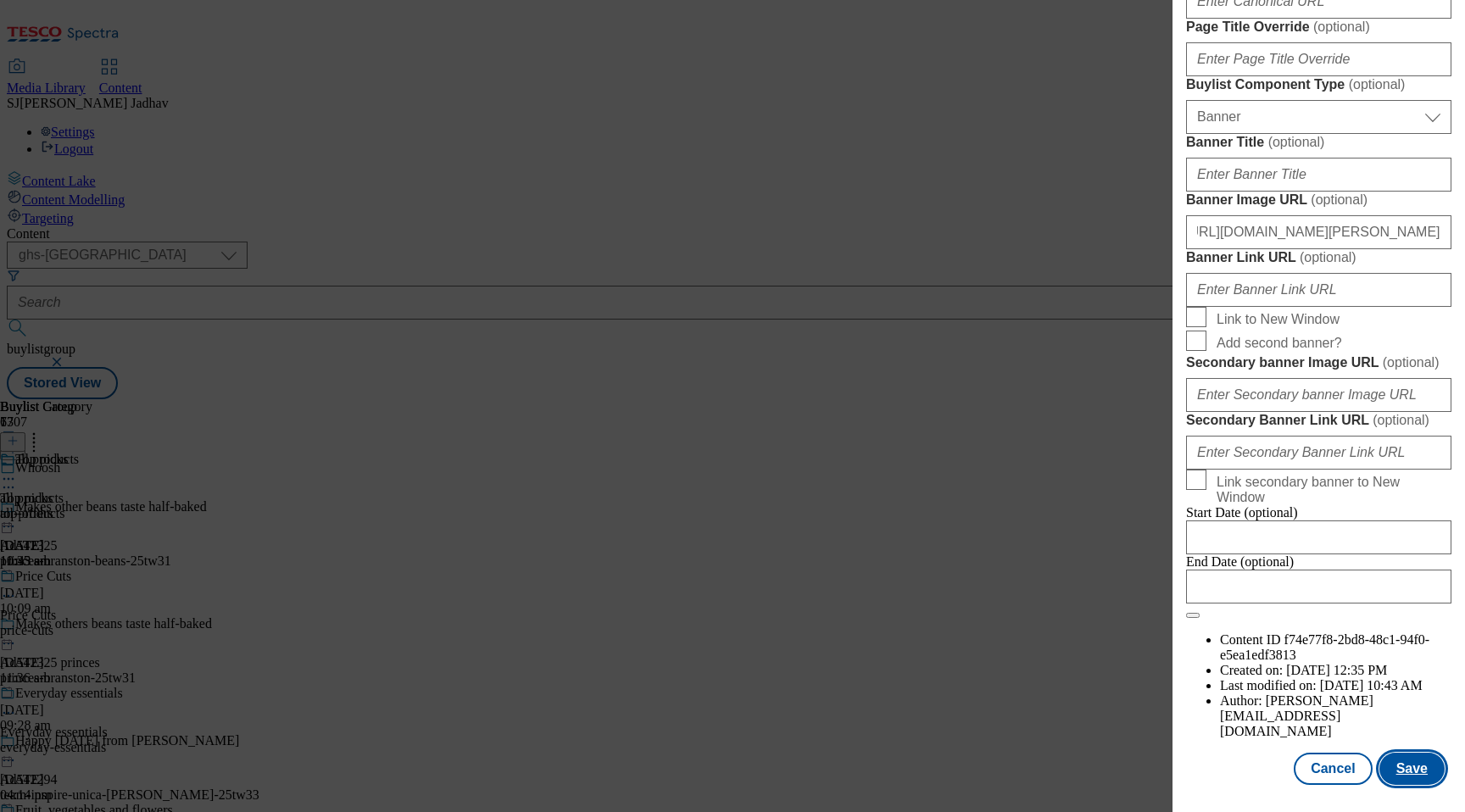
click at [1396, 779] on button "Save" at bounding box center [1412, 768] width 65 height 32
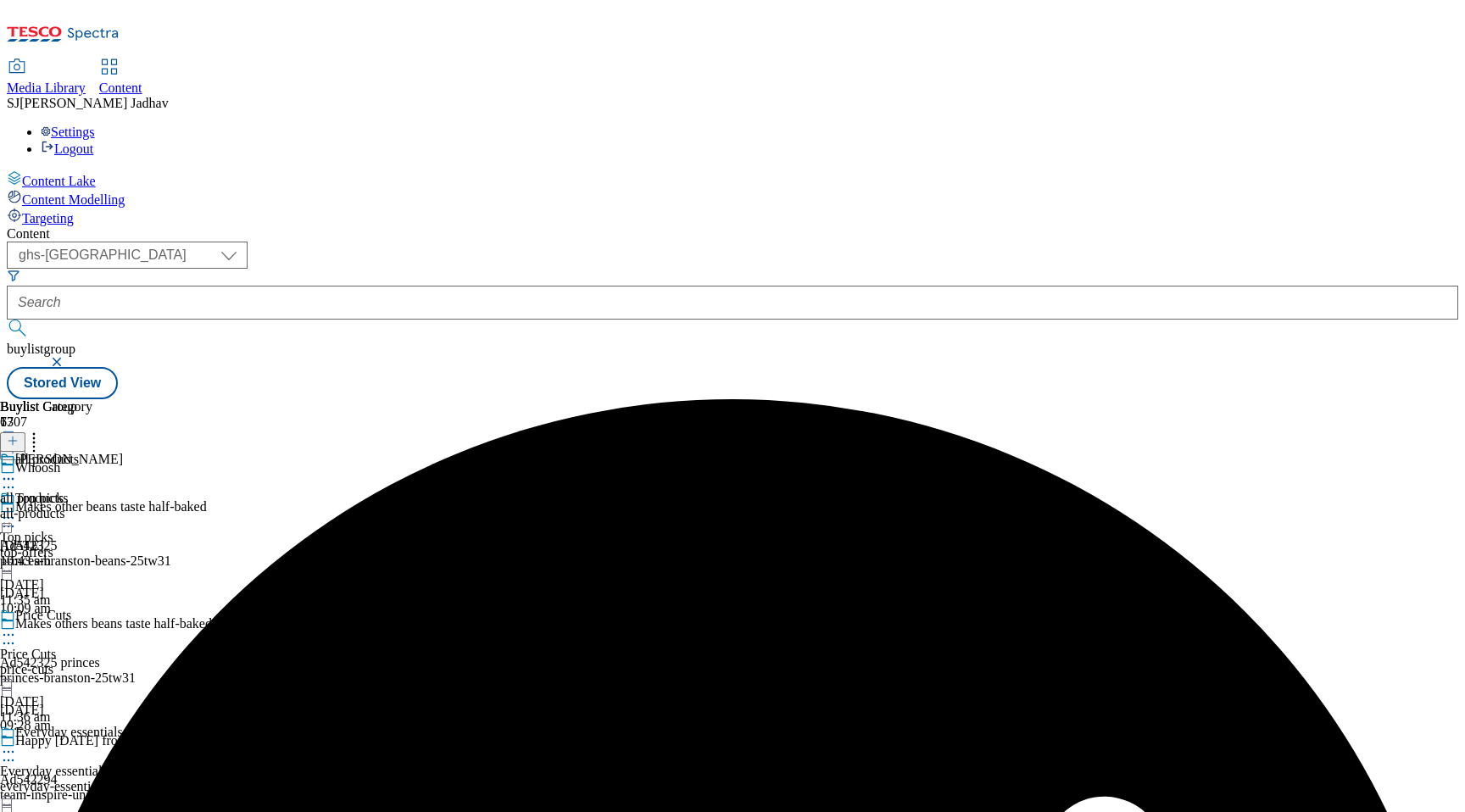
click at [17, 470] on icon at bounding box center [9, 479] width 17 height 17
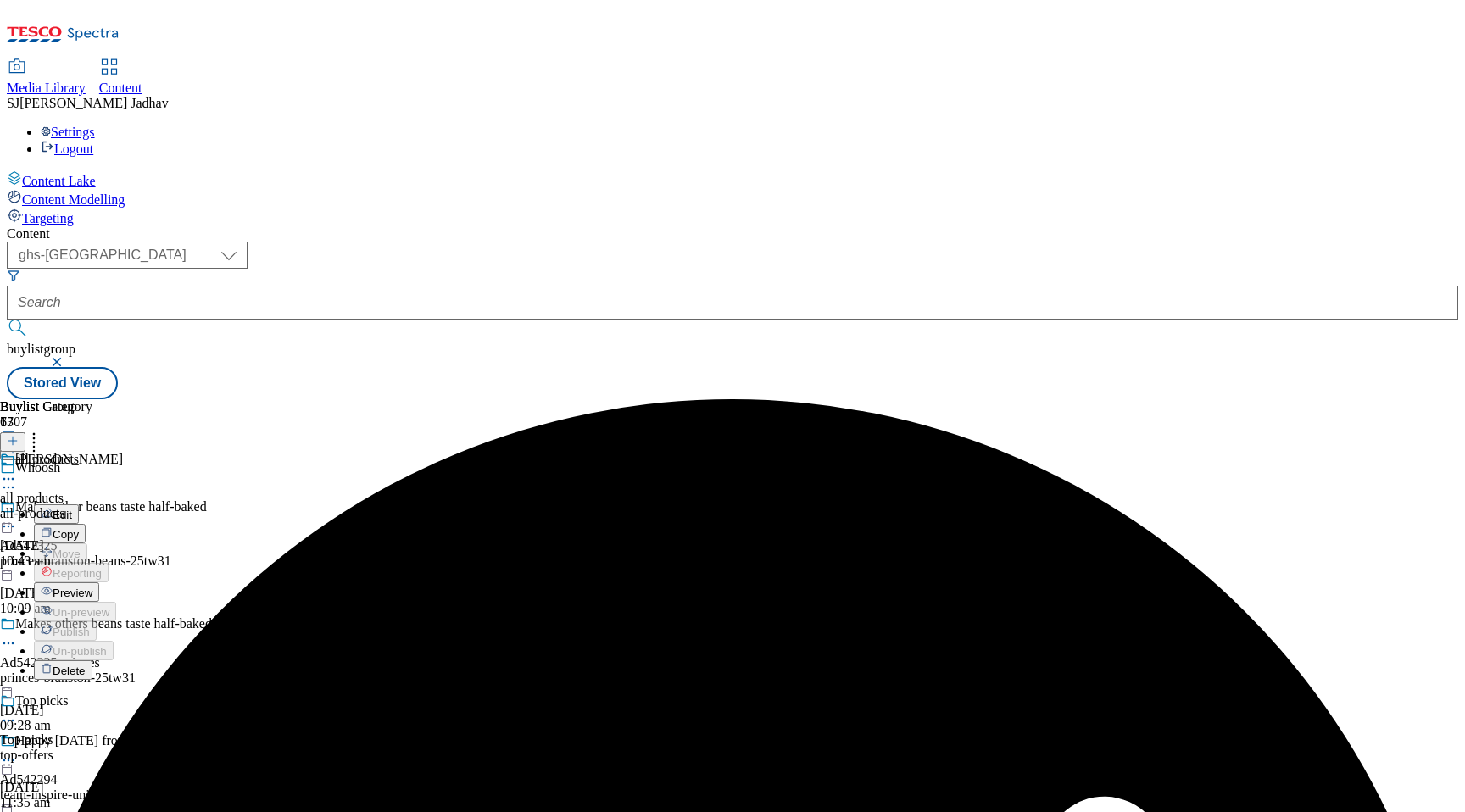
click at [92, 586] on span "Preview" at bounding box center [72, 592] width 39 height 13
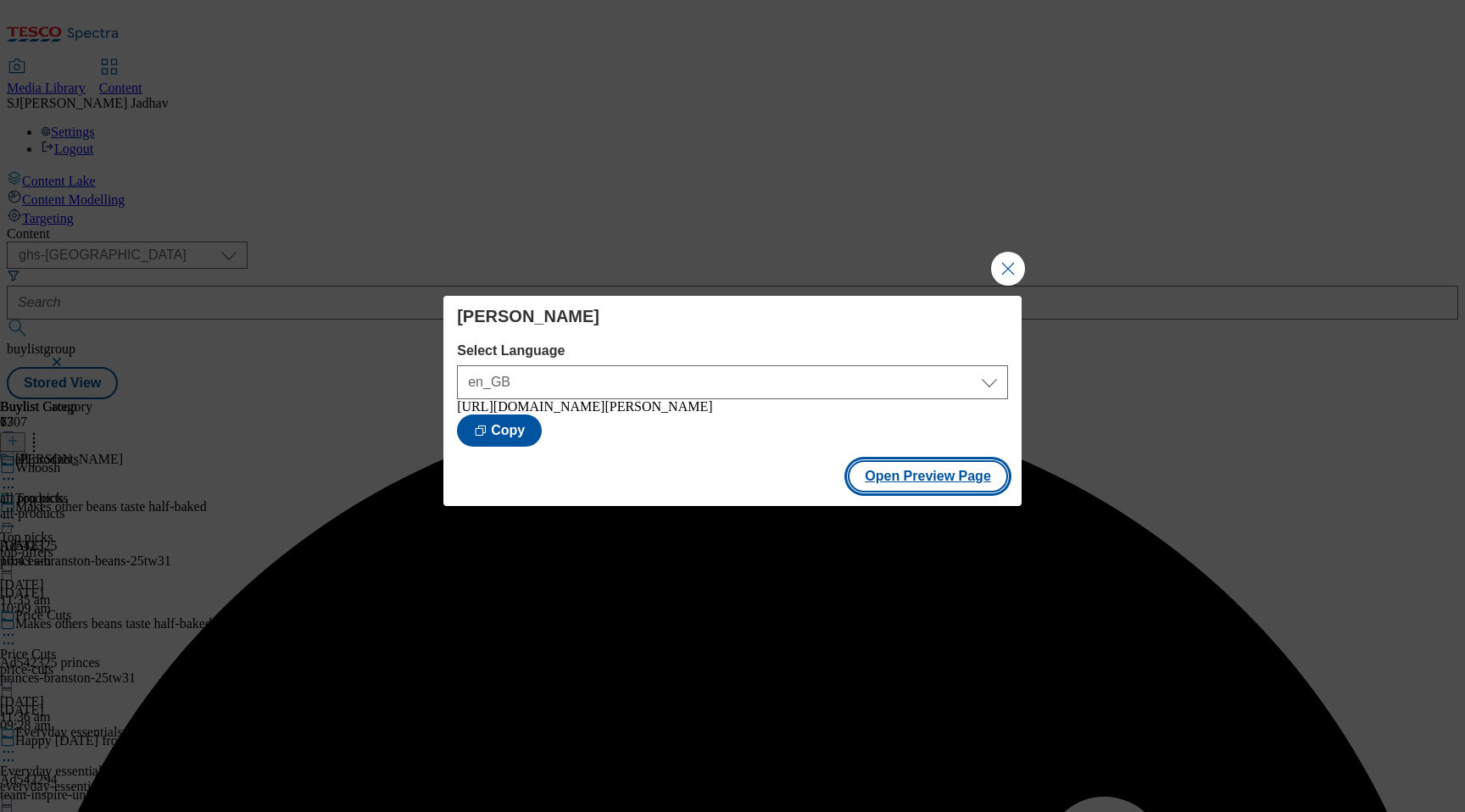
click at [898, 472] on button "Open Preview Page" at bounding box center [928, 475] width 160 height 32
click at [1017, 261] on button "Close Modal" at bounding box center [1007, 268] width 34 height 34
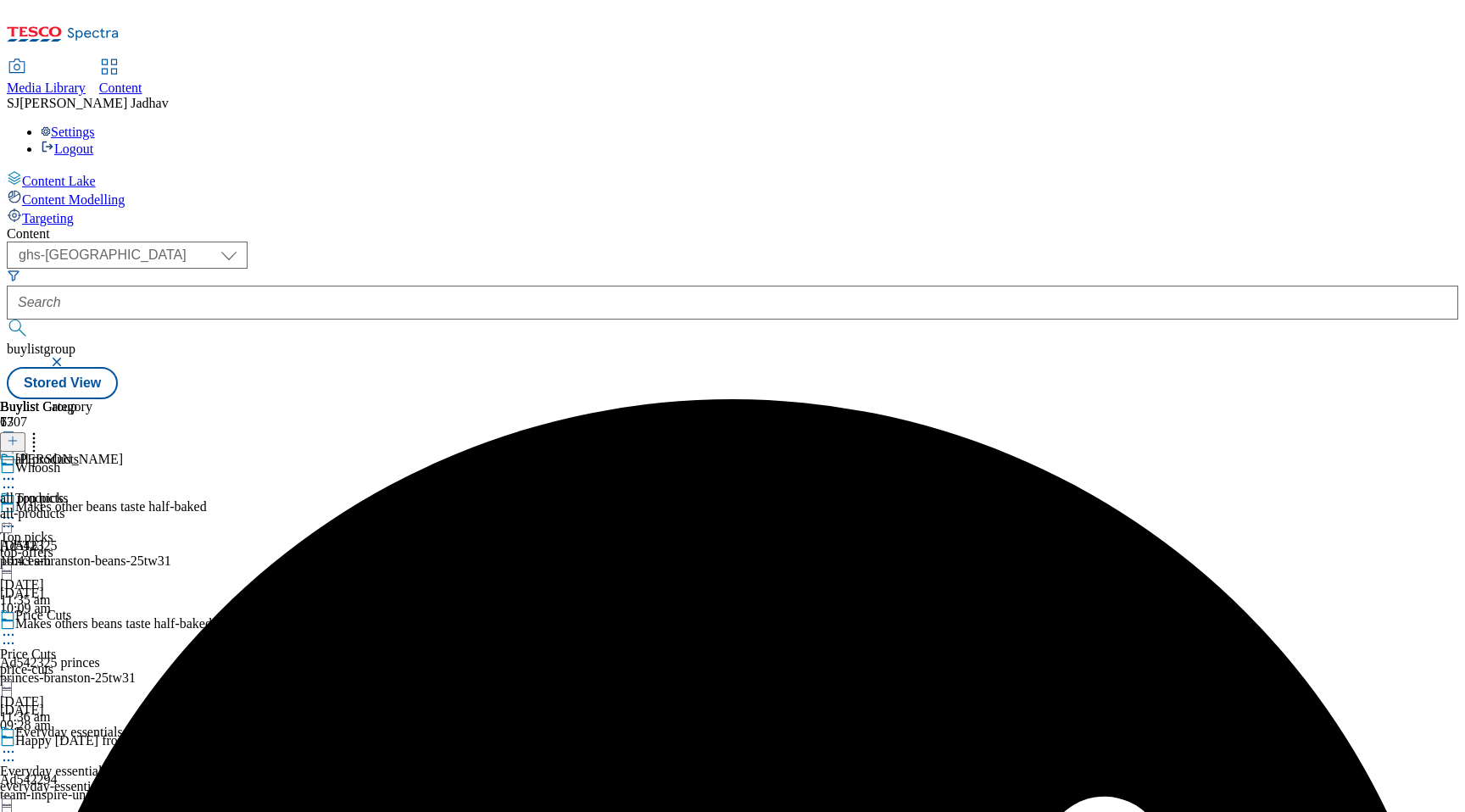
click at [17, 470] on icon at bounding box center [9, 479] width 17 height 17
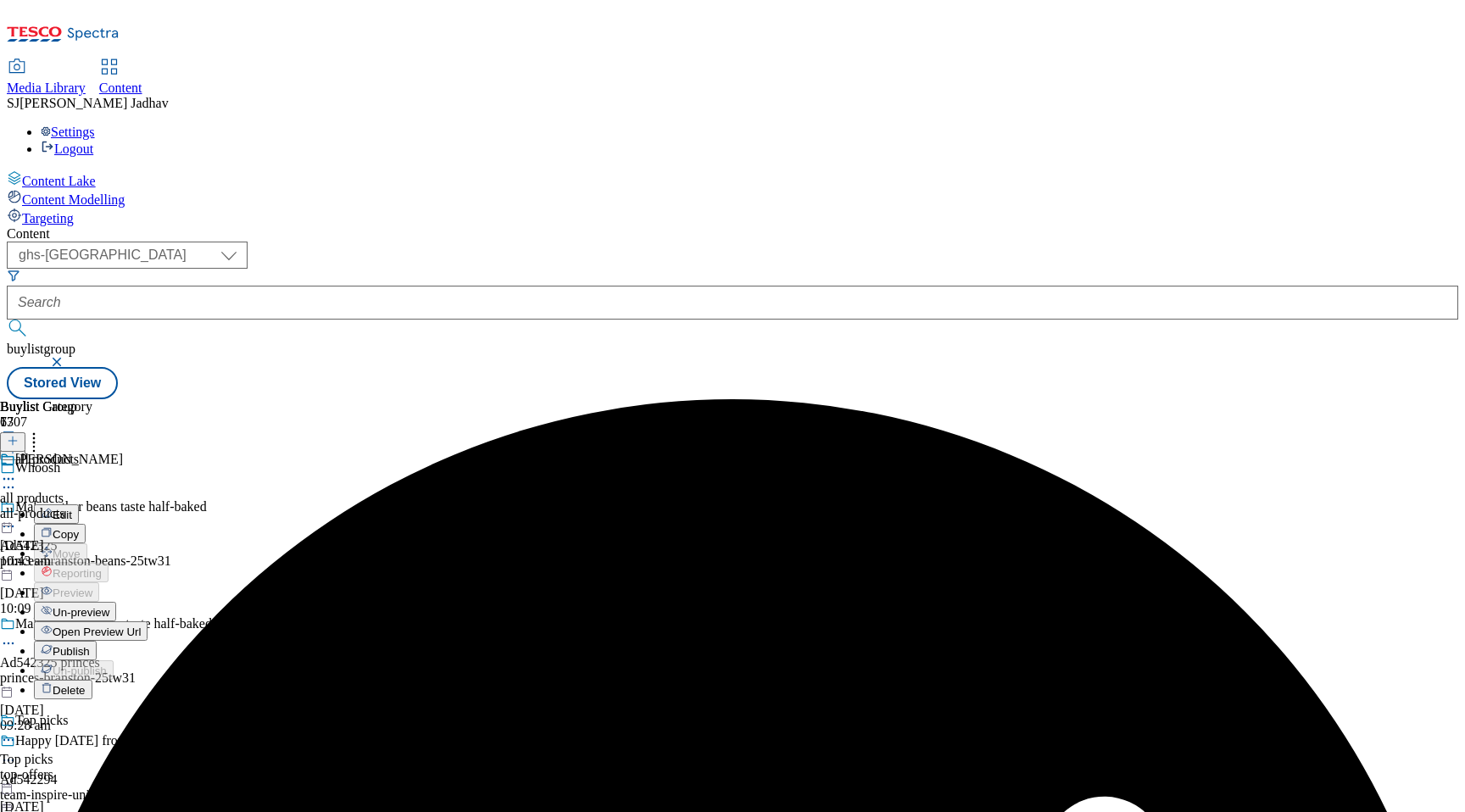
click at [90, 645] on span "Publish" at bounding box center [71, 650] width 38 height 13
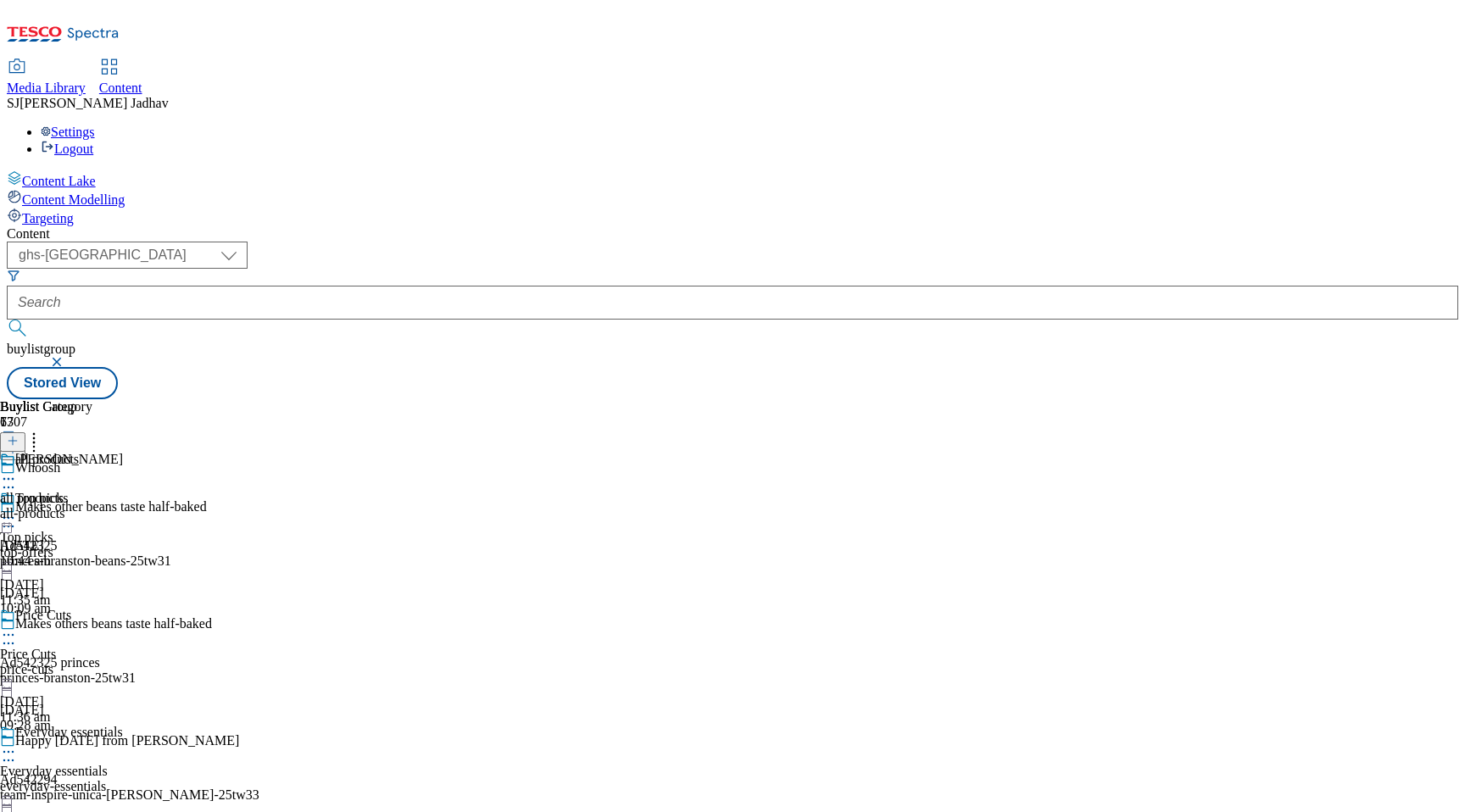
scroll to position [4894, 0]
select select "ghs-[GEOGRAPHIC_DATA]"
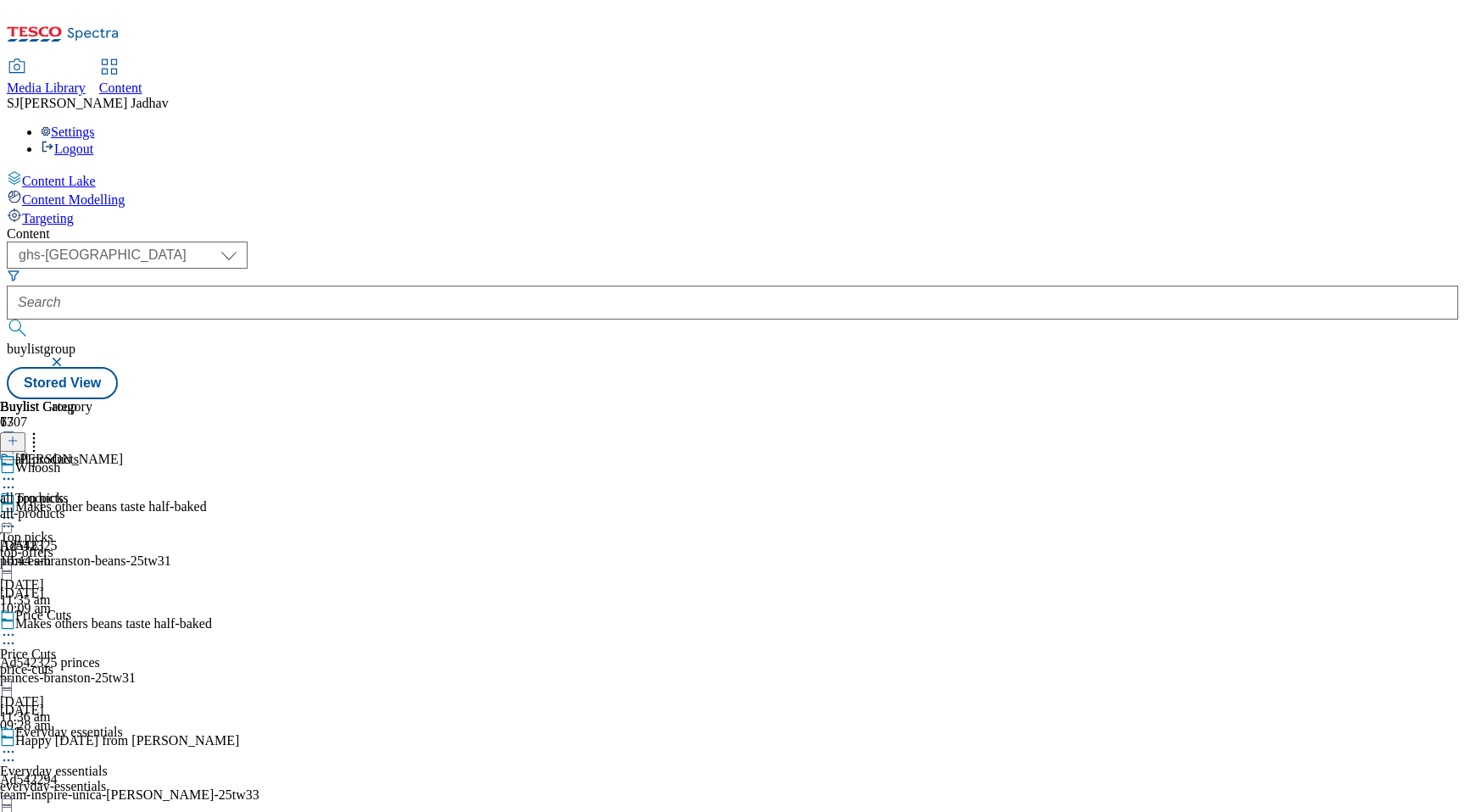
scroll to position [0, 0]
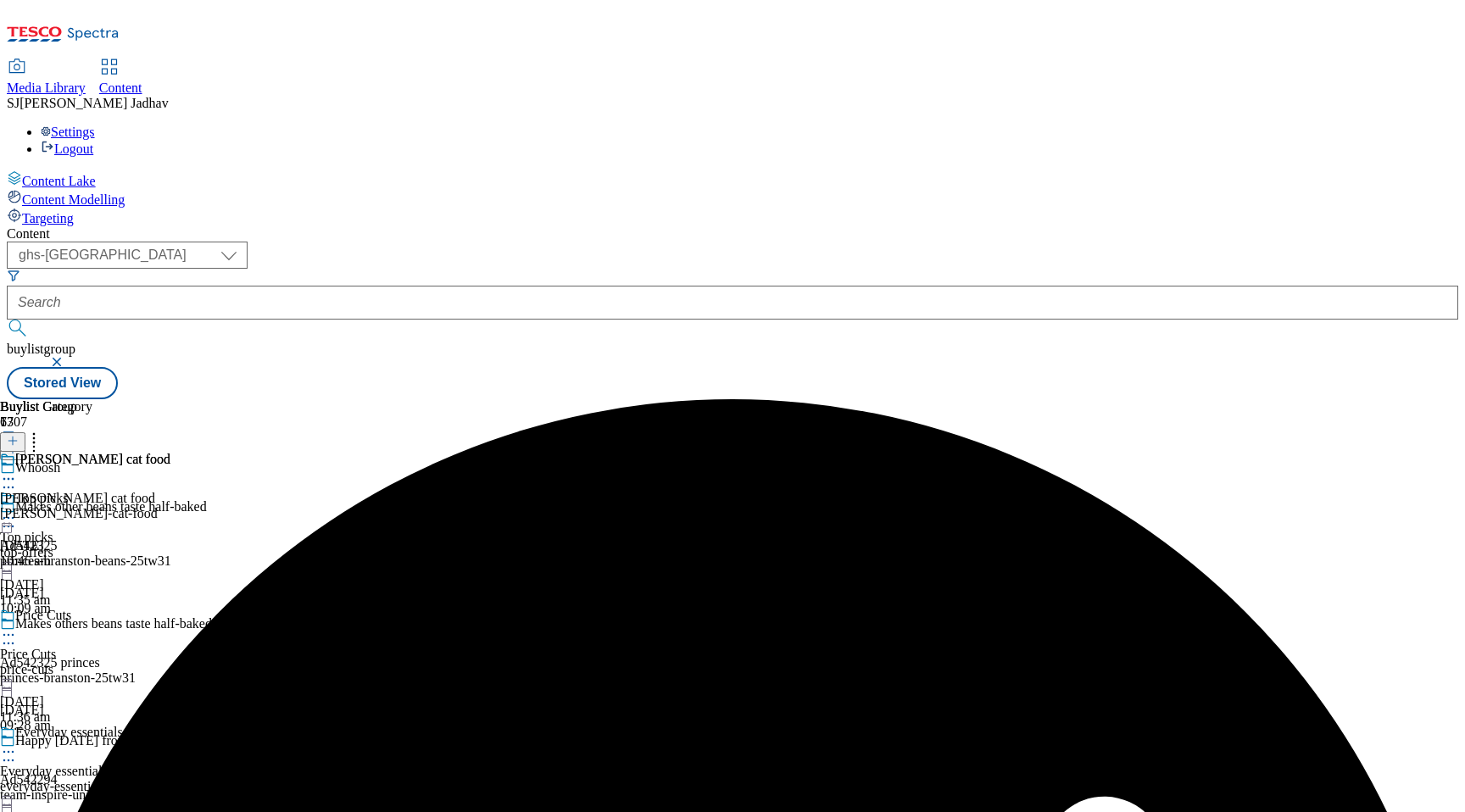
click at [17, 470] on icon at bounding box center [9, 479] width 17 height 17
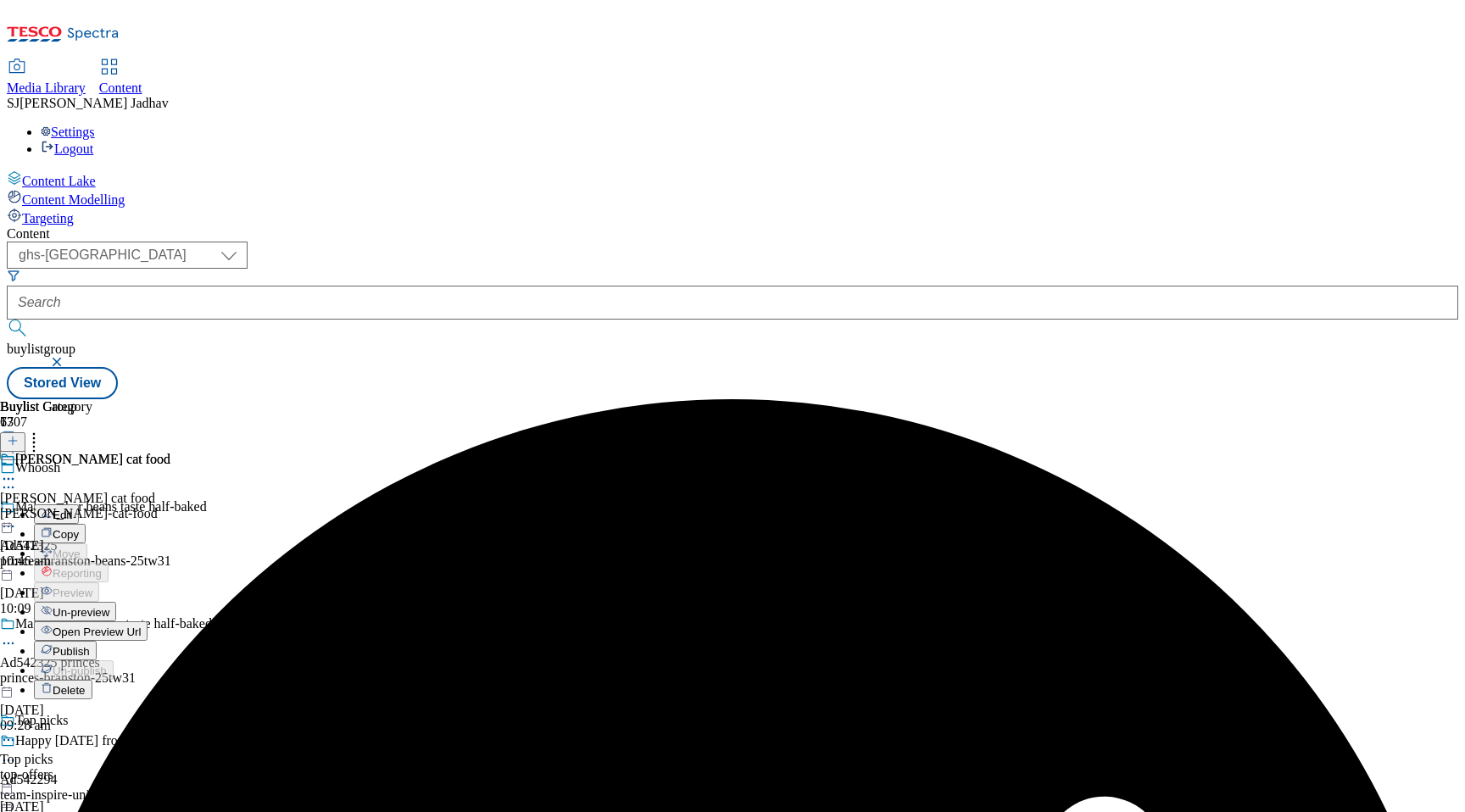
click at [110, 606] on span "Un-preview" at bounding box center [81, 612] width 57 height 13
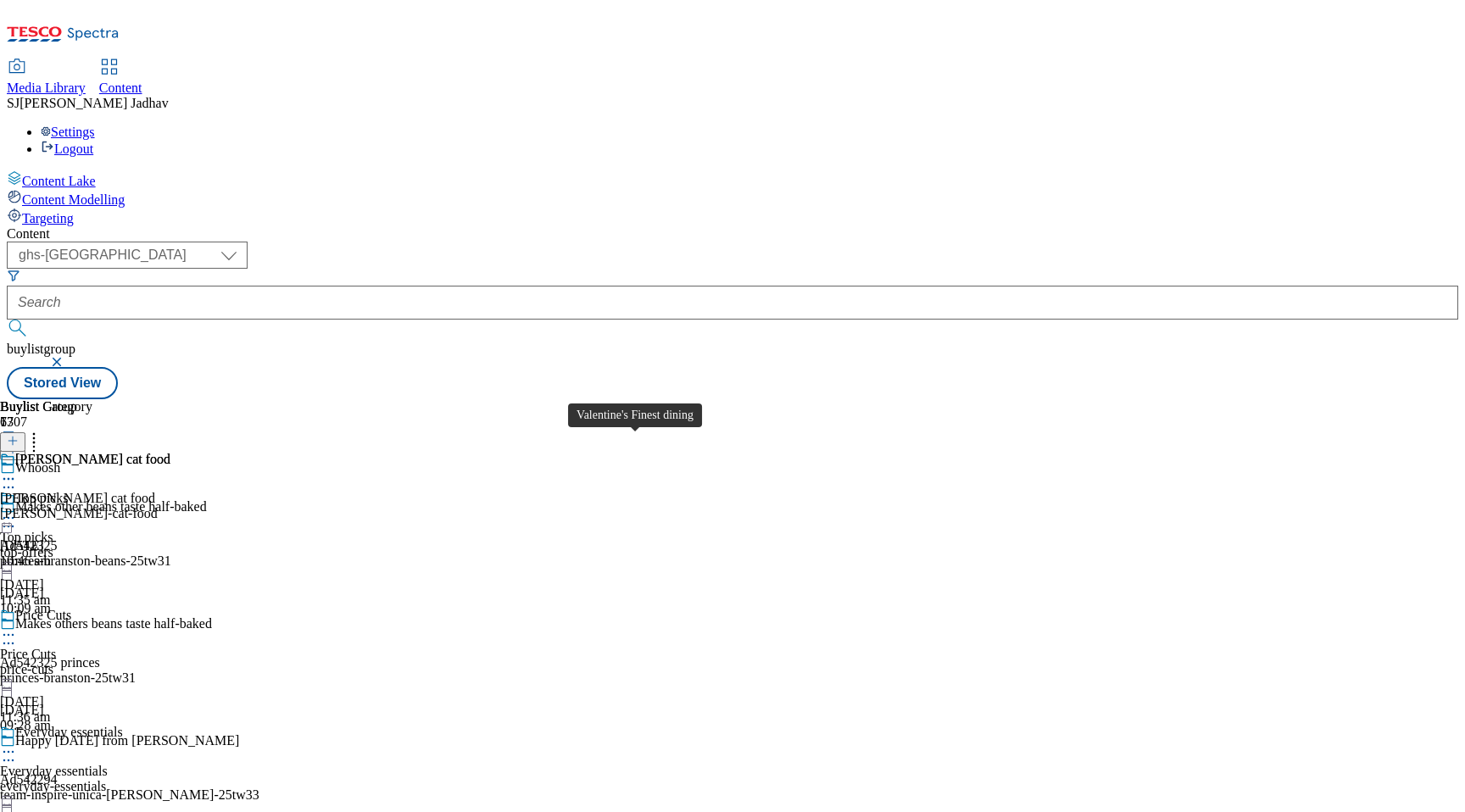
scroll to position [8352, 0]
click at [42, 429] on icon at bounding box center [34, 438] width 17 height 17
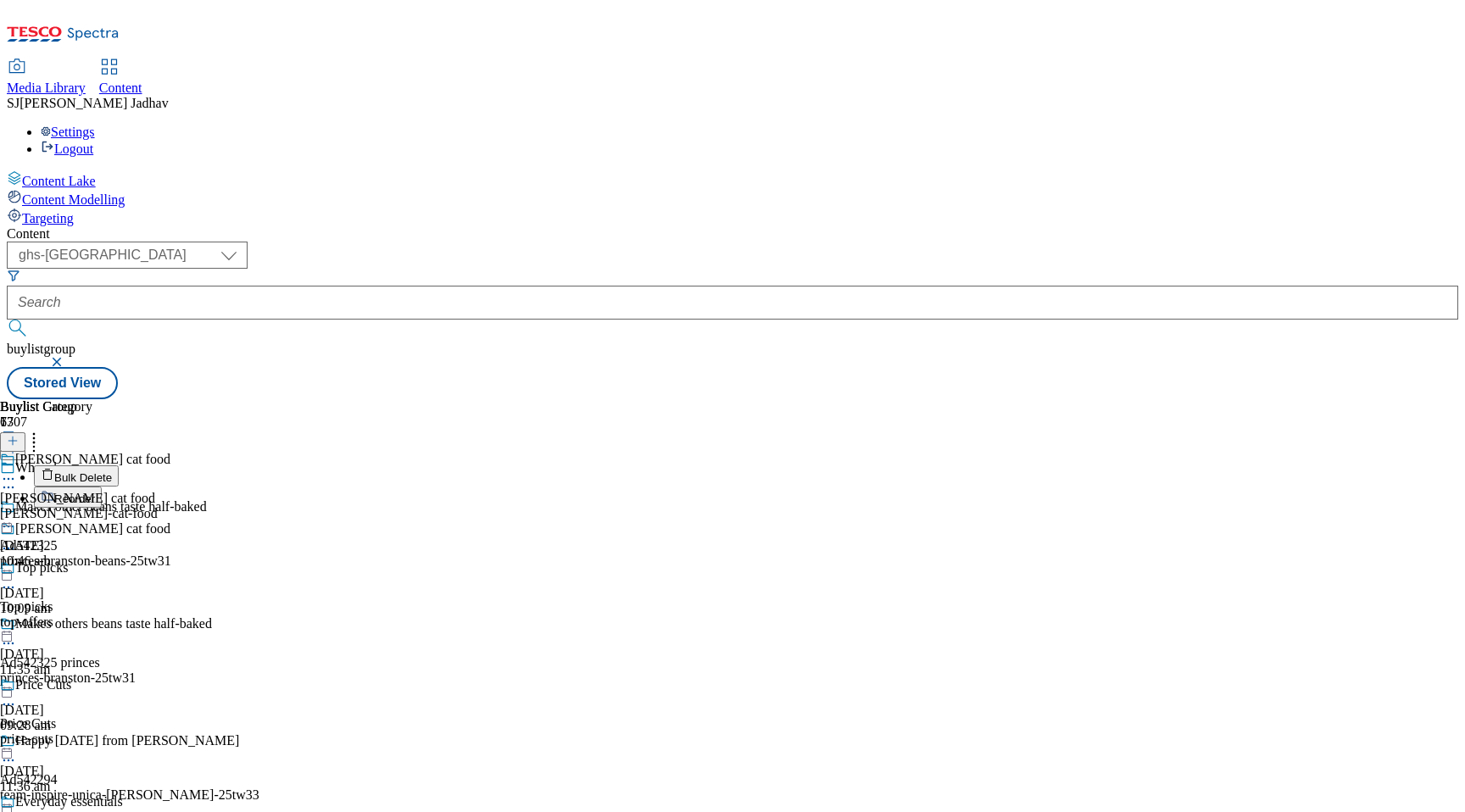
click at [95, 493] on span "Reorder" at bounding box center [74, 498] width 40 height 13
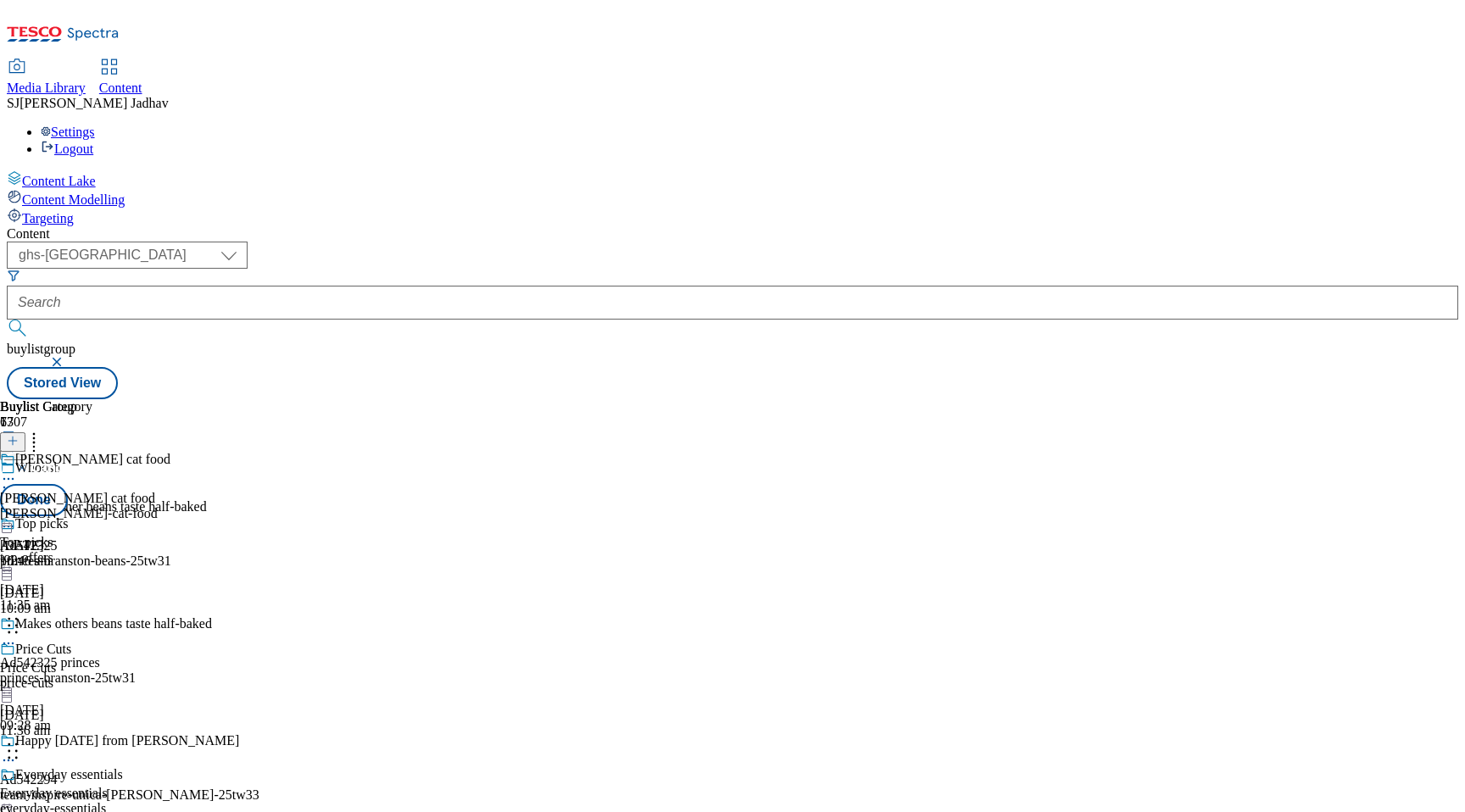
scroll to position [7021, 0]
drag, startPoint x: 789, startPoint y: 273, endPoint x: 779, endPoint y: 550, distance: 277.2
click at [779, 399] on body "Icons icon_account icon_add icon_backward_link icon_basket icon_benefits icon_c…" at bounding box center [732, 203] width 1452 height 393
drag, startPoint x: 793, startPoint y: 408, endPoint x: 792, endPoint y: 696, distance: 288.0
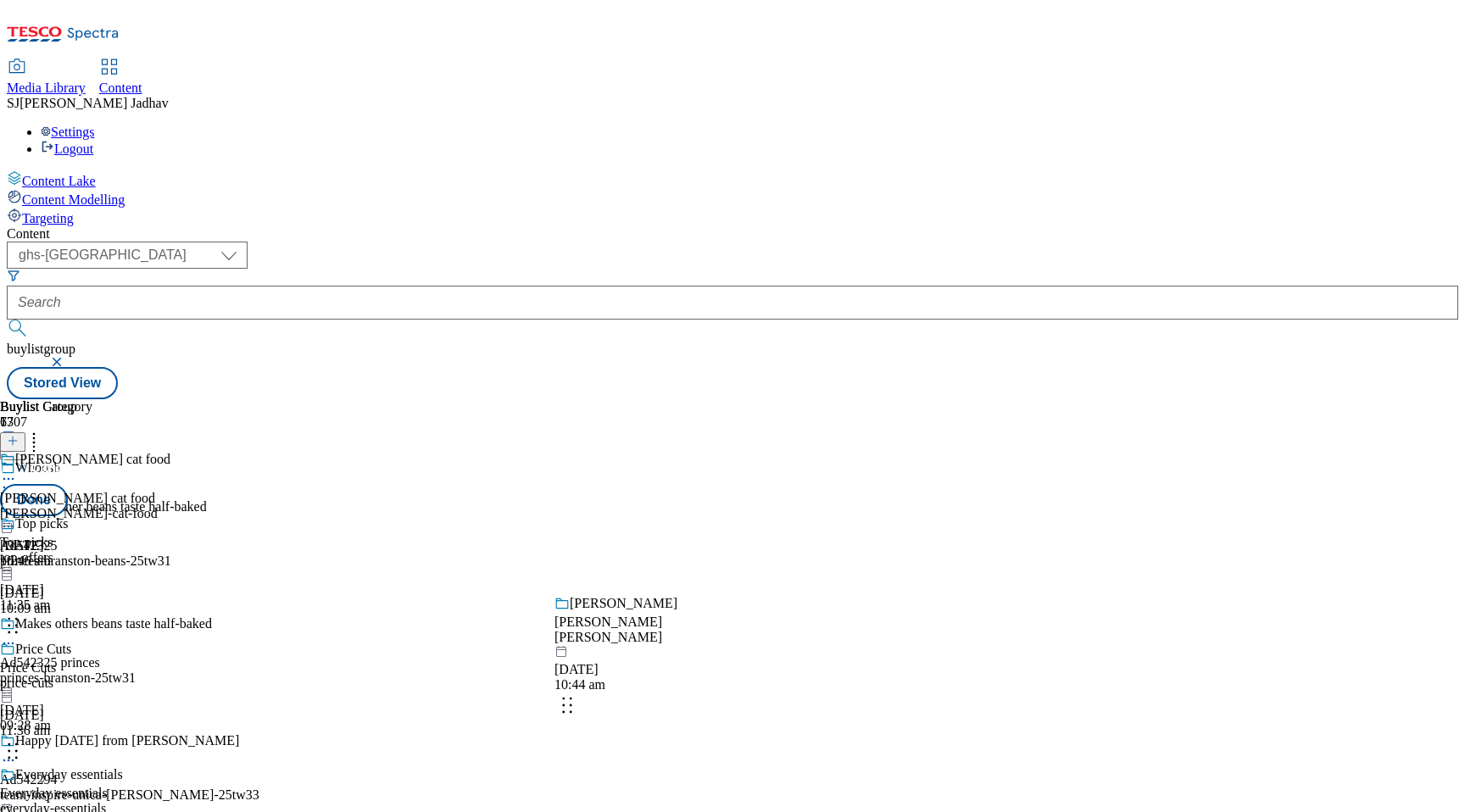
click at [792, 399] on body "Icons icon_account icon_add icon_backward_link icon_basket icon_benefits icon_c…" at bounding box center [732, 203] width 1452 height 393
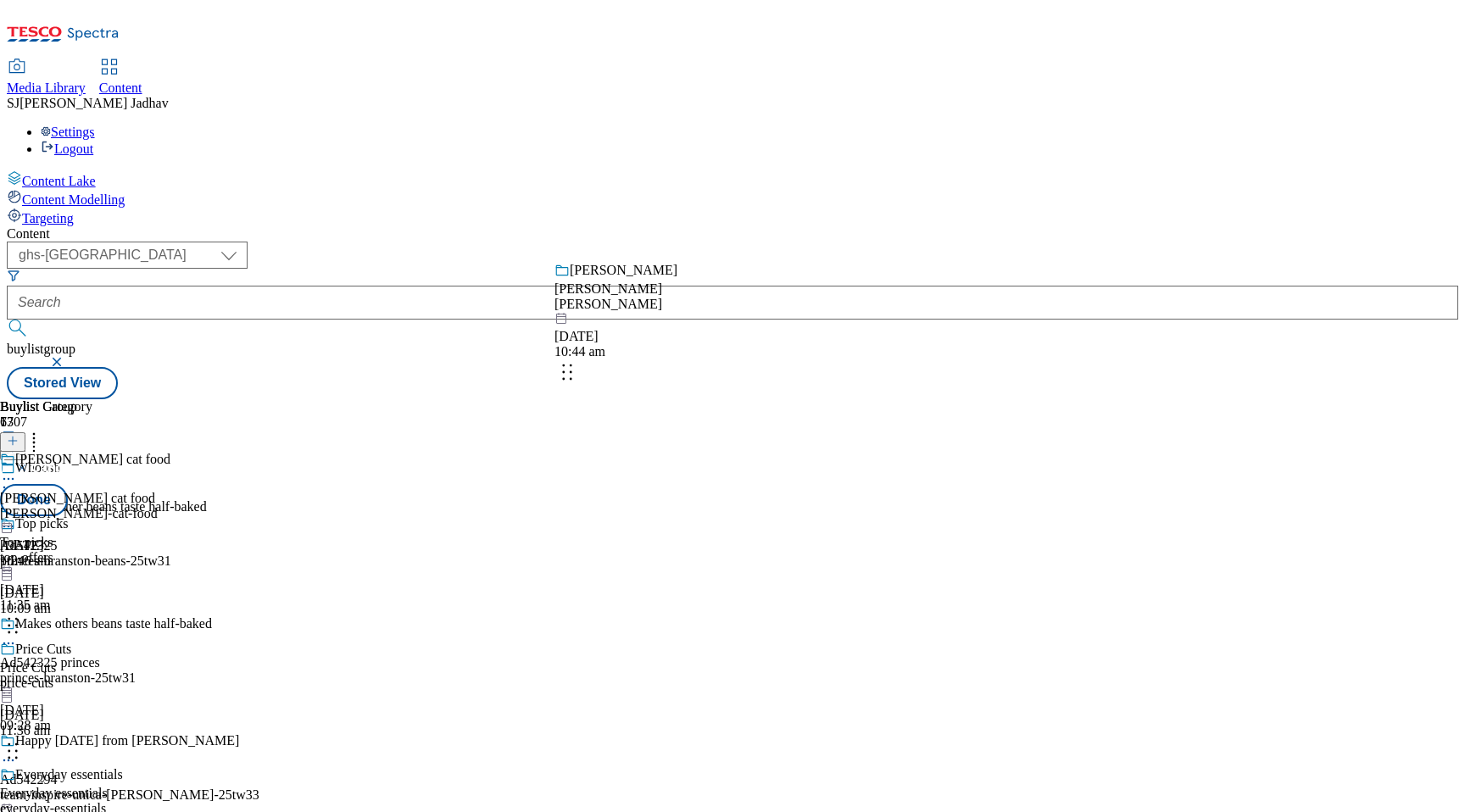
drag, startPoint x: 795, startPoint y: 348, endPoint x: 787, endPoint y: 603, distance: 255.1
click at [789, 399] on body "Icons icon_account icon_add icon_backward_link icon_basket icon_benefits icon_c…" at bounding box center [732, 203] width 1452 height 393
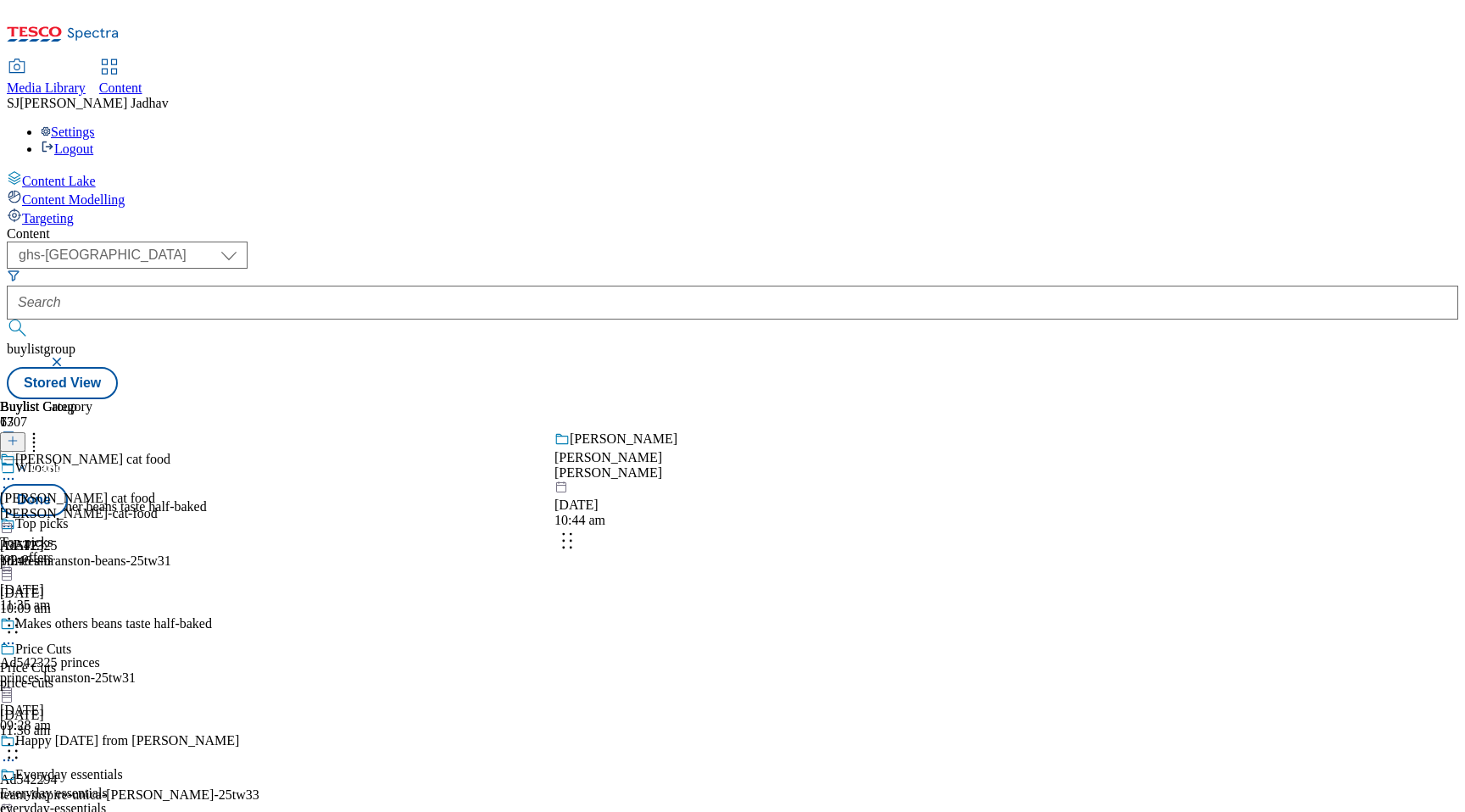
drag, startPoint x: 786, startPoint y: 512, endPoint x: 786, endPoint y: 622, distance: 110.0
click at [786, 399] on body "Icons icon_account icon_add icon_backward_link icon_basket icon_benefits icon_c…" at bounding box center [732, 203] width 1452 height 393
drag, startPoint x: 790, startPoint y: 390, endPoint x: 791, endPoint y: 697, distance: 307.0
click at [791, 399] on body "Icons icon_account icon_add icon_backward_link icon_basket icon_benefits icon_c…" at bounding box center [732, 203] width 1452 height 393
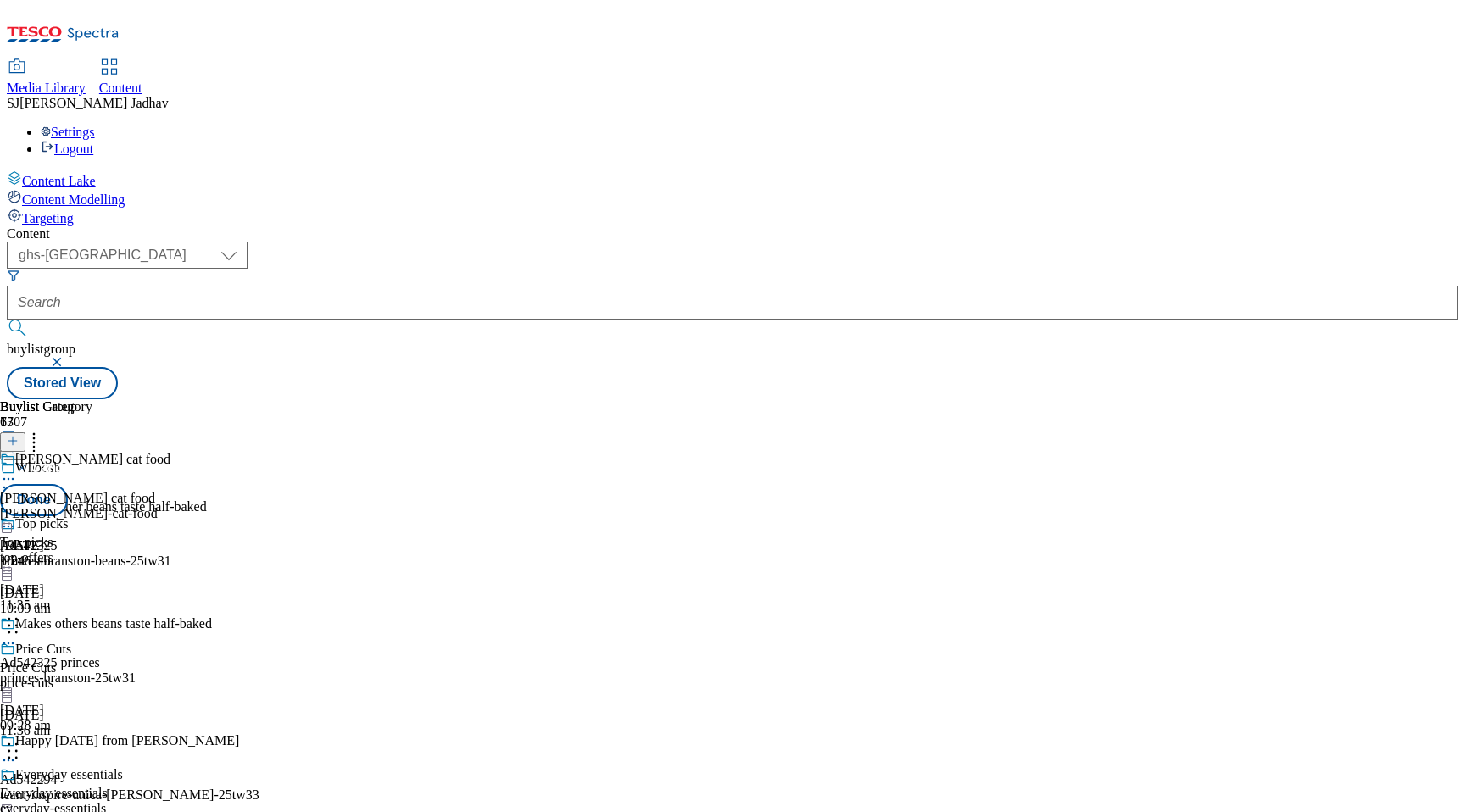
scroll to position [8318, 0]
drag, startPoint x: 787, startPoint y: 366, endPoint x: 797, endPoint y: 727, distance: 361.1
click at [797, 399] on body "Icons icon_account icon_add icon_backward_link icon_basket icon_benefits icon_c…" at bounding box center [732, 203] width 1452 height 393
drag, startPoint x: 793, startPoint y: 299, endPoint x: 793, endPoint y: 681, distance: 382.0
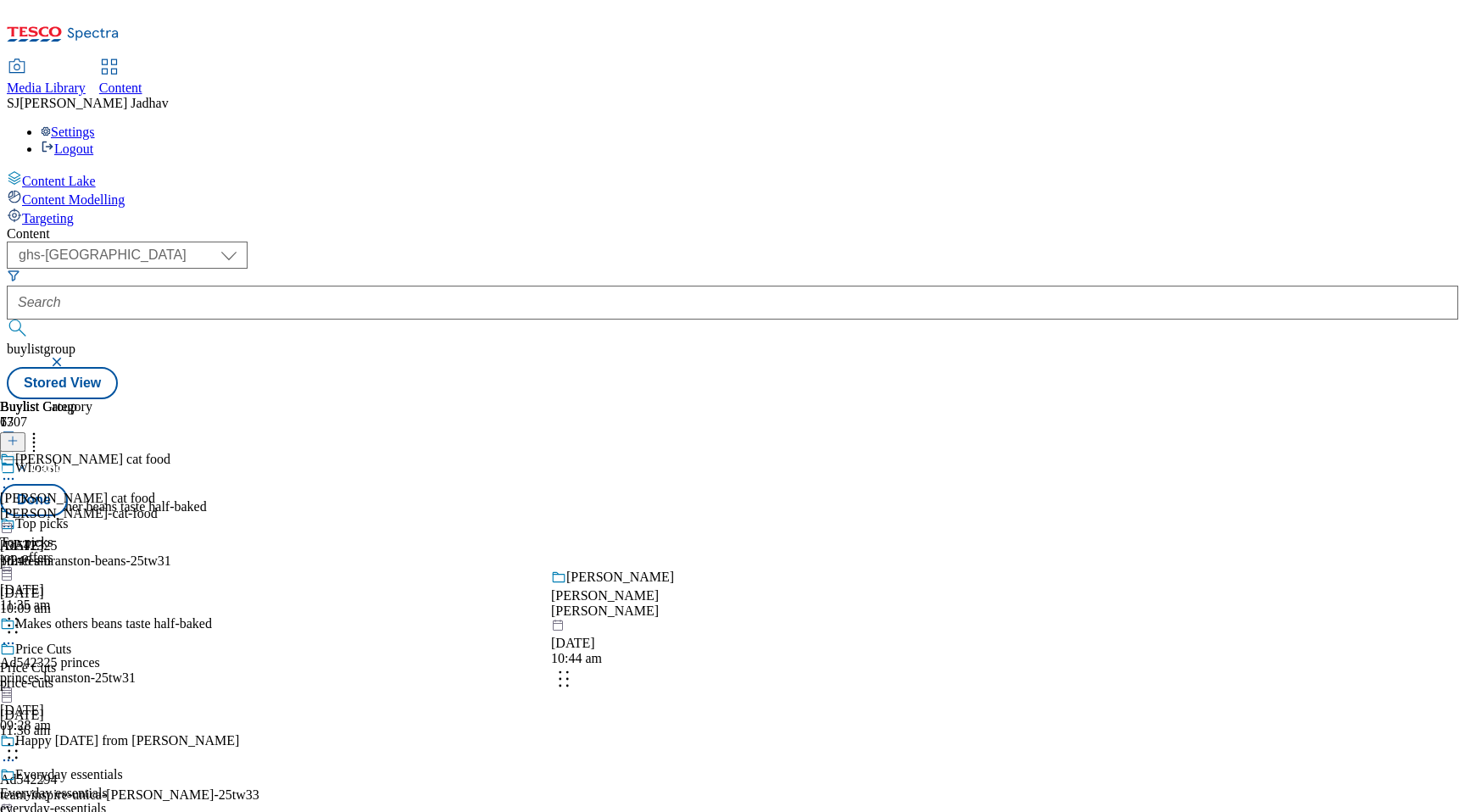
click at [793, 399] on body "Icons icon_account icon_add icon_backward_link icon_basket icon_benefits icon_c…" at bounding box center [732, 203] width 1452 height 393
drag, startPoint x: 786, startPoint y: 398, endPoint x: 781, endPoint y: 712, distance: 314.0
click at [782, 399] on body "Icons icon_account icon_add icon_backward_link icon_basket icon_benefits icon_c…" at bounding box center [732, 203] width 1452 height 393
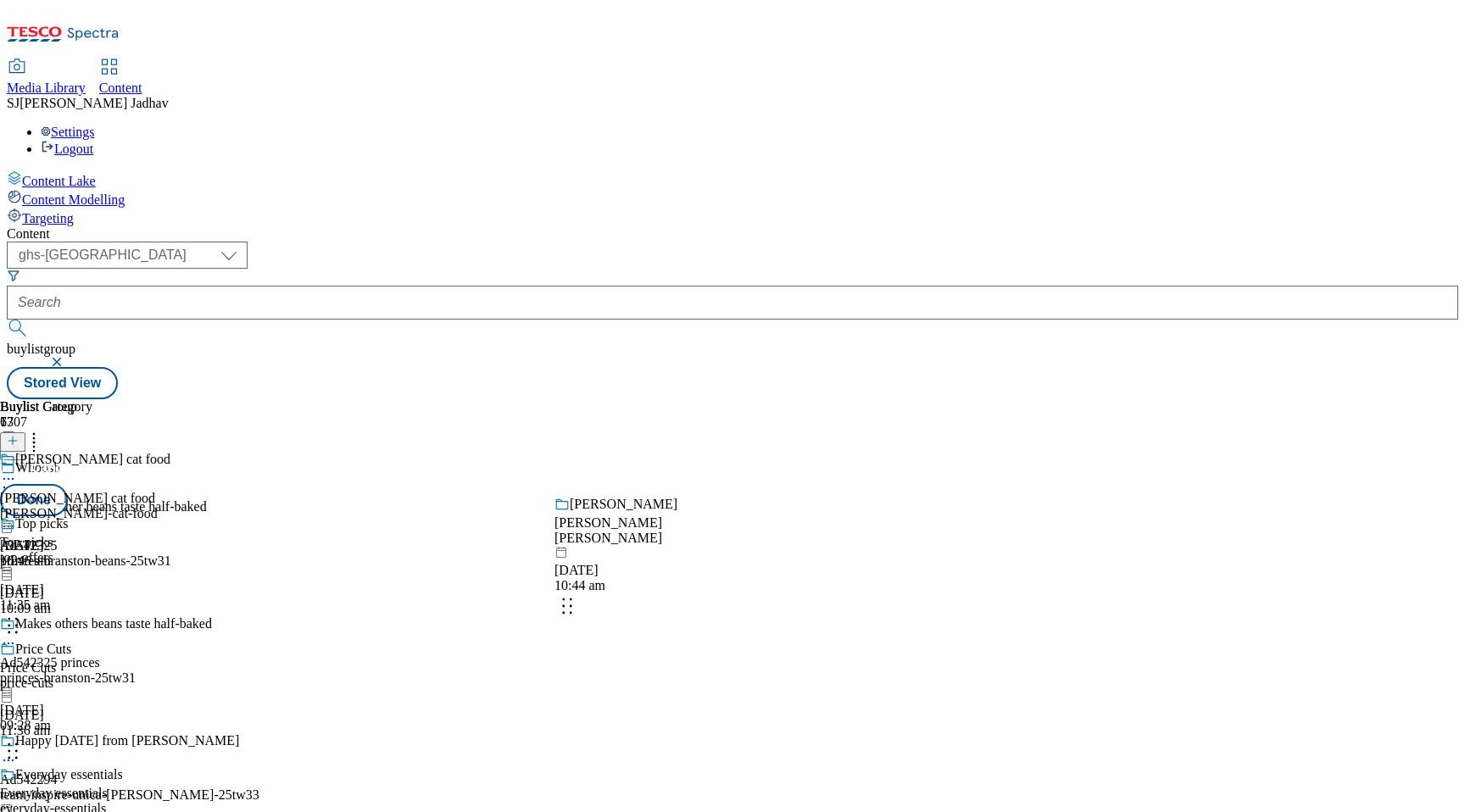
drag, startPoint x: 799, startPoint y: 459, endPoint x: 799, endPoint y: 596, distance: 137.0
click at [799, 399] on body "Icons icon_account icon_add icon_backward_link icon_basket icon_benefits icon_c…" at bounding box center [732, 203] width 1452 height 393
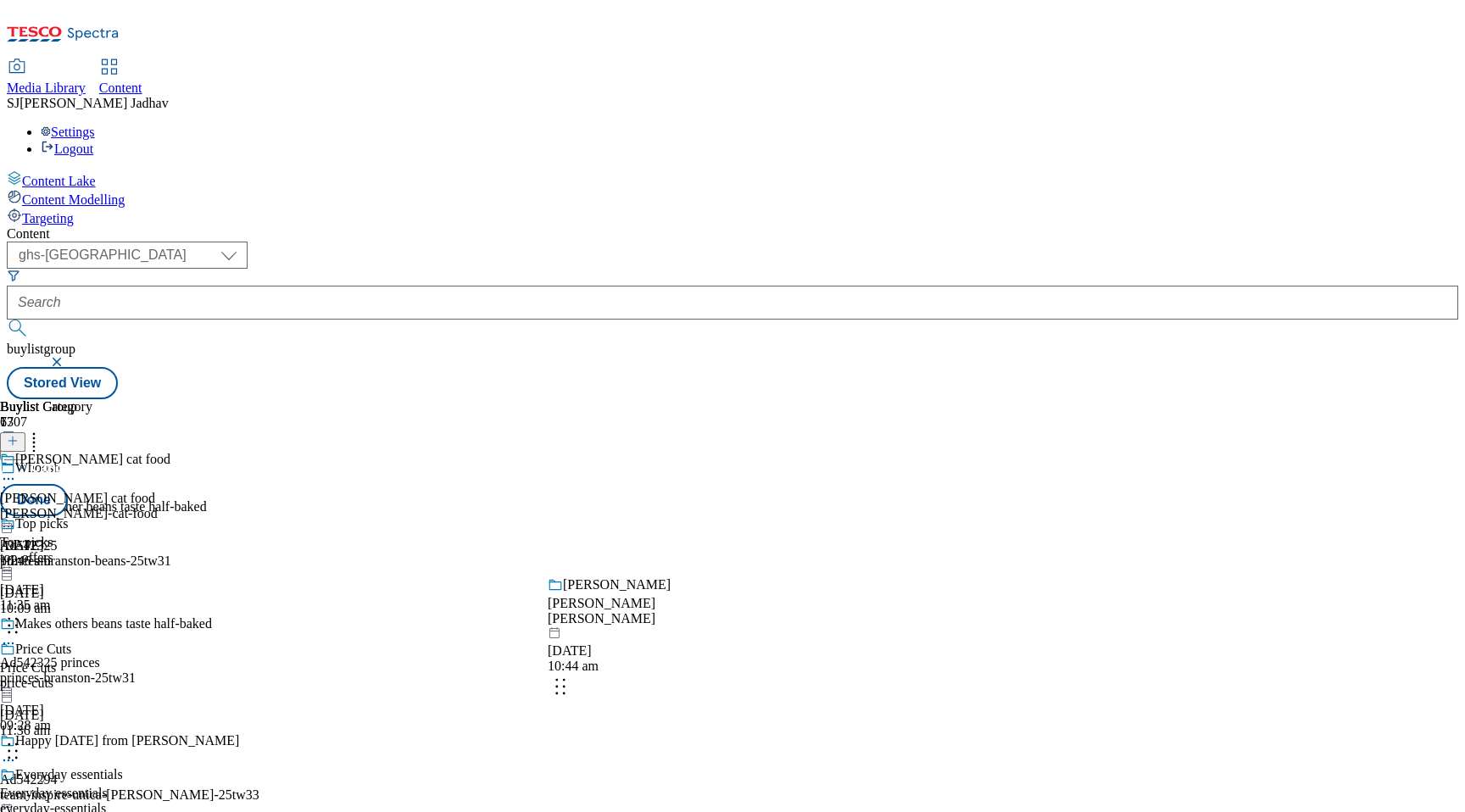
drag, startPoint x: 791, startPoint y: 368, endPoint x: 784, endPoint y: 663, distance: 295.1
click at [784, 399] on body "Icons icon_account icon_add icon_backward_link icon_basket icon_benefits icon_c…" at bounding box center [732, 203] width 1452 height 393
drag, startPoint x: 792, startPoint y: 322, endPoint x: 789, endPoint y: 640, distance: 318.0
click at [790, 399] on body "Icons icon_account icon_add icon_backward_link icon_basket icon_benefits icon_c…" at bounding box center [732, 203] width 1452 height 393
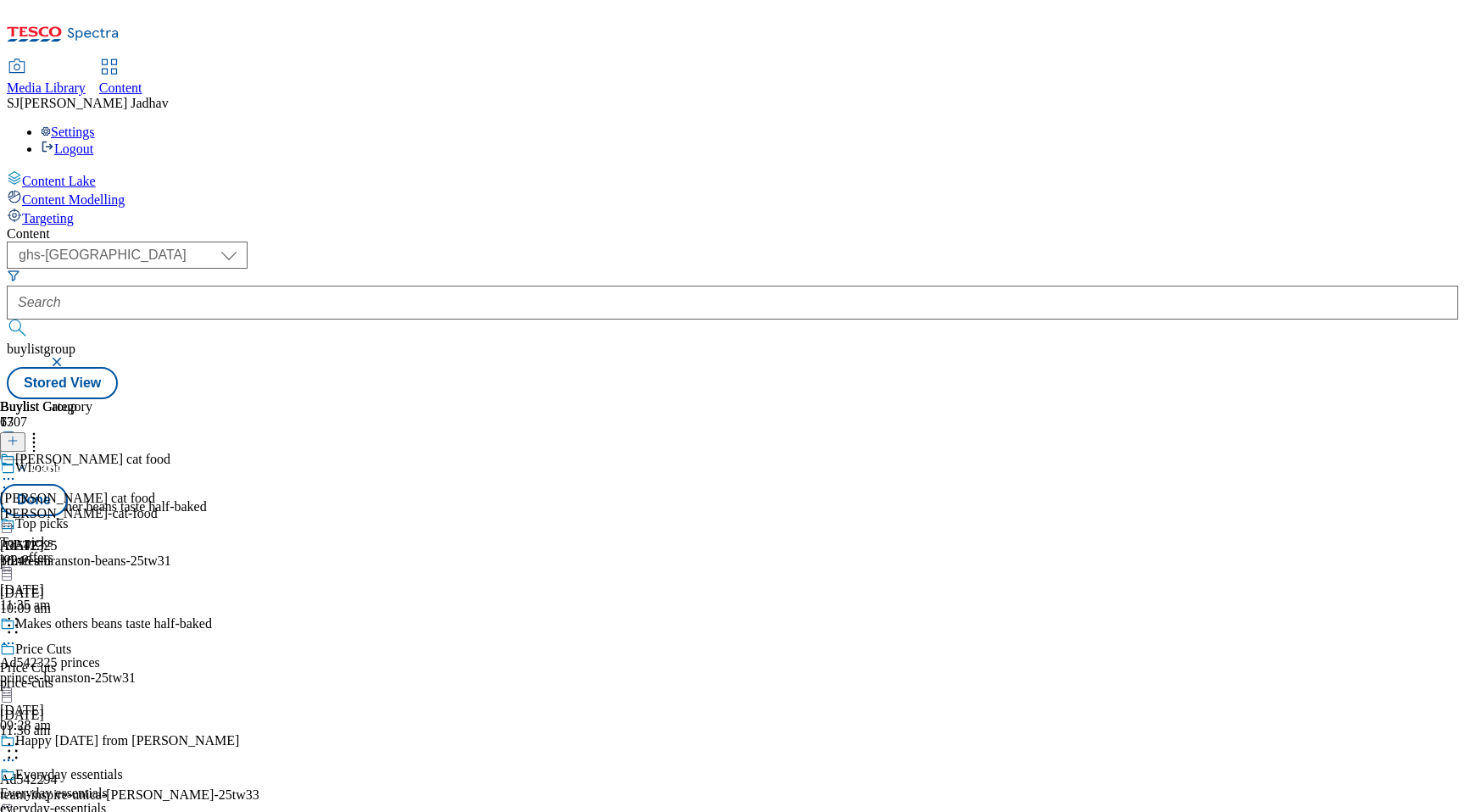
scroll to position [10229, 0]
drag, startPoint x: 796, startPoint y: 371, endPoint x: 788, endPoint y: 656, distance: 285.1
click at [788, 399] on body "Icons icon_account icon_add icon_backward_link icon_basket icon_benefits icon_c…" at bounding box center [732, 203] width 1452 height 393
drag, startPoint x: 790, startPoint y: 493, endPoint x: 789, endPoint y: 581, distance: 88.0
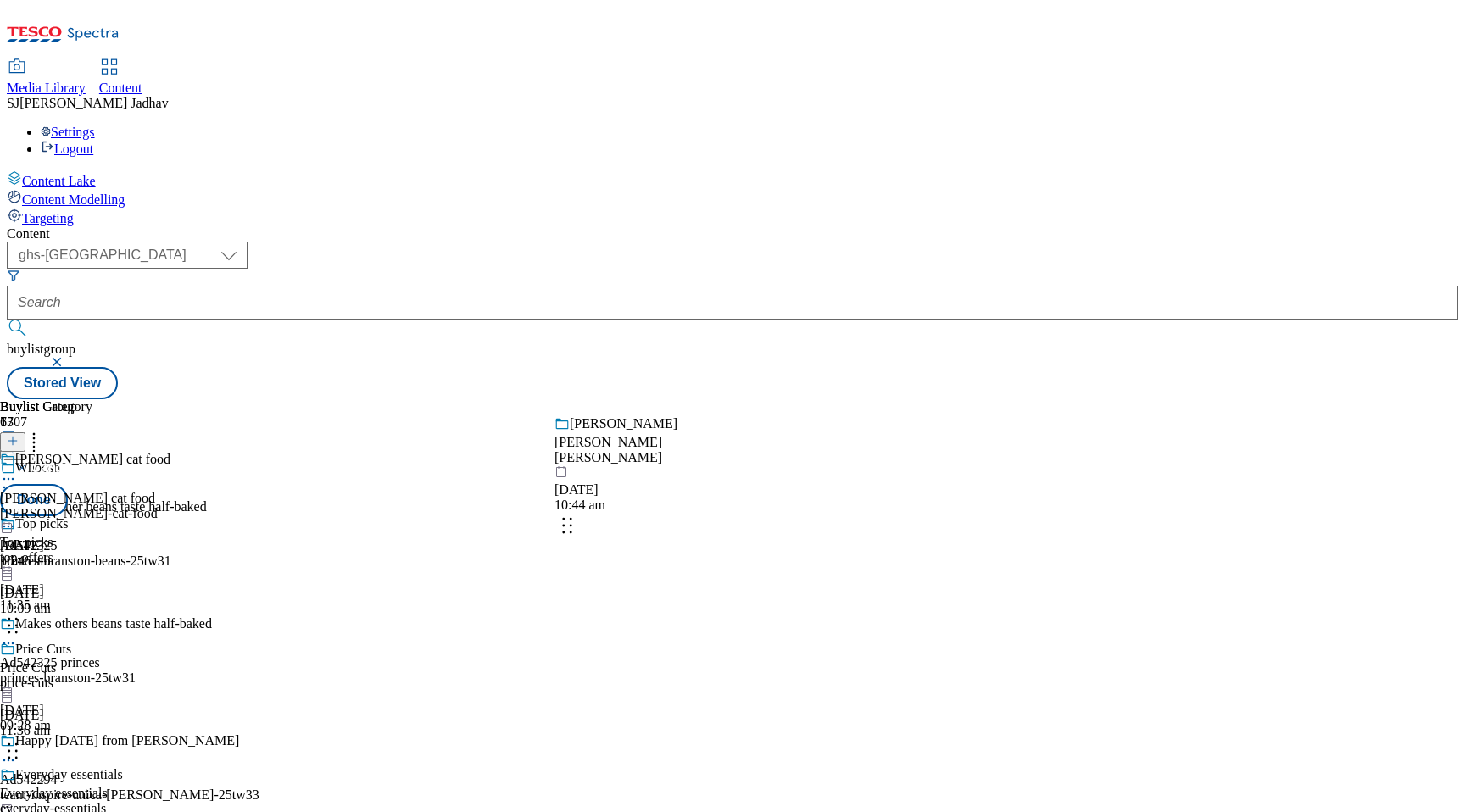
click at [789, 399] on body "Icons icon_account icon_add icon_backward_link icon_basket icon_benefits icon_c…" at bounding box center [732, 203] width 1452 height 393
drag, startPoint x: 792, startPoint y: 493, endPoint x: 792, endPoint y: 676, distance: 183.0
click at [792, 399] on body "Icons icon_account icon_add icon_backward_link icon_basket icon_benefits icon_c…" at bounding box center [732, 203] width 1452 height 393
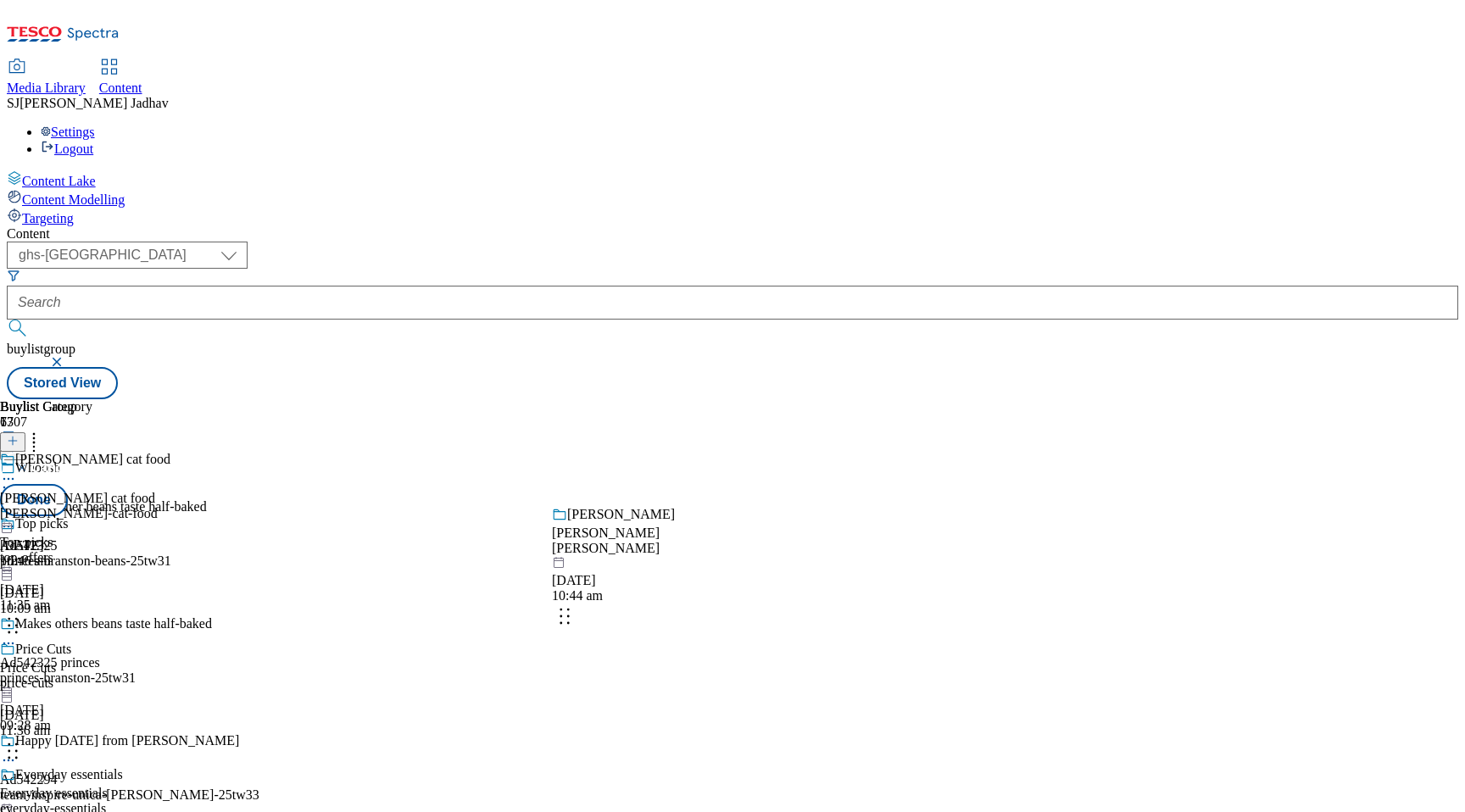
drag, startPoint x: 789, startPoint y: 285, endPoint x: 796, endPoint y: 749, distance: 464.1
click at [796, 399] on body "Icons icon_account icon_add icon_backward_link icon_basket icon_benefits icon_c…" at bounding box center [732, 203] width 1452 height 393
drag, startPoint x: 784, startPoint y: 531, endPoint x: 784, endPoint y: 622, distance: 91.0
click at [784, 399] on body "Icons icon_account icon_add icon_backward_link icon_basket icon_benefits icon_c…" at bounding box center [732, 203] width 1452 height 393
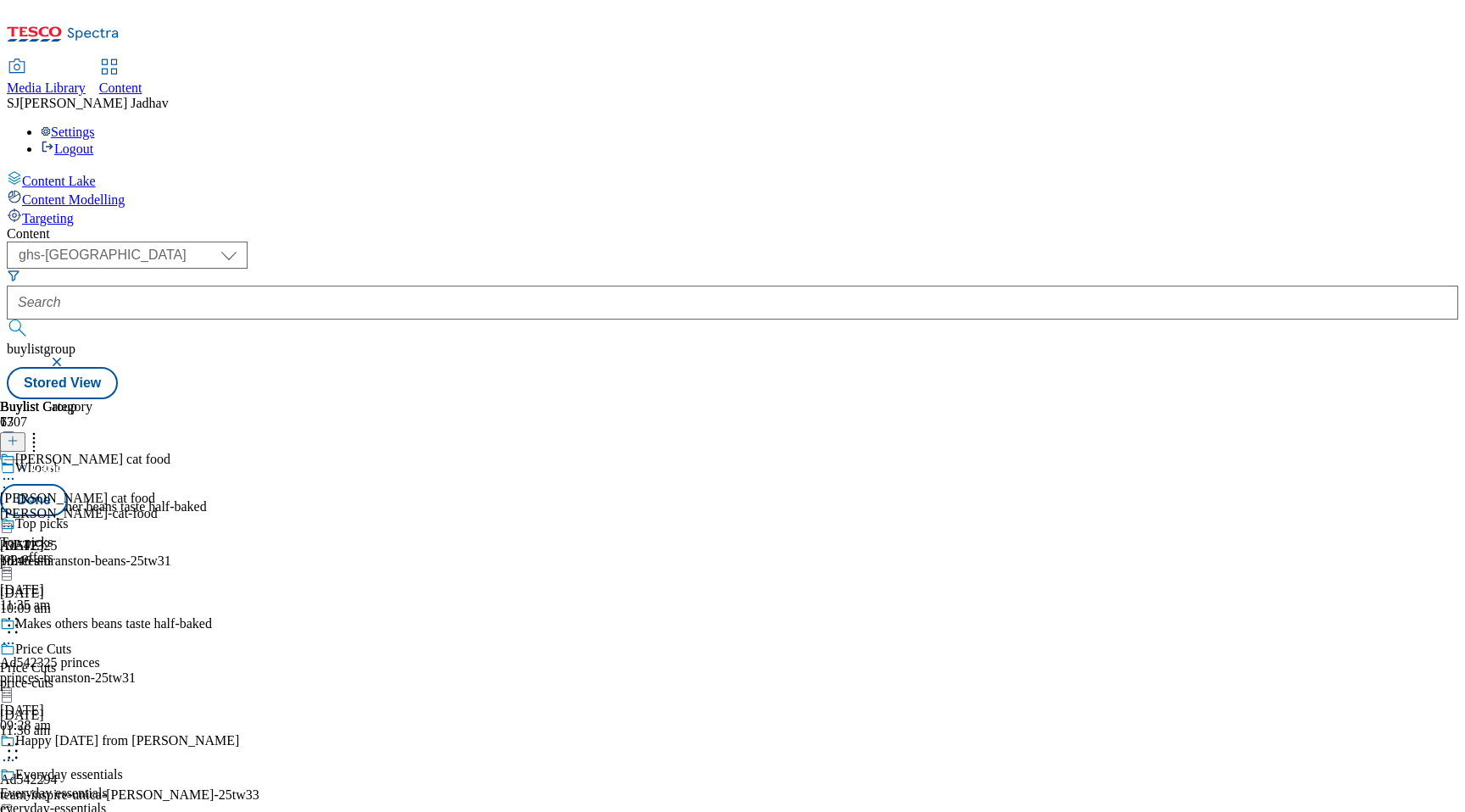
scroll to position [11240, 0]
drag, startPoint x: 797, startPoint y: 401, endPoint x: 795, endPoint y: 705, distance: 304.0
click at [795, 399] on body "Icons icon_account icon_add icon_backward_link icon_basket icon_benefits icon_c…" at bounding box center [732, 203] width 1452 height 393
drag, startPoint x: 795, startPoint y: 372, endPoint x: 793, endPoint y: 653, distance: 281.0
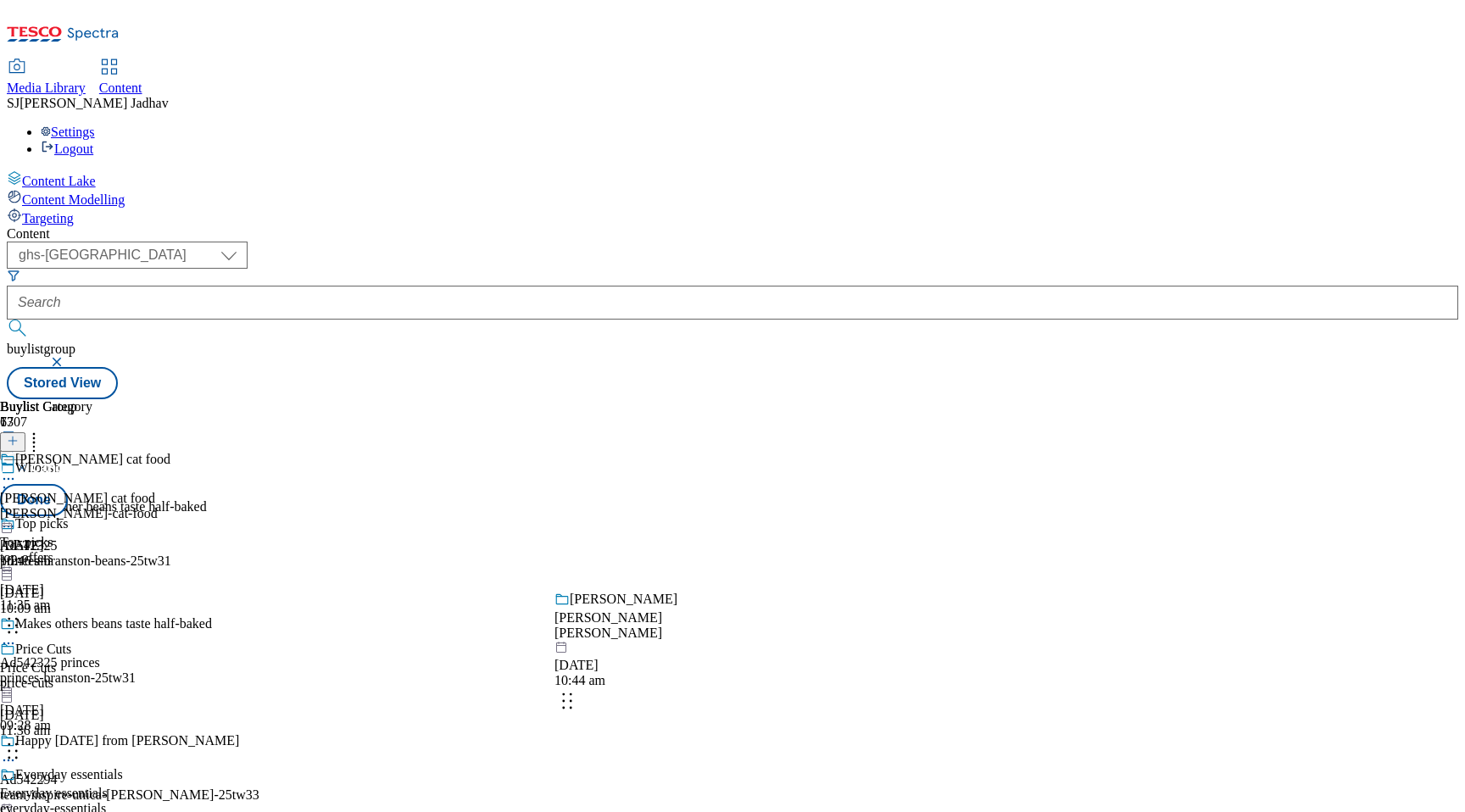
click at [794, 399] on body "Icons icon_account icon_add icon_backward_link icon_basket icon_benefits icon_c…" at bounding box center [732, 203] width 1452 height 393
drag, startPoint x: 793, startPoint y: 401, endPoint x: 792, endPoint y: 660, distance: 259.0
click at [792, 399] on body "Icons icon_account icon_add icon_backward_link icon_basket icon_benefits icon_c…" at bounding box center [732, 203] width 1452 height 393
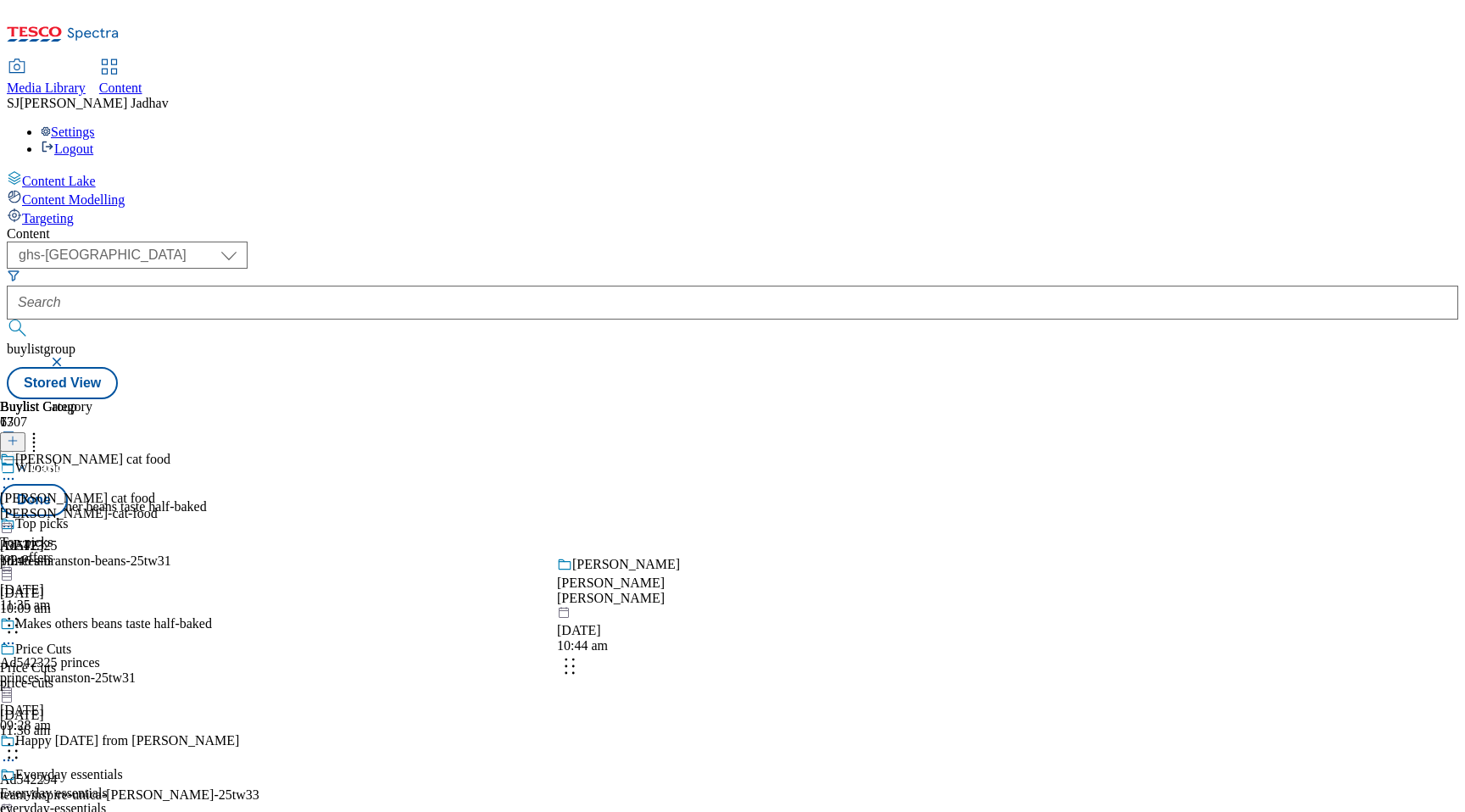
drag, startPoint x: 789, startPoint y: 288, endPoint x: 791, endPoint y: 675, distance: 387.0
click at [792, 399] on body "Icons icon_account icon_add icon_backward_link icon_basket icon_benefits icon_c…" at bounding box center [732, 203] width 1452 height 393
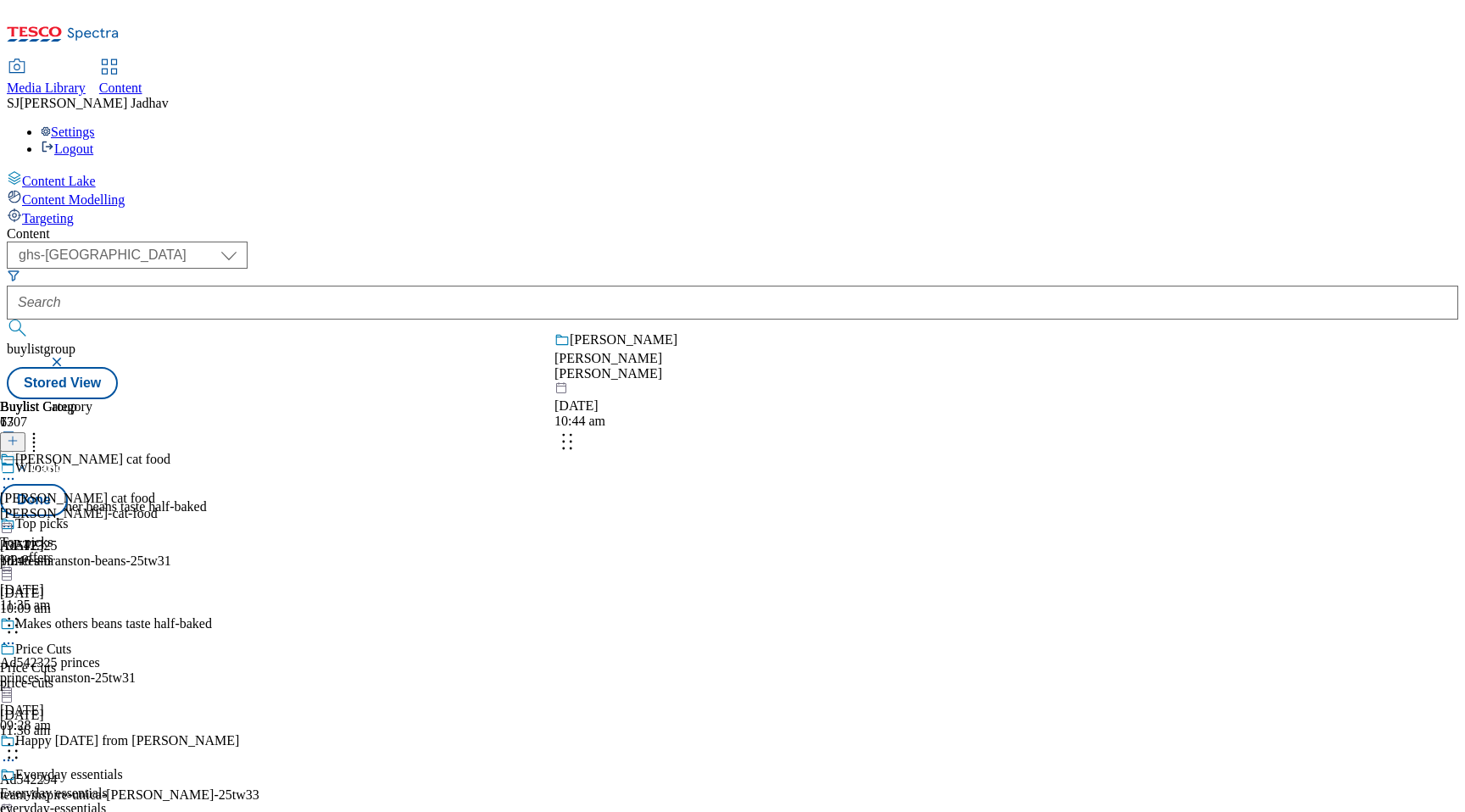
drag, startPoint x: 786, startPoint y: 412, endPoint x: 786, endPoint y: 561, distance: 149.0
click at [786, 399] on body "Icons icon_account icon_add icon_backward_link icon_basket icon_benefits icon_c…" at bounding box center [732, 203] width 1452 height 393
drag, startPoint x: 788, startPoint y: 360, endPoint x: 788, endPoint y: 494, distance: 134.0
click at [788, 399] on body "Icons icon_account icon_add icon_backward_link icon_basket icon_benefits icon_c…" at bounding box center [732, 203] width 1452 height 393
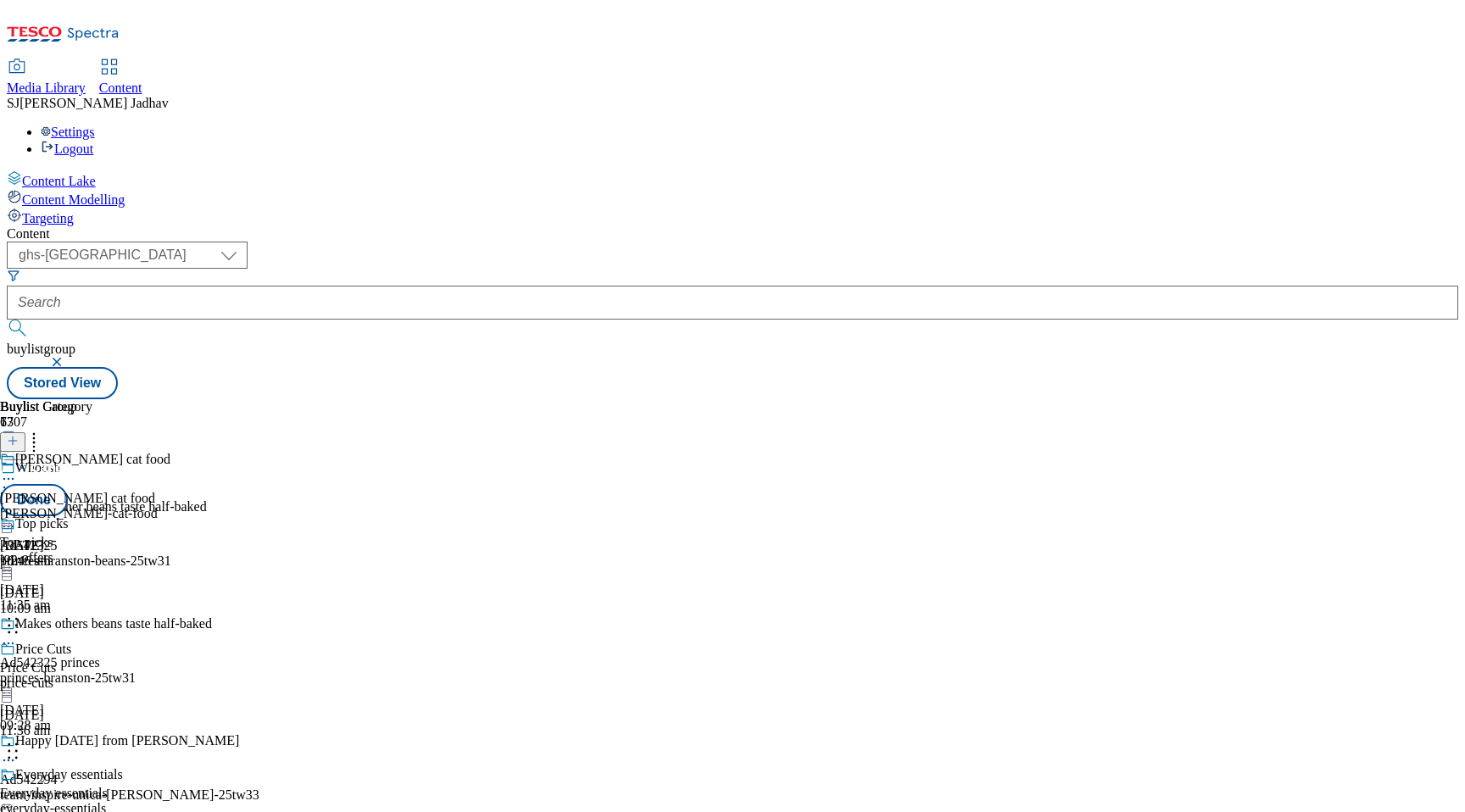
scroll to position [12860, 0]
drag, startPoint x: 780, startPoint y: 347, endPoint x: 779, endPoint y: 543, distance: 196.0
click at [779, 399] on body "Icons icon_account icon_add icon_backward_link icon_basket icon_benefits icon_c…" at bounding box center [732, 203] width 1452 height 393
click at [67, 484] on button "Done" at bounding box center [34, 499] width 67 height 32
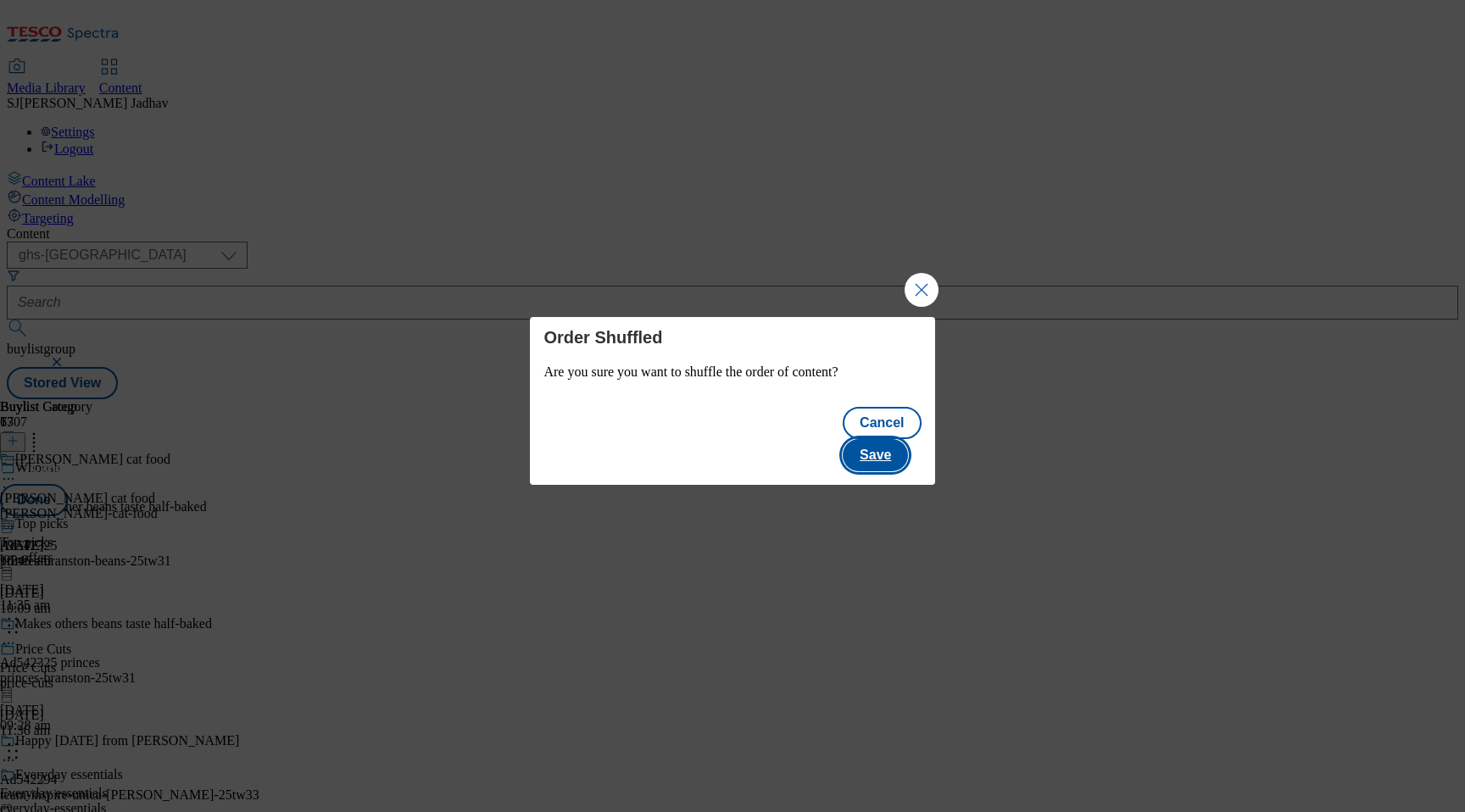
click at [908, 439] on button "Save" at bounding box center [875, 454] width 65 height 32
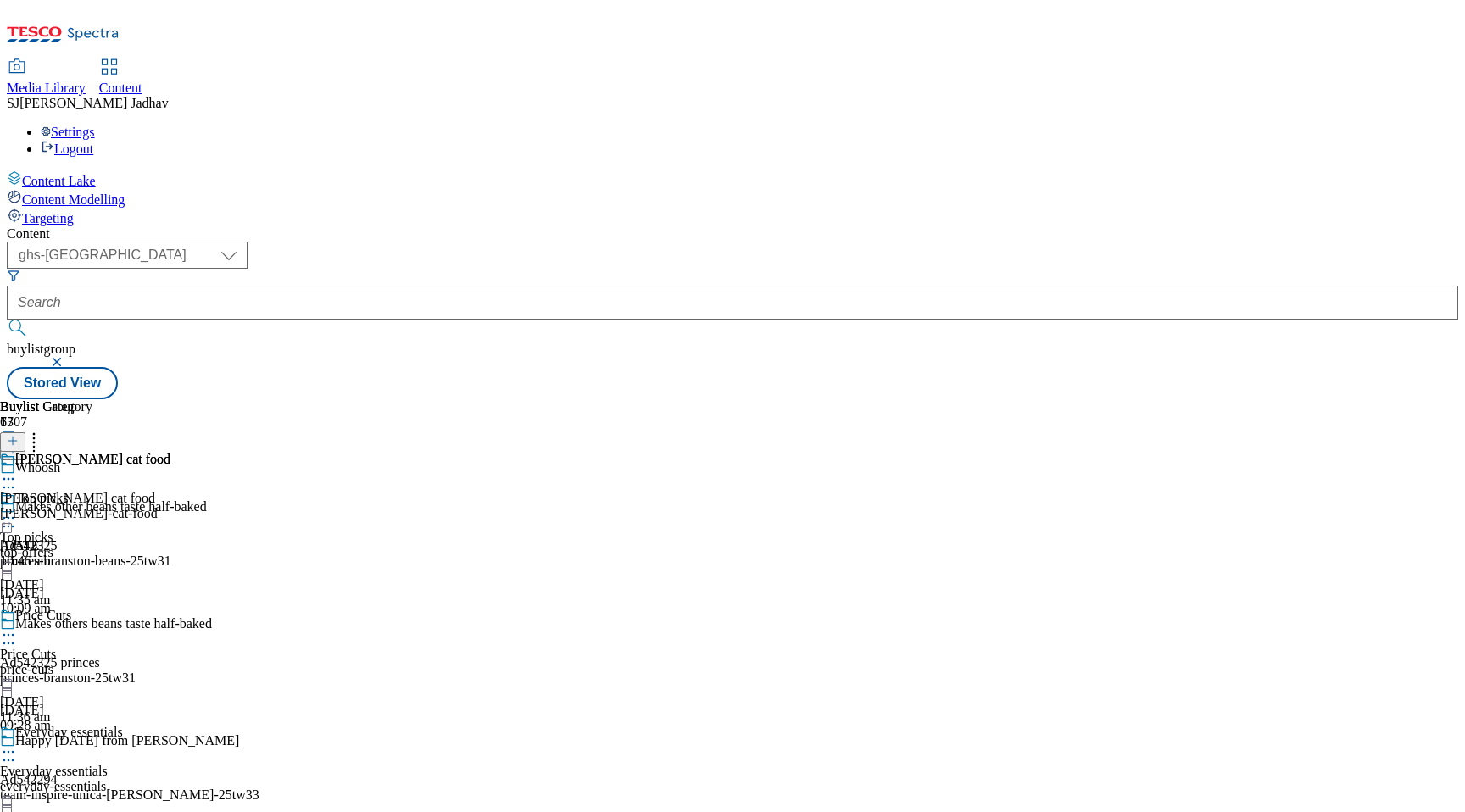
scroll to position [12881, 0]
select select "evergreen"
select select "Banner"
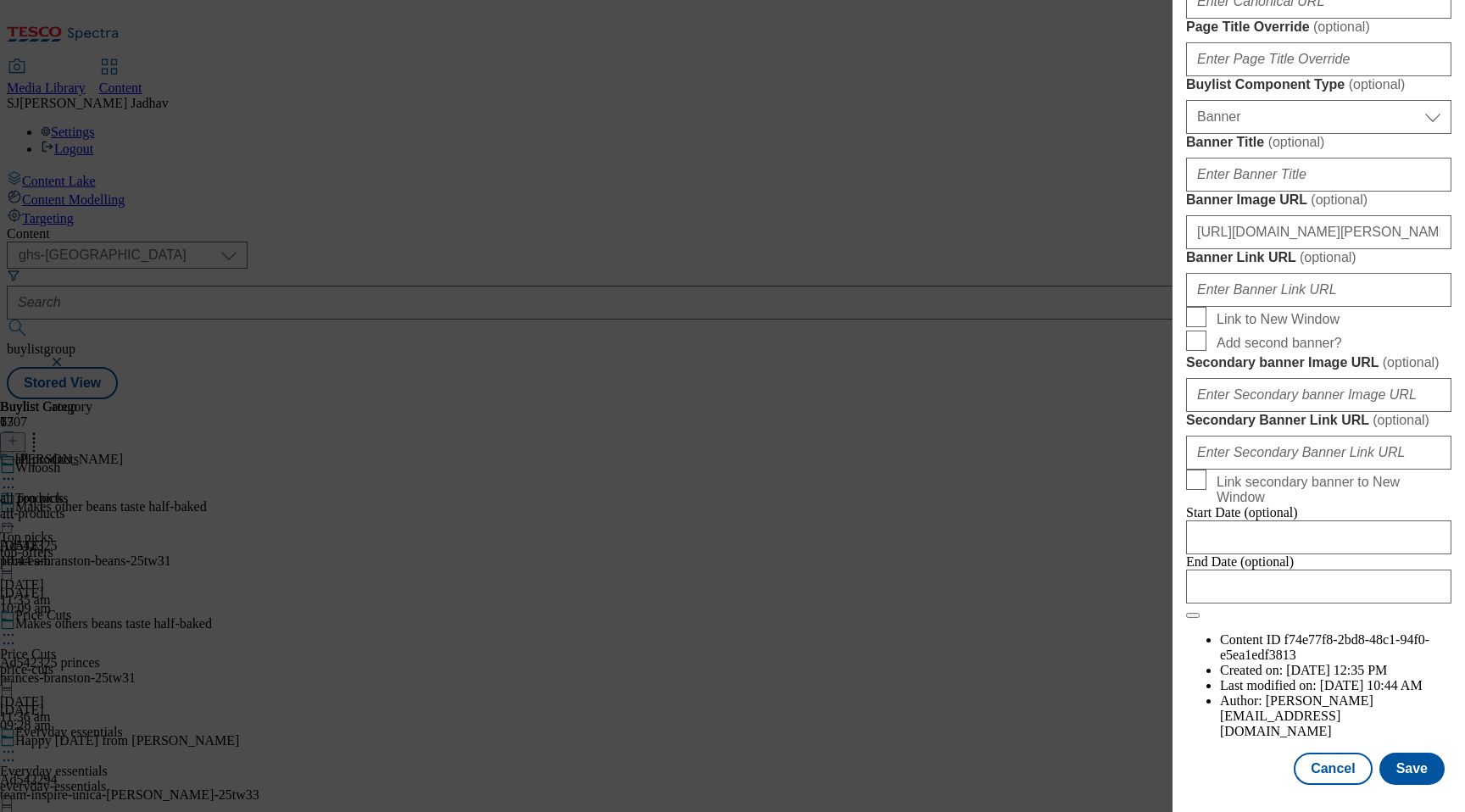
scroll to position [1641, 0]
click at [1410, 763] on button "Save" at bounding box center [1412, 768] width 65 height 32
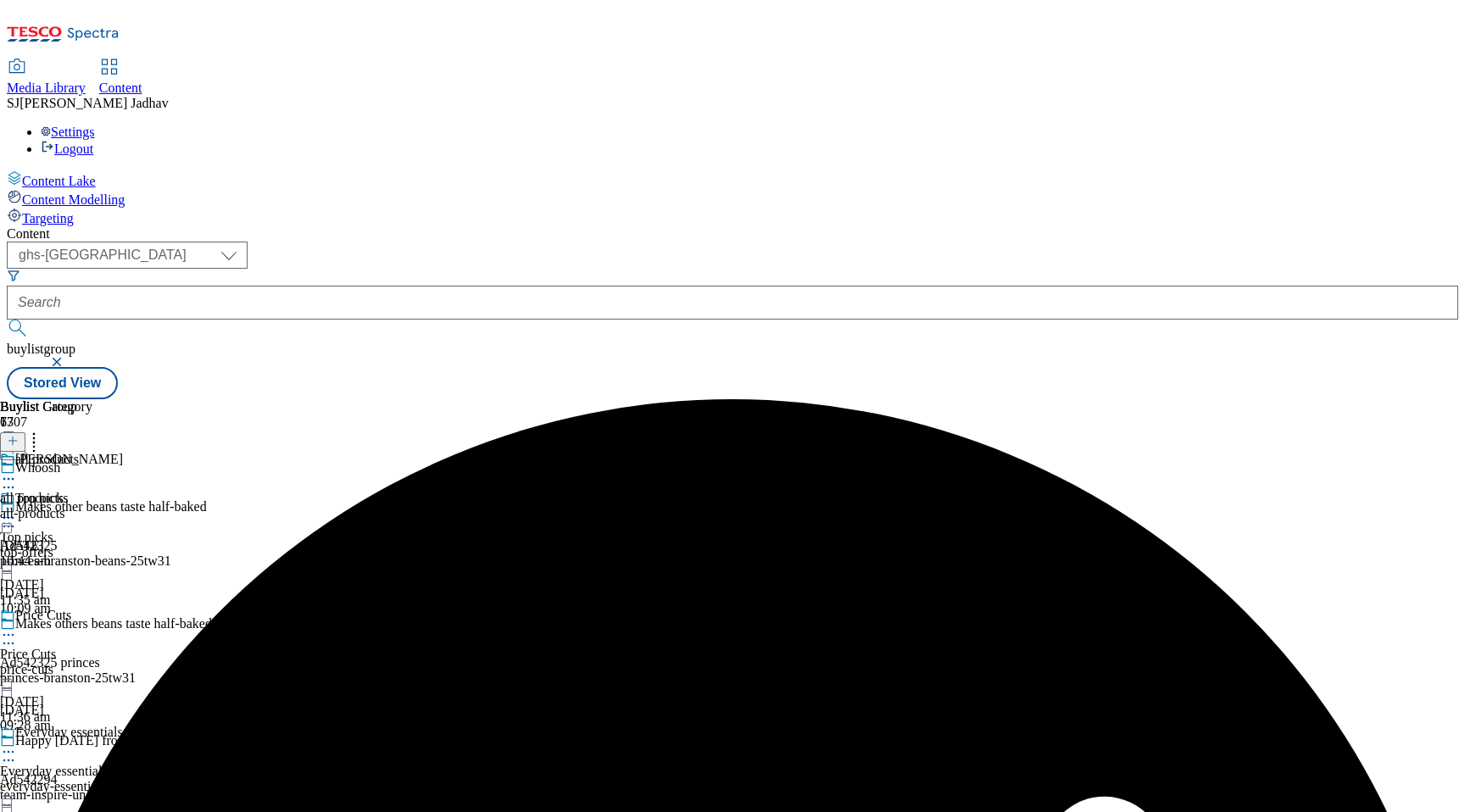
click at [17, 470] on icon at bounding box center [9, 479] width 17 height 17
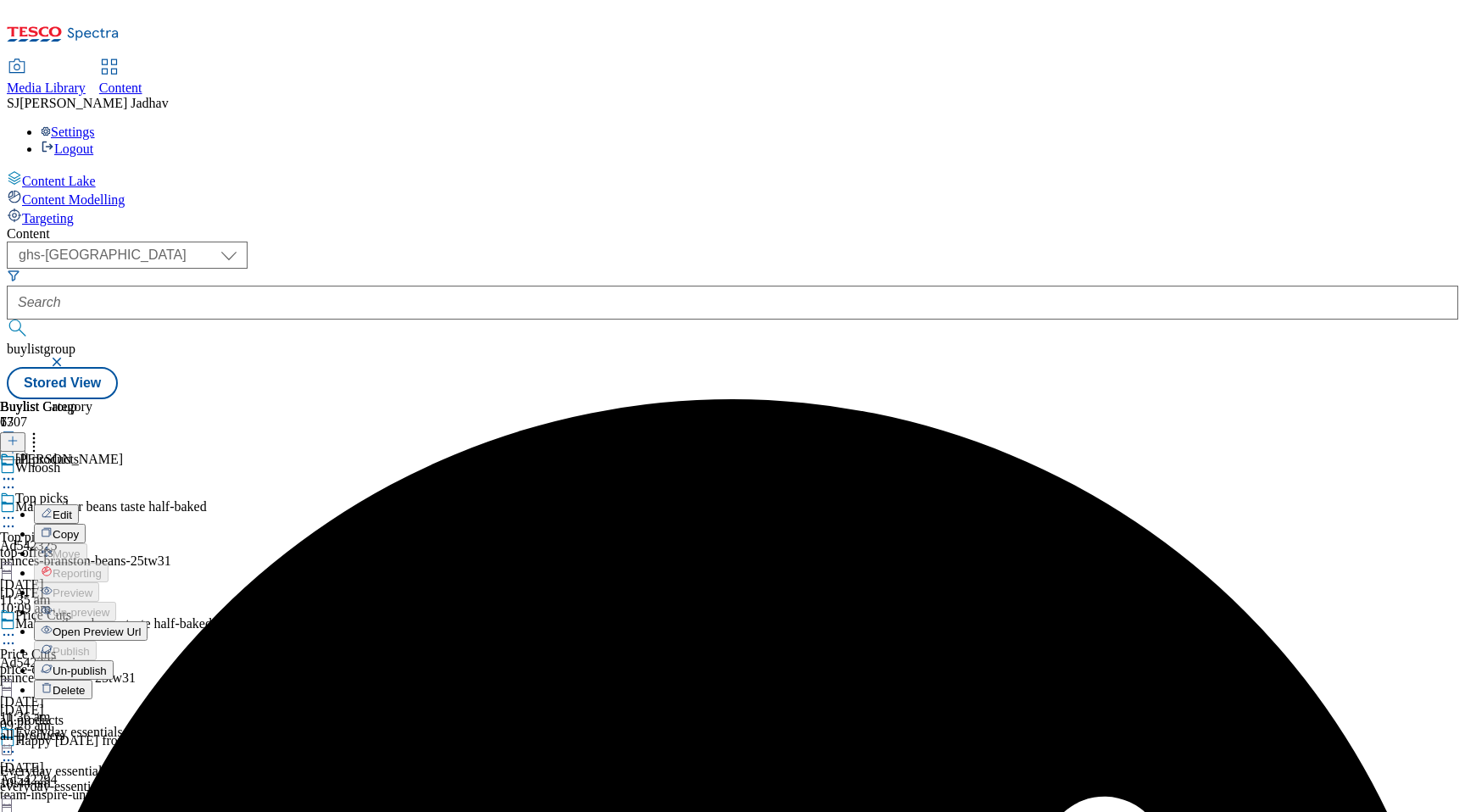
click at [72, 508] on span "Edit" at bounding box center [63, 514] width 19 height 13
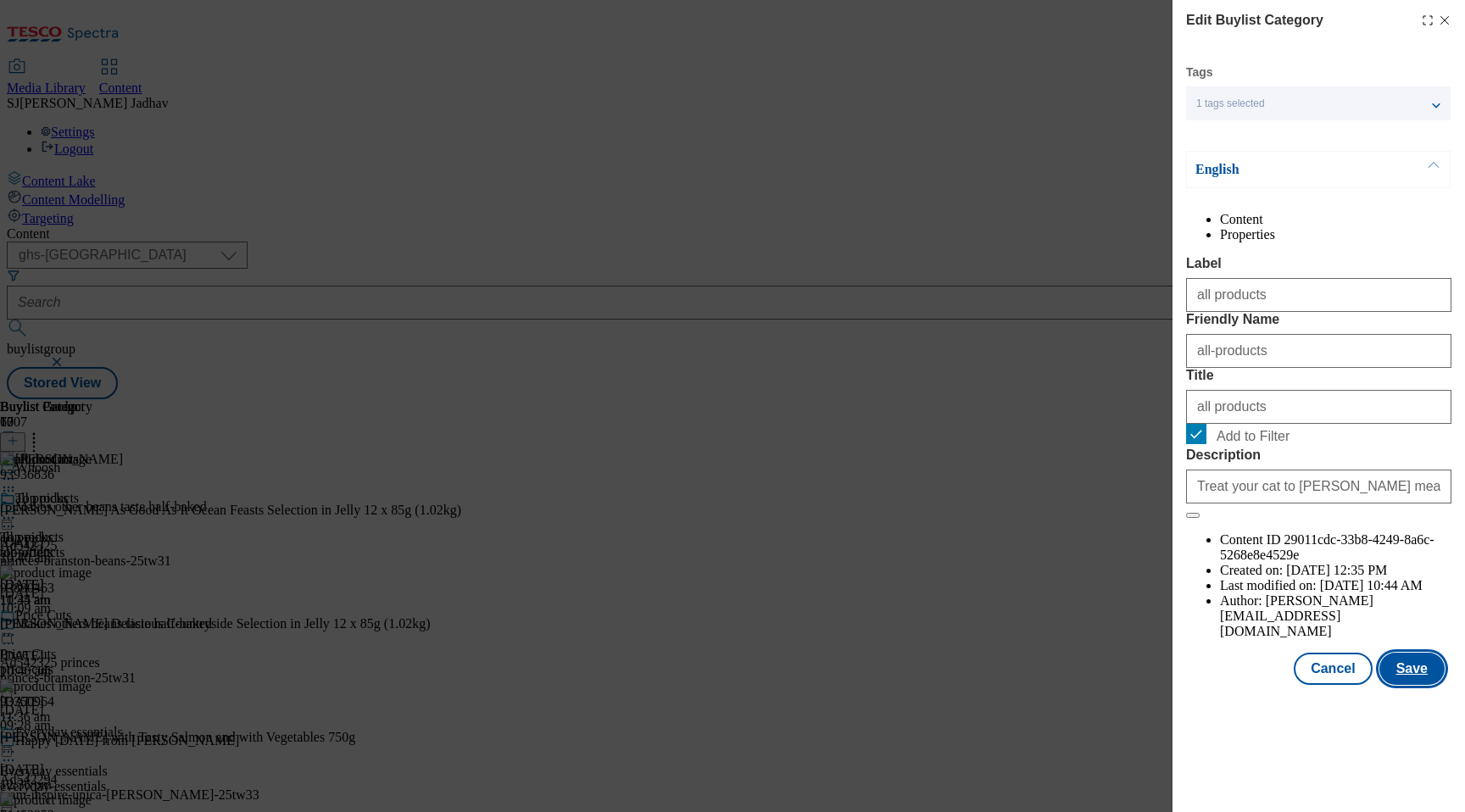
click at [1420, 685] on button "Save" at bounding box center [1412, 668] width 65 height 32
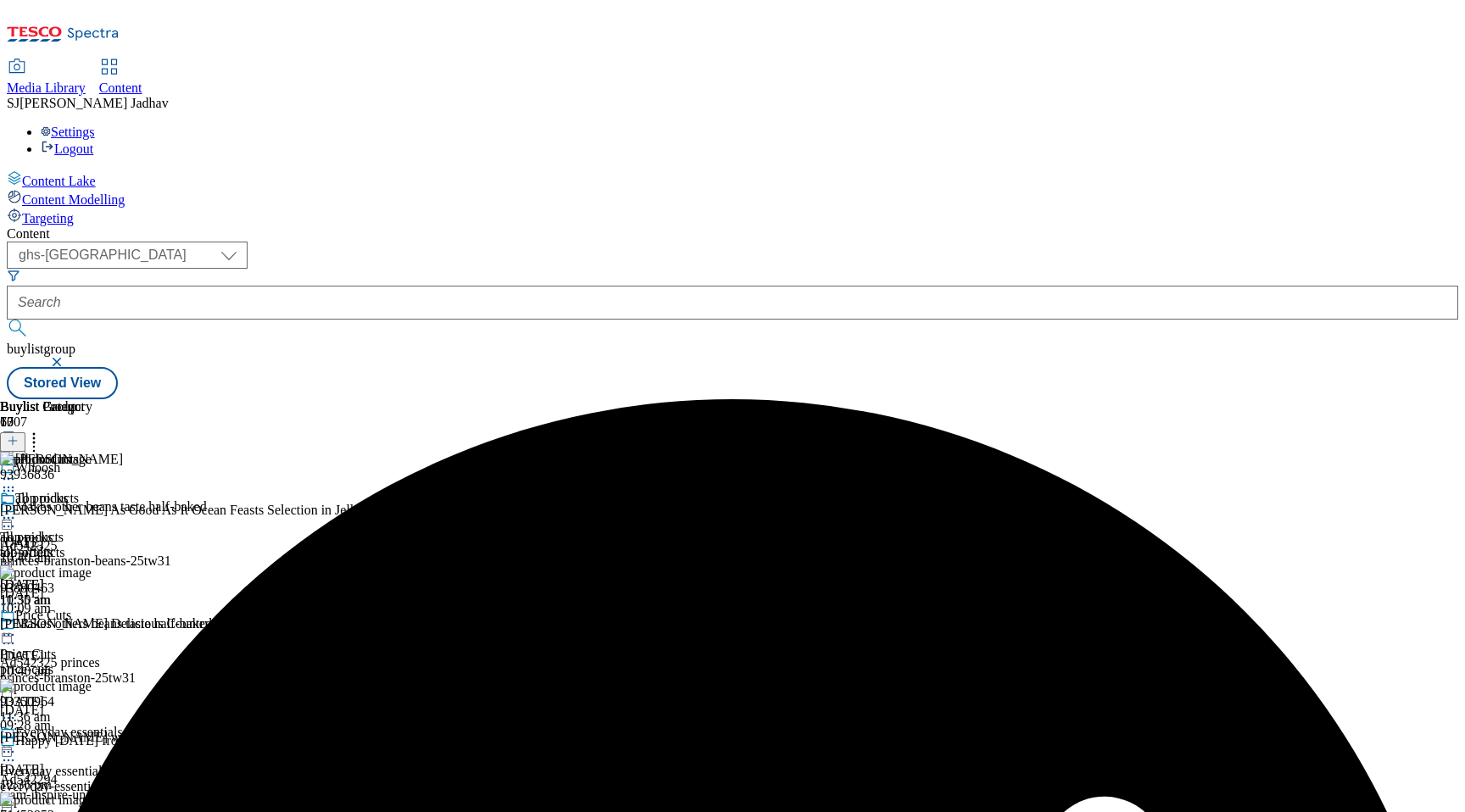
click at [17, 470] on icon at bounding box center [9, 479] width 17 height 17
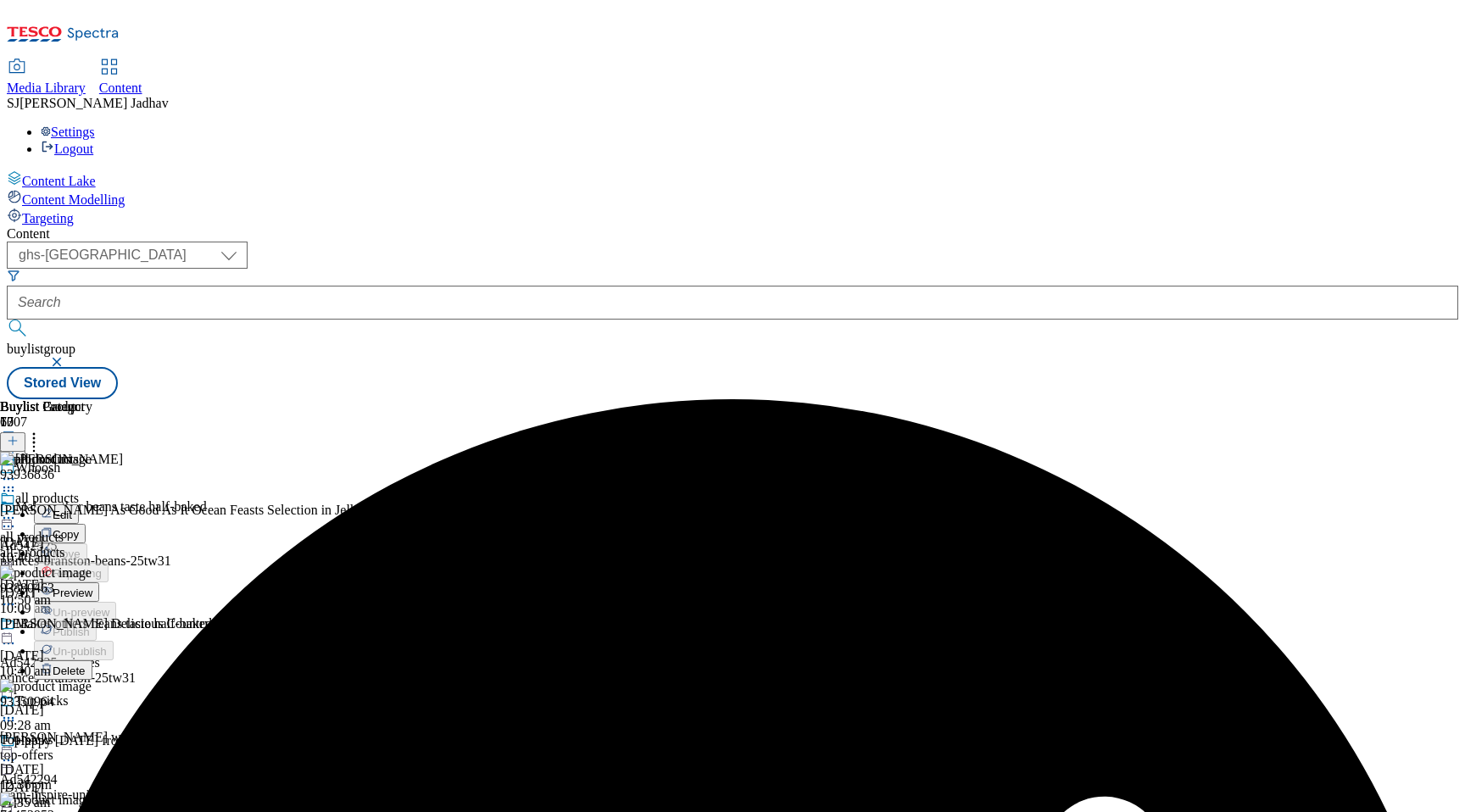
click at [92, 586] on span "Preview" at bounding box center [72, 592] width 39 height 13
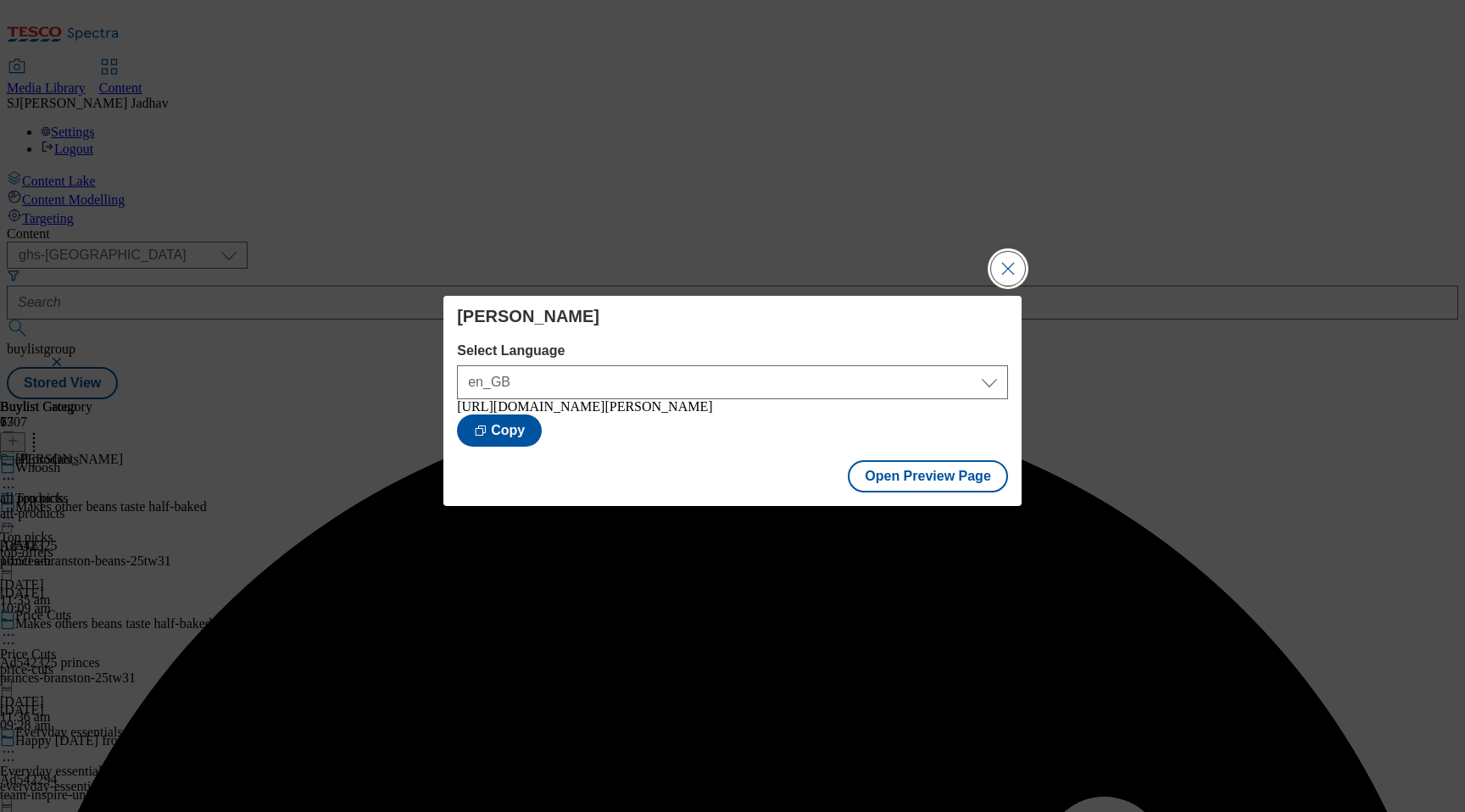
click at [1005, 264] on button "Close Modal" at bounding box center [1007, 268] width 34 height 34
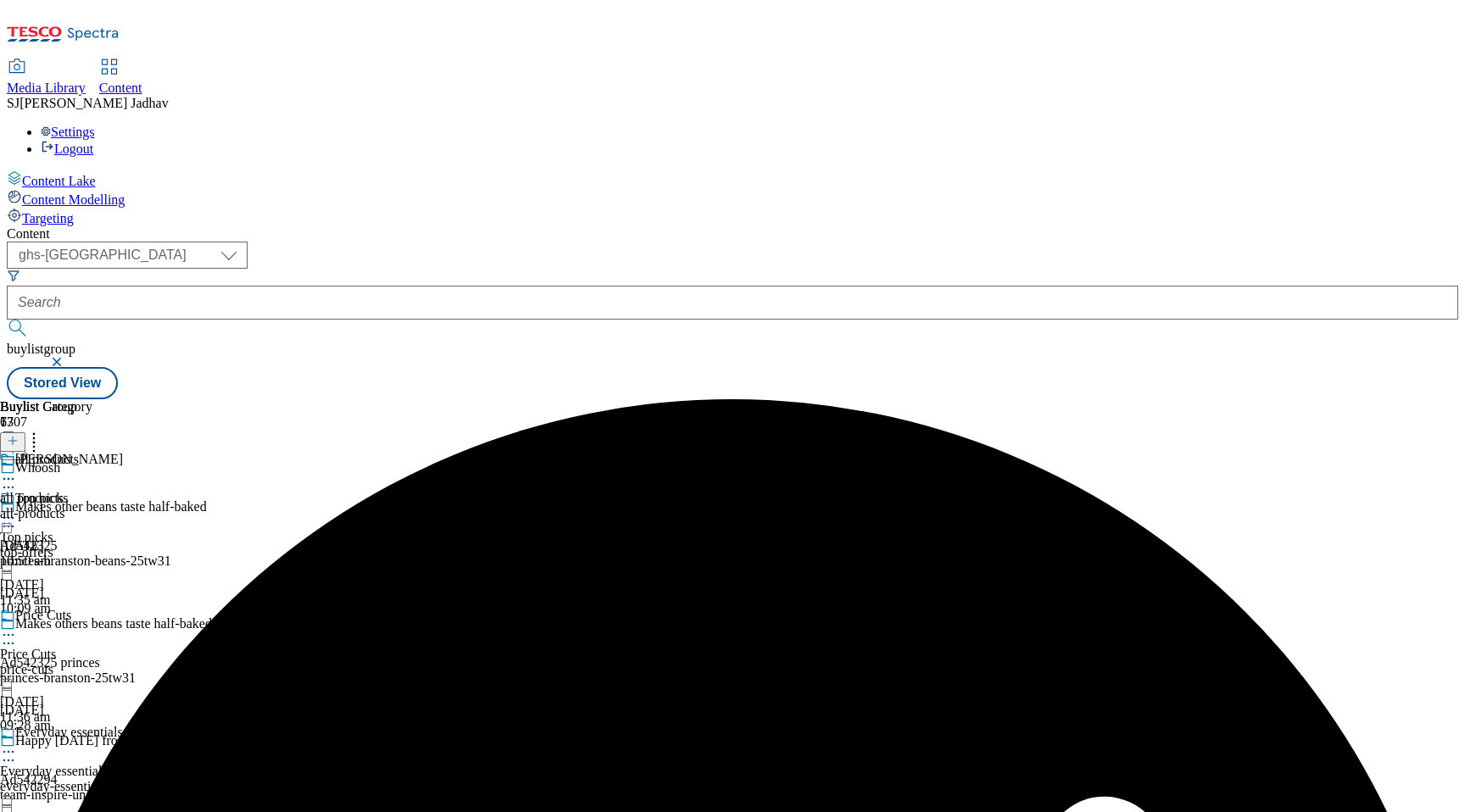
click at [6, 478] on circle at bounding box center [5, 479] width 3 height 3
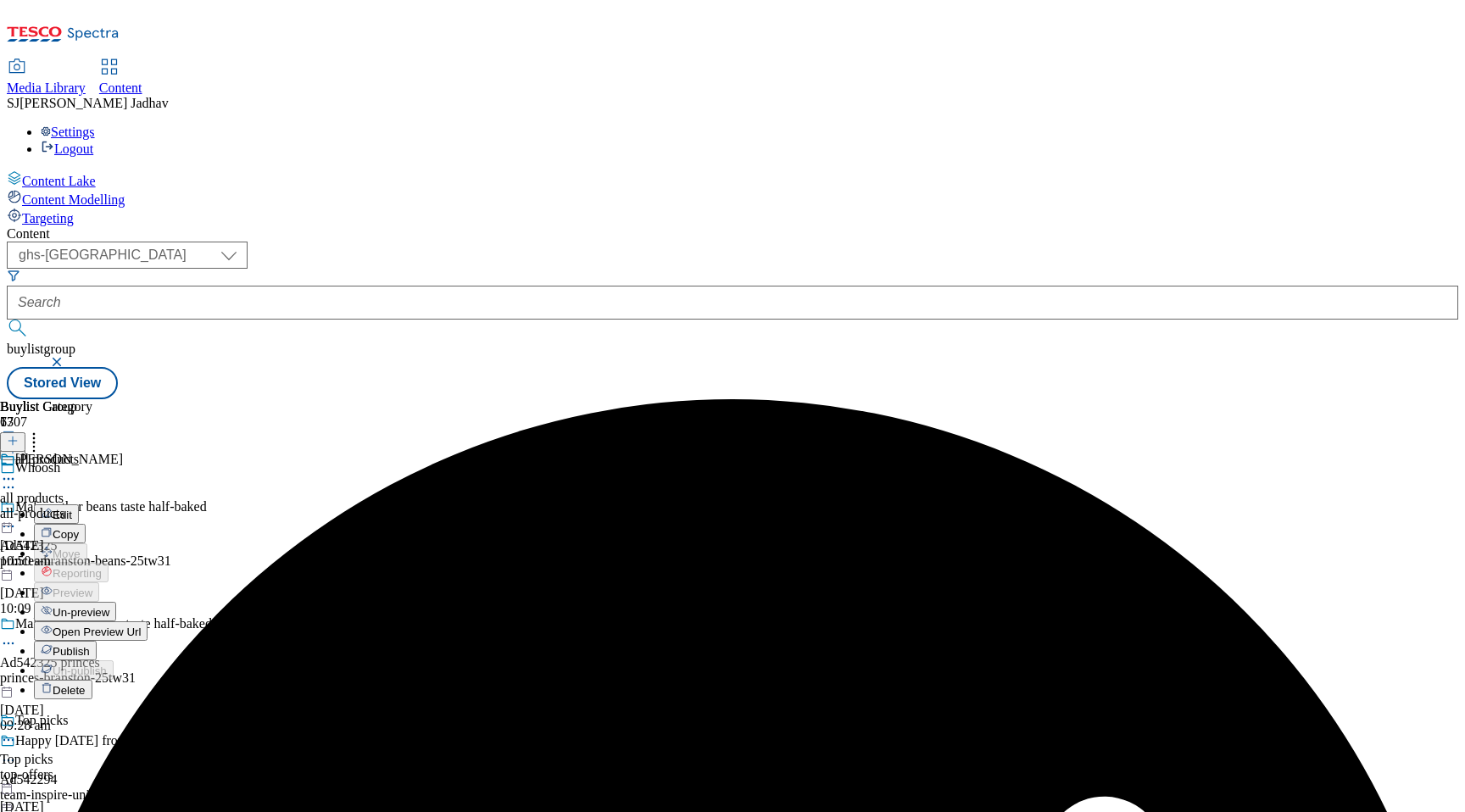
click at [90, 645] on span "Publish" at bounding box center [71, 650] width 38 height 13
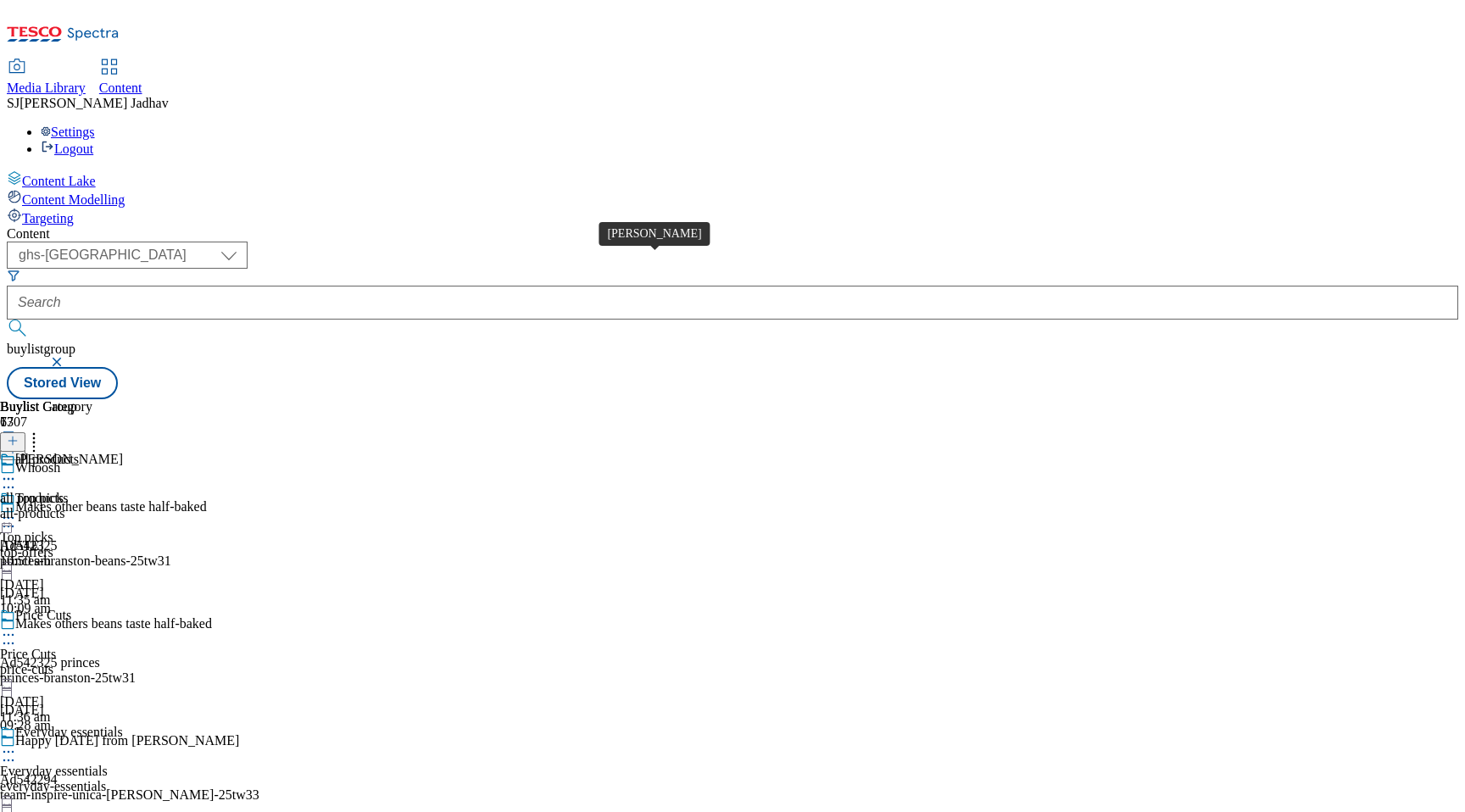
click at [123, 451] on span "Felix" at bounding box center [69, 460] width 108 height 18
click at [17, 470] on icon at bounding box center [9, 479] width 17 height 17
click at [173, 545] on div "top-offers" at bounding box center [87, 552] width 173 height 15
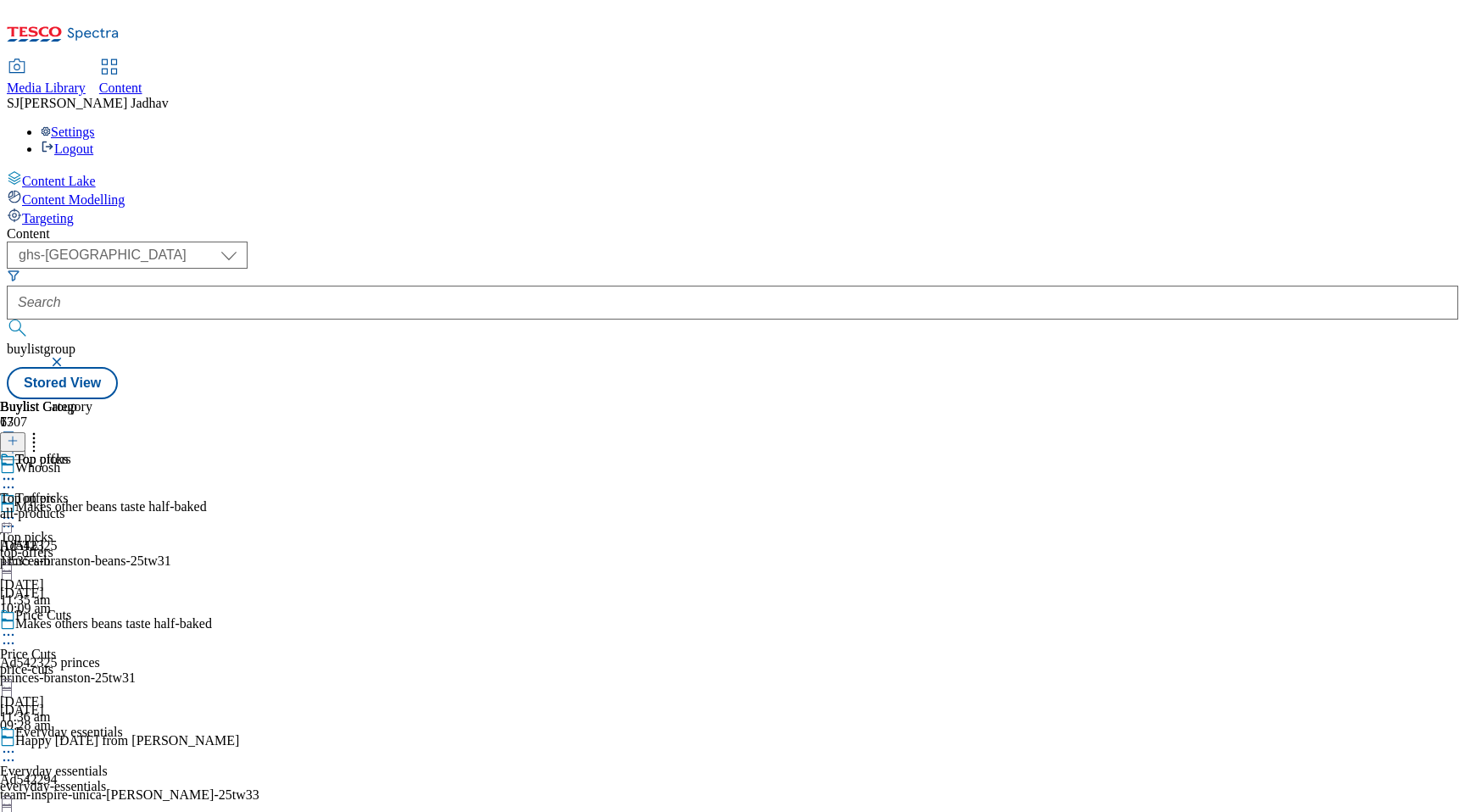
scroll to position [12881, 0]
